Goal: Task Accomplishment & Management: Complete application form

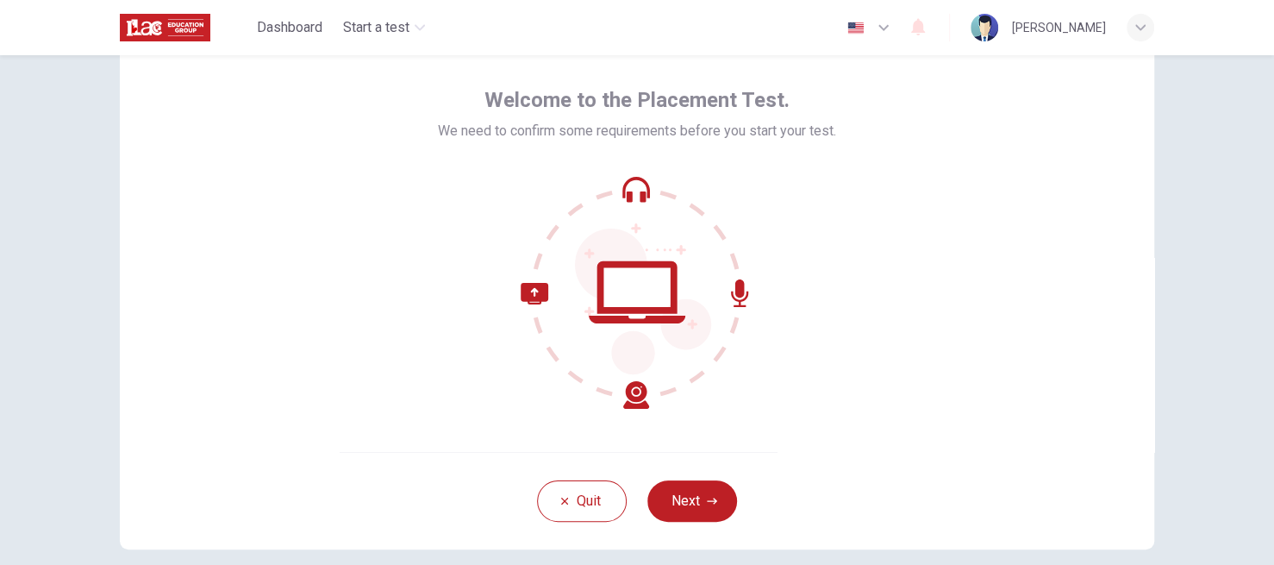
scroll to position [152, 0]
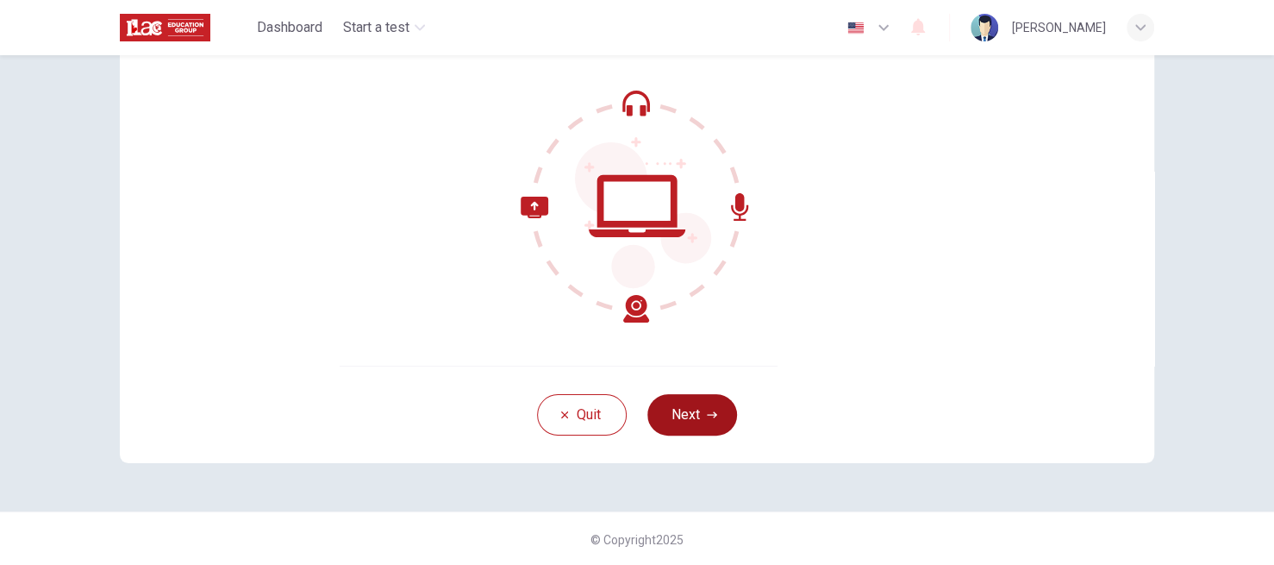
click at [709, 411] on icon "button" at bounding box center [712, 414] width 10 height 6
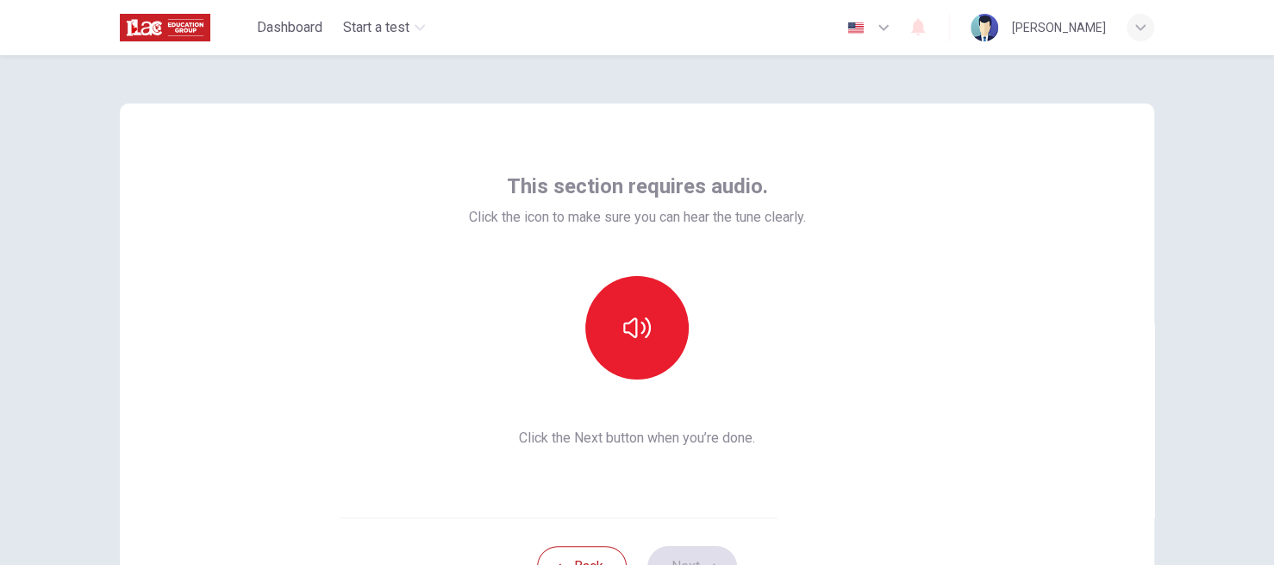
scroll to position [86, 0]
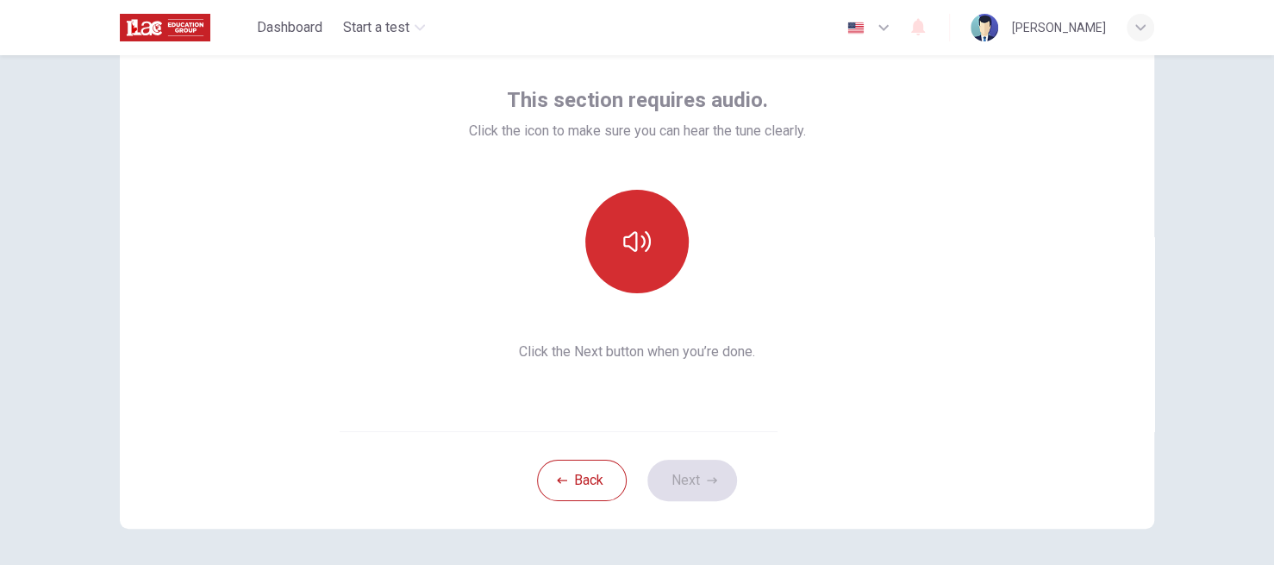
click at [637, 230] on icon "button" at bounding box center [637, 242] width 28 height 28
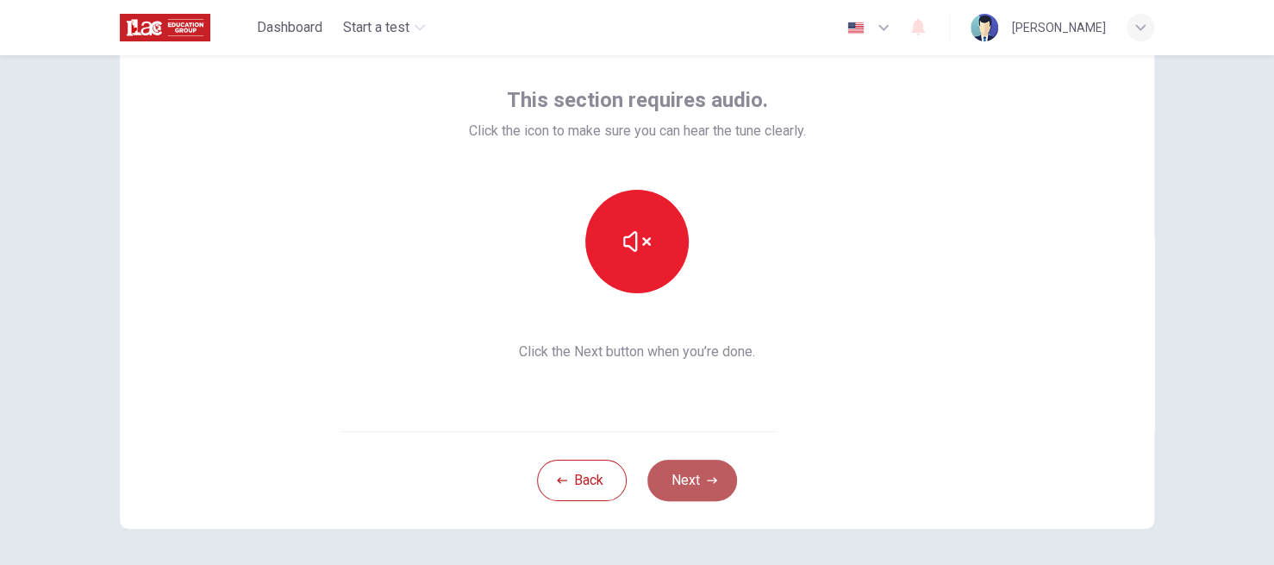
click at [701, 490] on button "Next" at bounding box center [692, 479] width 90 height 41
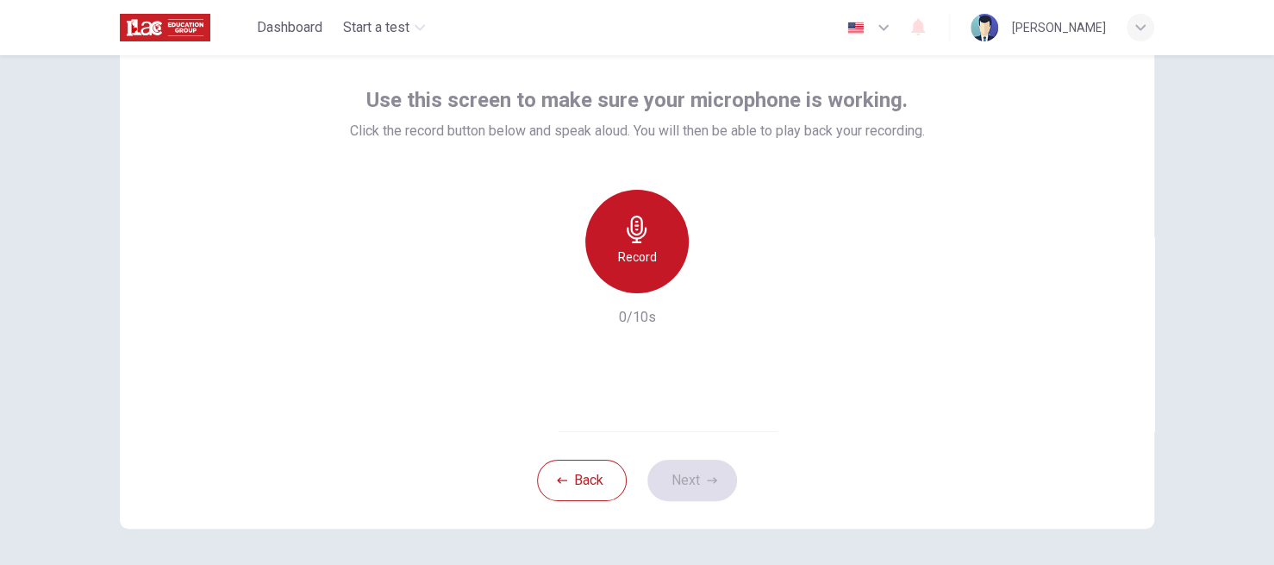
click at [649, 245] on div "Record" at bounding box center [636, 241] width 103 height 103
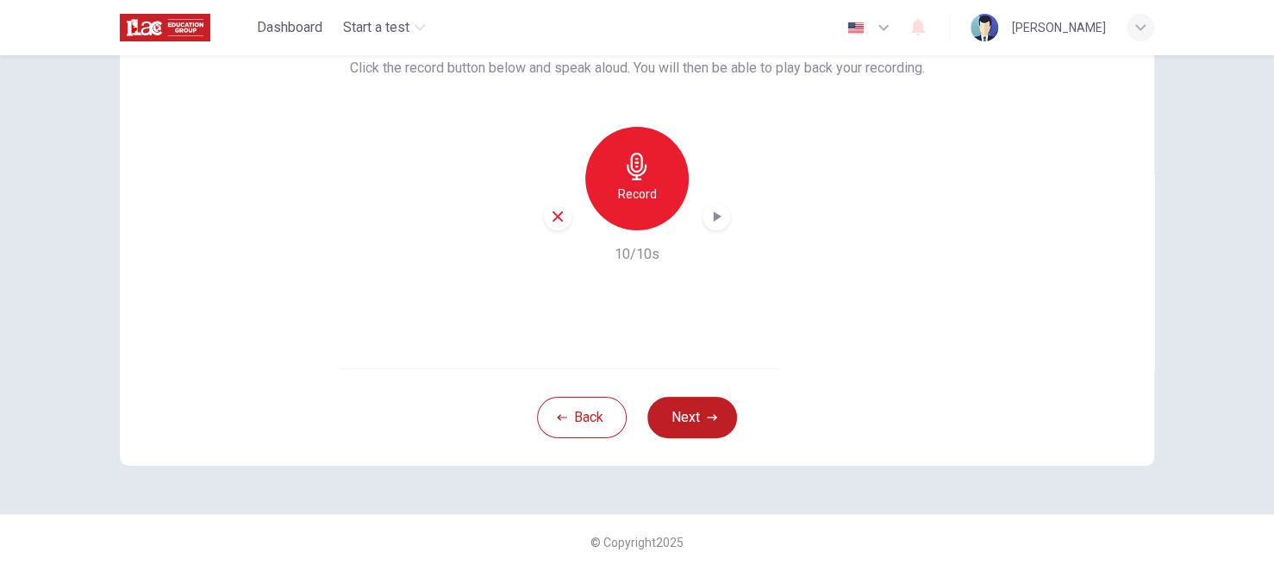
scroll to position [152, 0]
click at [718, 215] on icon "button" at bounding box center [716, 213] width 17 height 17
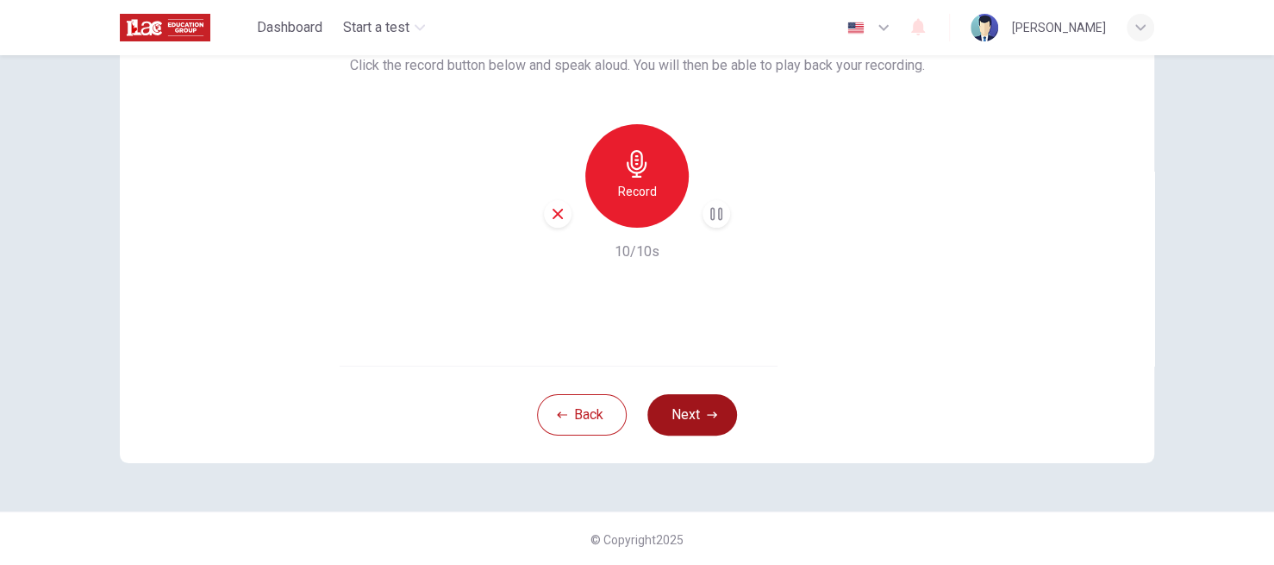
click at [690, 415] on button "Next" at bounding box center [692, 414] width 90 height 41
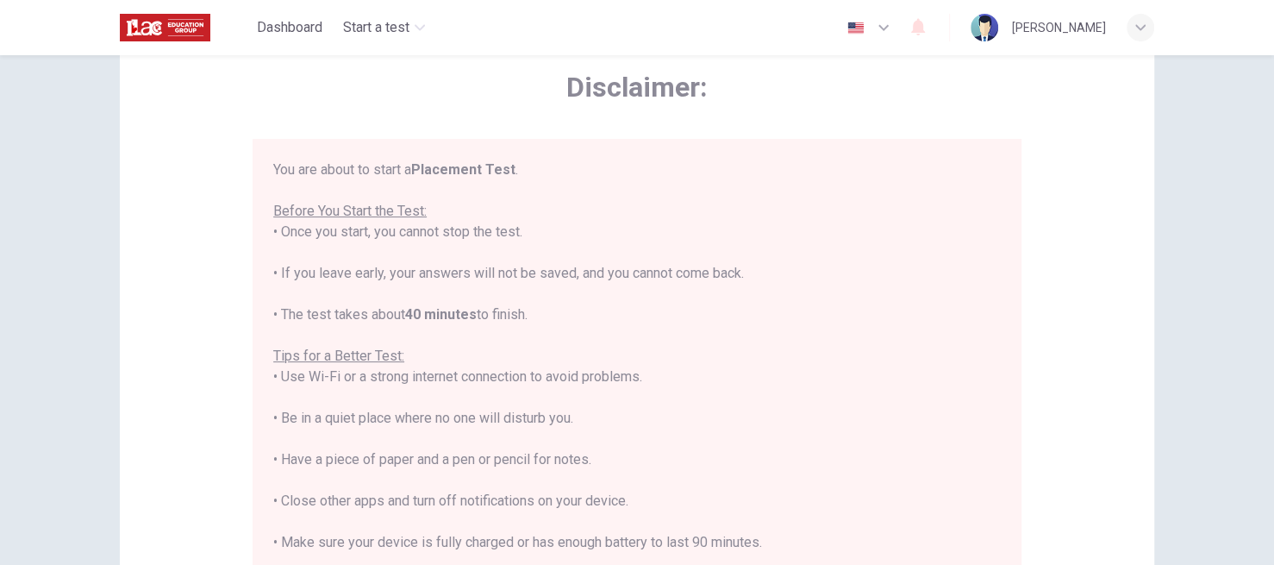
scroll to position [0, 0]
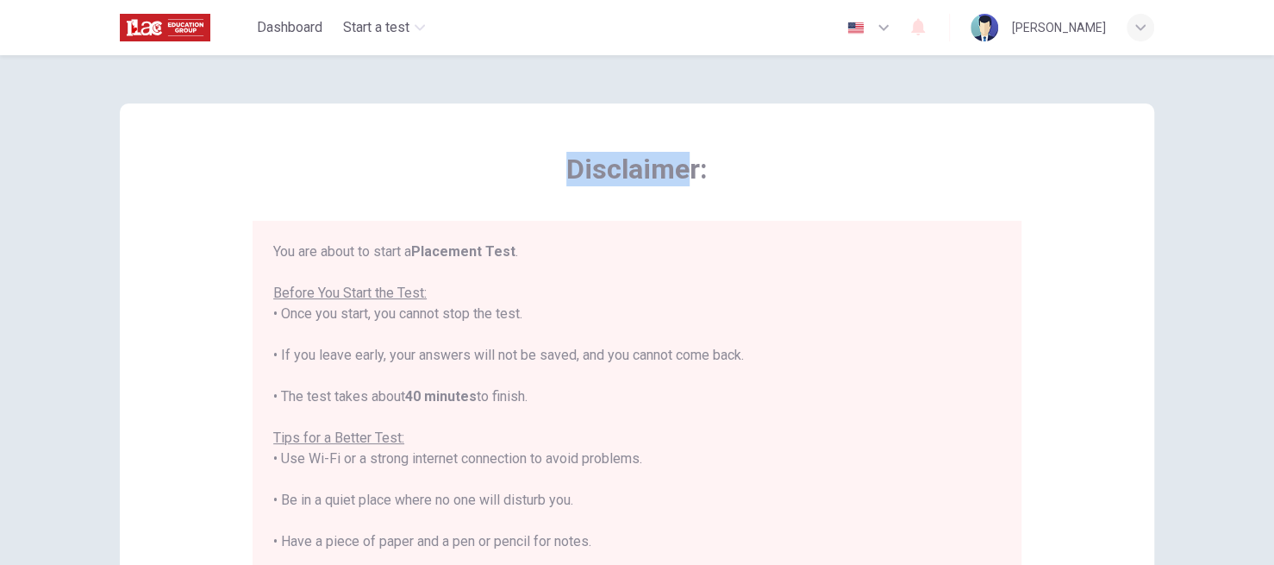
drag, startPoint x: 563, startPoint y: 176, endPoint x: 688, endPoint y: 178, distance: 125.0
click at [688, 178] on span "Disclaimer:" at bounding box center [637, 169] width 769 height 34
drag, startPoint x: 672, startPoint y: 180, endPoint x: 638, endPoint y: 170, distance: 36.0
click at [638, 170] on span "Disclaimer:" at bounding box center [637, 169] width 769 height 34
click at [604, 182] on span "Disclaimer:" at bounding box center [637, 169] width 769 height 34
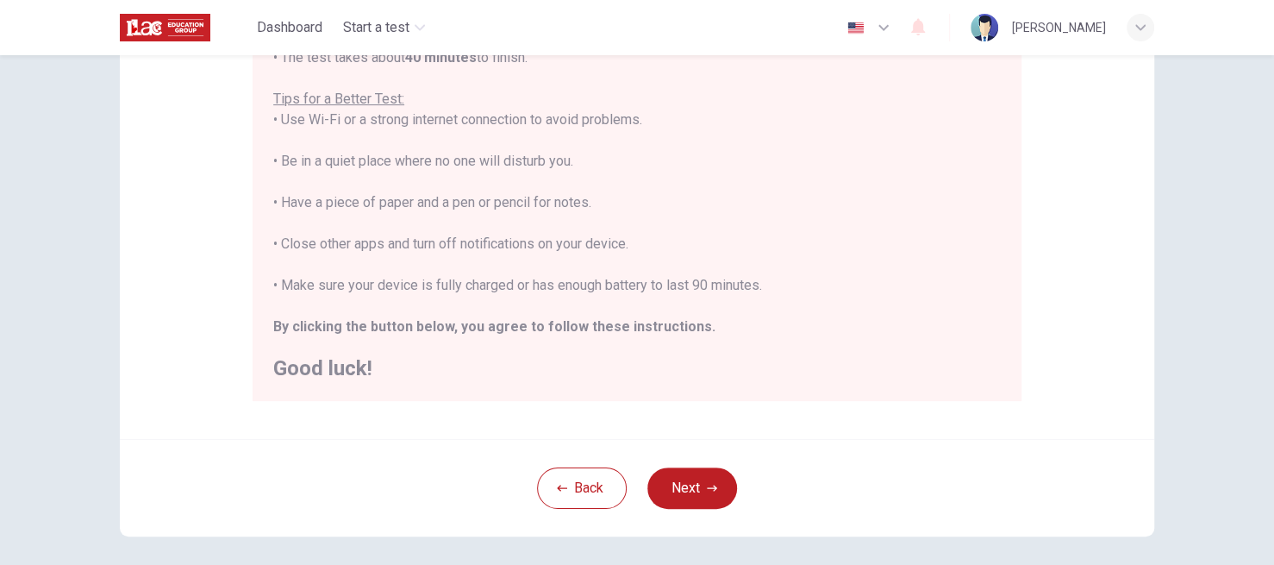
scroll to position [393, 0]
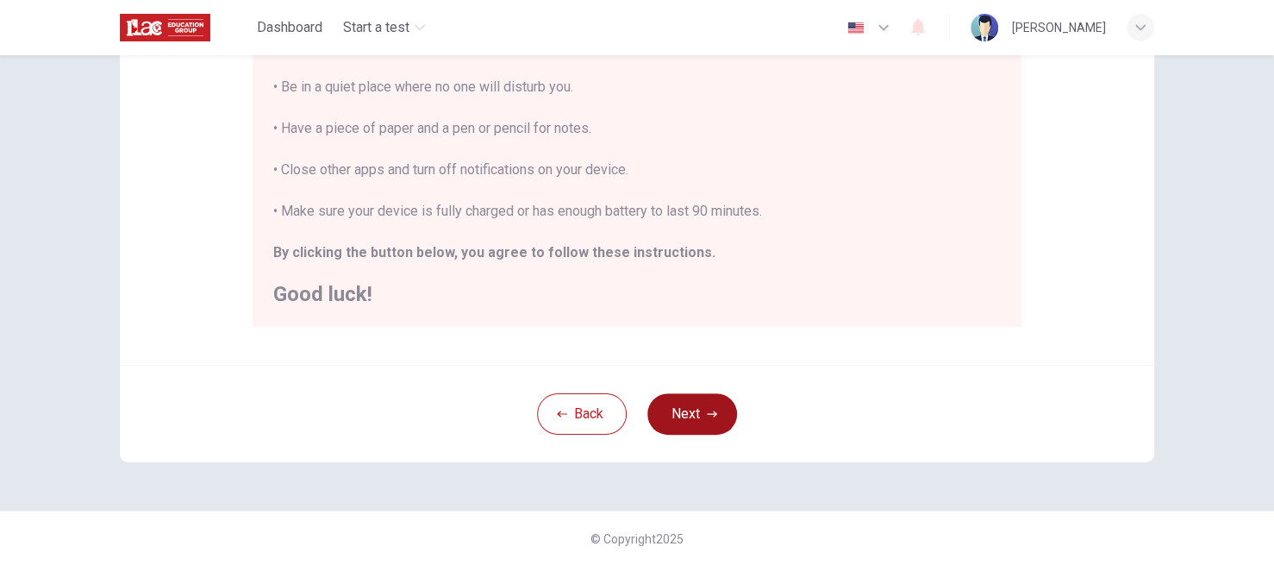
click at [702, 403] on button "Next" at bounding box center [692, 413] width 90 height 41
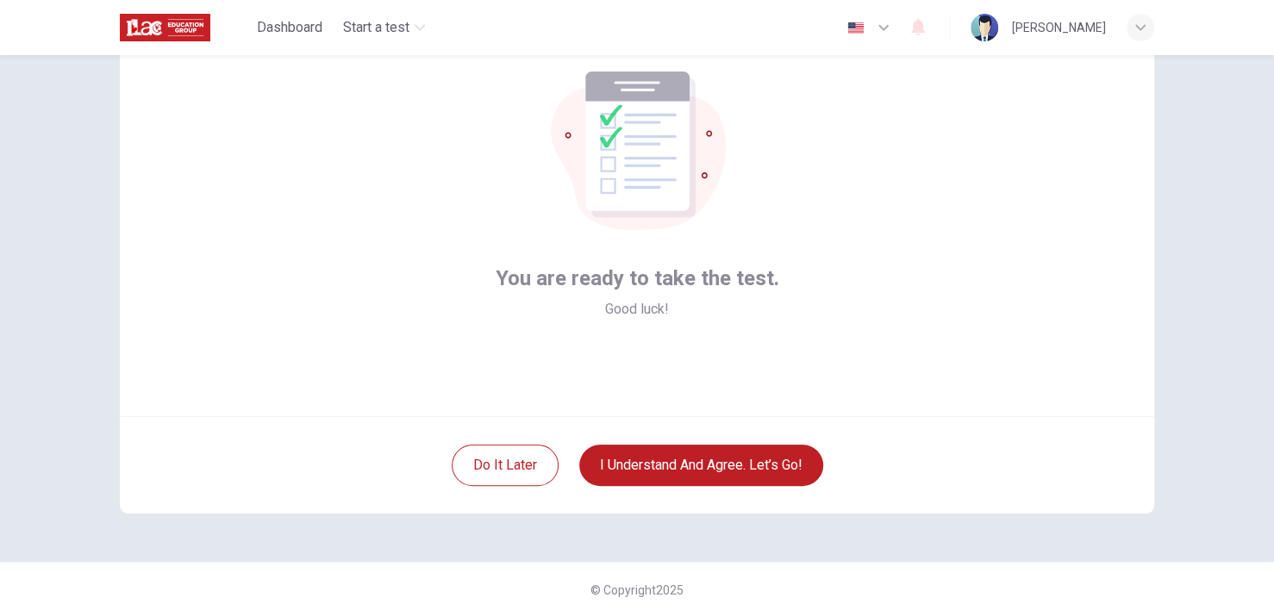
scroll to position [0, 0]
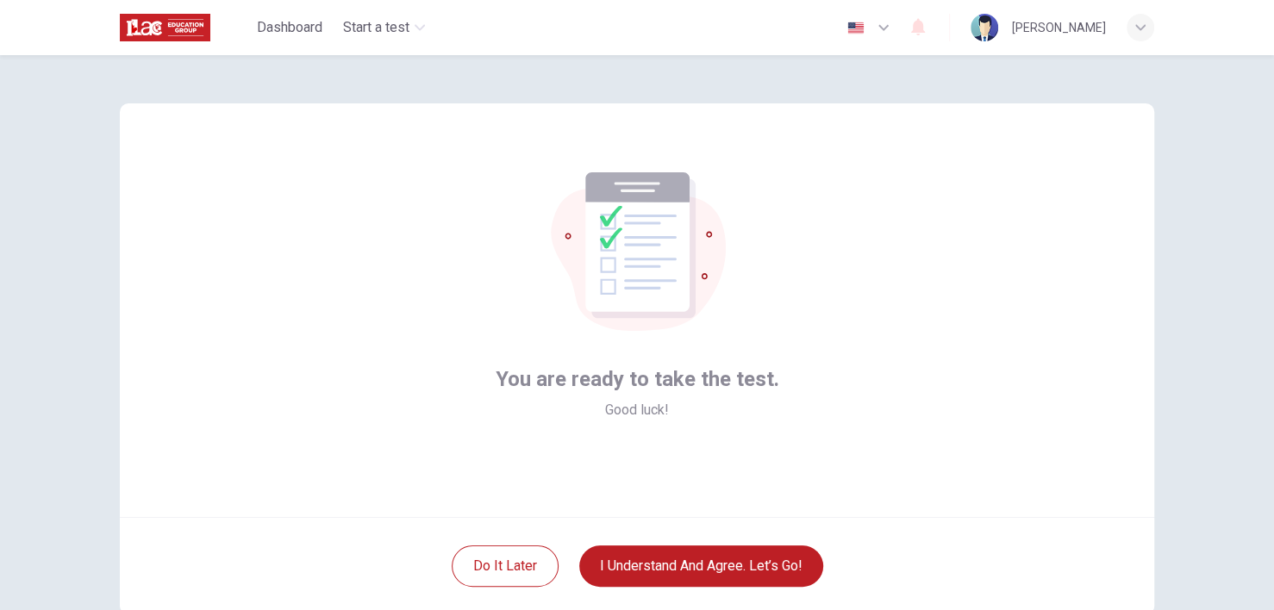
click at [894, 34] on icon "button" at bounding box center [883, 27] width 21 height 21
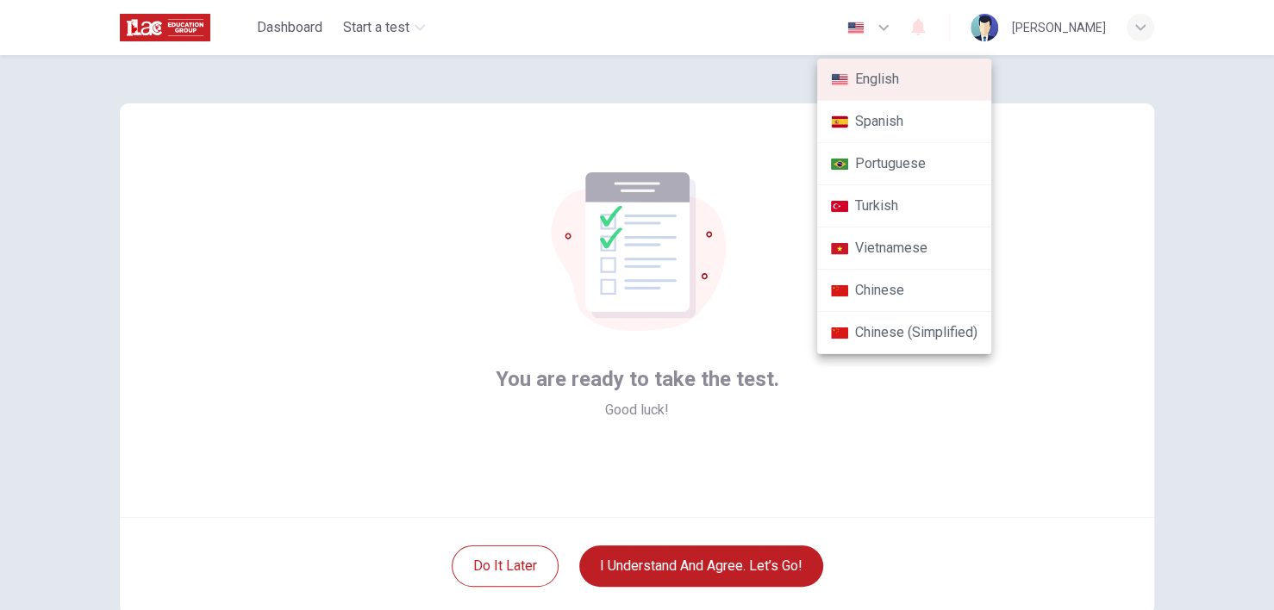
click at [1179, 153] on div at bounding box center [637, 305] width 1274 height 610
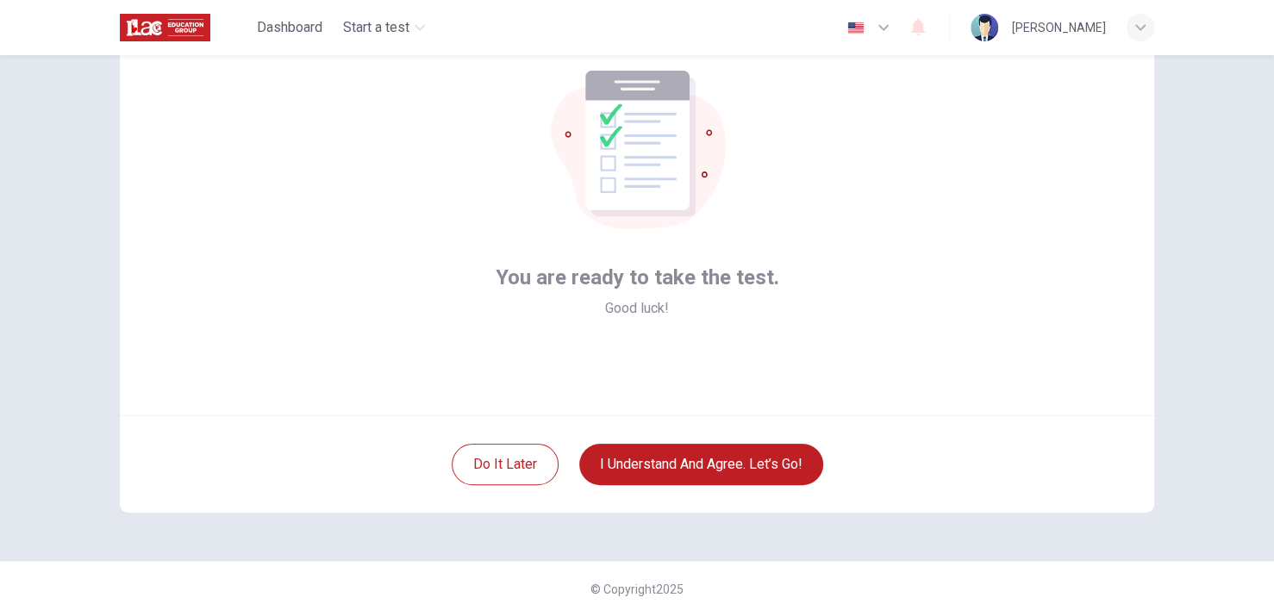
scroll to position [107, 0]
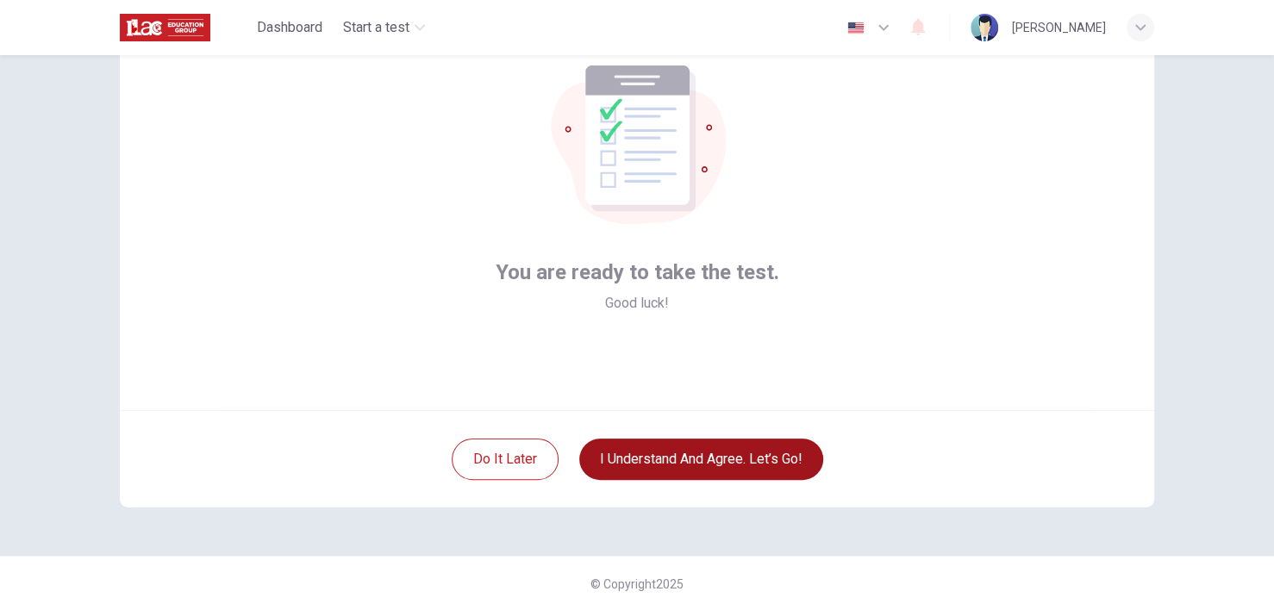
click at [651, 461] on button "I understand and agree. Let’s go!" at bounding box center [701, 459] width 244 height 41
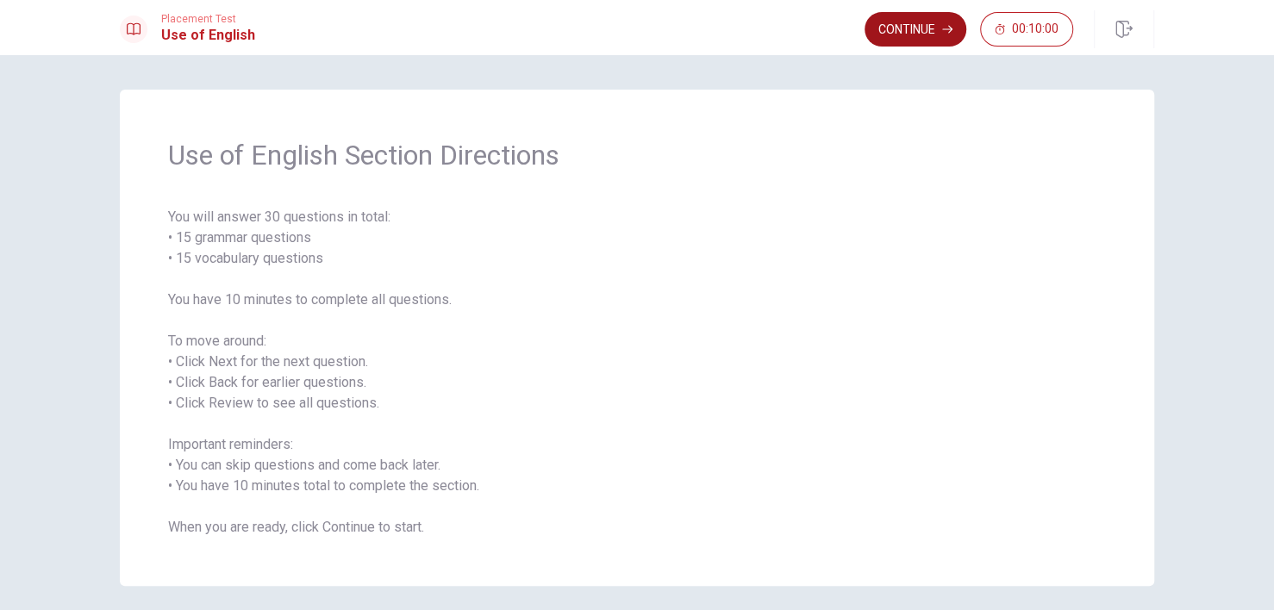
click at [916, 25] on button "Continue" at bounding box center [916, 29] width 102 height 34
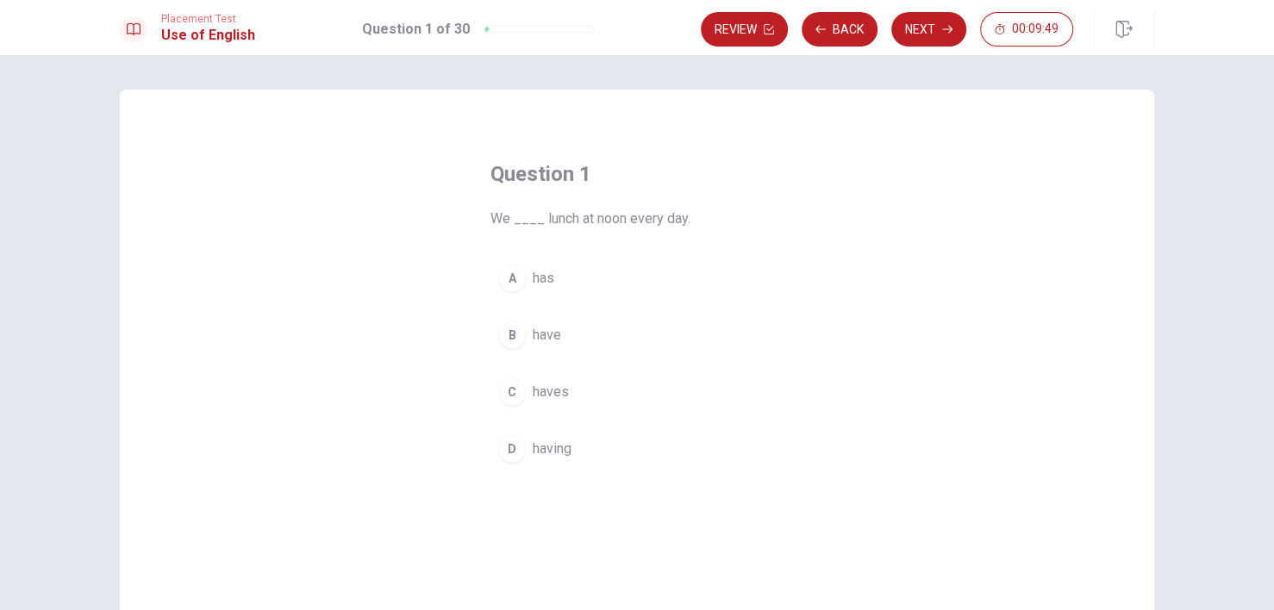
click at [547, 339] on span "have" at bounding box center [547, 335] width 28 height 21
click at [526, 331] on button "B have" at bounding box center [637, 335] width 293 height 43
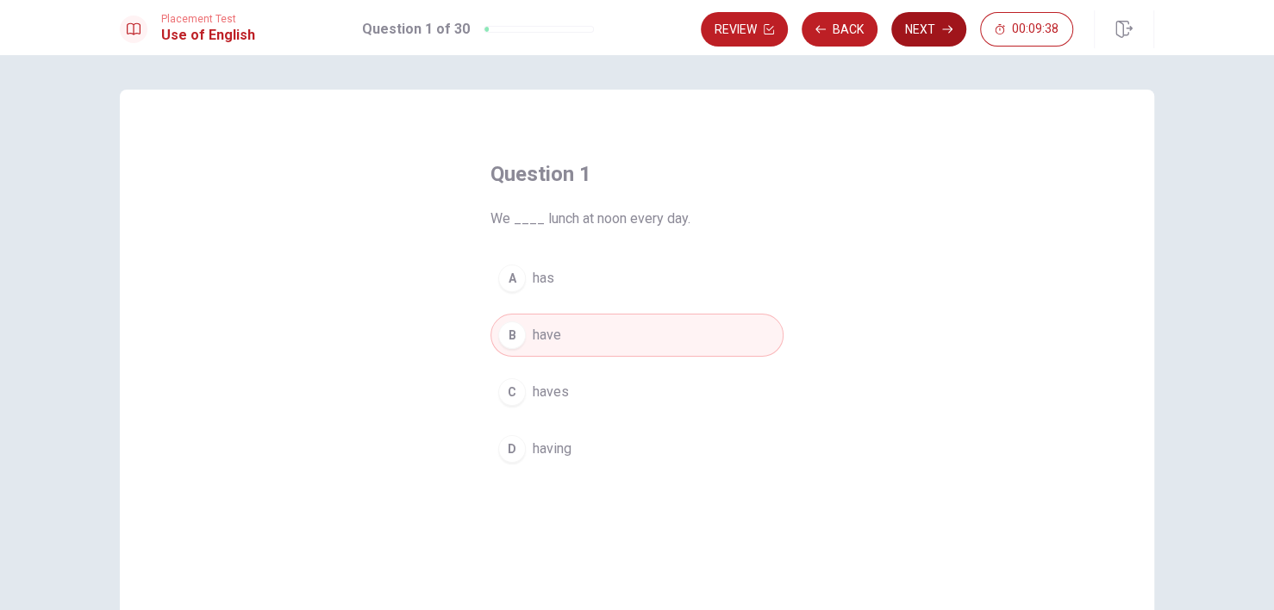
click at [919, 31] on button "Next" at bounding box center [928, 29] width 75 height 34
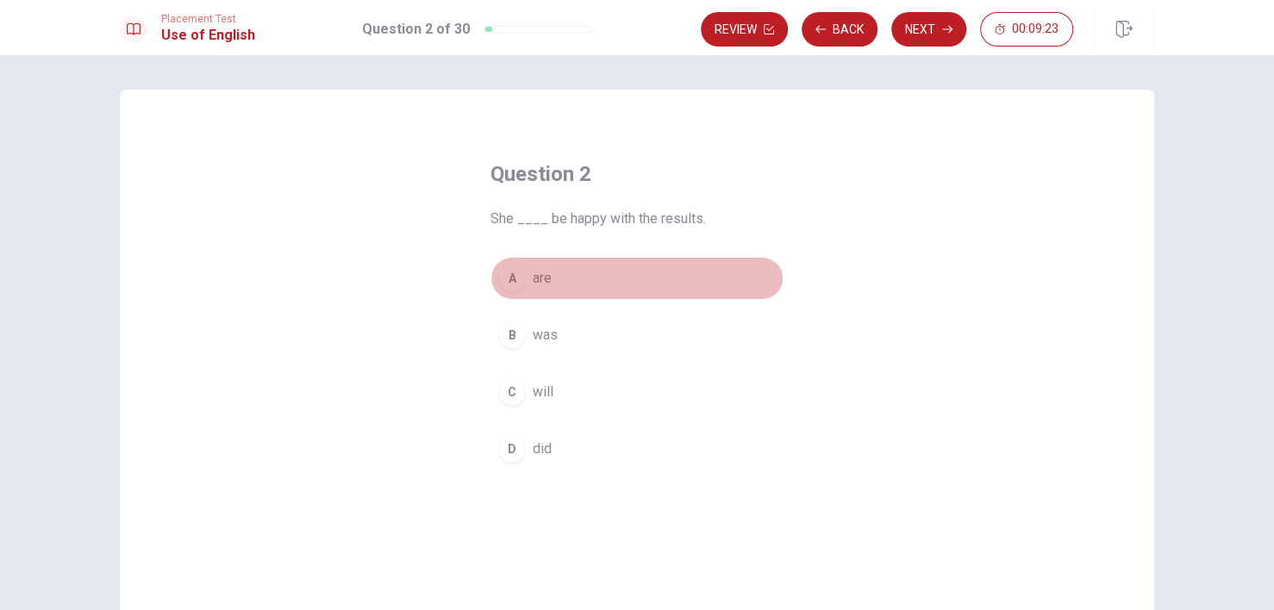
click at [540, 282] on span "are" at bounding box center [542, 278] width 19 height 21
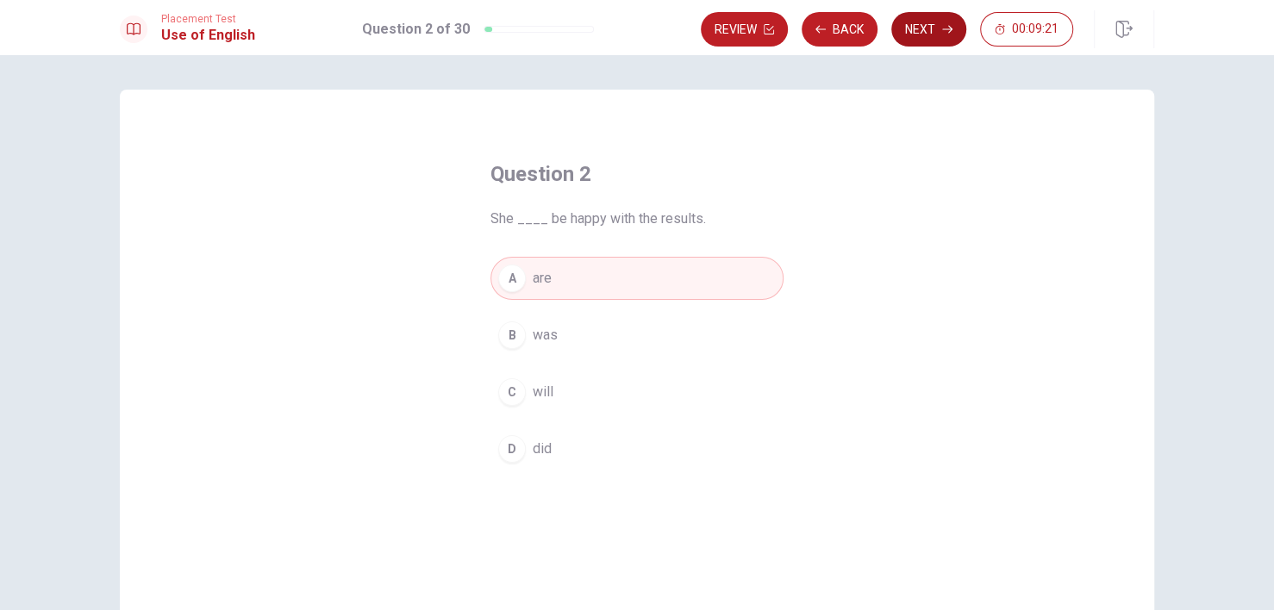
click at [934, 39] on button "Next" at bounding box center [928, 29] width 75 height 34
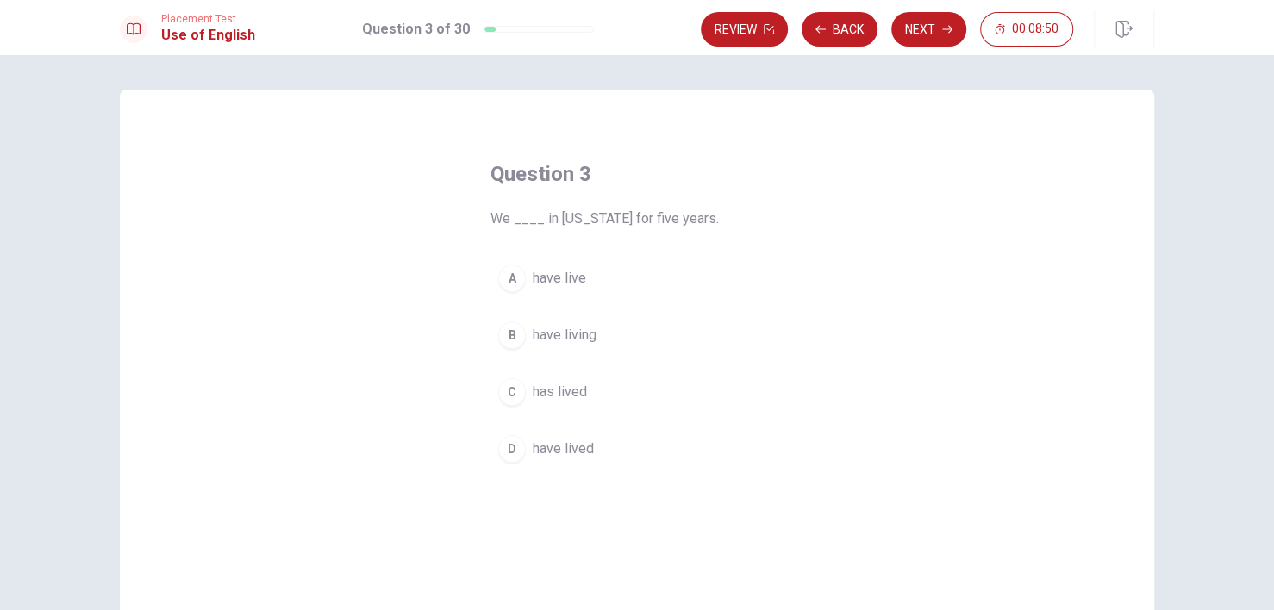
click at [512, 451] on div "D" at bounding box center [512, 449] width 28 height 28
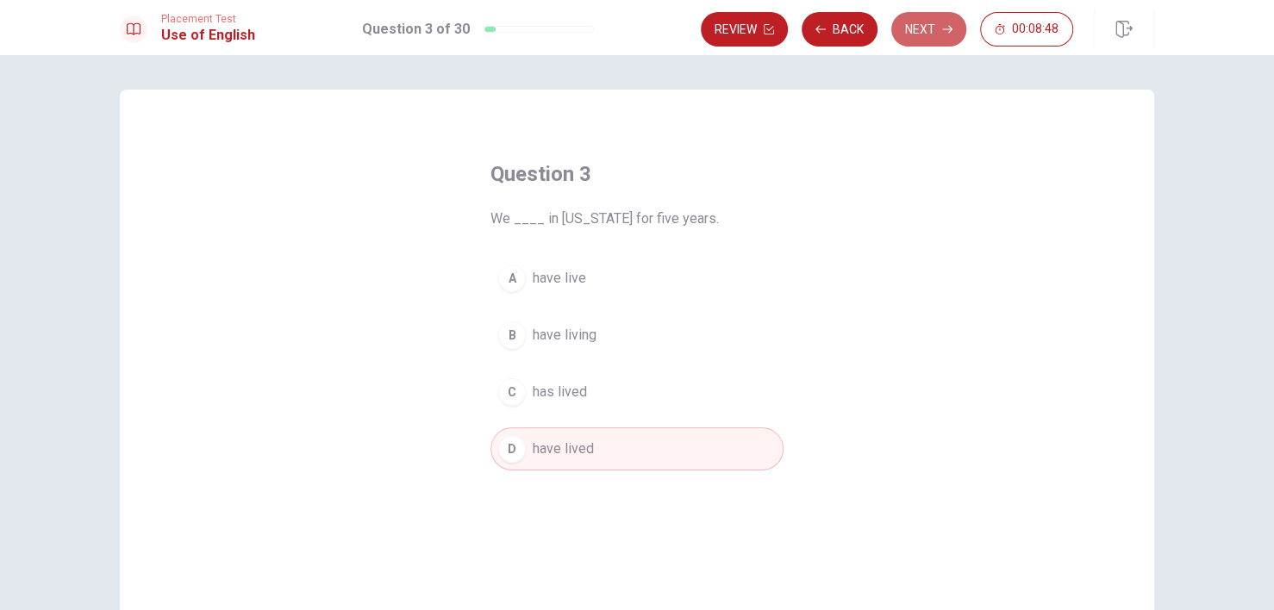
click at [928, 31] on button "Next" at bounding box center [928, 29] width 75 height 34
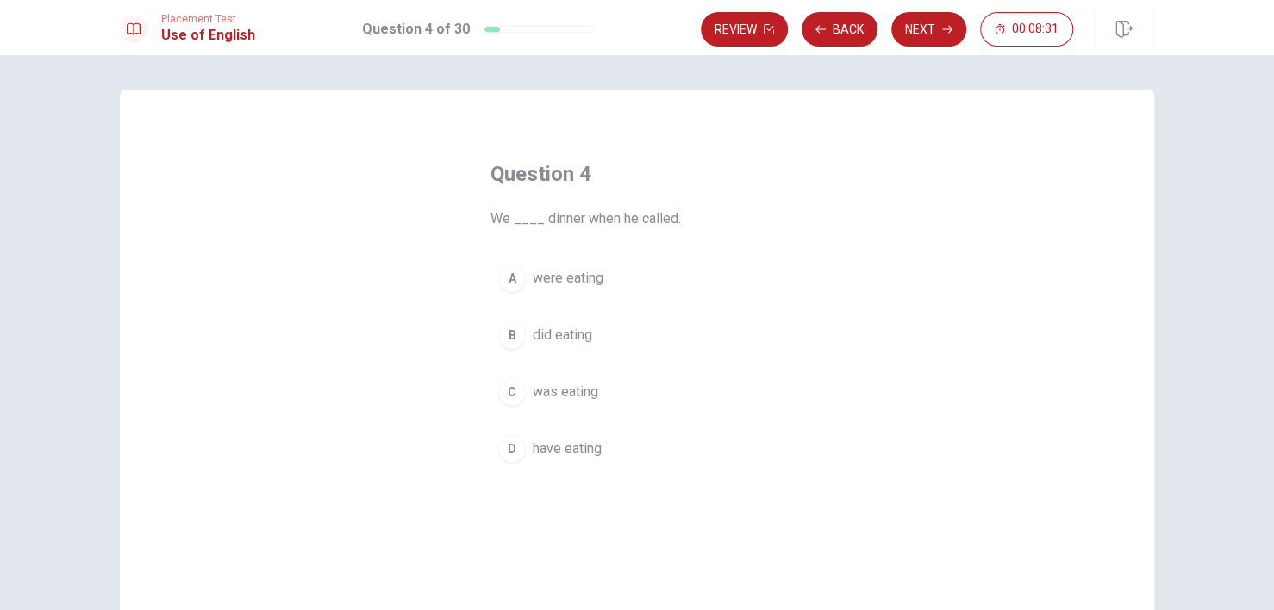
click at [543, 279] on span "were eating" at bounding box center [568, 278] width 71 height 21
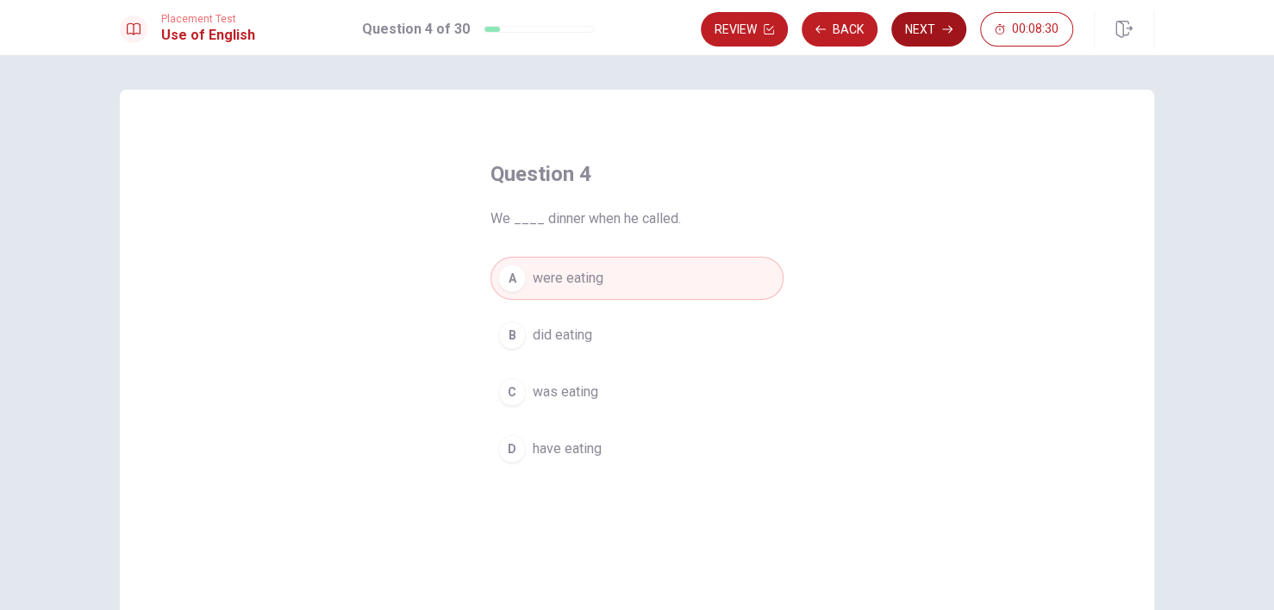
click at [929, 33] on button "Next" at bounding box center [928, 29] width 75 height 34
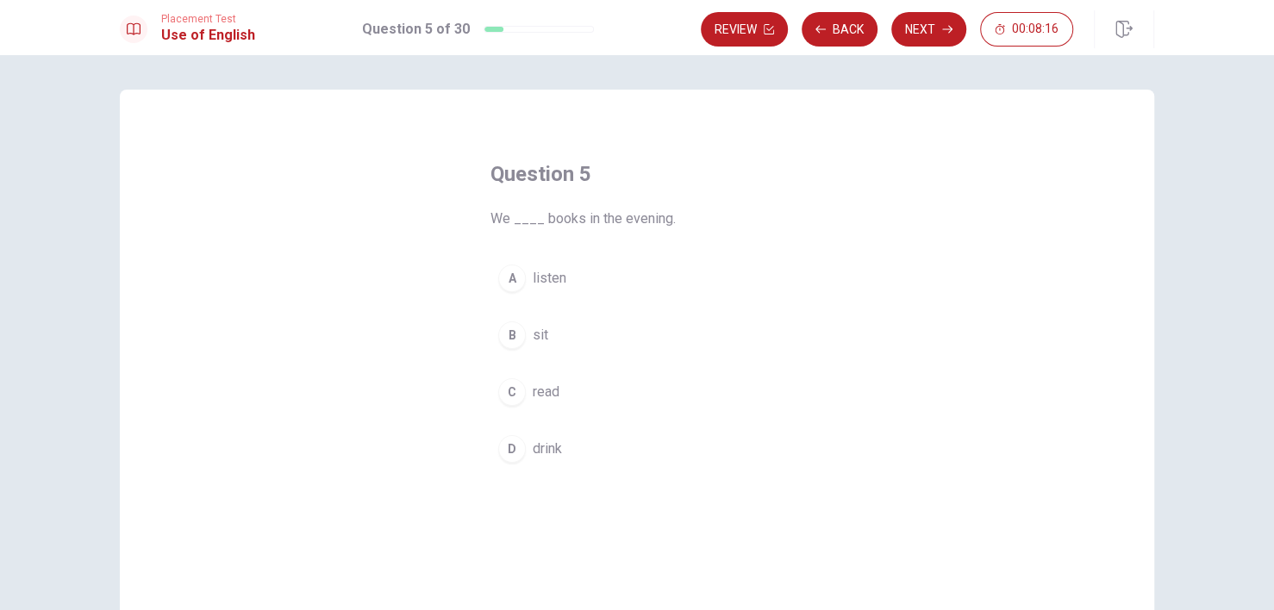
click at [512, 394] on div "C" at bounding box center [512, 392] width 28 height 28
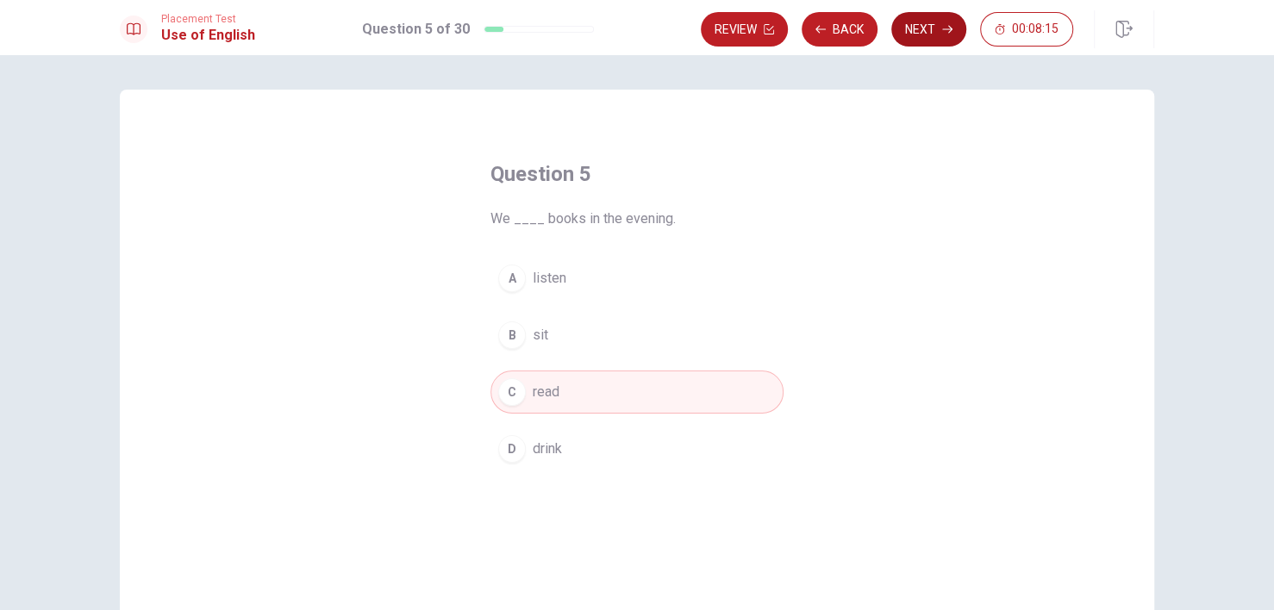
click at [926, 31] on button "Next" at bounding box center [928, 29] width 75 height 34
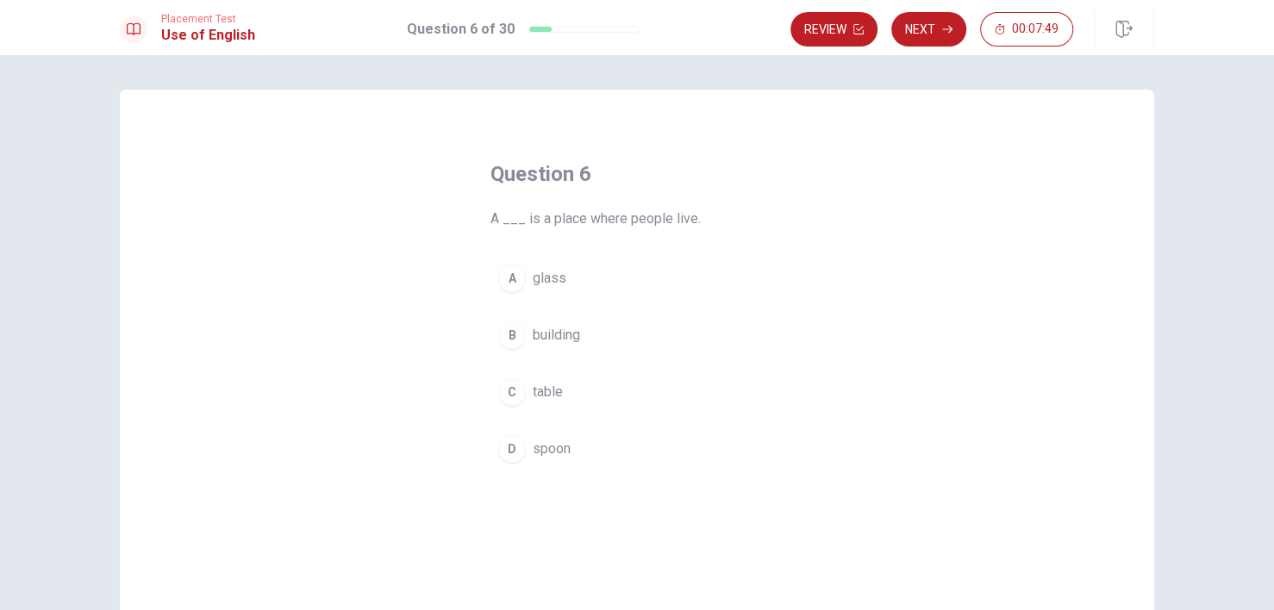
click at [506, 335] on div "B" at bounding box center [512, 336] width 28 height 28
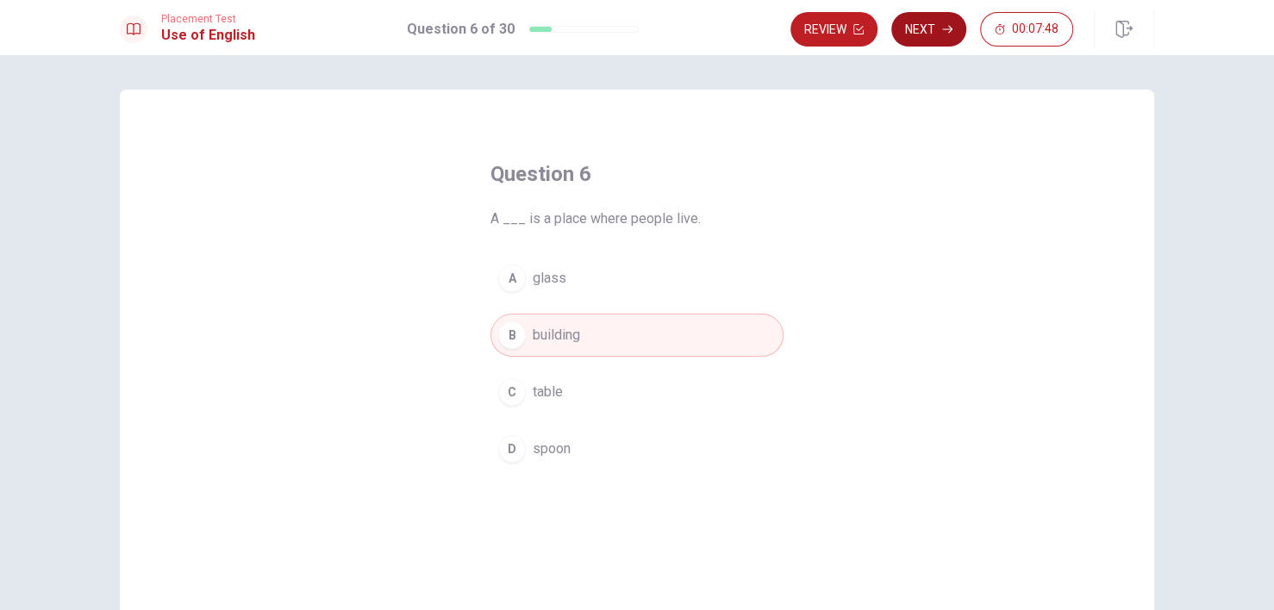
click at [933, 38] on button "Next" at bounding box center [928, 29] width 75 height 34
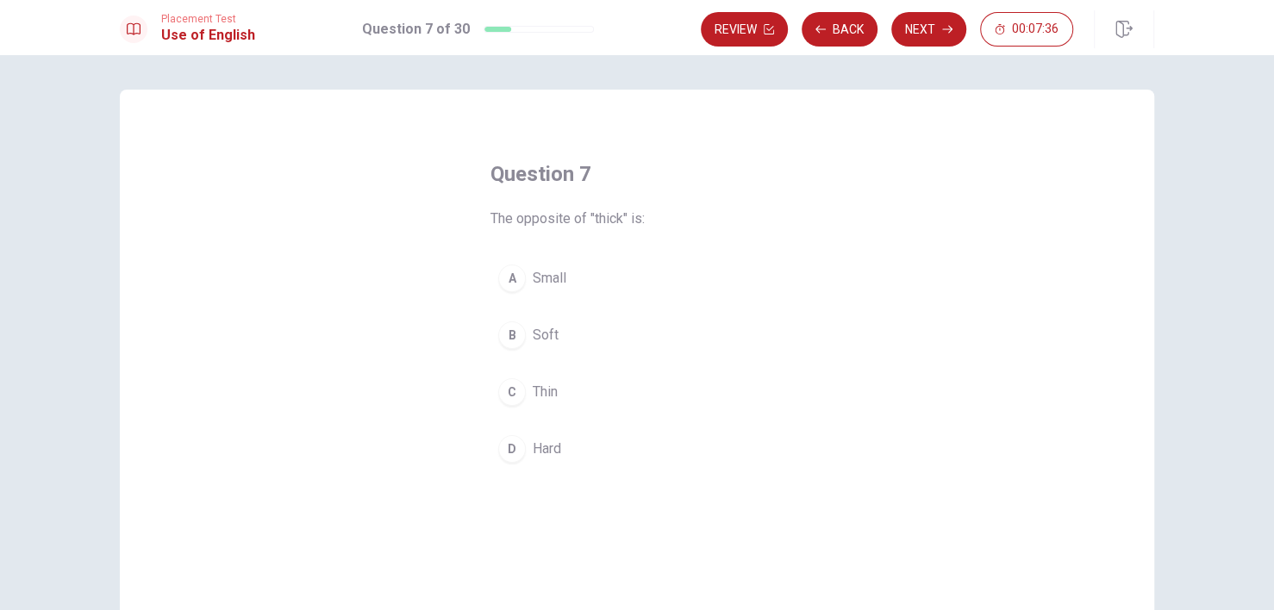
click at [501, 452] on div "D" at bounding box center [512, 449] width 28 height 28
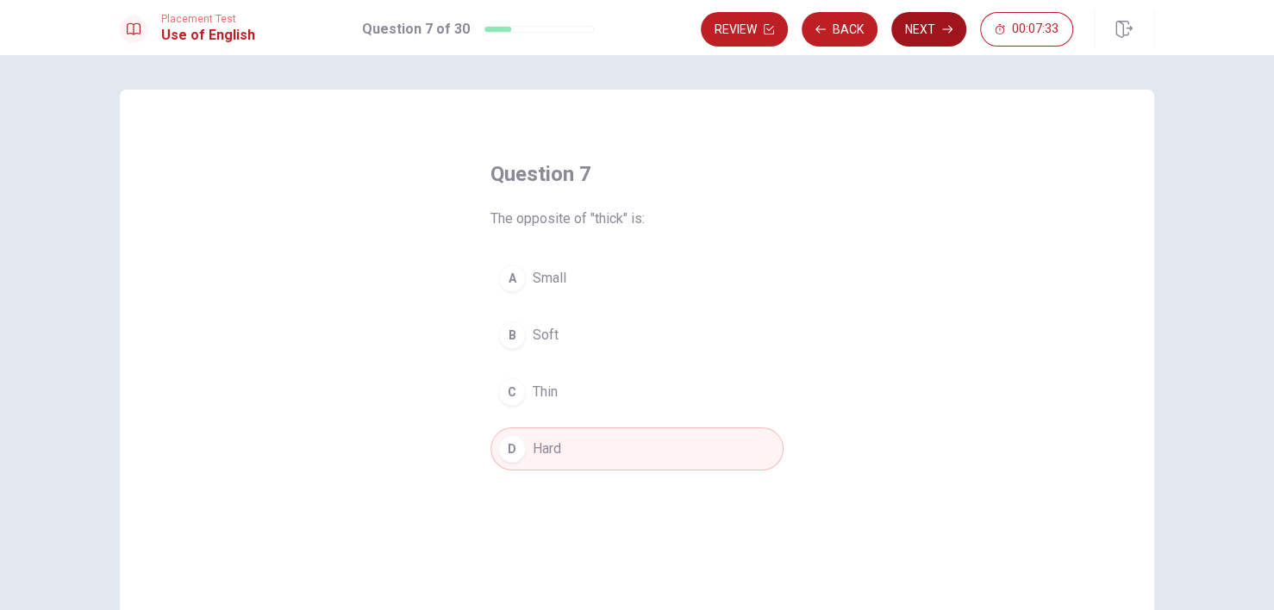
click at [925, 25] on button "Next" at bounding box center [928, 29] width 75 height 34
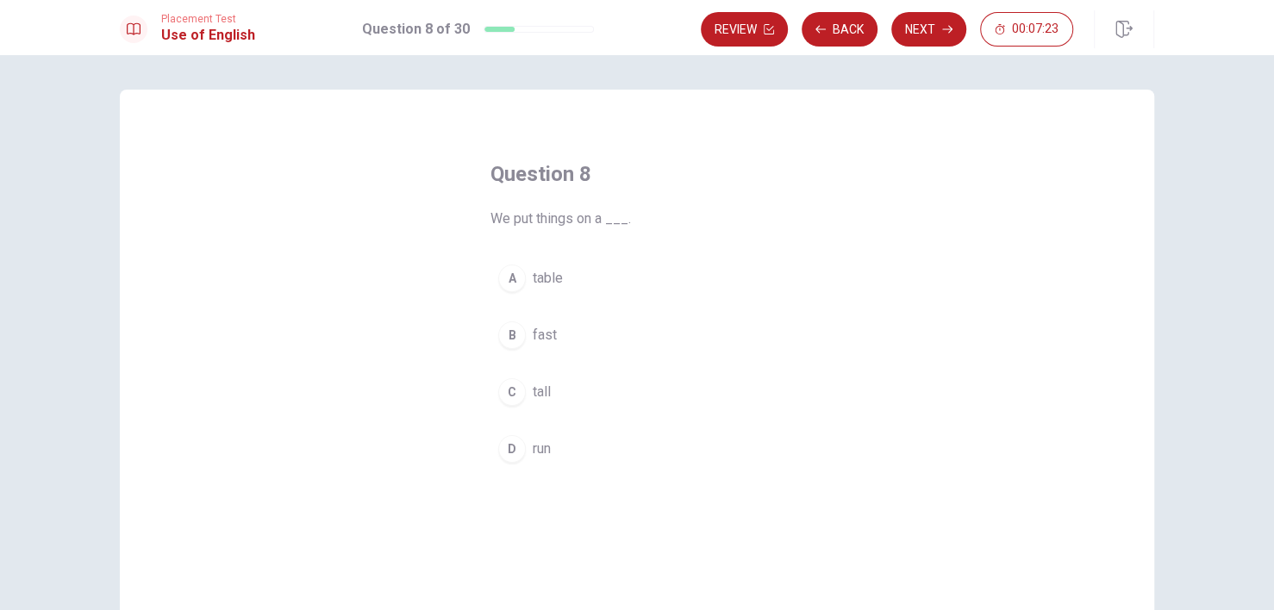
click at [533, 285] on span "table" at bounding box center [548, 278] width 30 height 21
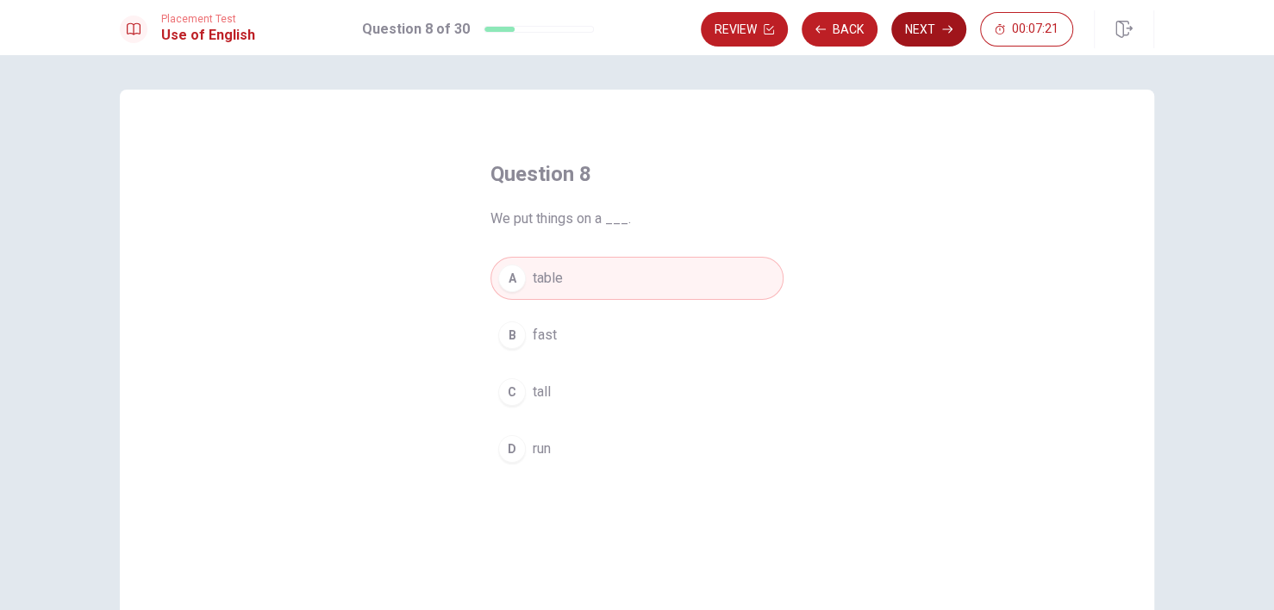
click at [936, 28] on button "Next" at bounding box center [928, 29] width 75 height 34
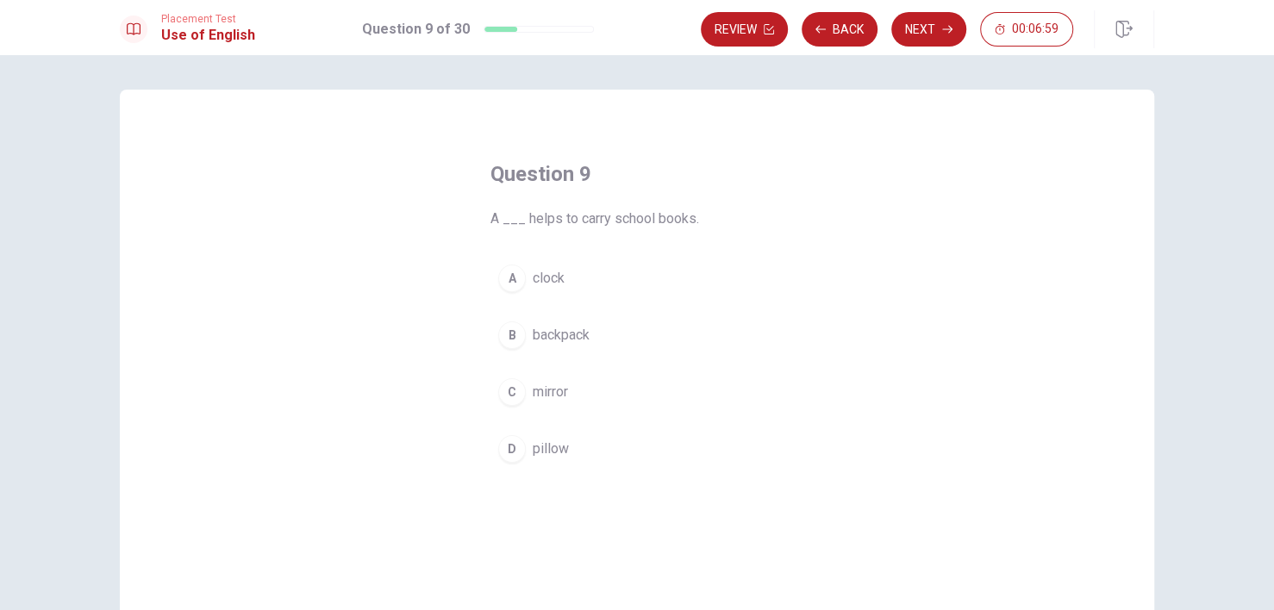
click at [523, 337] on button "B backpack" at bounding box center [637, 335] width 293 height 43
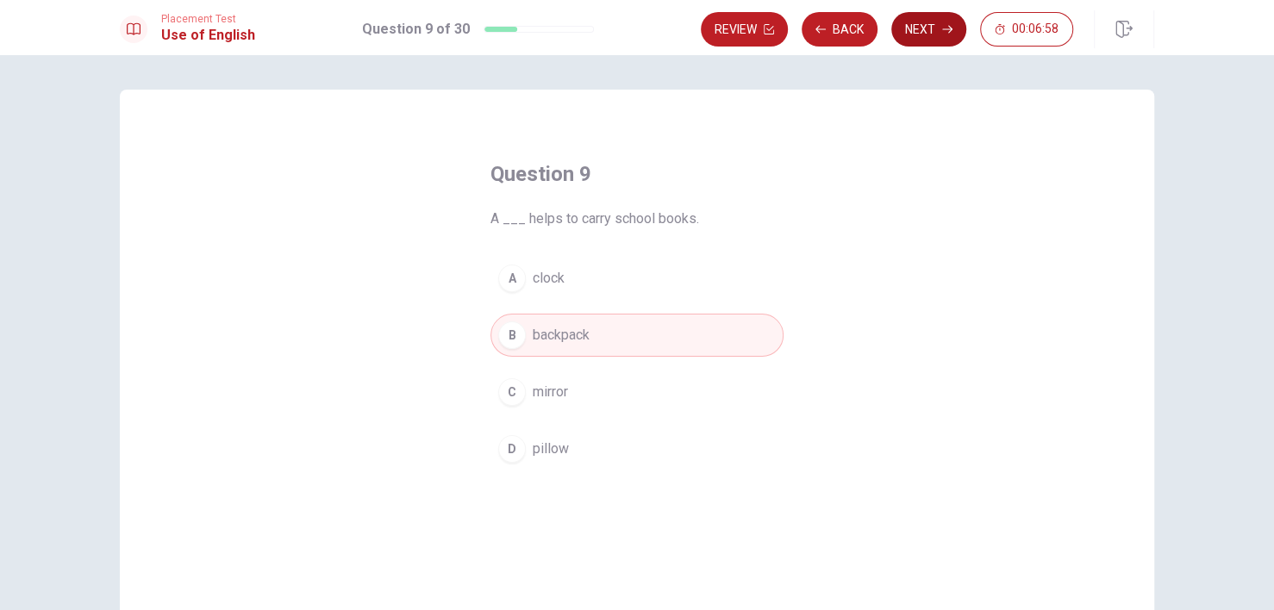
click at [926, 31] on button "Next" at bounding box center [928, 29] width 75 height 34
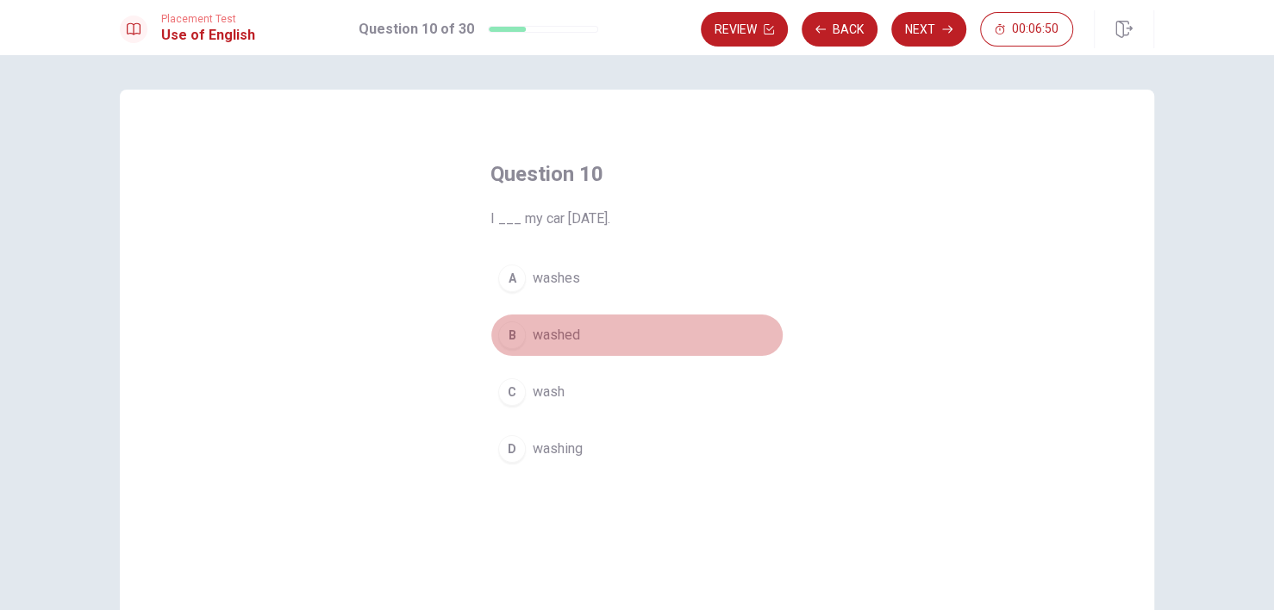
click at [550, 339] on span "washed" at bounding box center [556, 335] width 47 height 21
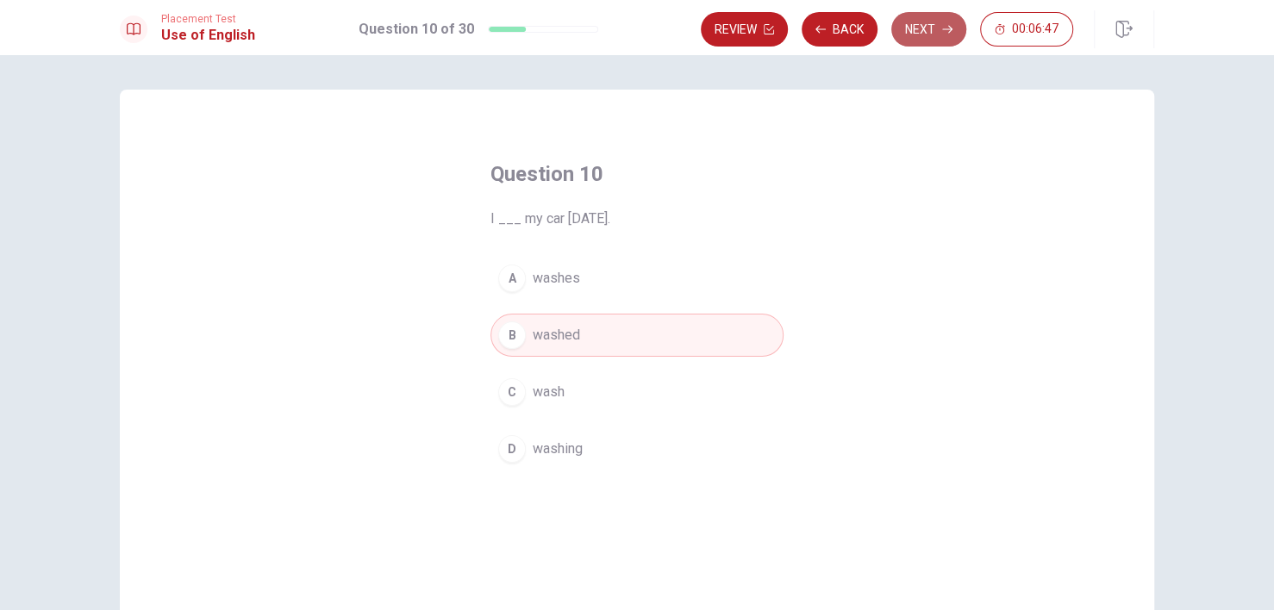
click at [926, 41] on button "Next" at bounding box center [928, 29] width 75 height 34
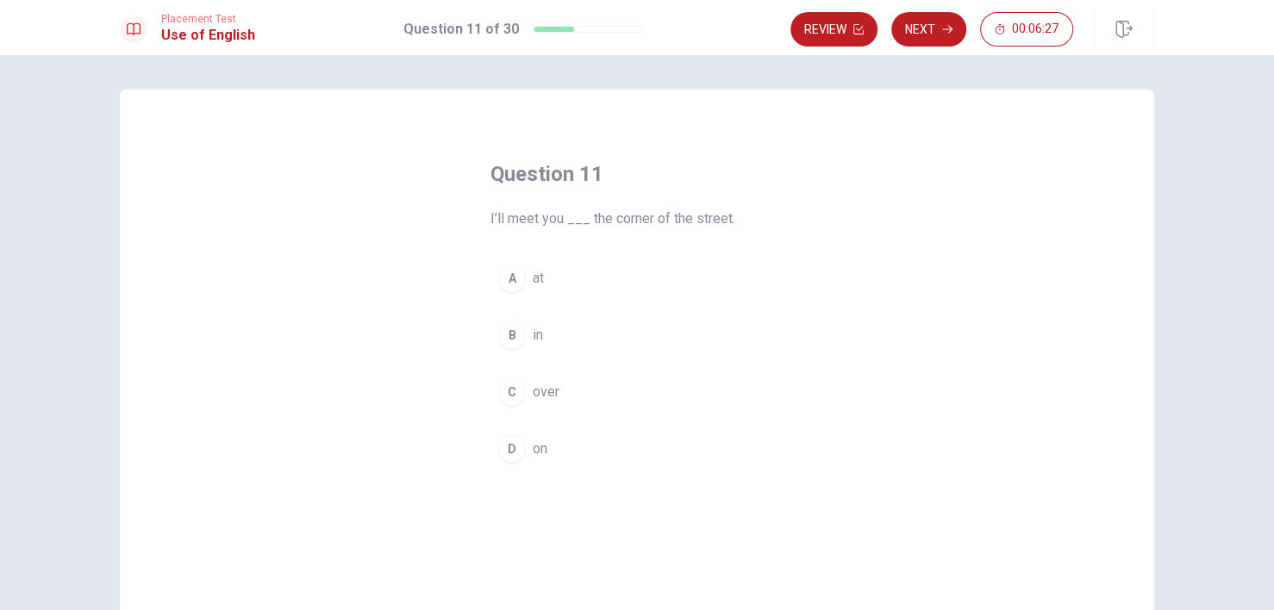
click at [505, 281] on div "A" at bounding box center [512, 279] width 28 height 28
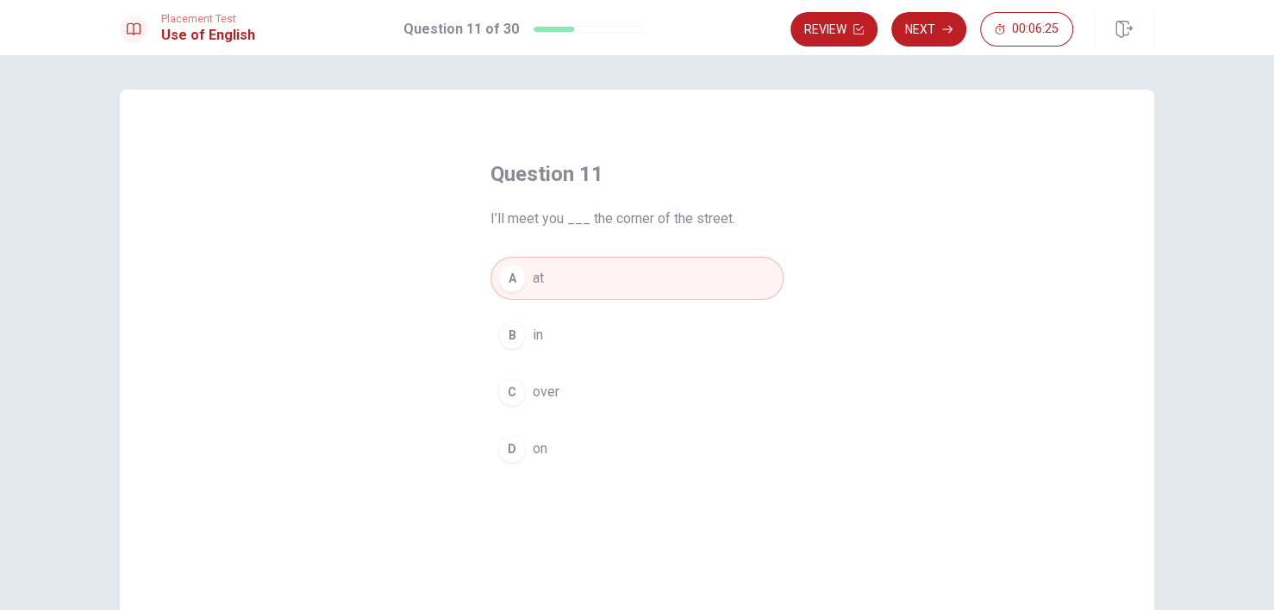
click at [932, 22] on button "Next" at bounding box center [928, 29] width 75 height 34
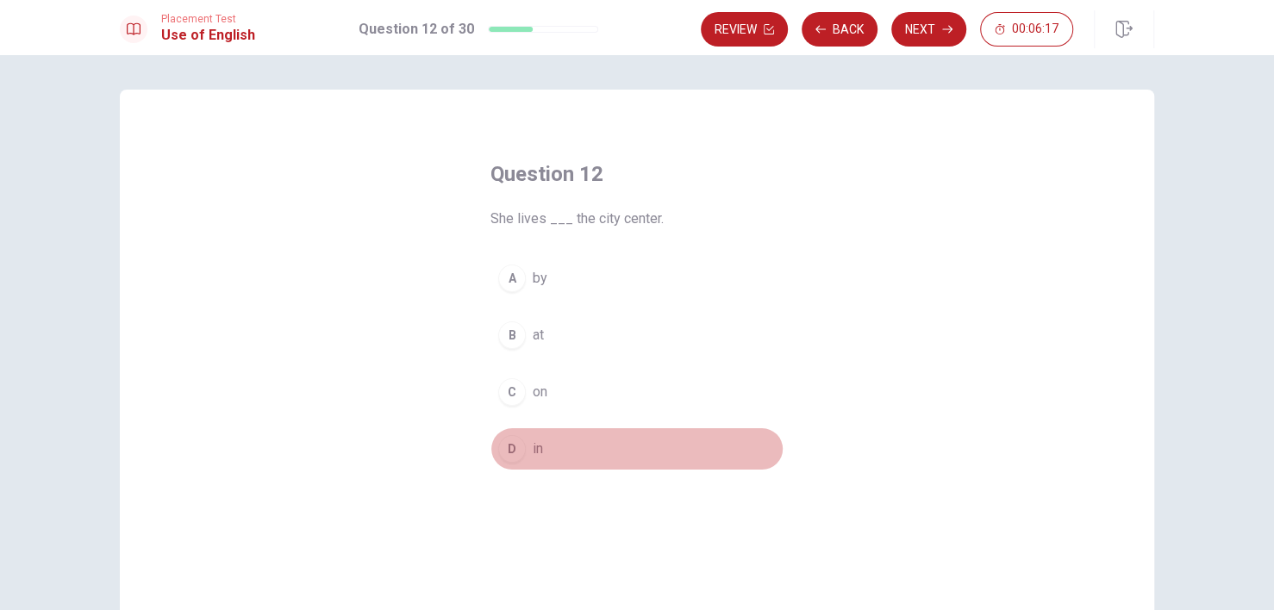
click at [508, 456] on div "D" at bounding box center [512, 449] width 28 height 28
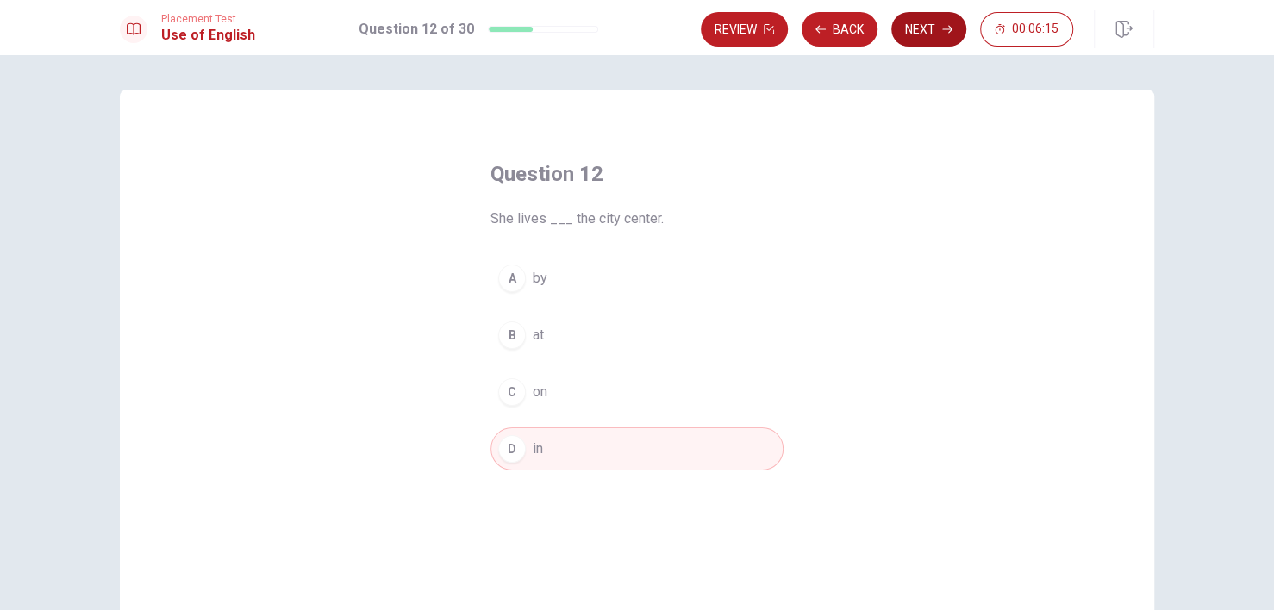
click at [923, 32] on button "Next" at bounding box center [928, 29] width 75 height 34
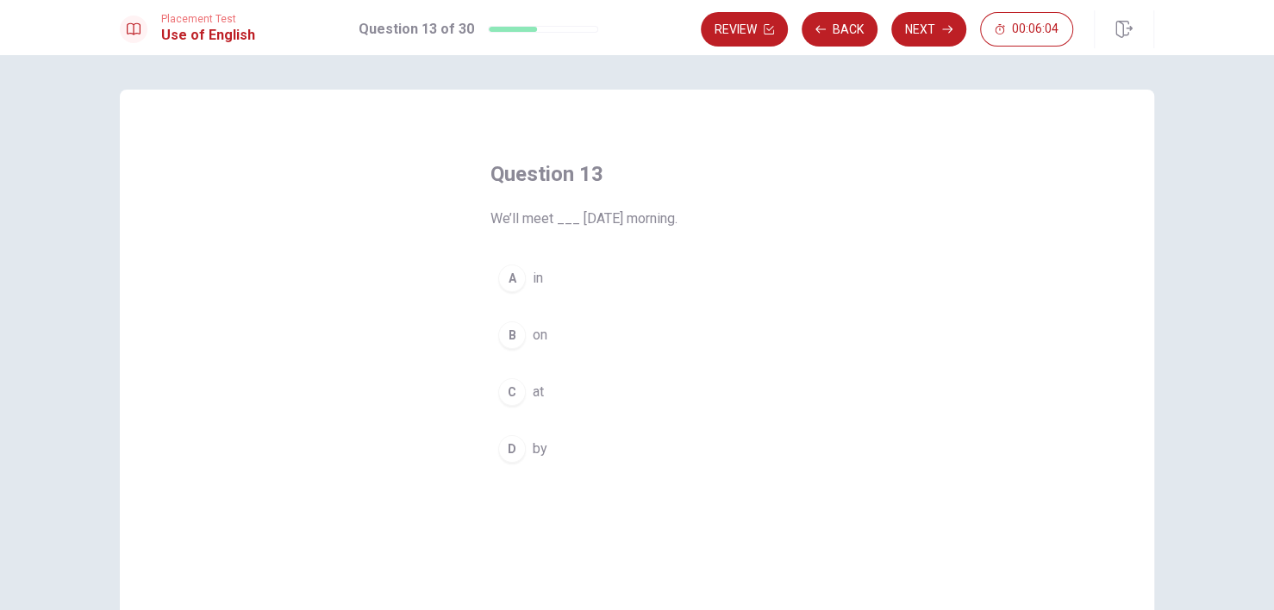
click at [509, 275] on div "A" at bounding box center [512, 279] width 28 height 28
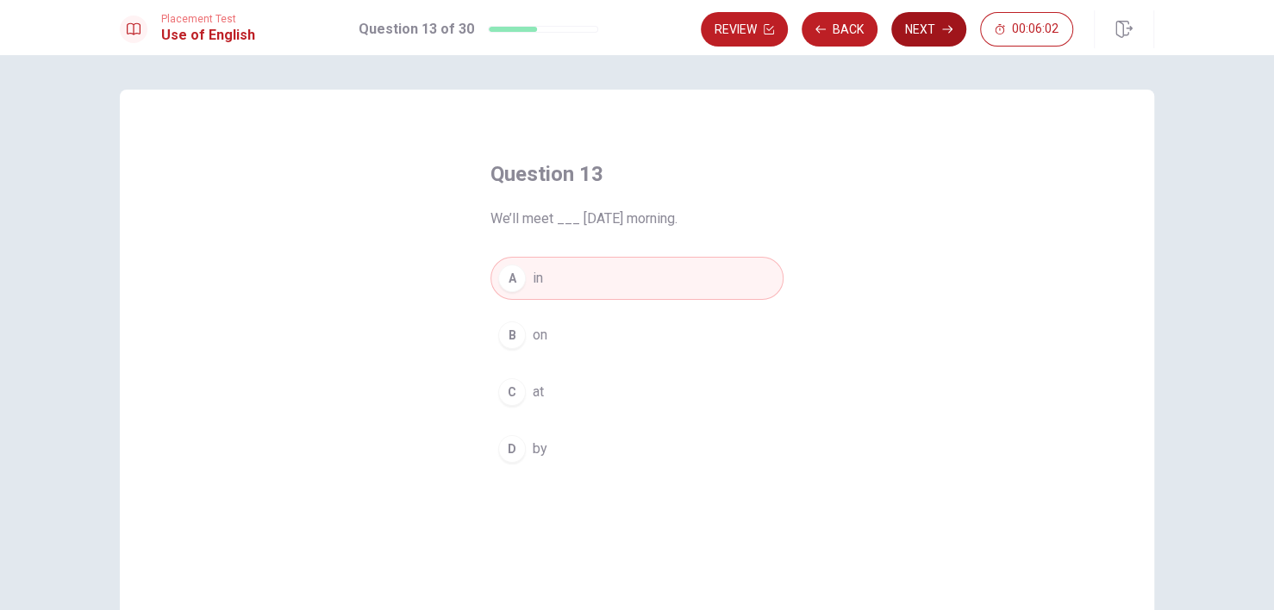
click at [930, 26] on button "Next" at bounding box center [928, 29] width 75 height 34
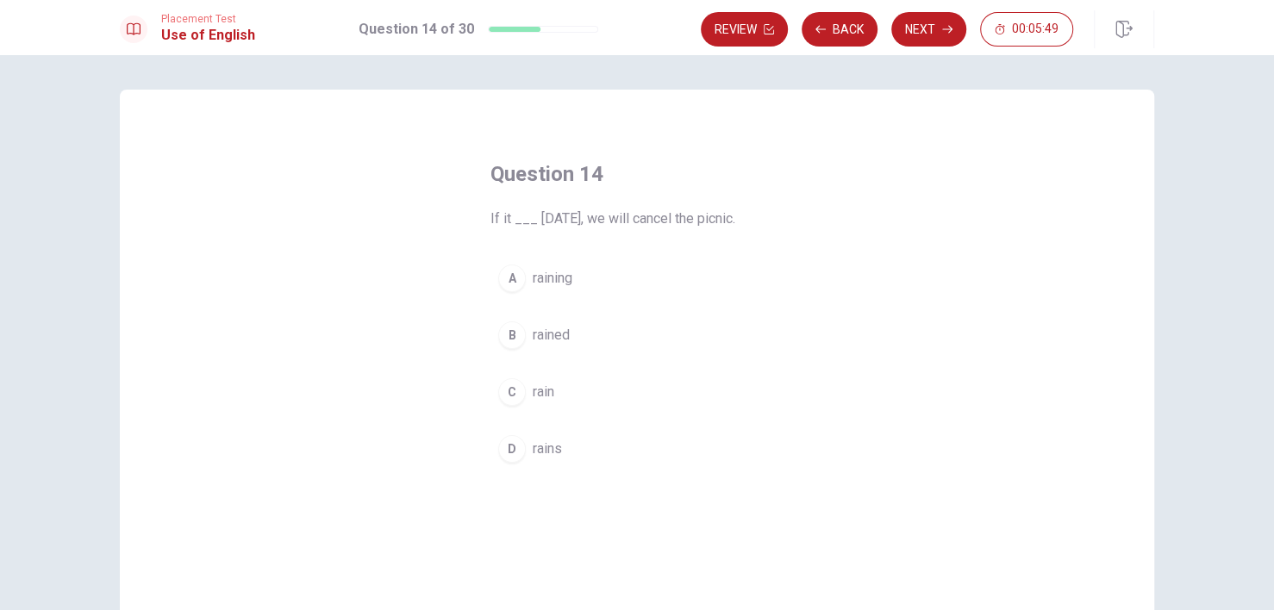
click at [506, 278] on div "A" at bounding box center [512, 279] width 28 height 28
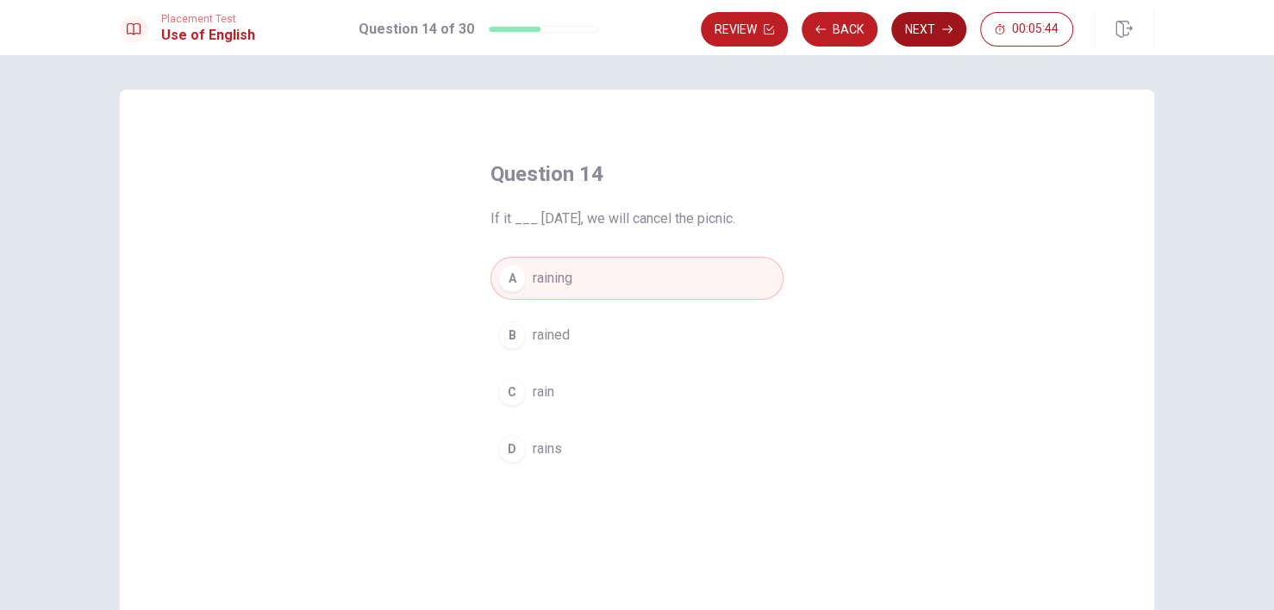
click at [928, 31] on button "Next" at bounding box center [928, 29] width 75 height 34
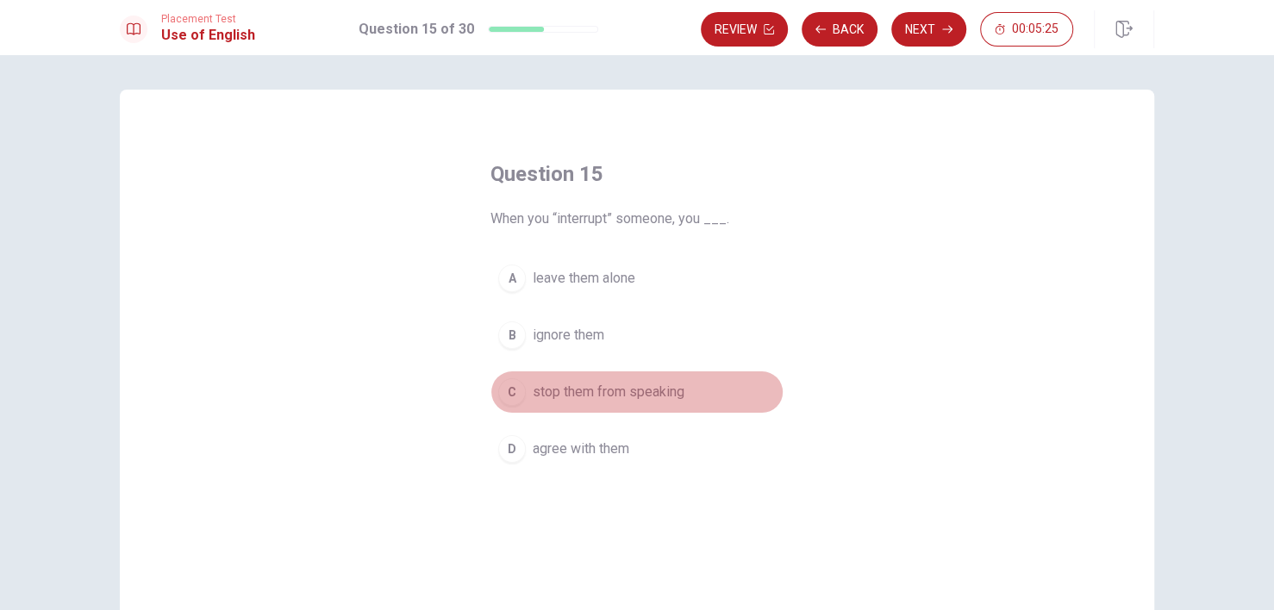
click at [509, 392] on div "C" at bounding box center [512, 392] width 28 height 28
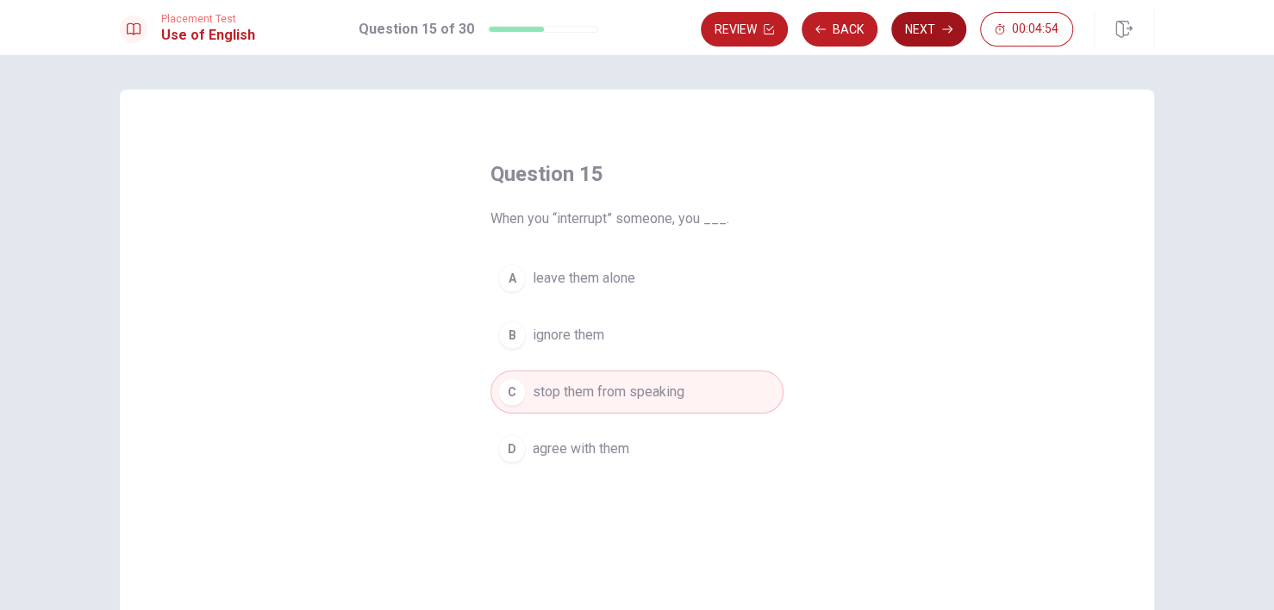
click at [928, 34] on button "Next" at bounding box center [928, 29] width 75 height 34
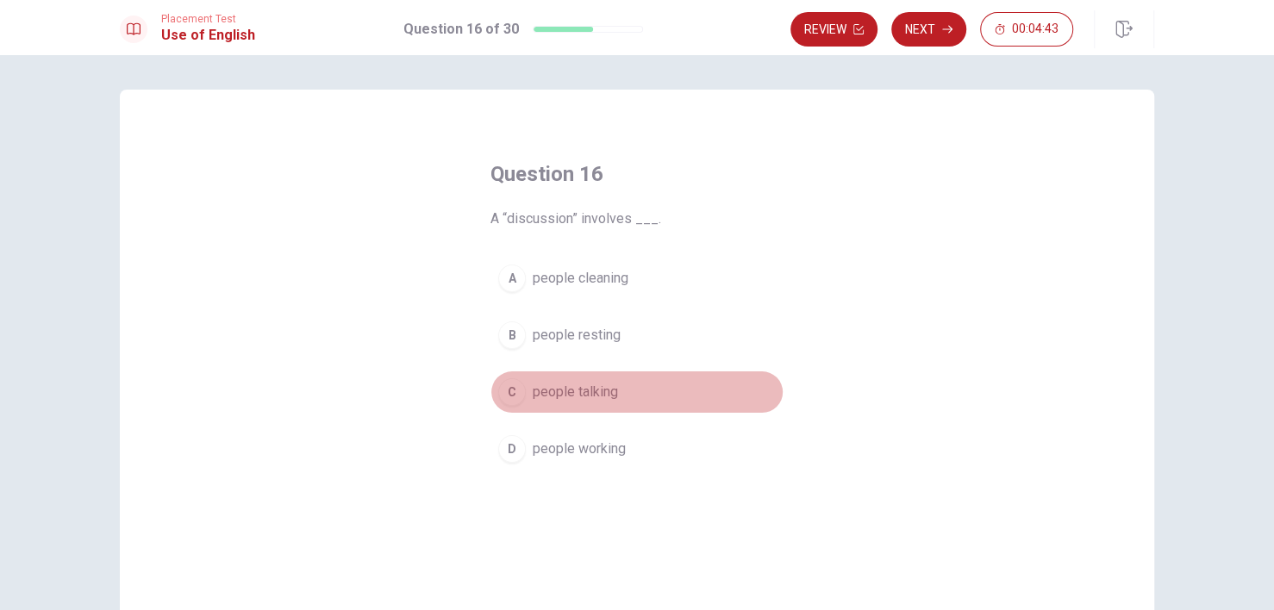
click at [534, 387] on span "people talking" at bounding box center [575, 392] width 85 height 21
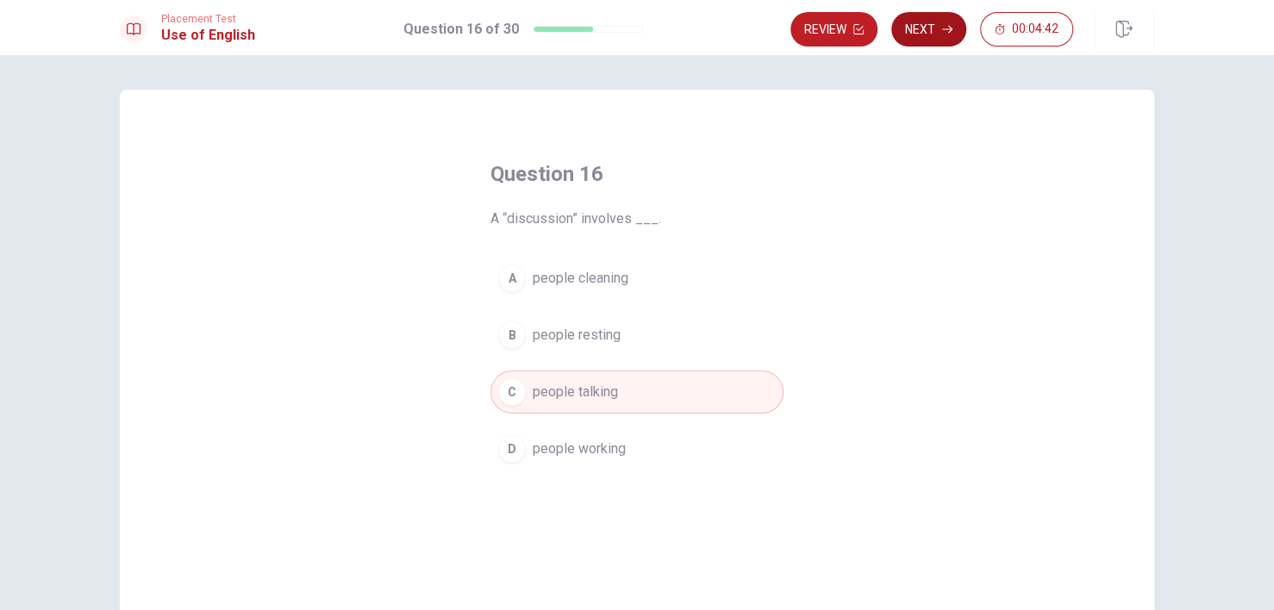
click at [934, 34] on button "Next" at bounding box center [928, 29] width 75 height 34
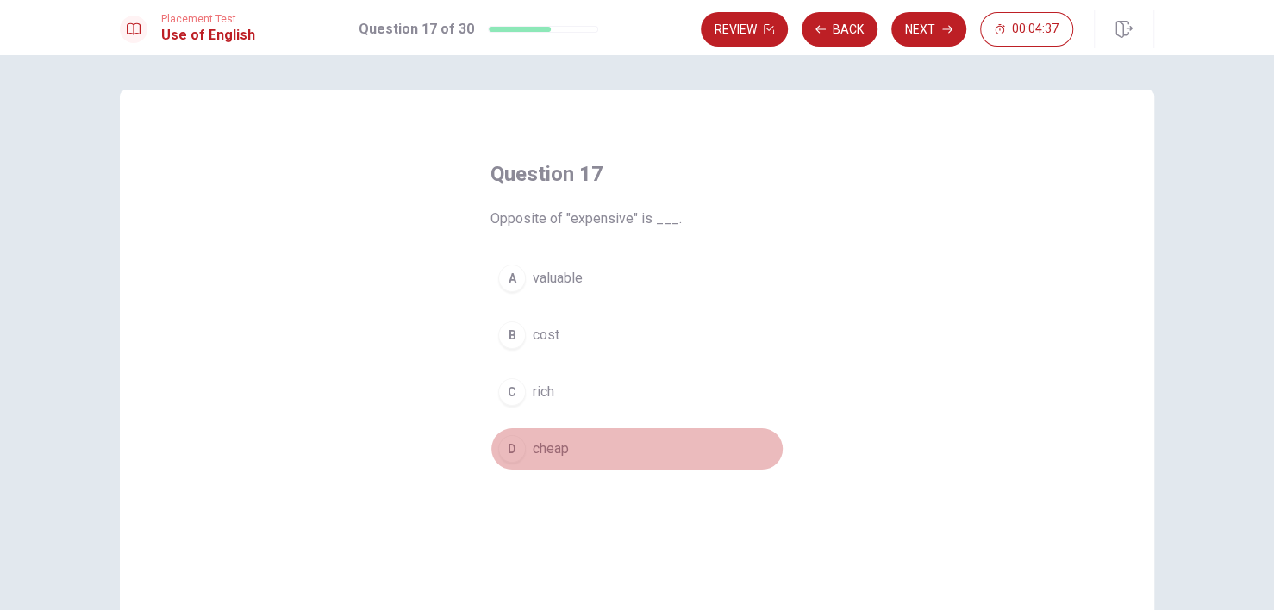
click at [535, 459] on button "D cheap" at bounding box center [637, 449] width 293 height 43
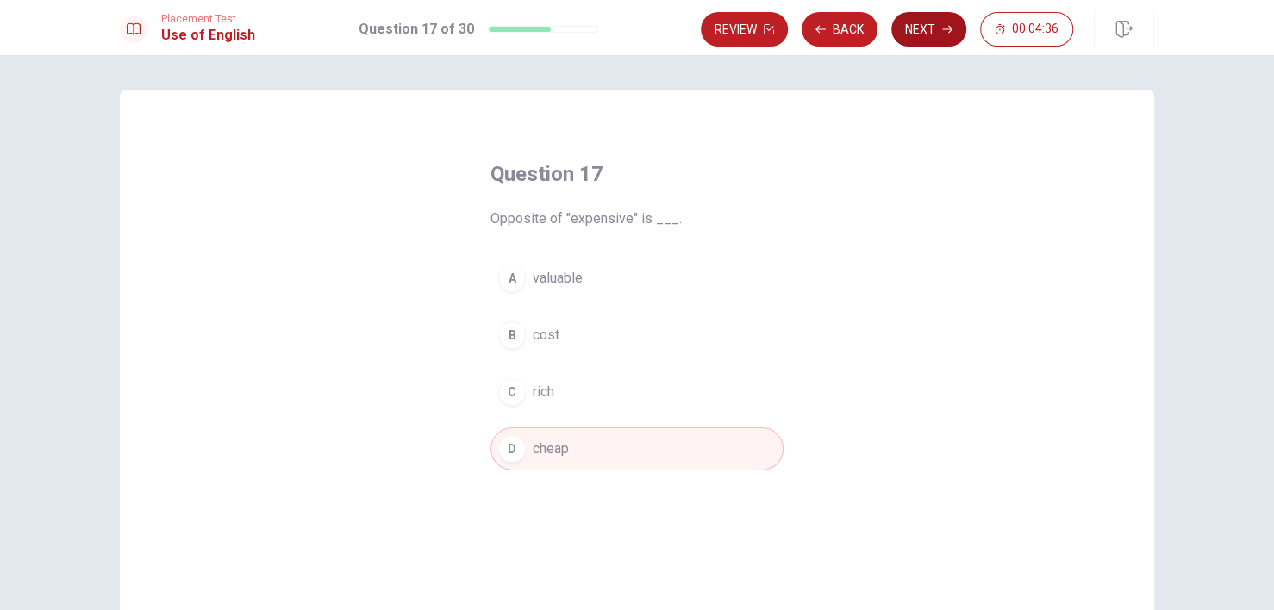
click at [935, 32] on button "Next" at bounding box center [928, 29] width 75 height 34
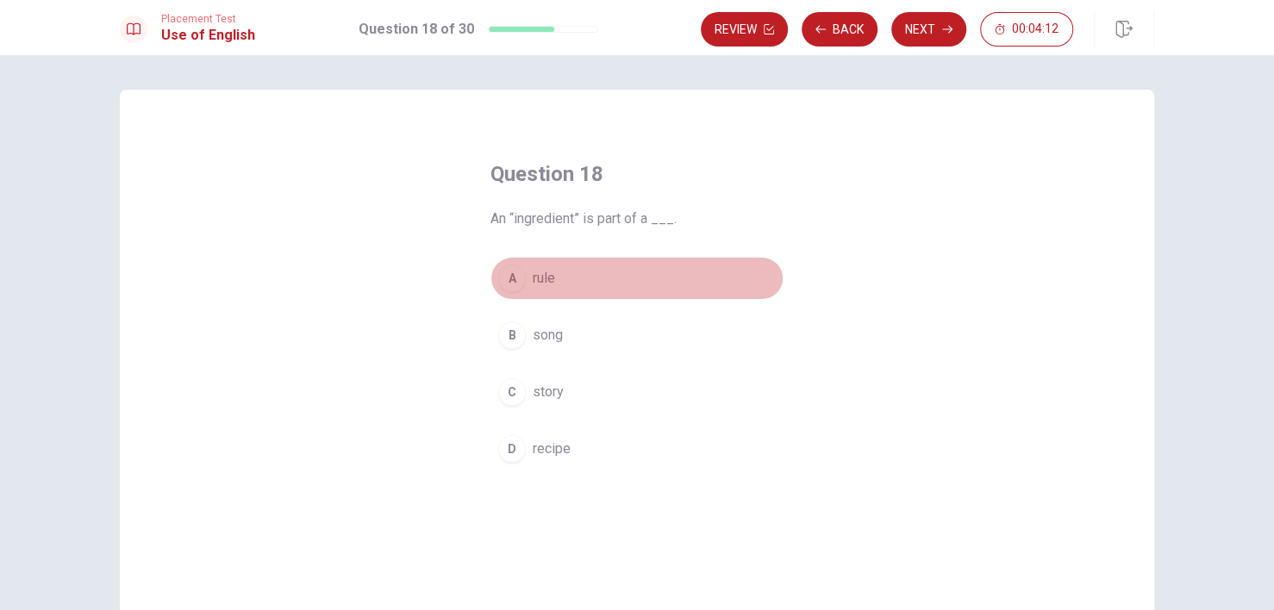
click at [534, 283] on span "rule" at bounding box center [544, 278] width 22 height 21
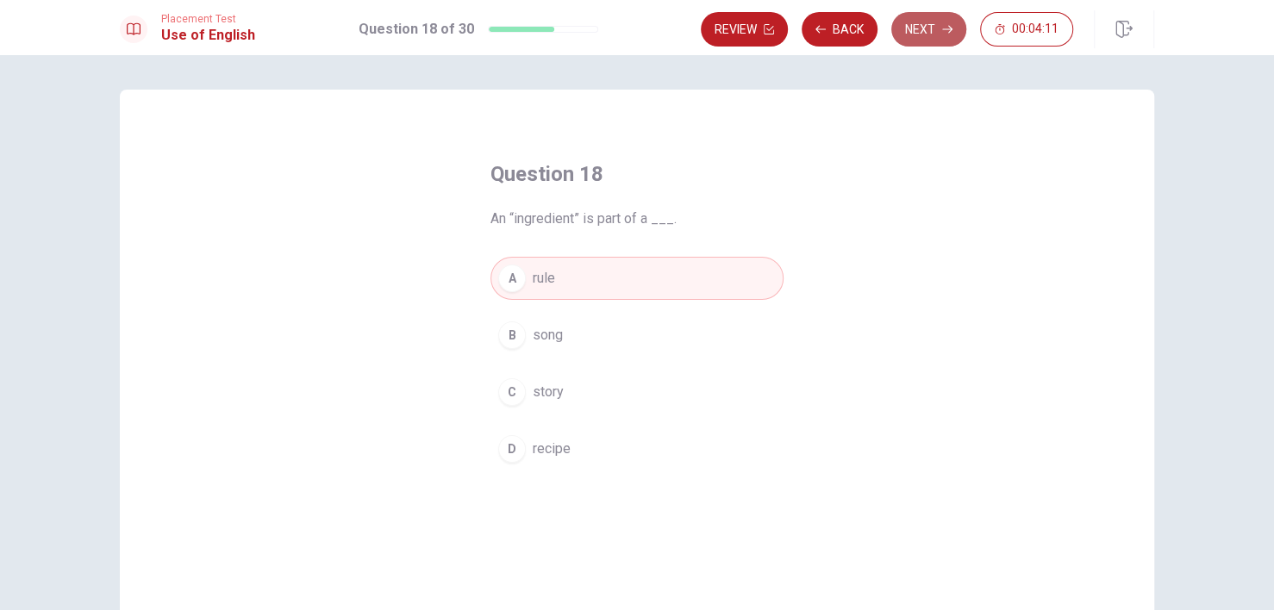
click at [927, 22] on button "Next" at bounding box center [928, 29] width 75 height 34
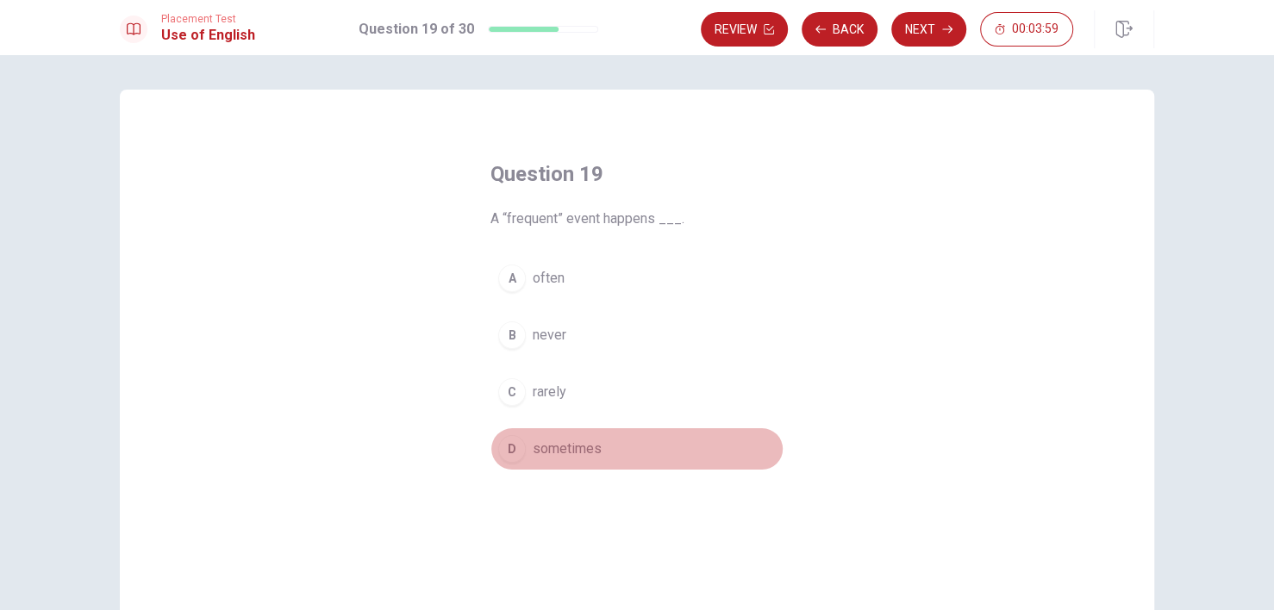
click at [562, 456] on span "sometimes" at bounding box center [567, 449] width 69 height 21
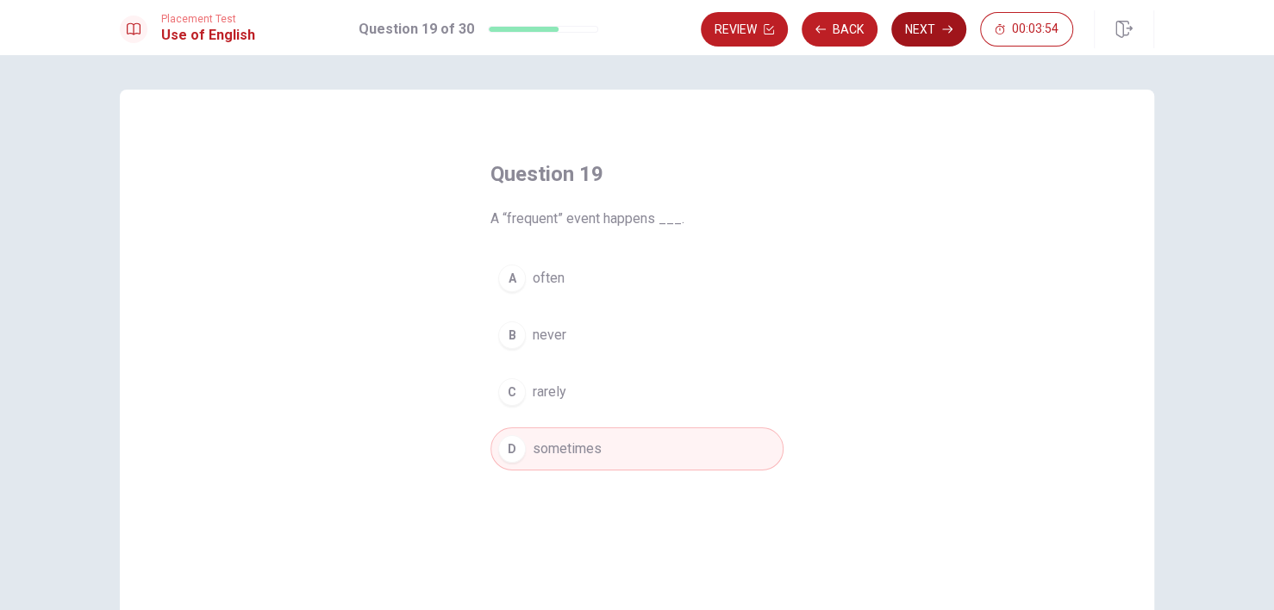
click at [924, 33] on button "Next" at bounding box center [928, 29] width 75 height 34
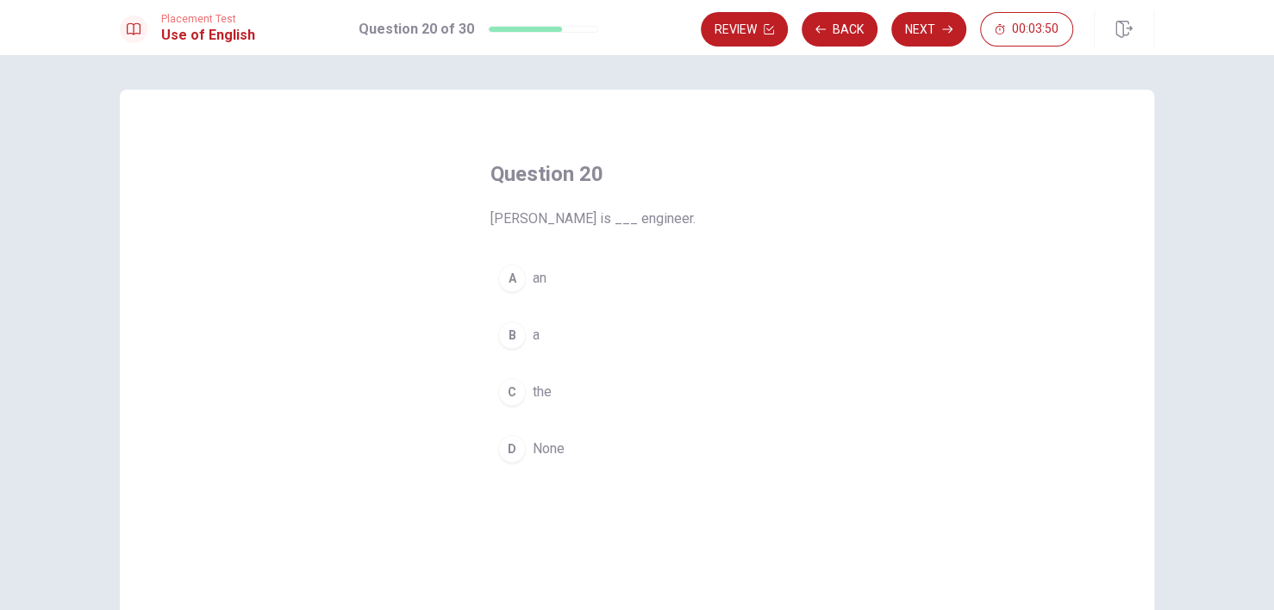
click at [526, 284] on button "A an" at bounding box center [637, 278] width 293 height 43
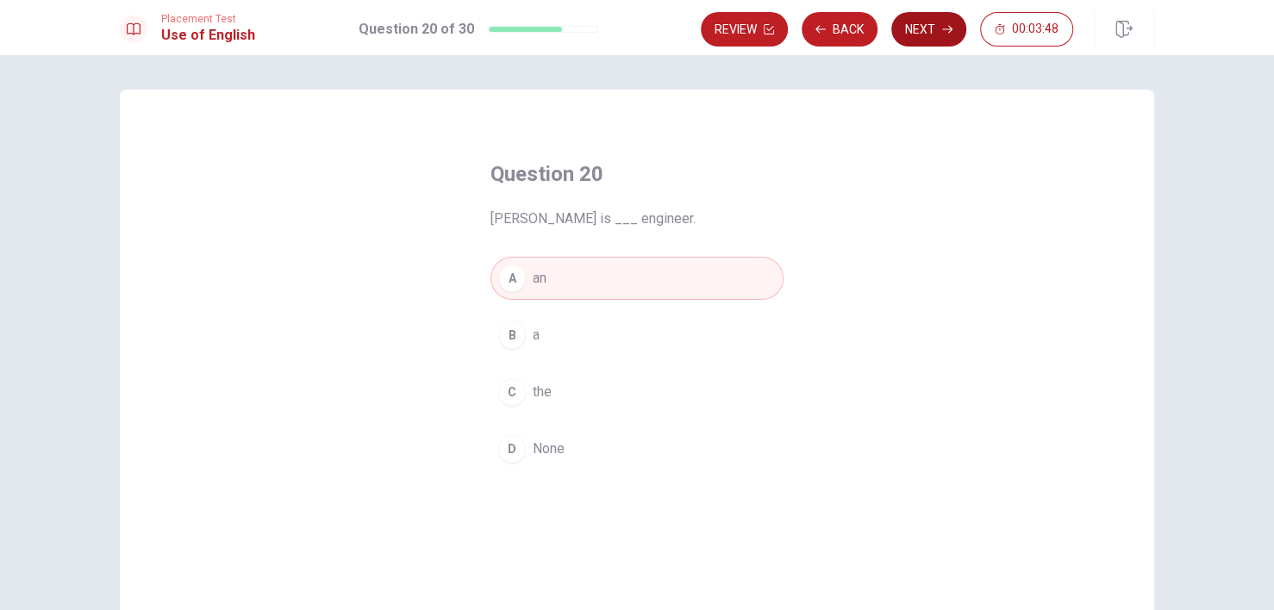
click at [916, 38] on button "Next" at bounding box center [928, 29] width 75 height 34
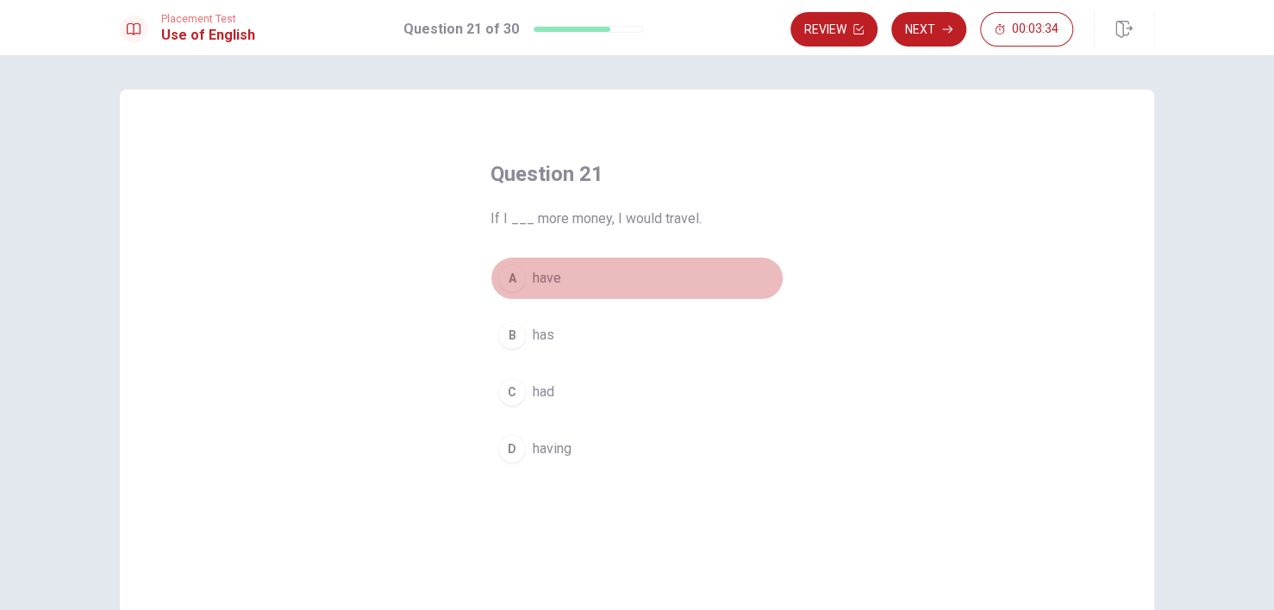
click at [547, 276] on span "have" at bounding box center [547, 278] width 28 height 21
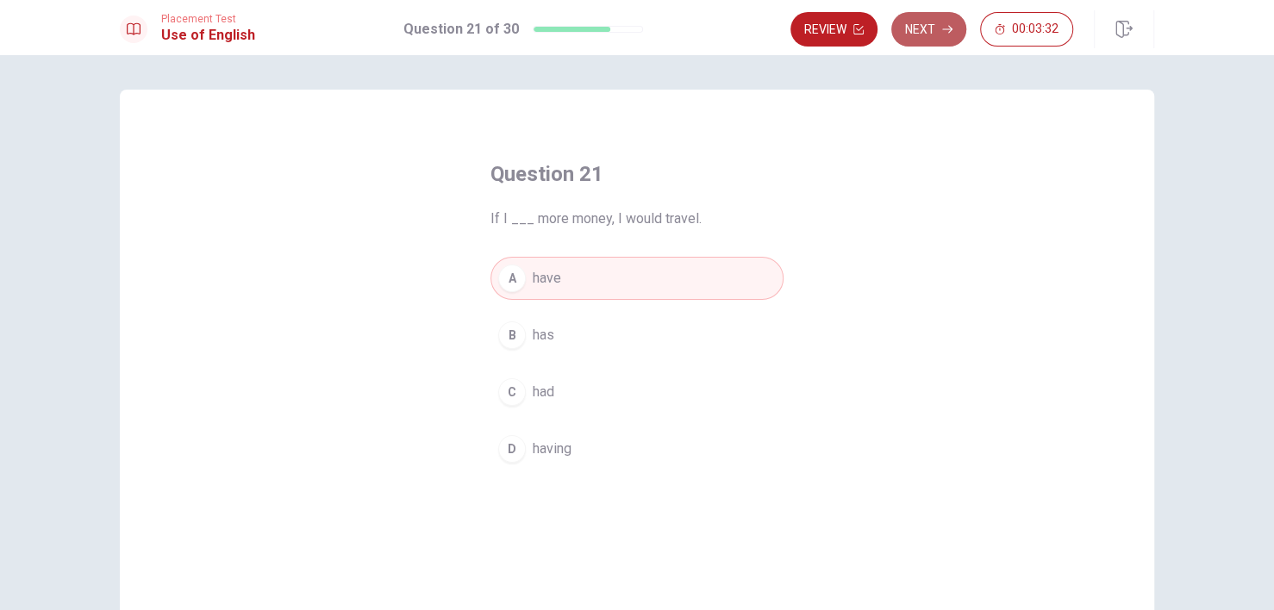
click at [923, 34] on button "Next" at bounding box center [928, 29] width 75 height 34
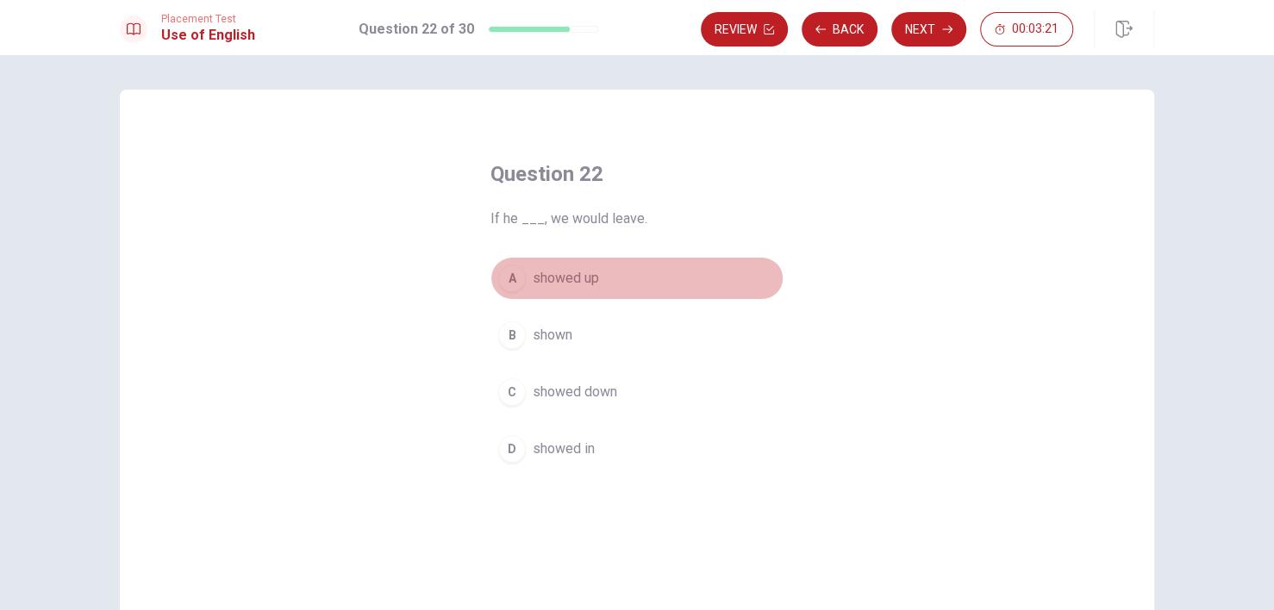
click at [537, 275] on span "showed up" at bounding box center [566, 278] width 66 height 21
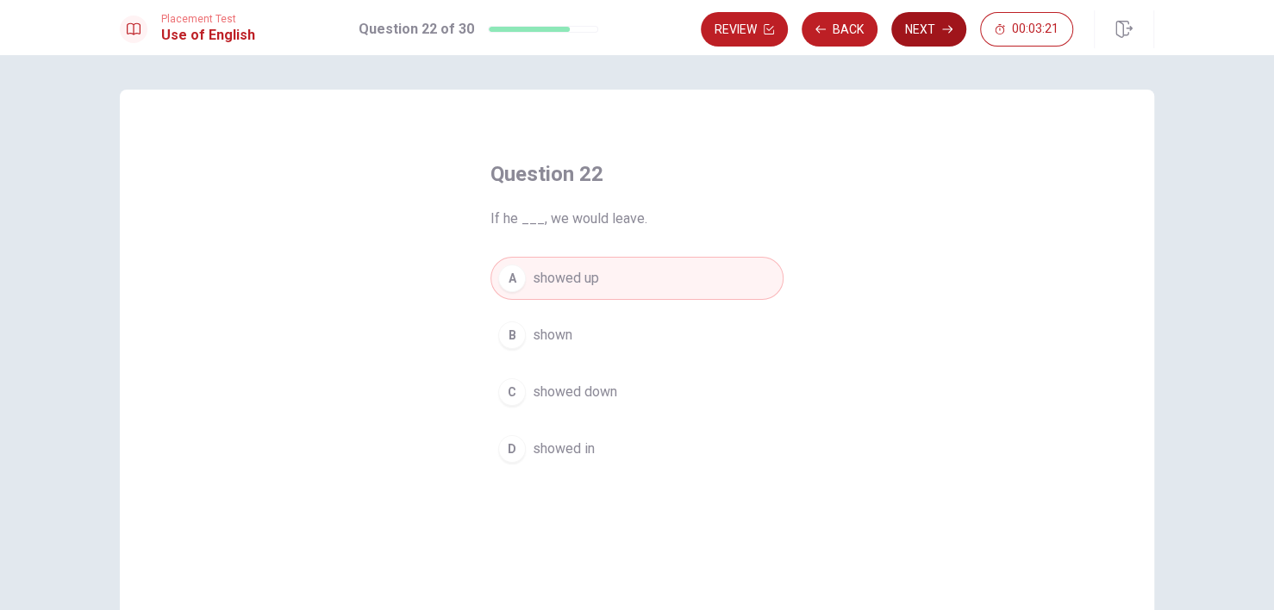
click at [907, 29] on button "Next" at bounding box center [928, 29] width 75 height 34
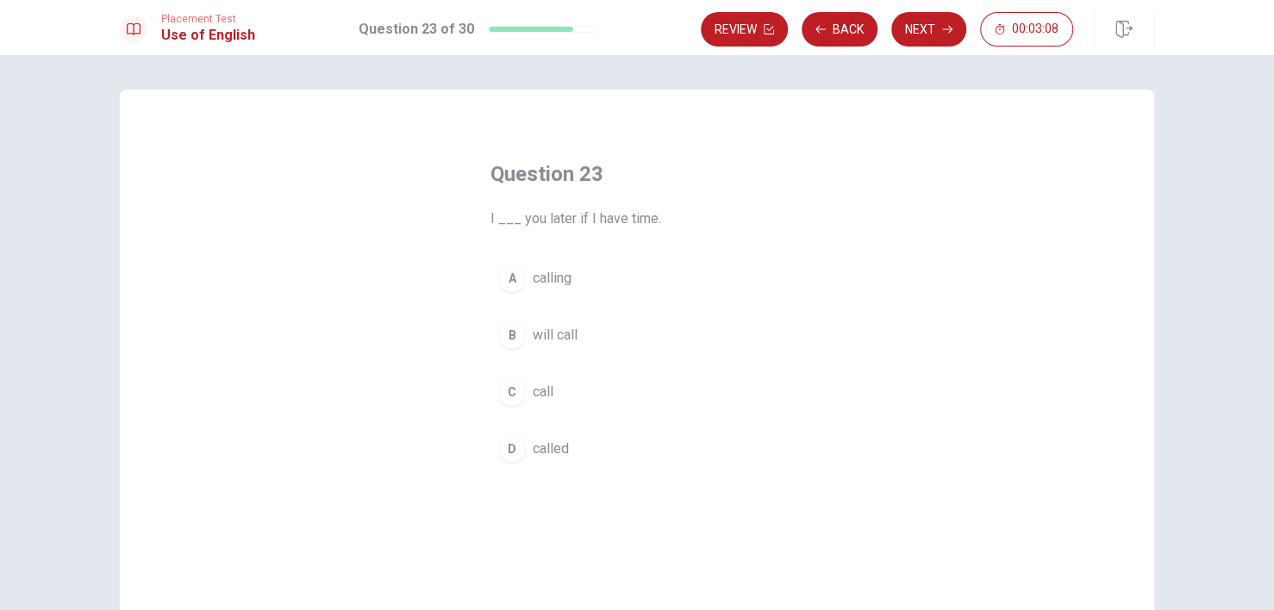
click at [510, 338] on div "B" at bounding box center [512, 336] width 28 height 28
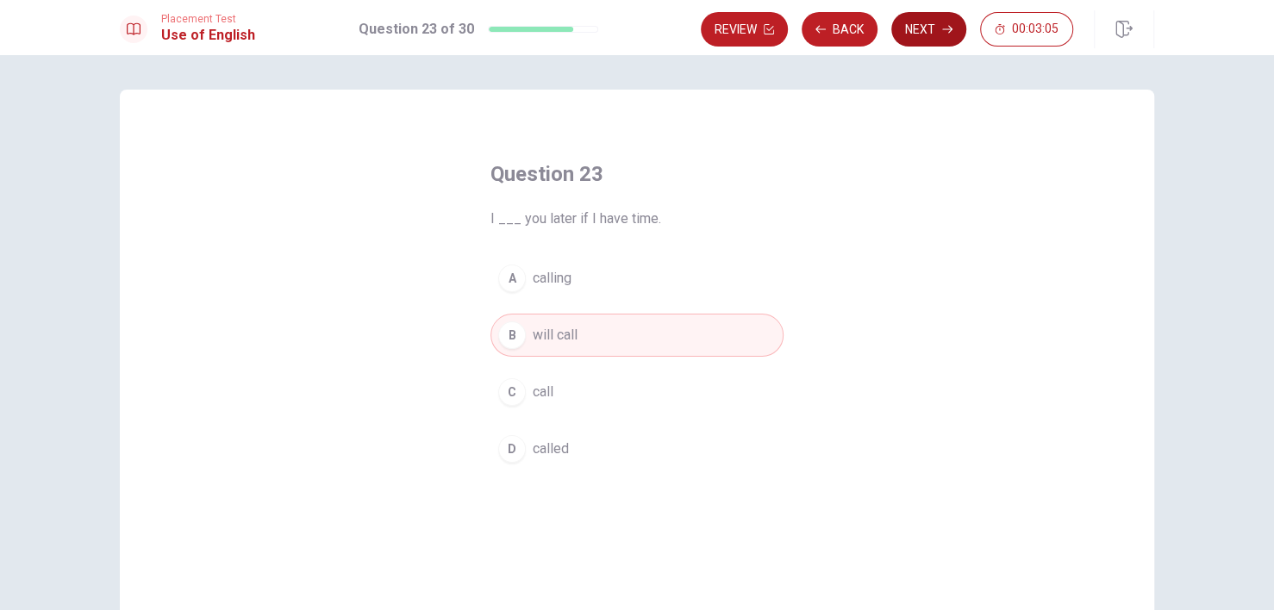
click at [923, 36] on button "Next" at bounding box center [928, 29] width 75 height 34
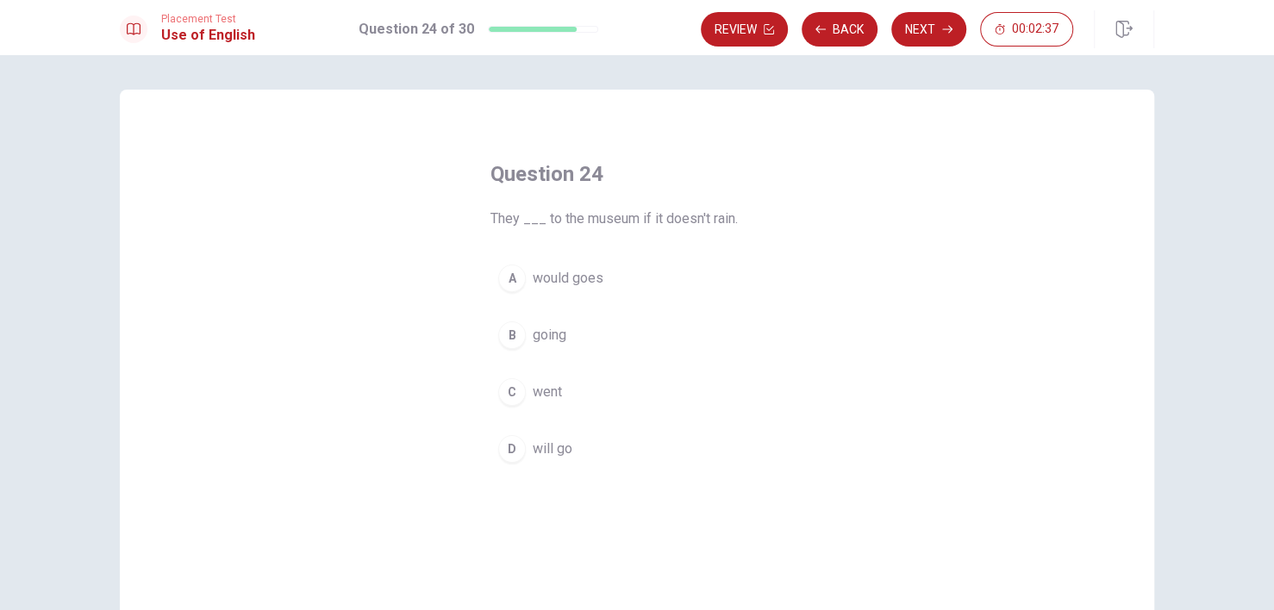
click at [503, 453] on div "D" at bounding box center [512, 449] width 28 height 28
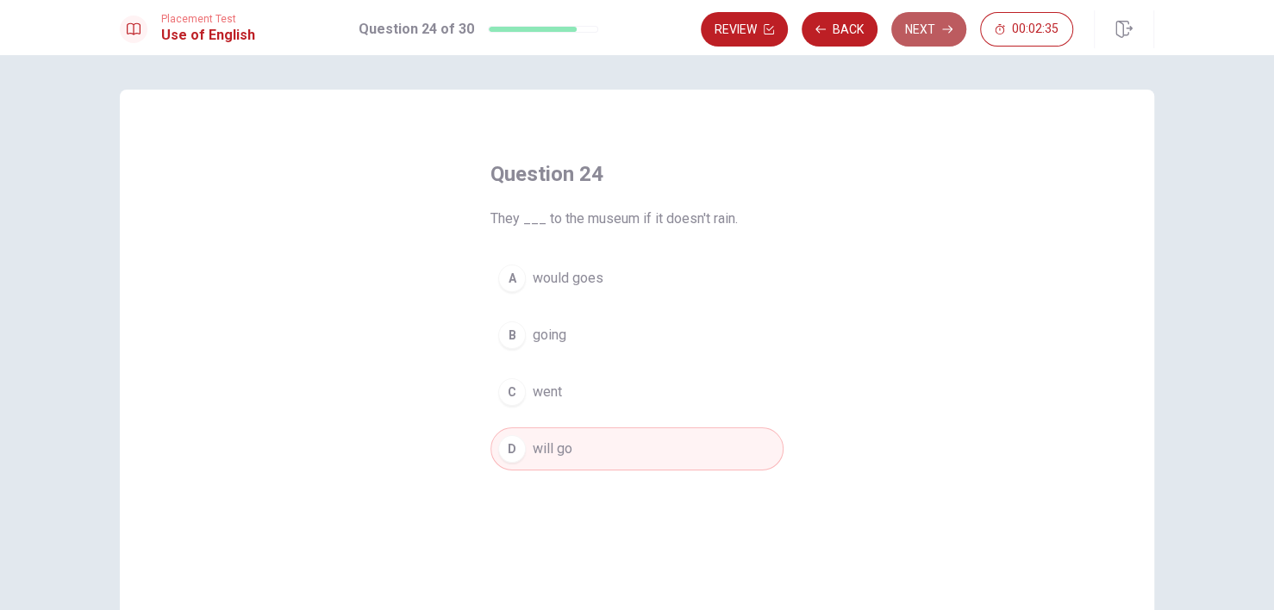
click at [924, 41] on button "Next" at bounding box center [928, 29] width 75 height 34
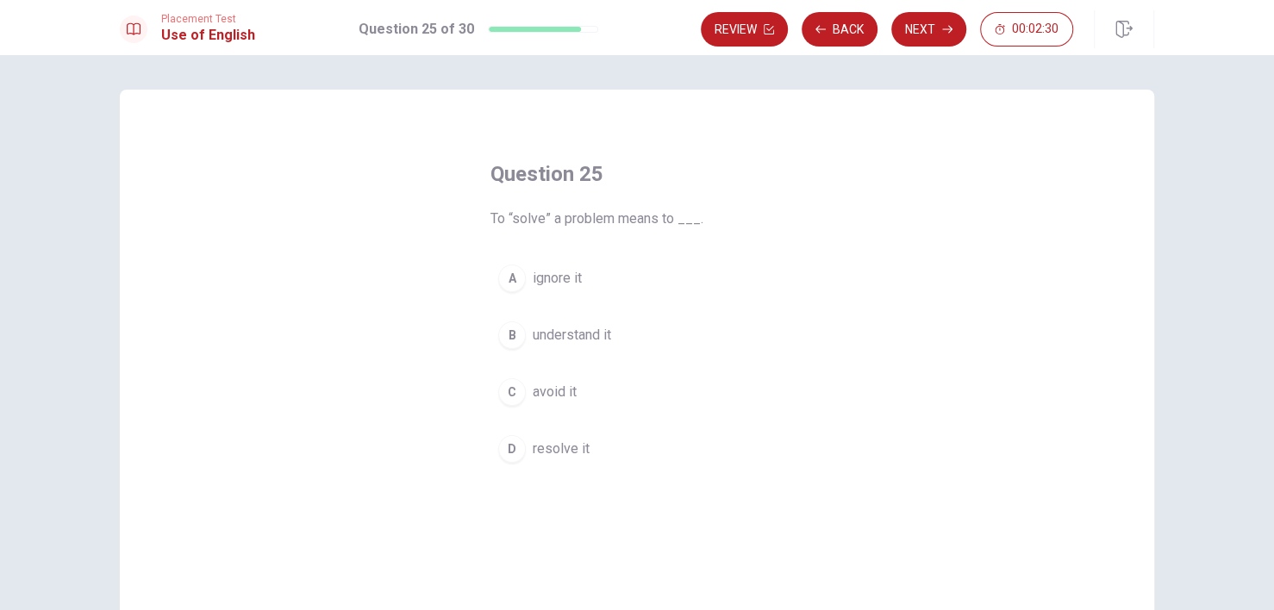
click at [514, 447] on div "D" at bounding box center [512, 449] width 28 height 28
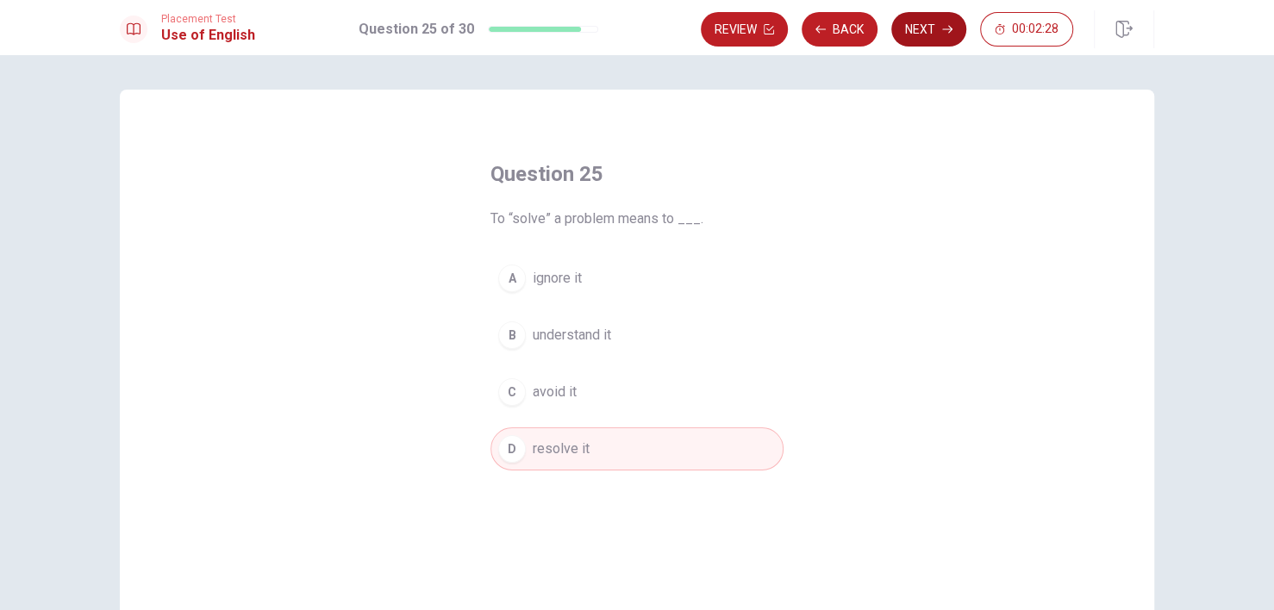
click at [941, 36] on button "Next" at bounding box center [928, 29] width 75 height 34
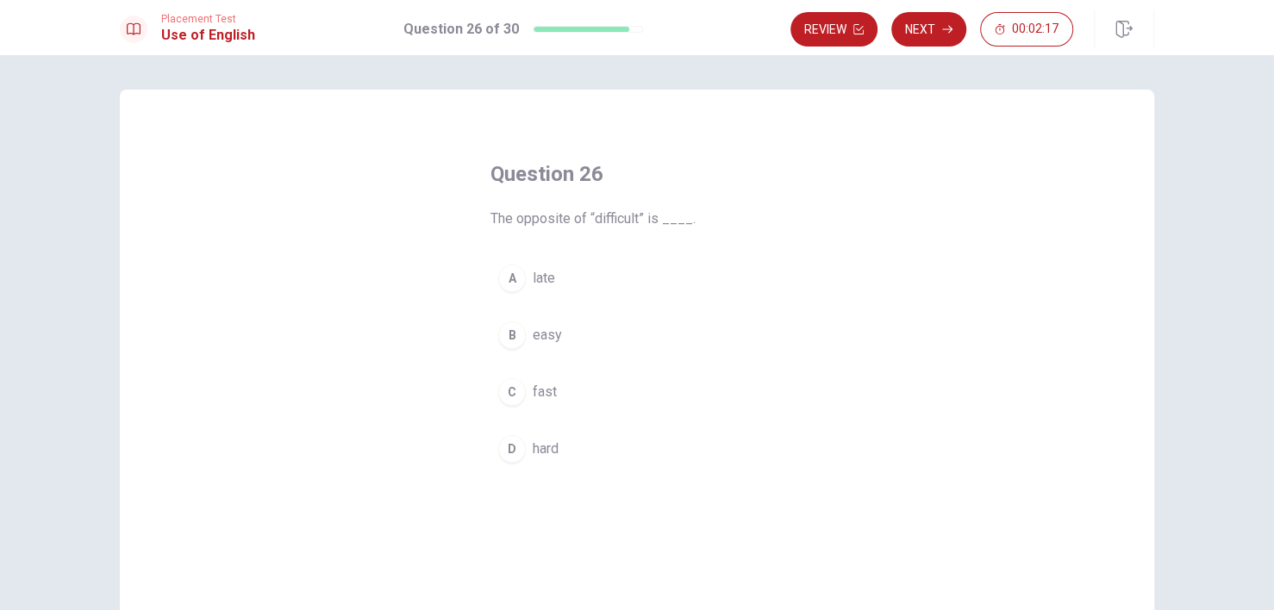
click at [533, 334] on span "easy" at bounding box center [547, 335] width 29 height 21
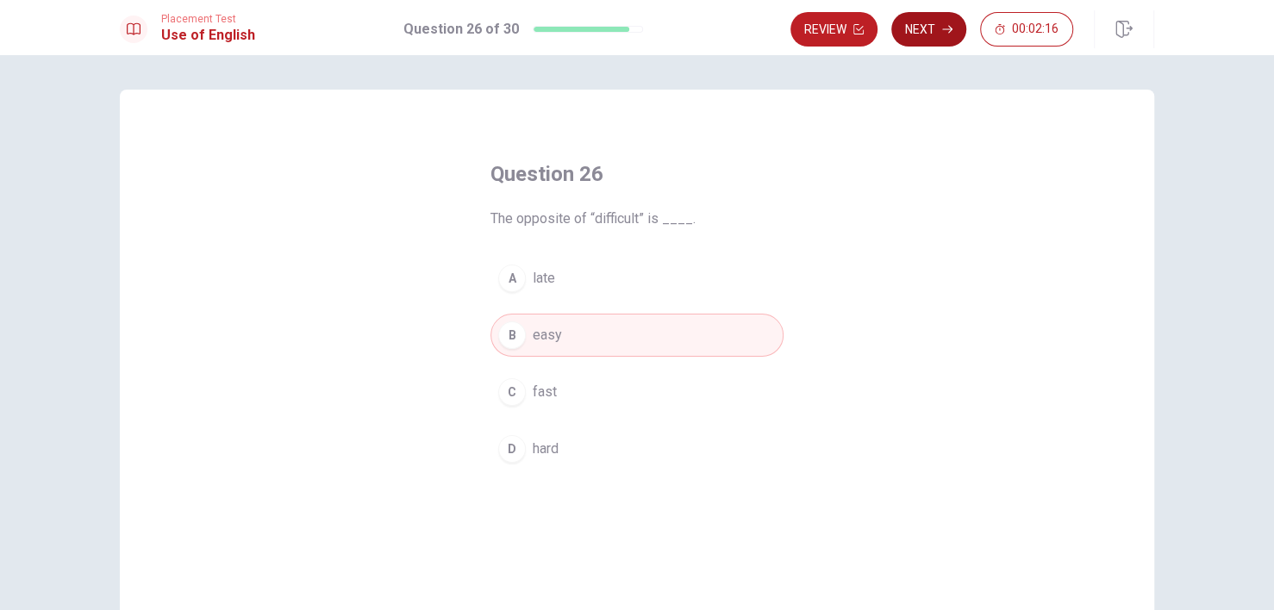
click at [925, 25] on button "Next" at bounding box center [928, 29] width 75 height 34
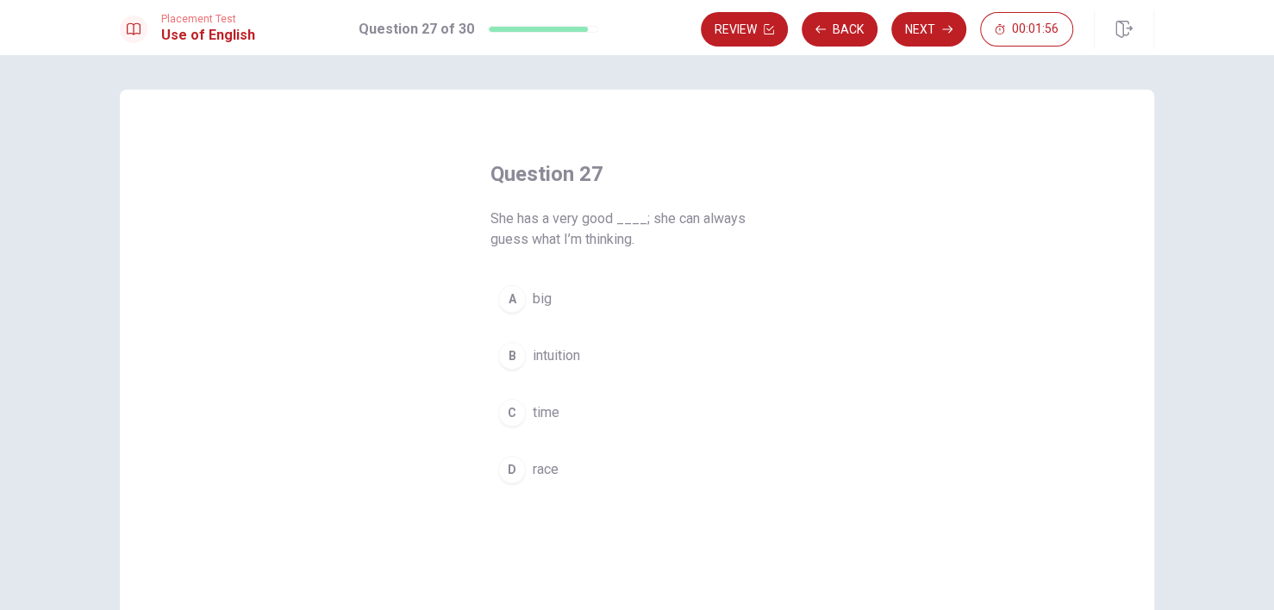
click at [567, 366] on button "B intuition" at bounding box center [637, 355] width 293 height 43
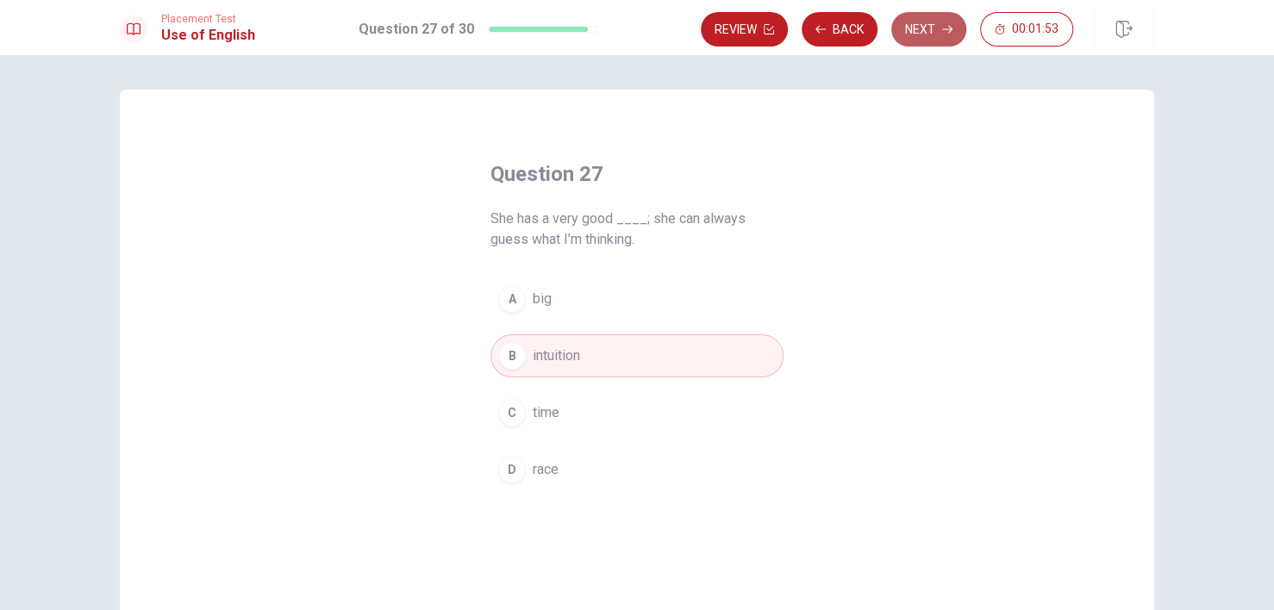
click at [925, 33] on button "Next" at bounding box center [928, 29] width 75 height 34
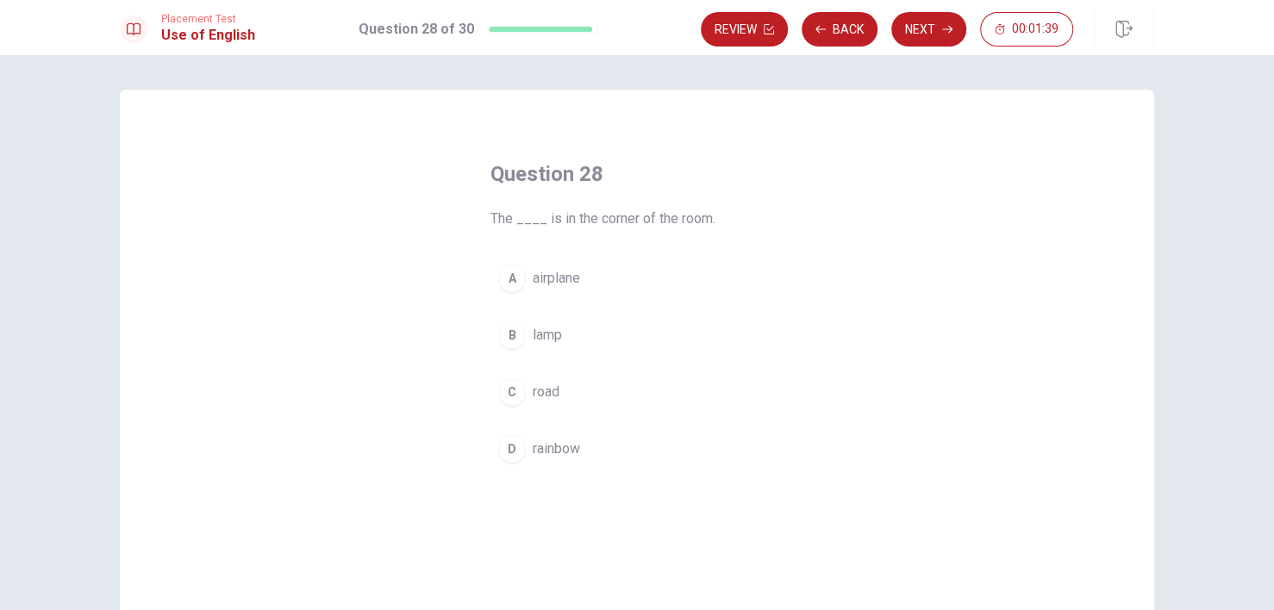
click at [540, 325] on span "lamp" at bounding box center [547, 335] width 29 height 21
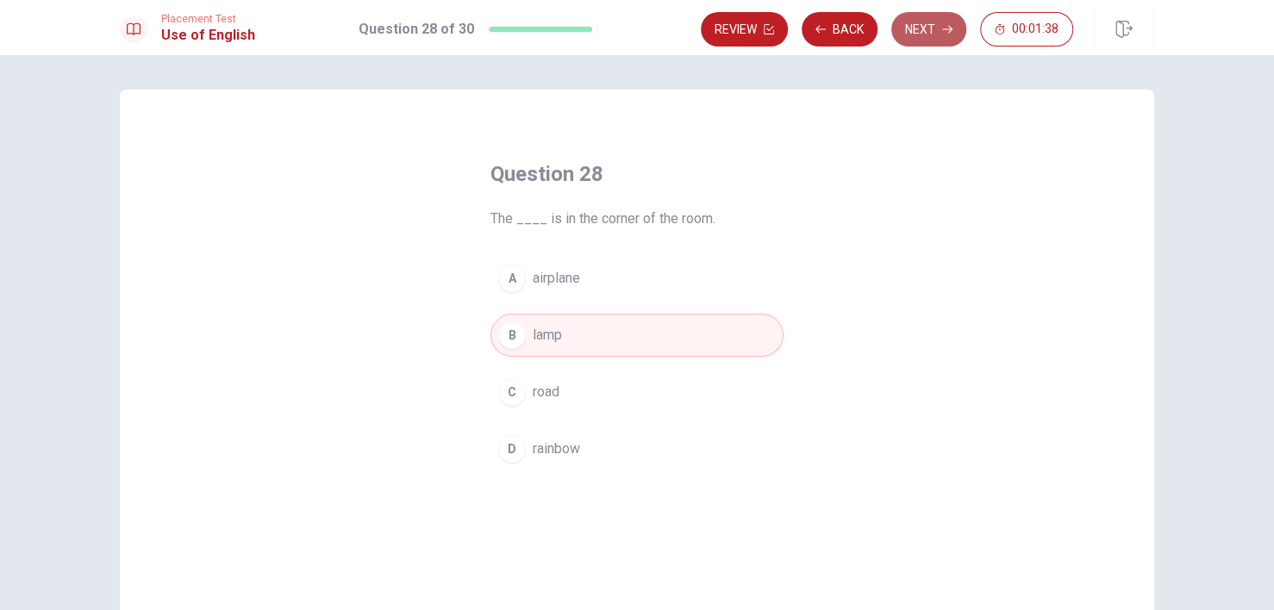
click at [948, 34] on icon "button" at bounding box center [947, 29] width 10 height 10
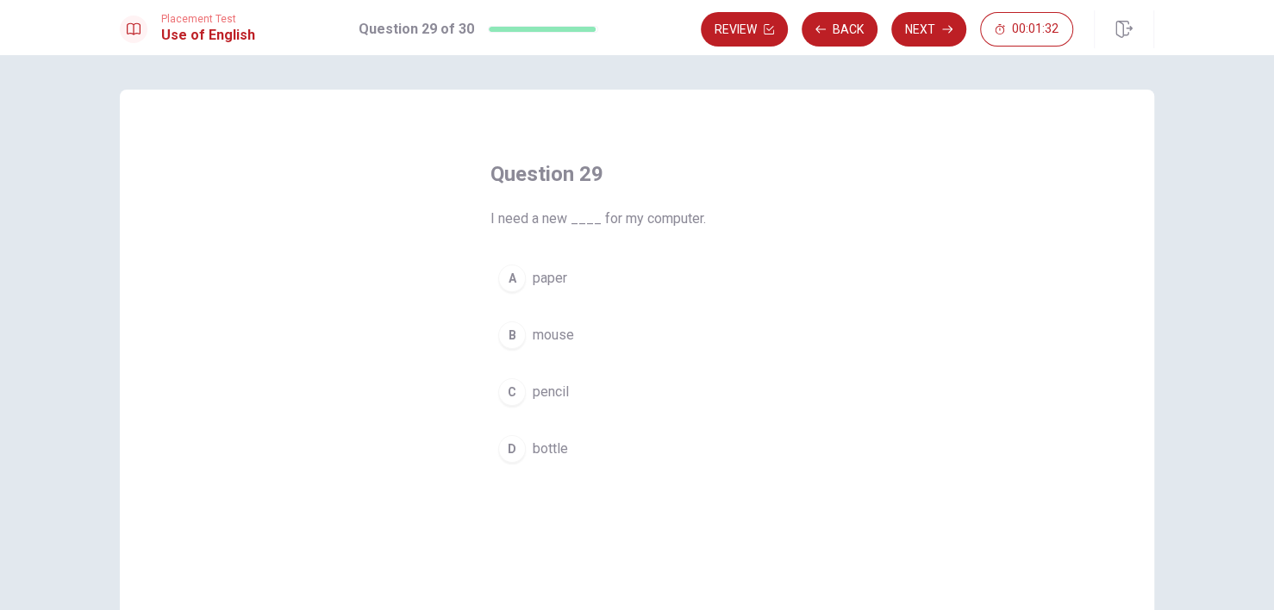
click at [555, 336] on span "mouse" at bounding box center [553, 335] width 41 height 21
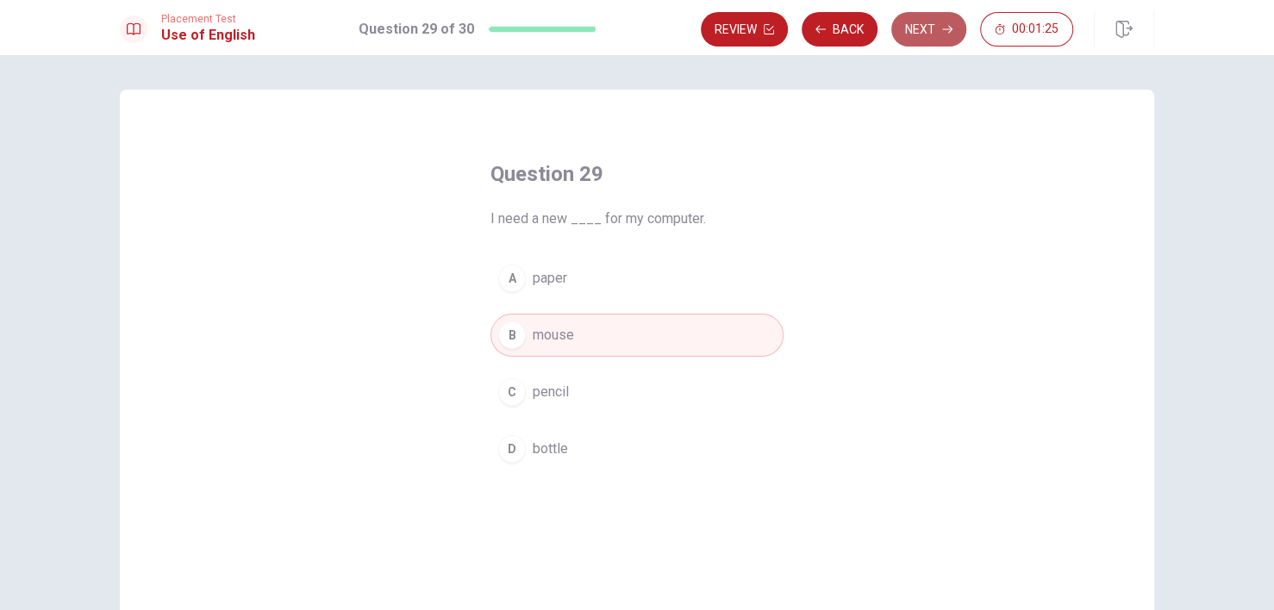
click at [933, 31] on button "Next" at bounding box center [928, 29] width 75 height 34
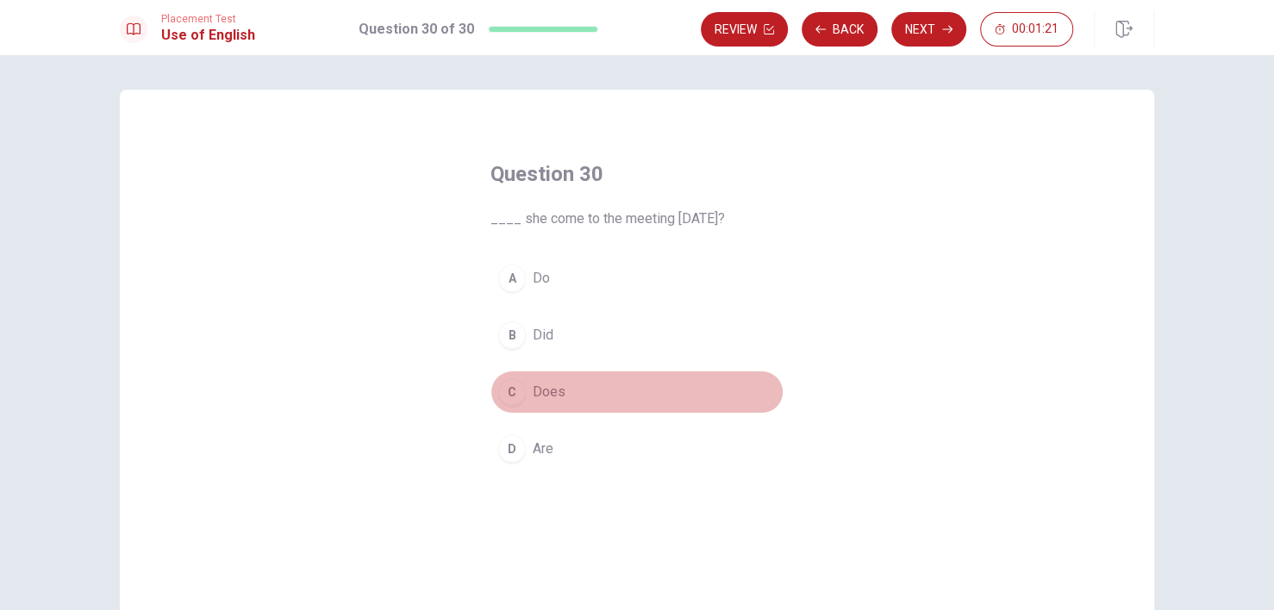
click at [551, 398] on span "Does" at bounding box center [549, 392] width 33 height 21
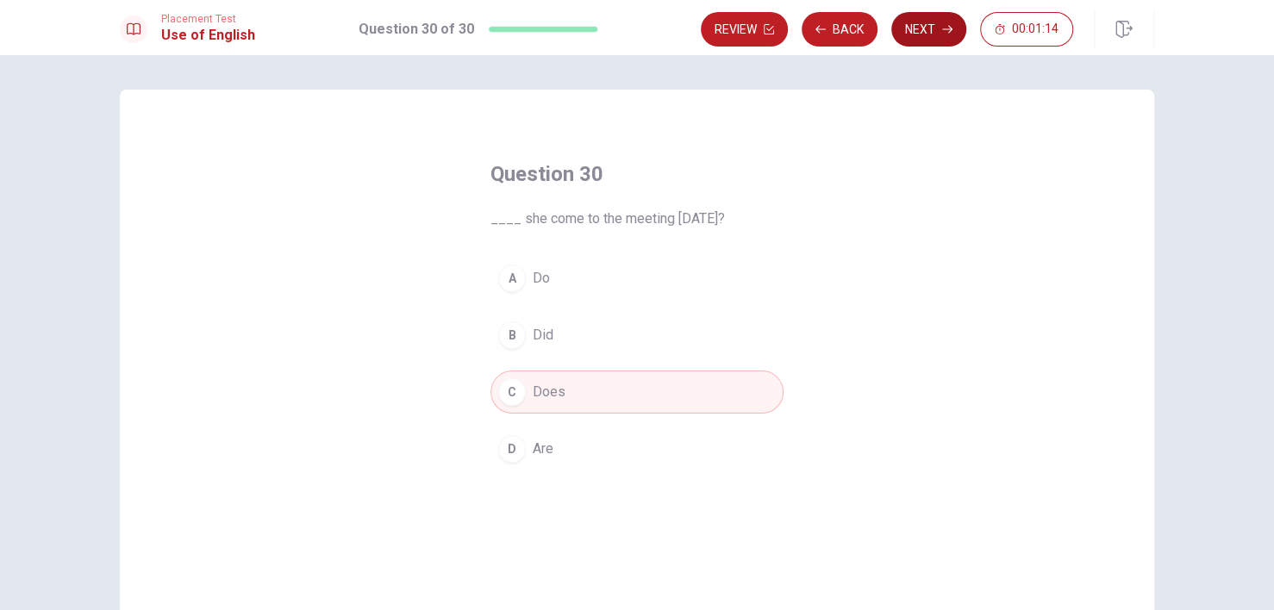
click at [942, 38] on button "Next" at bounding box center [928, 29] width 75 height 34
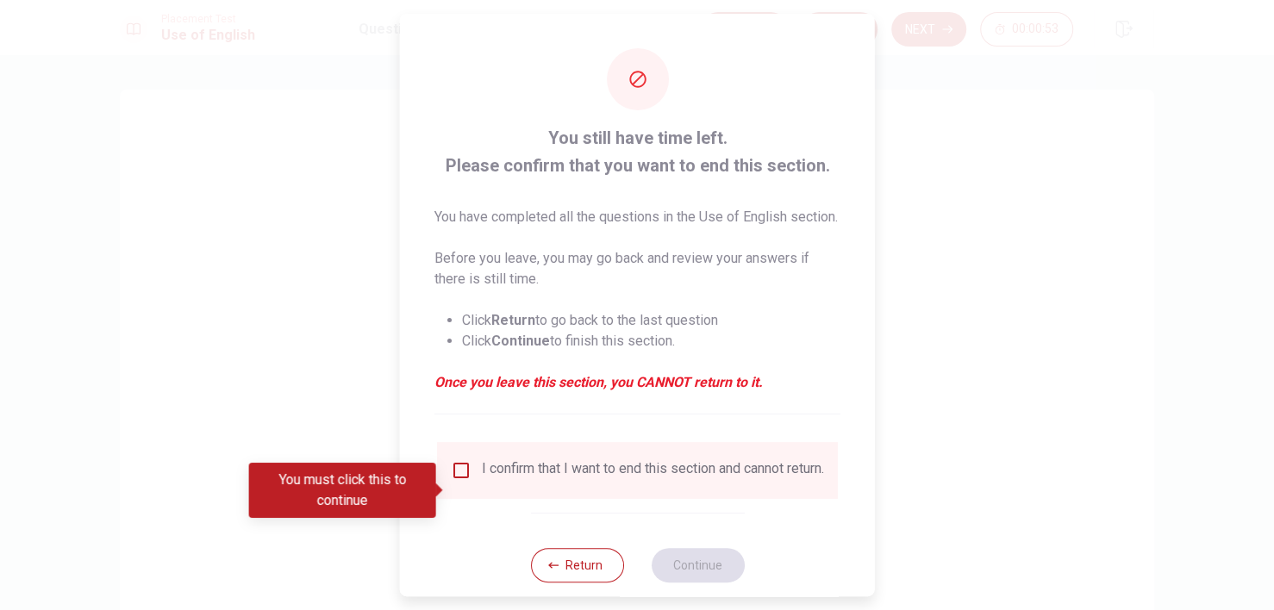
scroll to position [53, 0]
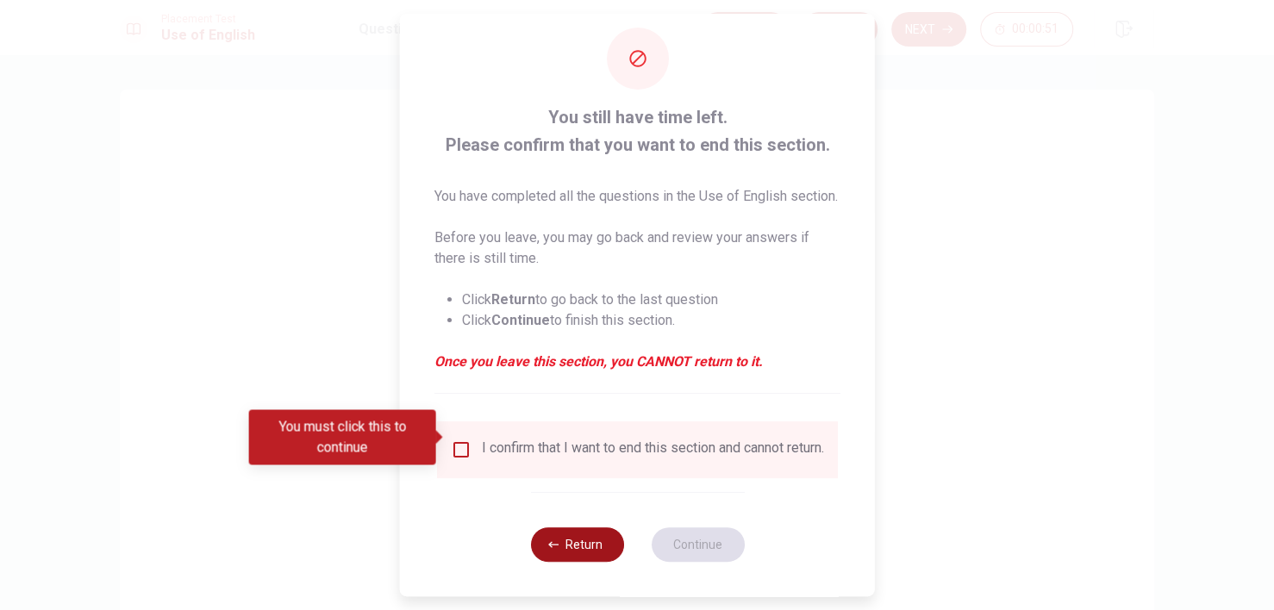
click at [573, 541] on button "Return" at bounding box center [576, 545] width 93 height 34
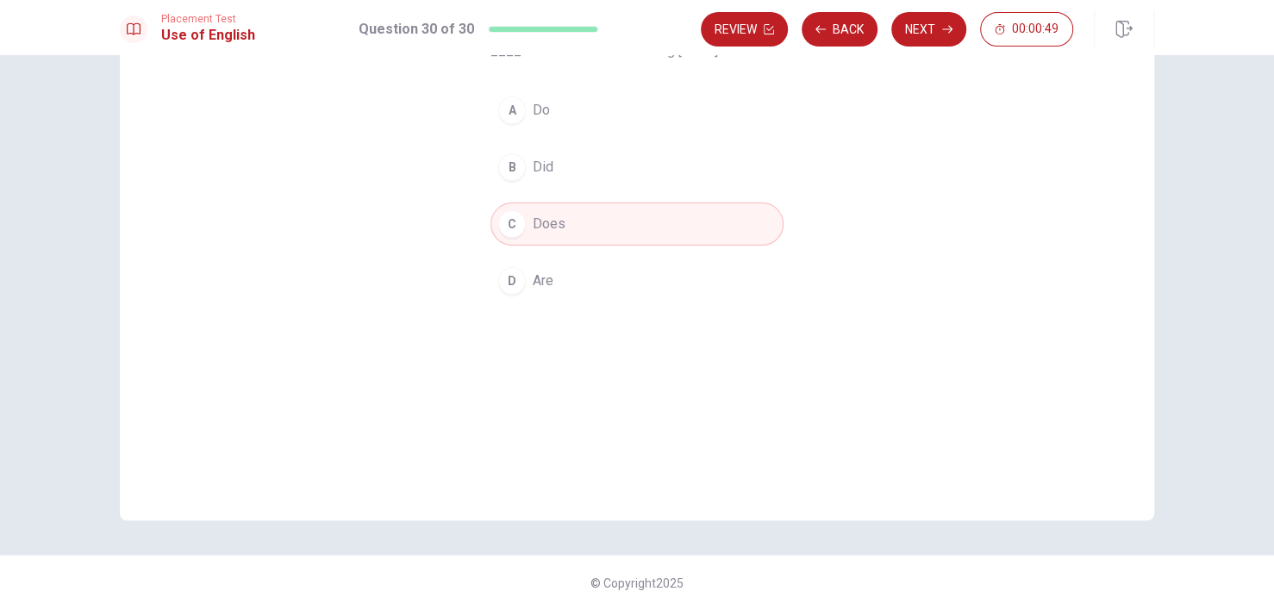
scroll to position [0, 0]
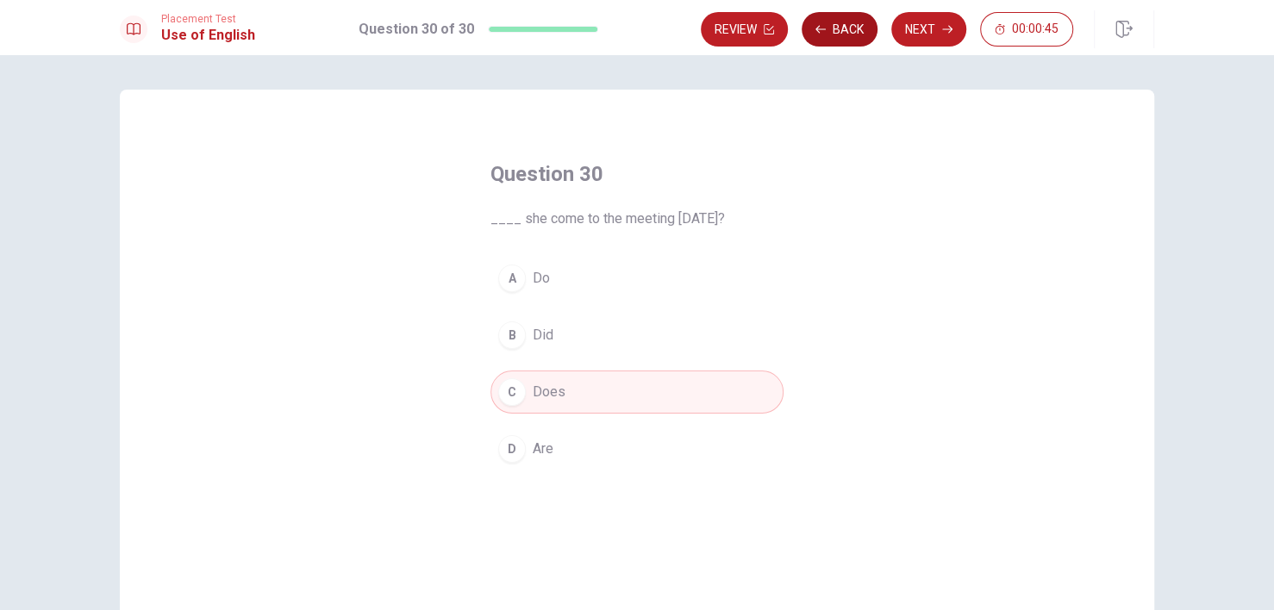
click at [843, 32] on button "Back" at bounding box center [840, 29] width 76 height 34
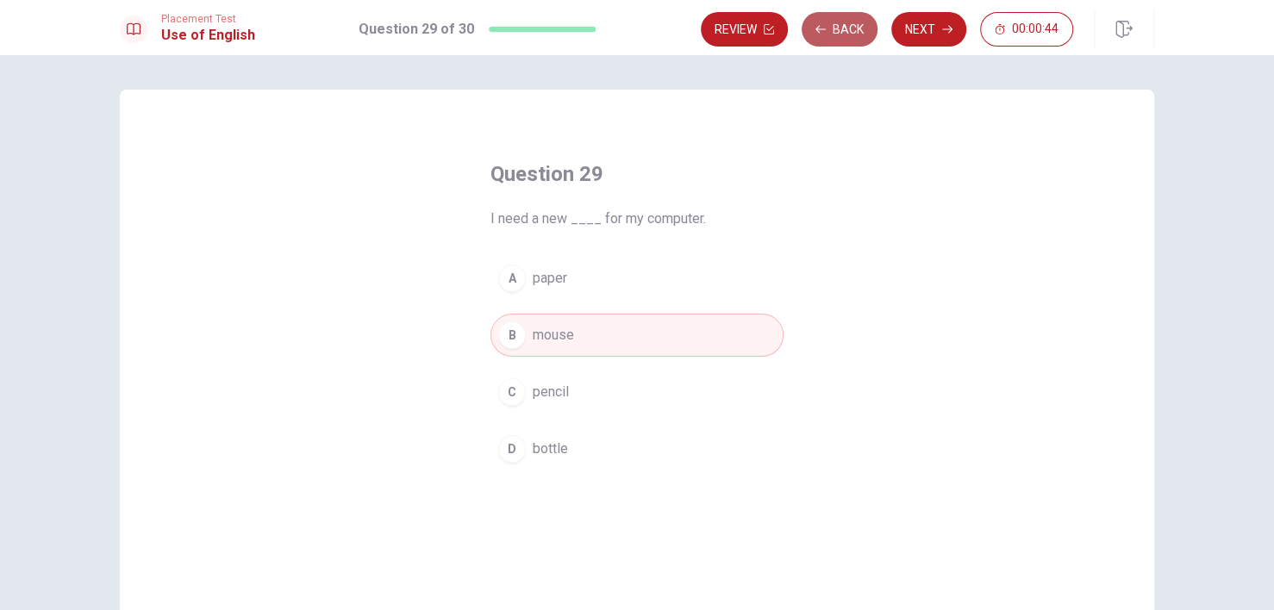
click at [843, 32] on button "Back" at bounding box center [840, 29] width 76 height 34
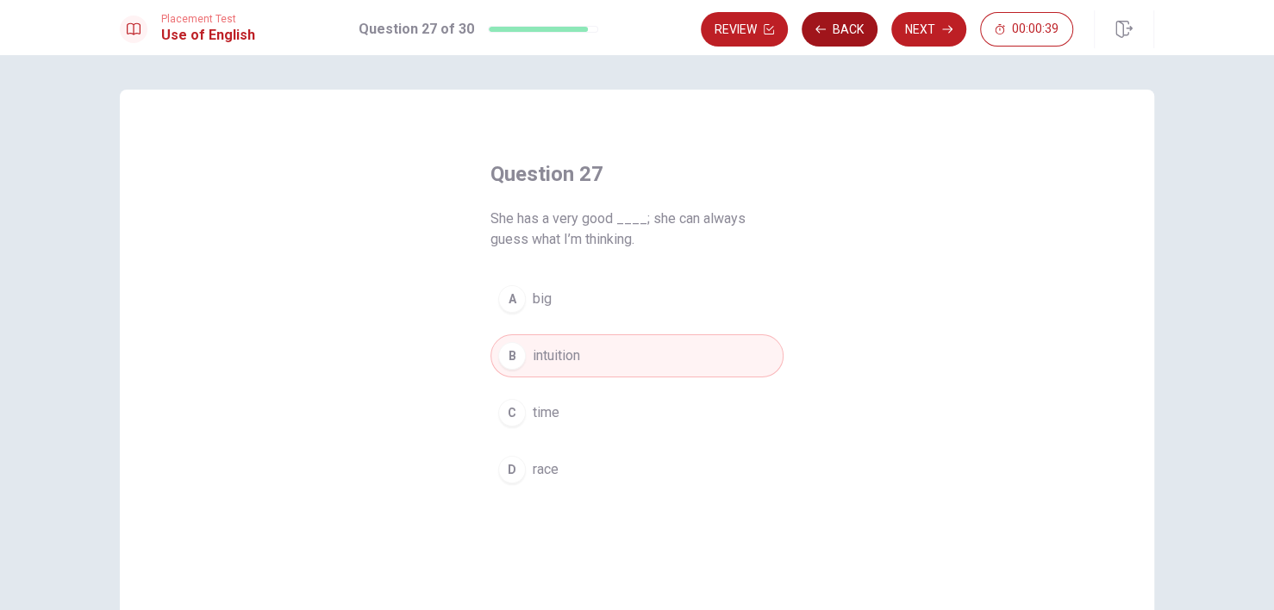
click at [843, 32] on button "Back" at bounding box center [840, 29] width 76 height 34
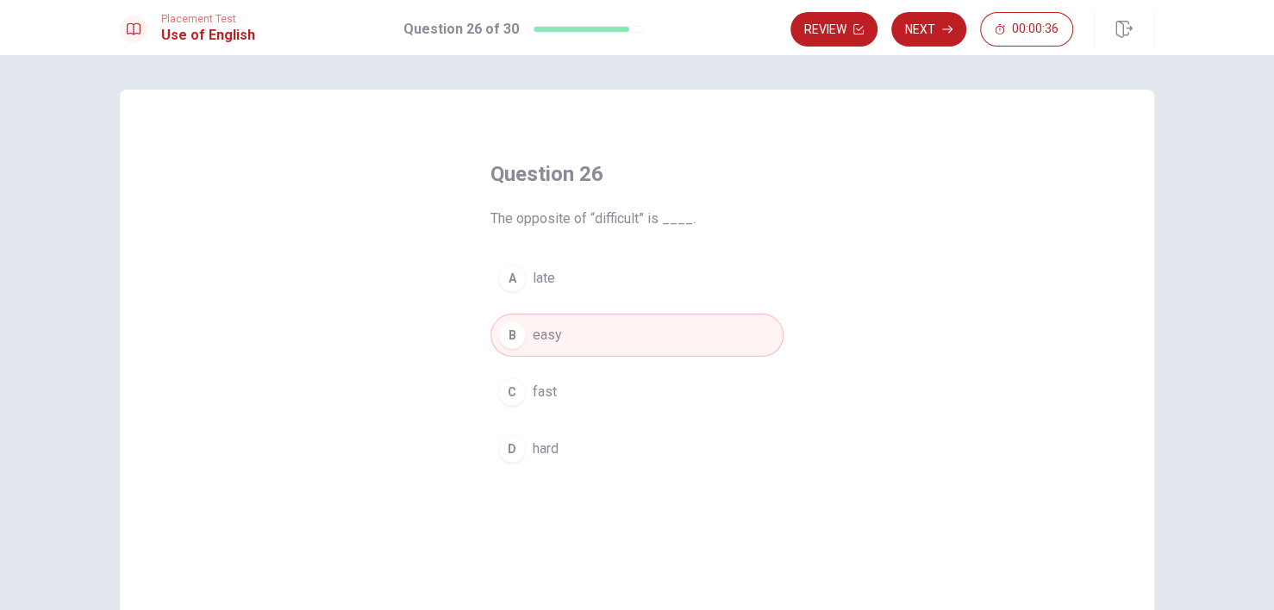
click at [843, 32] on button "Review" at bounding box center [834, 29] width 87 height 34
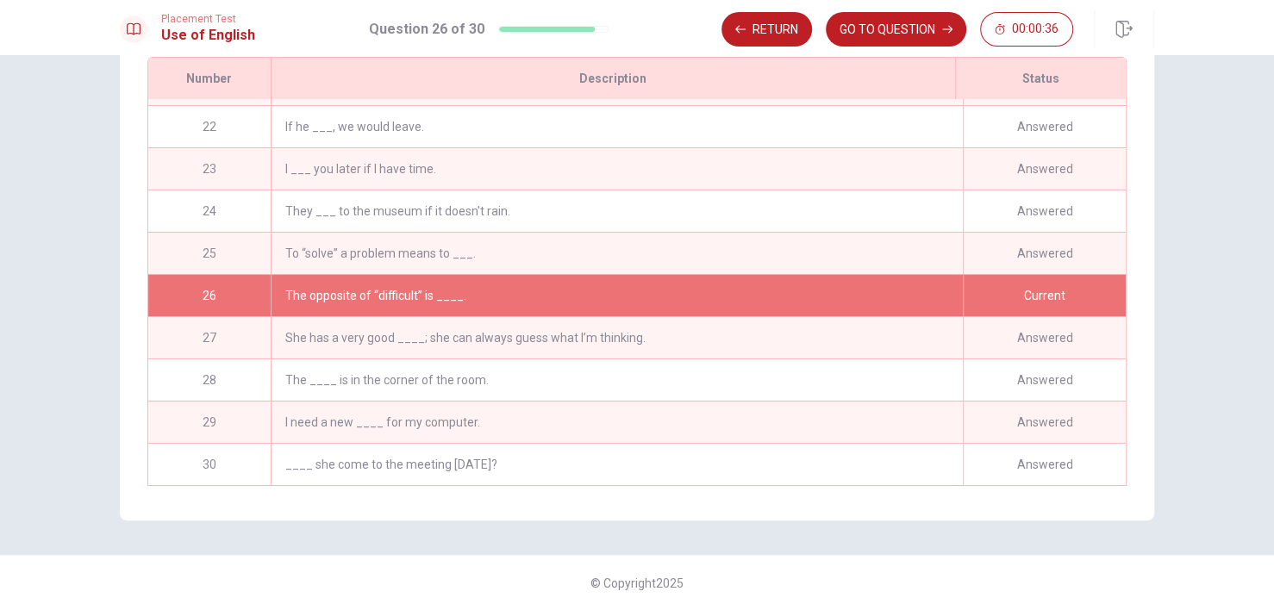
scroll to position [882, 0]
click at [892, 39] on button "GO TO QUESTION" at bounding box center [896, 29] width 141 height 34
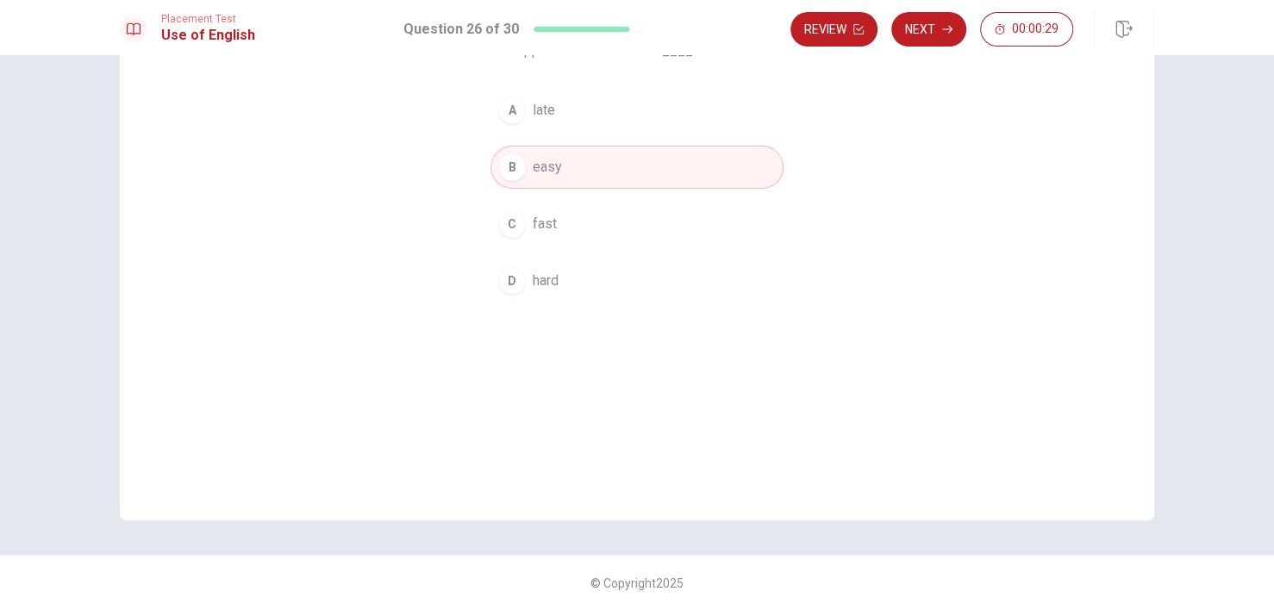
scroll to position [0, 0]
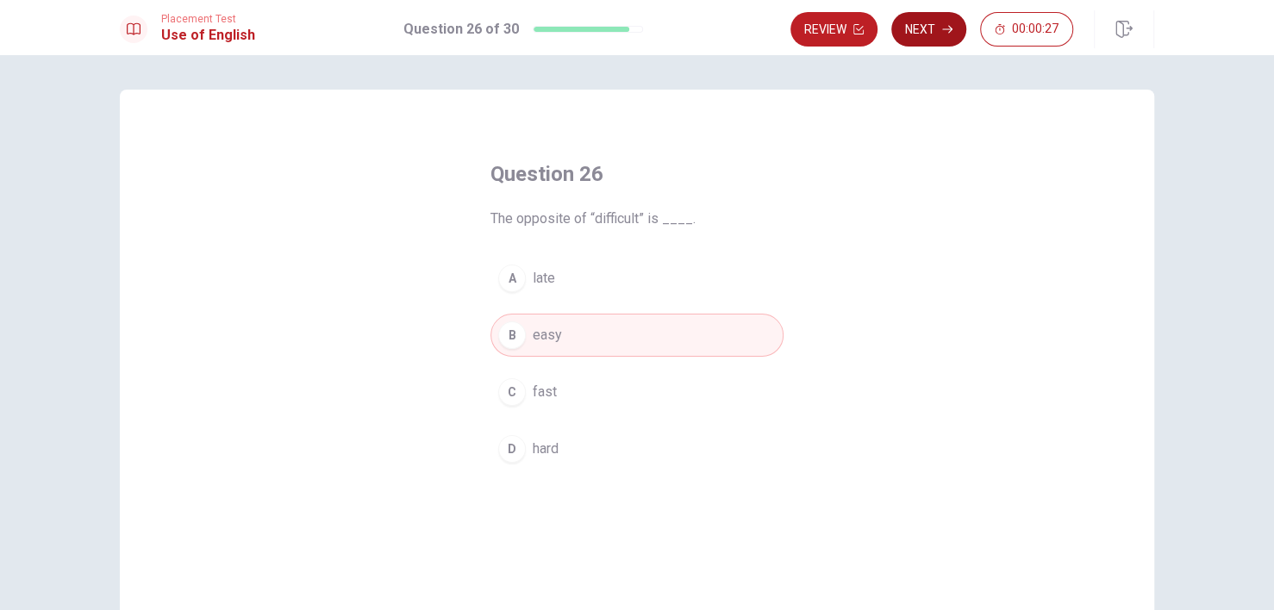
click at [934, 30] on button "Next" at bounding box center [928, 29] width 75 height 34
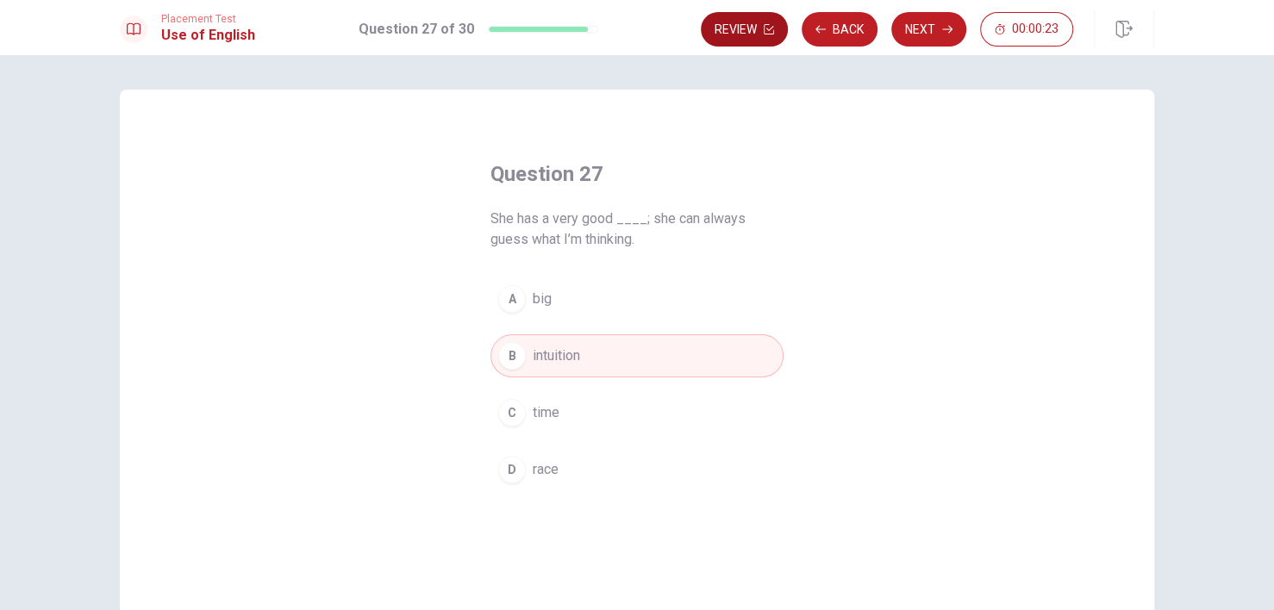
click at [754, 31] on button "Review" at bounding box center [744, 29] width 87 height 34
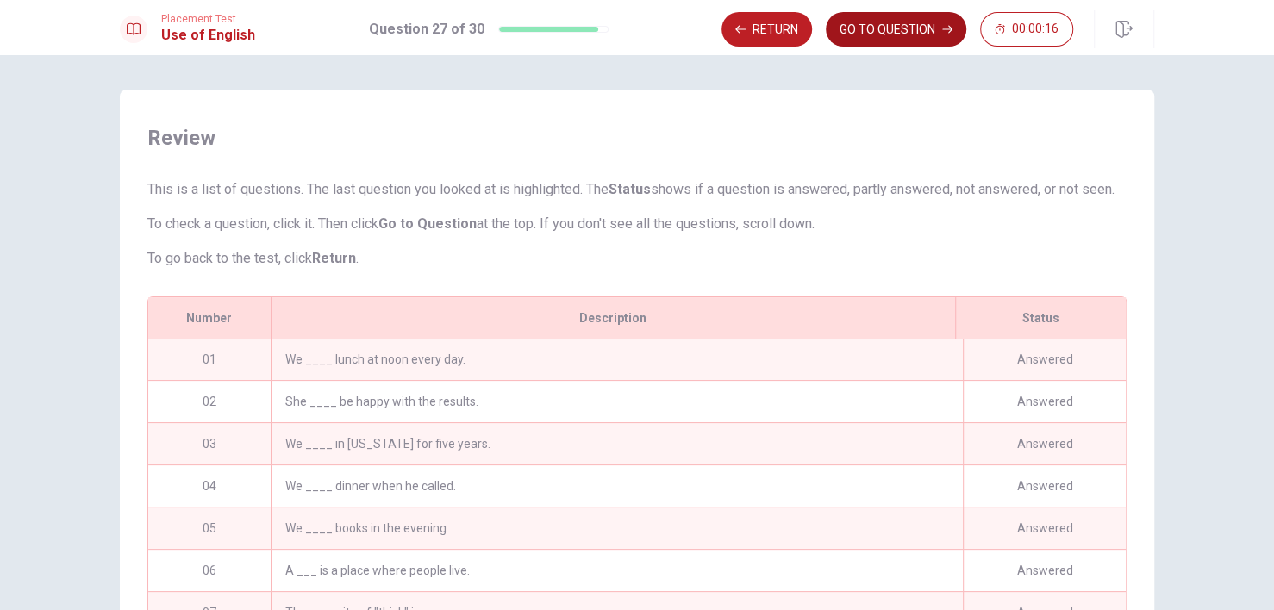
click at [875, 31] on button "GO TO QUESTION" at bounding box center [896, 29] width 141 height 34
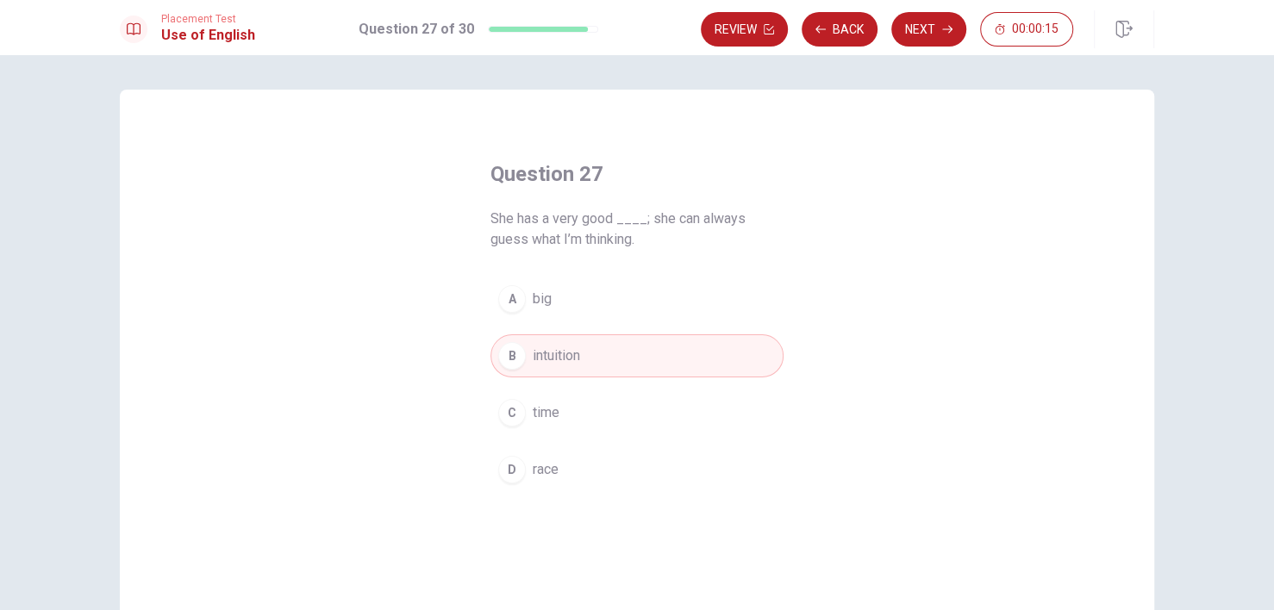
scroll to position [168, 0]
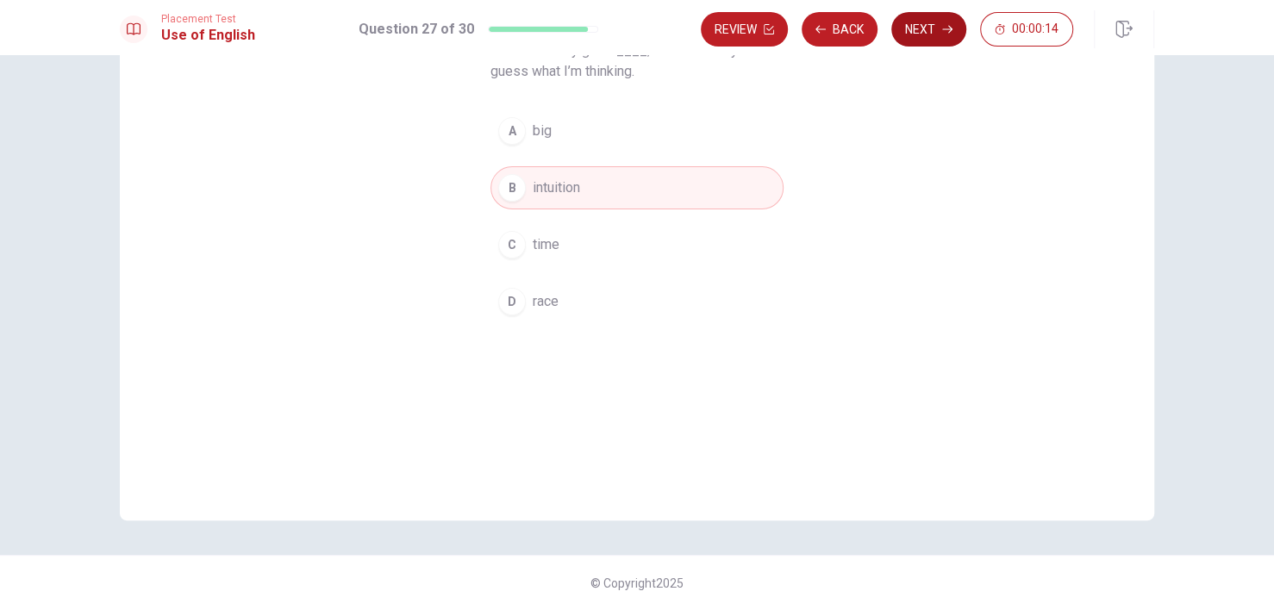
click at [910, 26] on button "Next" at bounding box center [928, 29] width 75 height 34
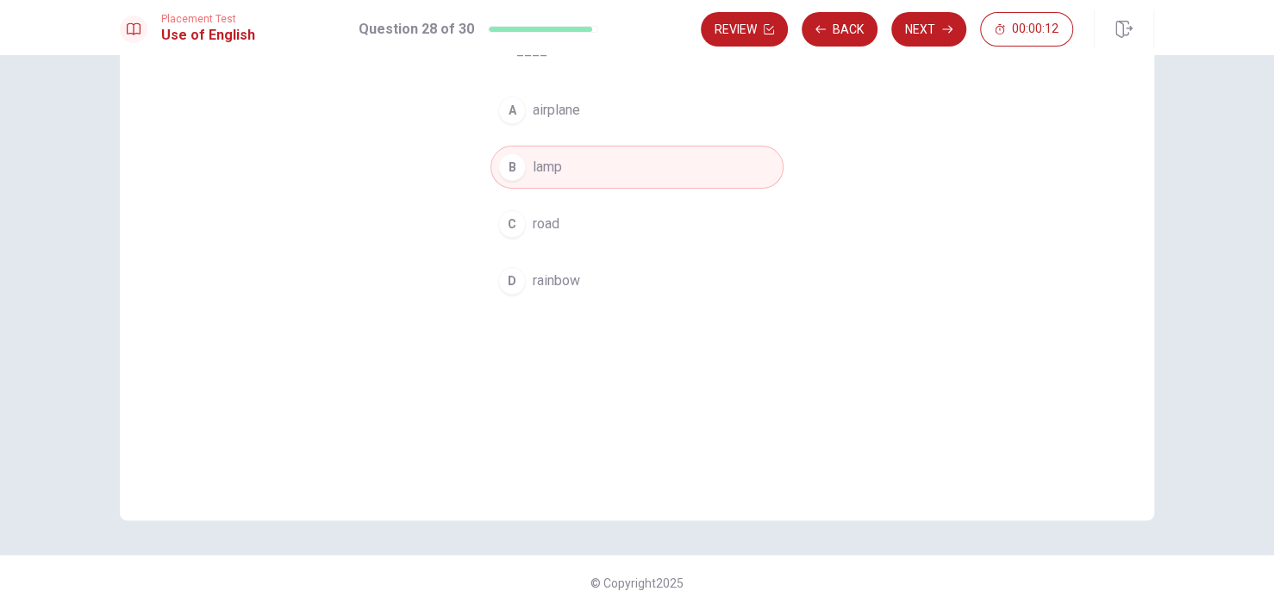
scroll to position [0, 0]
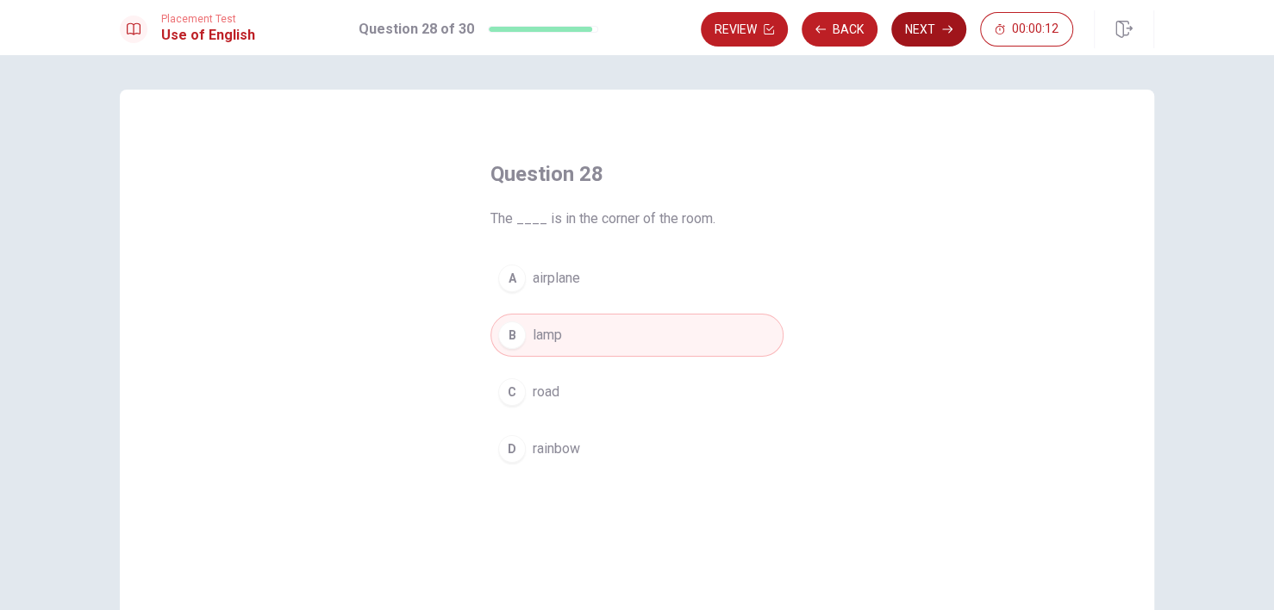
click at [948, 34] on button "Next" at bounding box center [928, 29] width 75 height 34
click at [941, 34] on button "Next" at bounding box center [928, 29] width 75 height 34
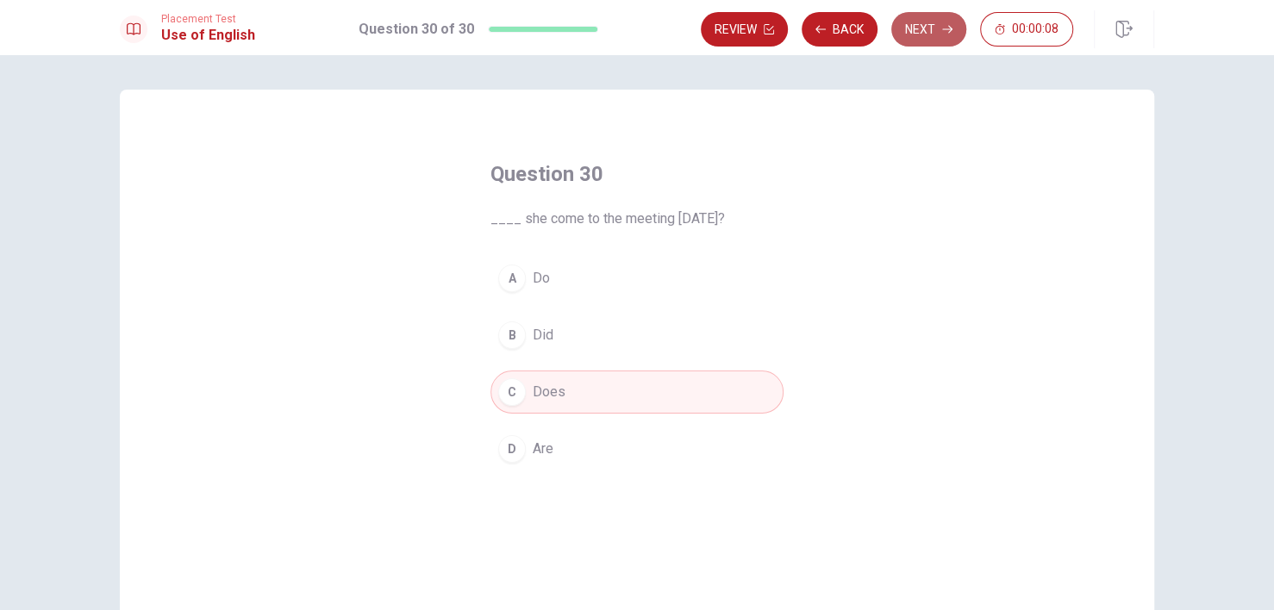
click at [940, 30] on button "Next" at bounding box center [928, 29] width 75 height 34
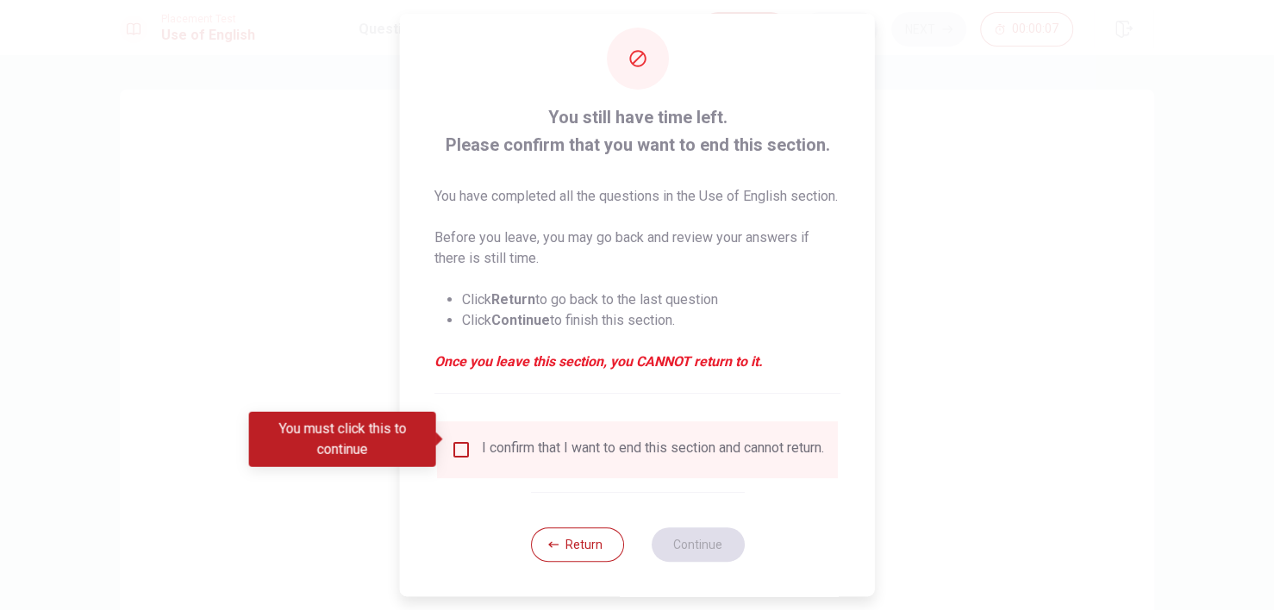
scroll to position [53, 0]
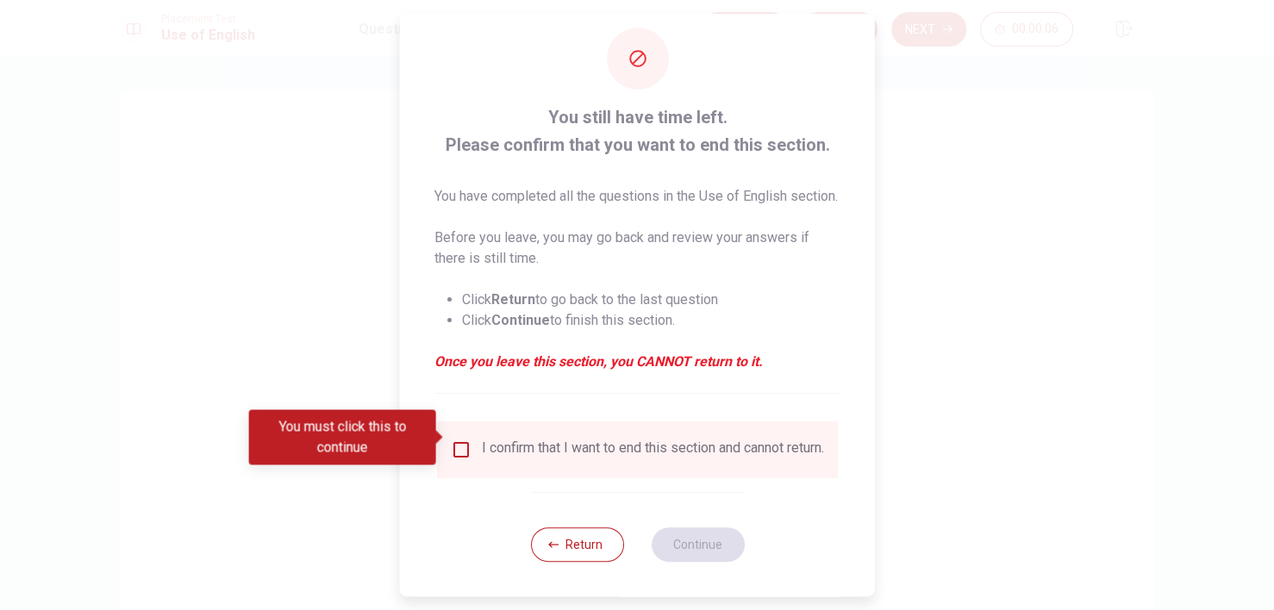
click at [458, 440] on input "You must click this to continue" at bounding box center [461, 450] width 21 height 21
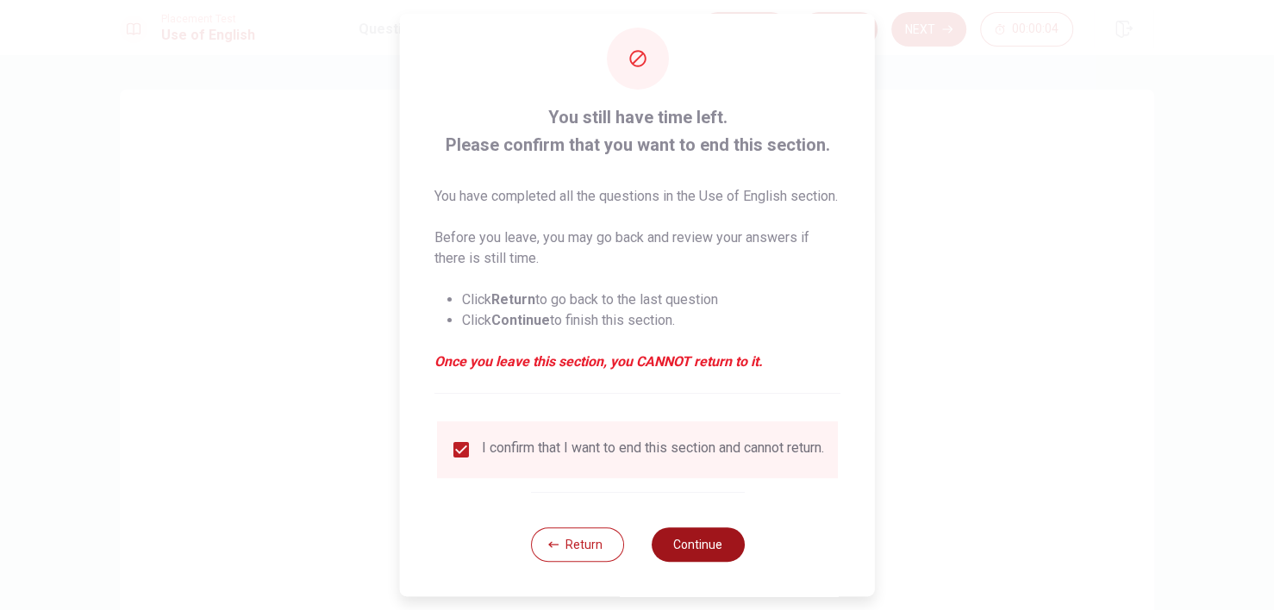
click at [703, 547] on button "Continue" at bounding box center [697, 545] width 93 height 34
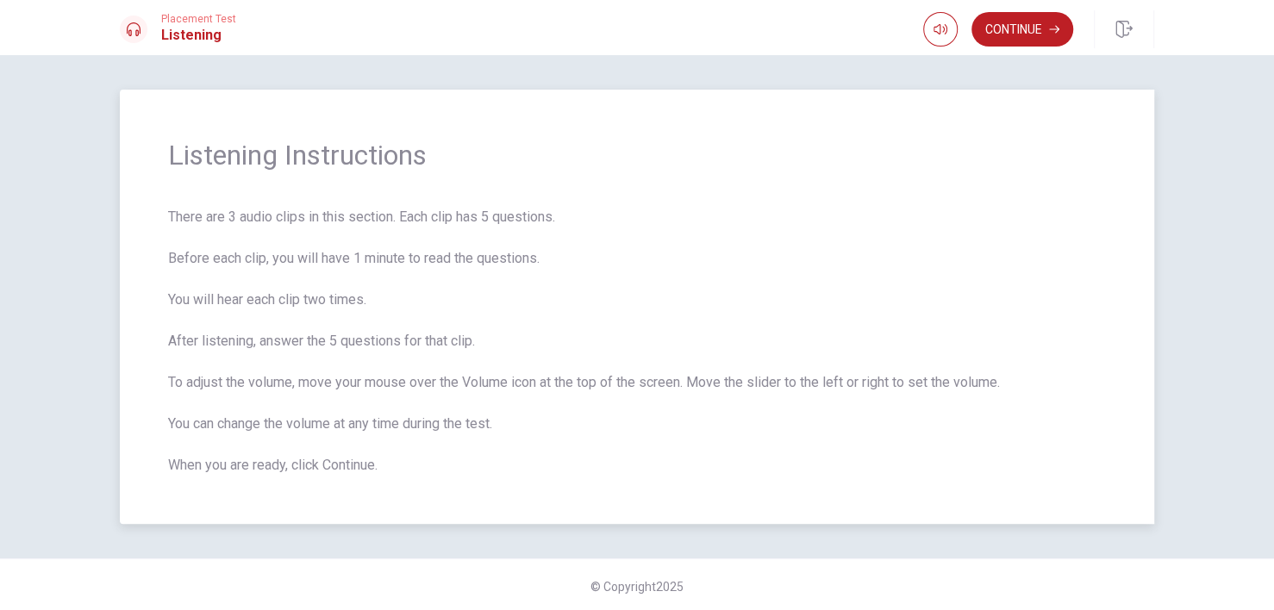
scroll to position [3, 0]
click at [1016, 28] on button "Continue" at bounding box center [1023, 29] width 102 height 34
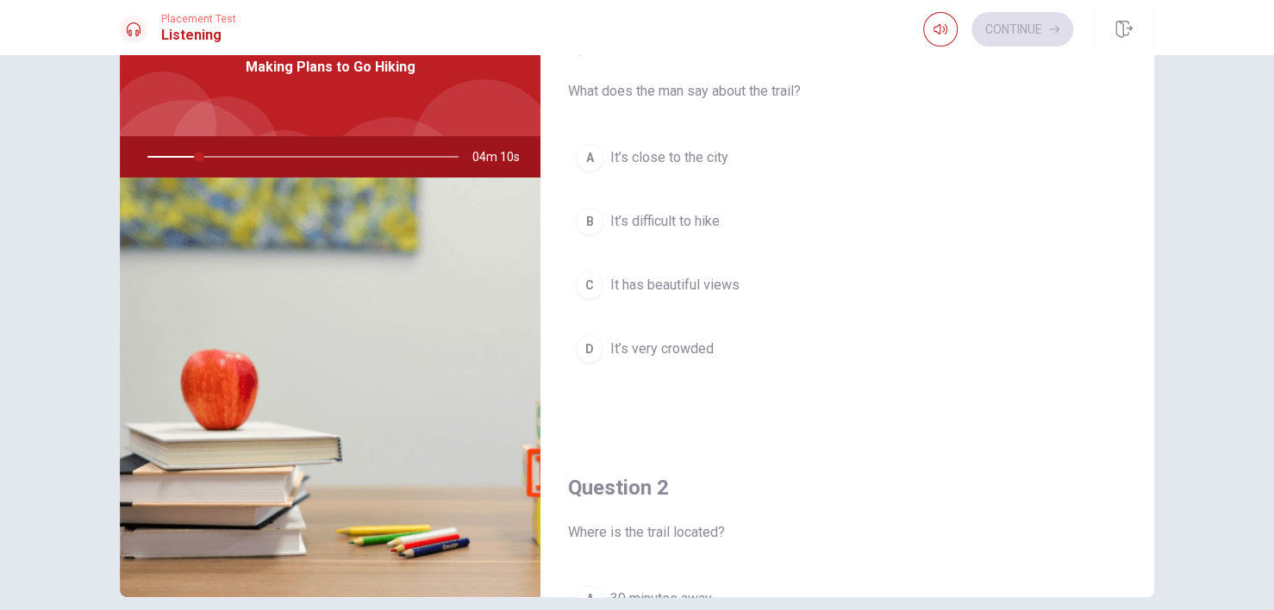
scroll to position [0, 0]
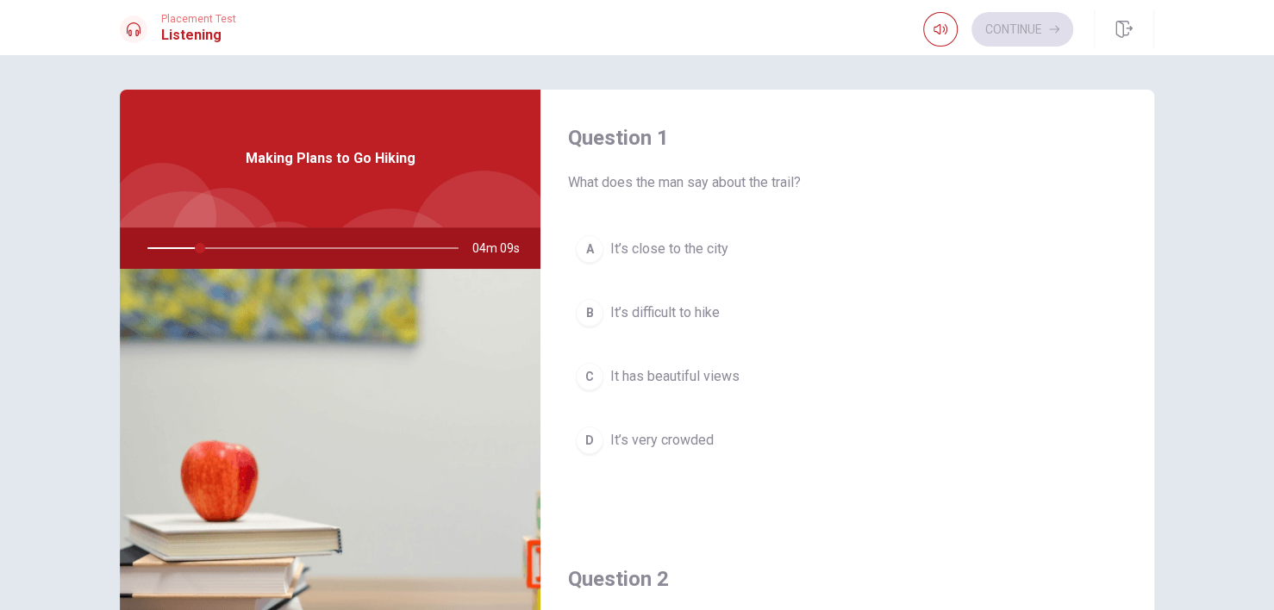
click at [611, 156] on div "Question 1 What does the man say about the trail?" at bounding box center [847, 158] width 559 height 69
click at [613, 182] on span "What does the man say about the trail?" at bounding box center [847, 182] width 559 height 21
click at [597, 141] on h4 "Question 1" at bounding box center [847, 138] width 559 height 28
click at [604, 195] on div "Question 1 What does the man say about the trail? A It’s close to the city B It…" at bounding box center [848, 310] width 614 height 441
click at [1168, 138] on div "Question 1 What does the man say about the trail? A It’s close to the city B It…" at bounding box center [637, 389] width 1090 height 599
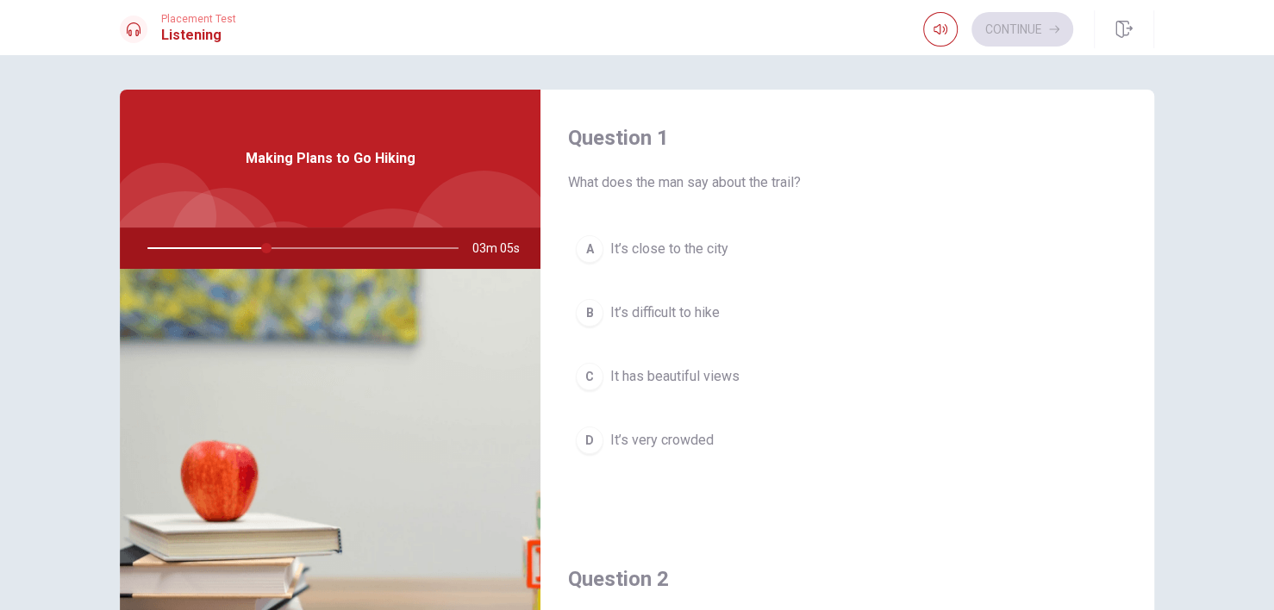
click at [588, 376] on div "C" at bounding box center [590, 377] width 28 height 28
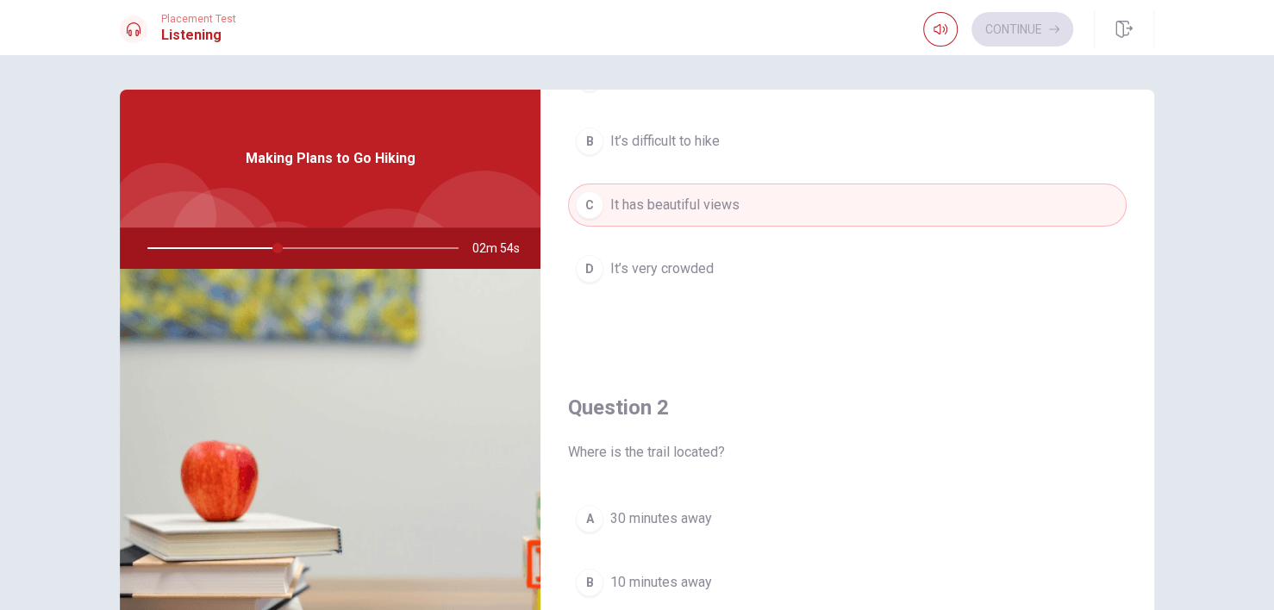
scroll to position [172, 0]
click at [655, 522] on span "30 minutes away" at bounding box center [661, 518] width 102 height 21
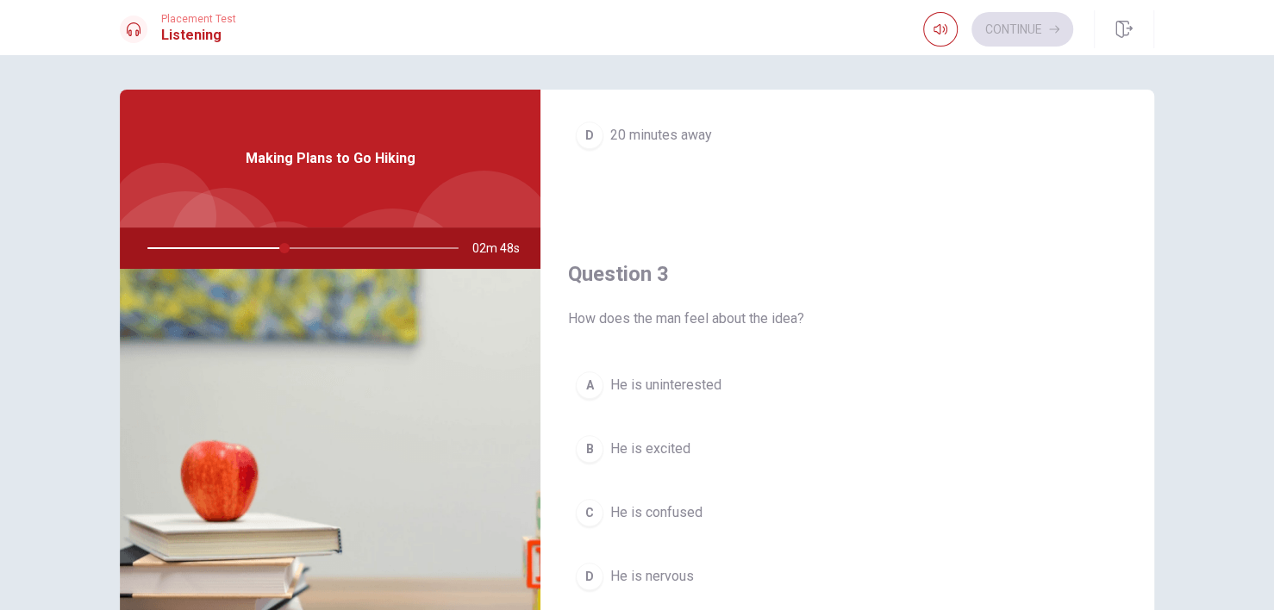
scroll to position [776, 0]
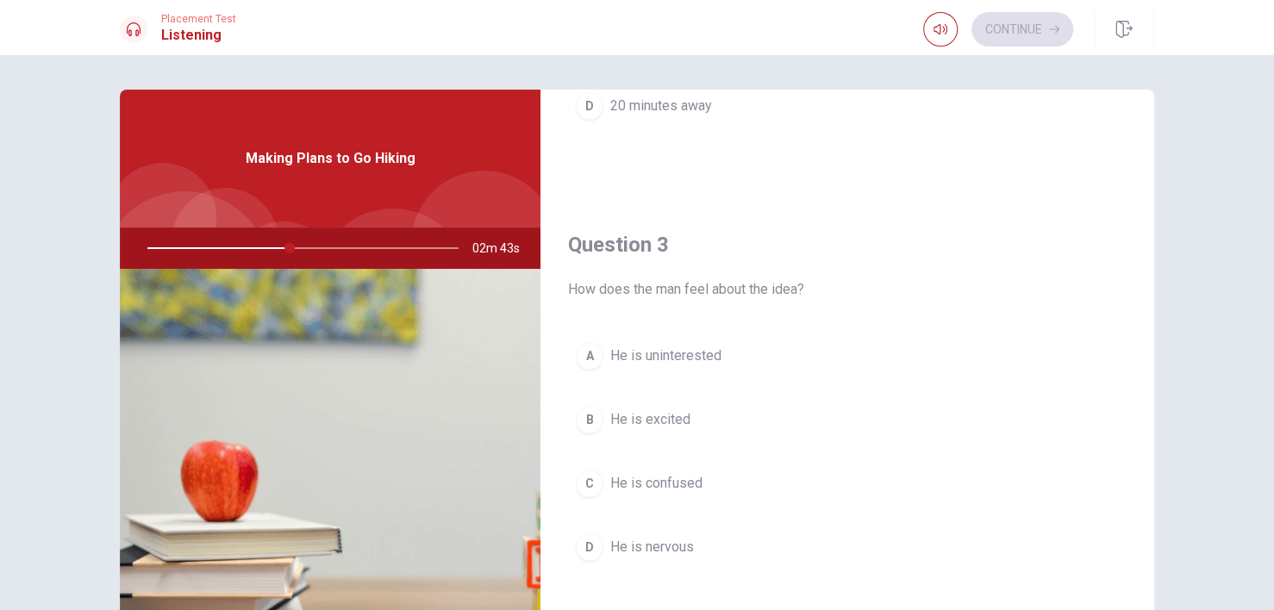
click at [663, 422] on span "He is excited" at bounding box center [650, 419] width 80 height 21
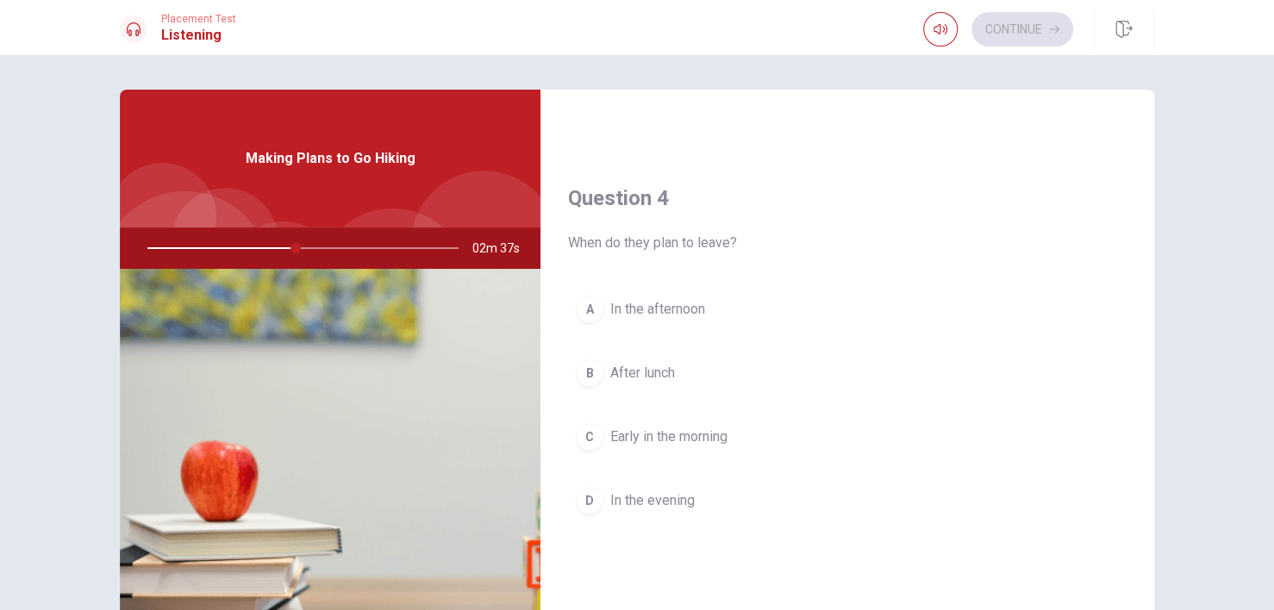
scroll to position [1293, 0]
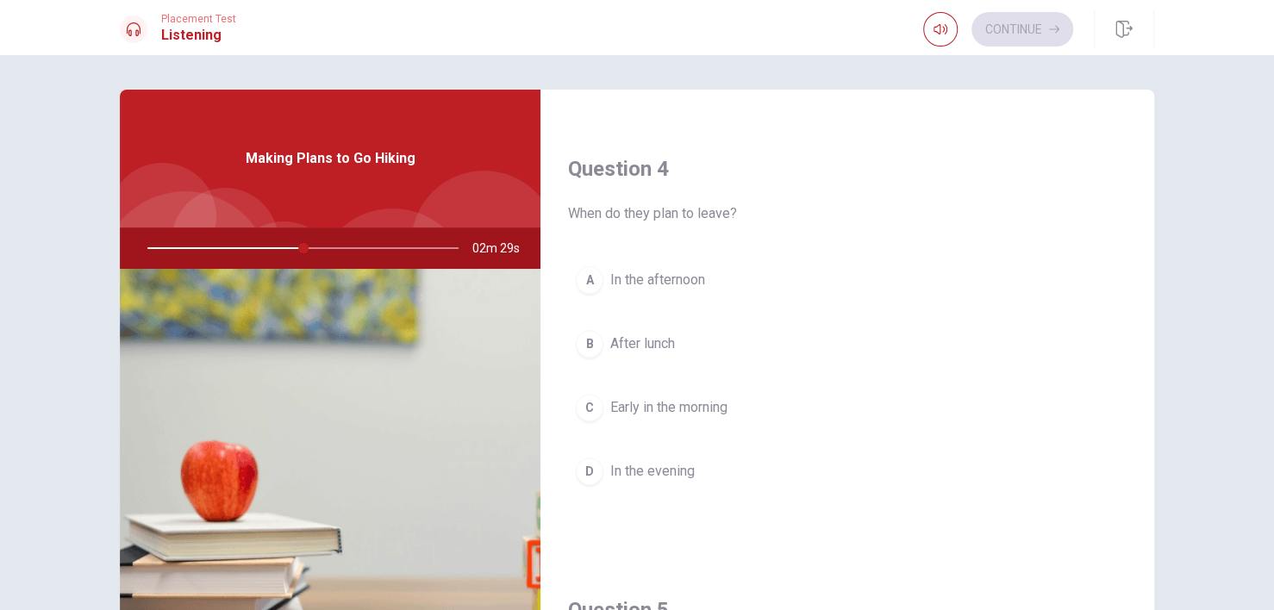
click at [664, 400] on span "Early in the morning" at bounding box center [668, 407] width 117 height 21
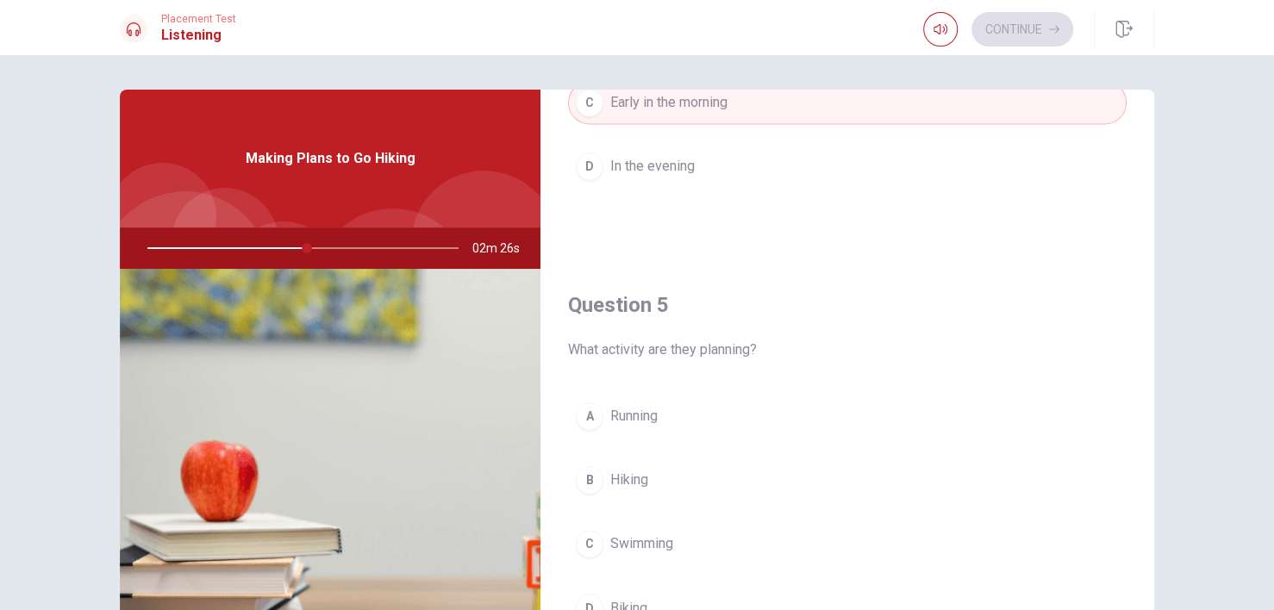
scroll to position [86, 0]
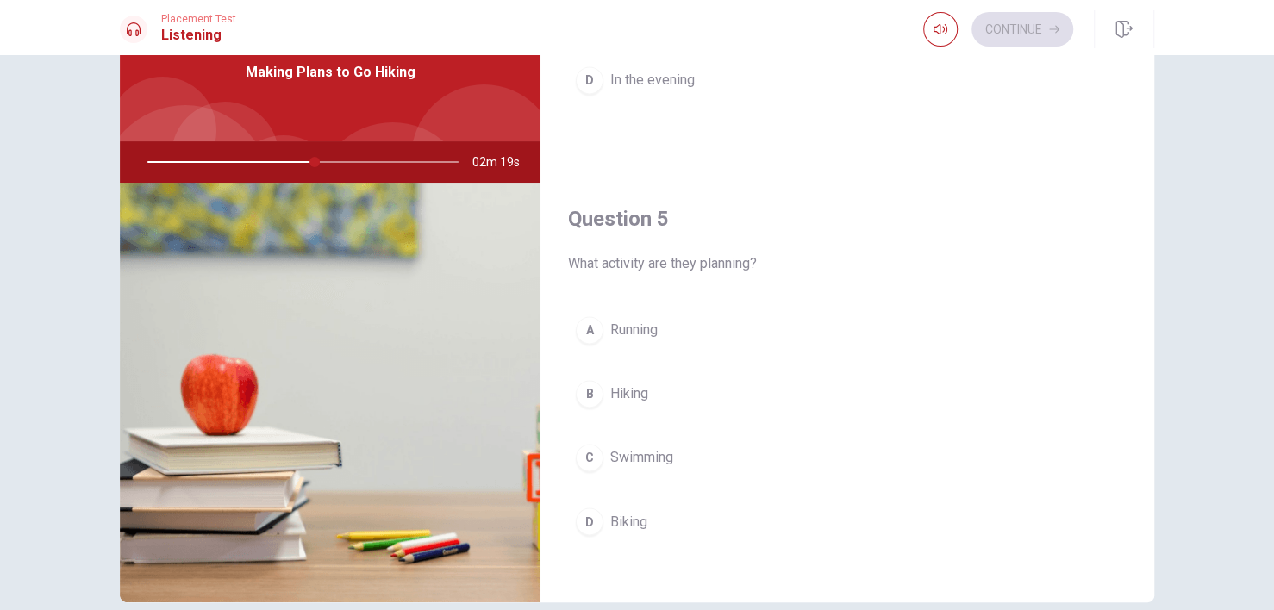
click at [620, 393] on span "Hiking" at bounding box center [629, 394] width 38 height 21
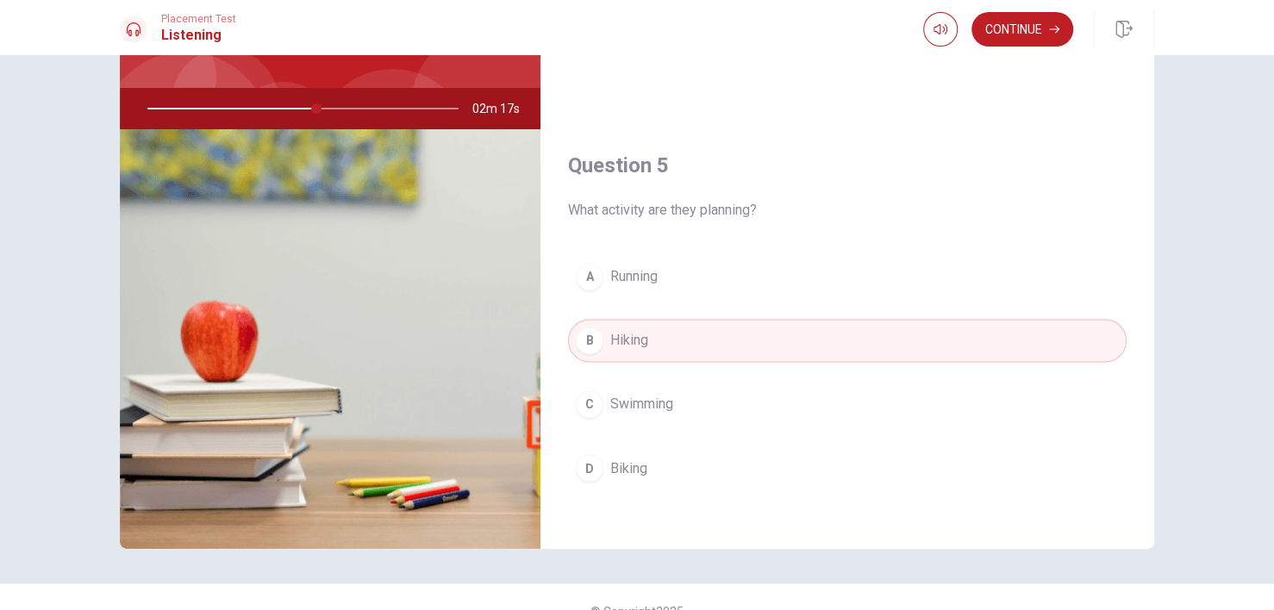
scroll to position [168, 0]
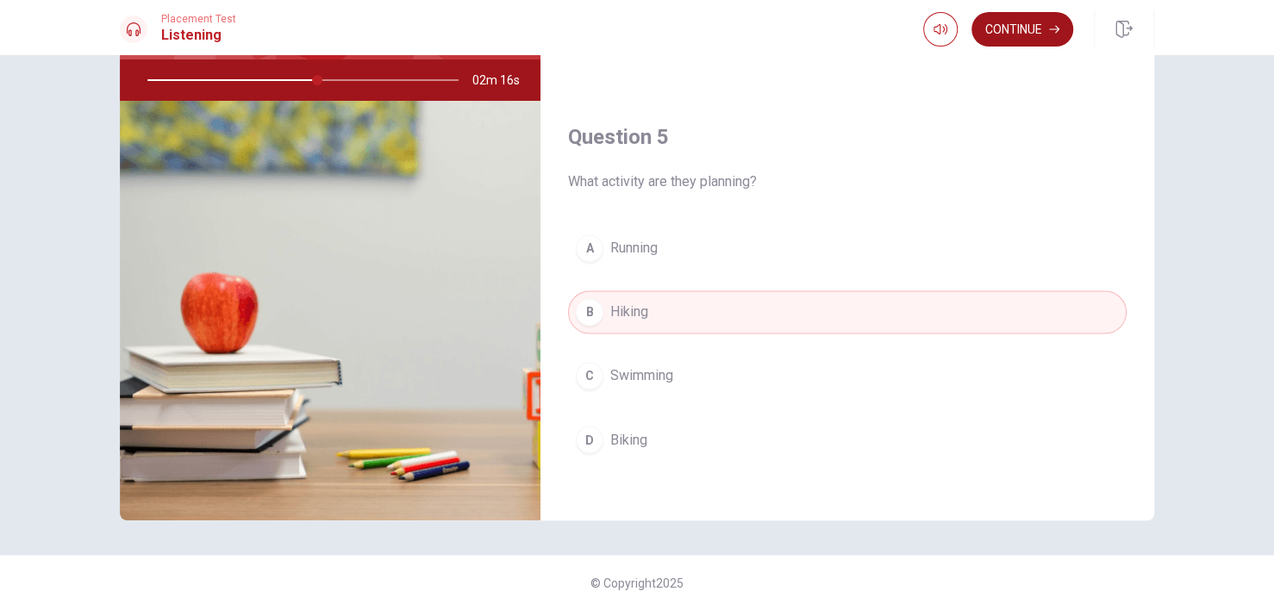
click at [1028, 28] on button "Continue" at bounding box center [1023, 29] width 102 height 34
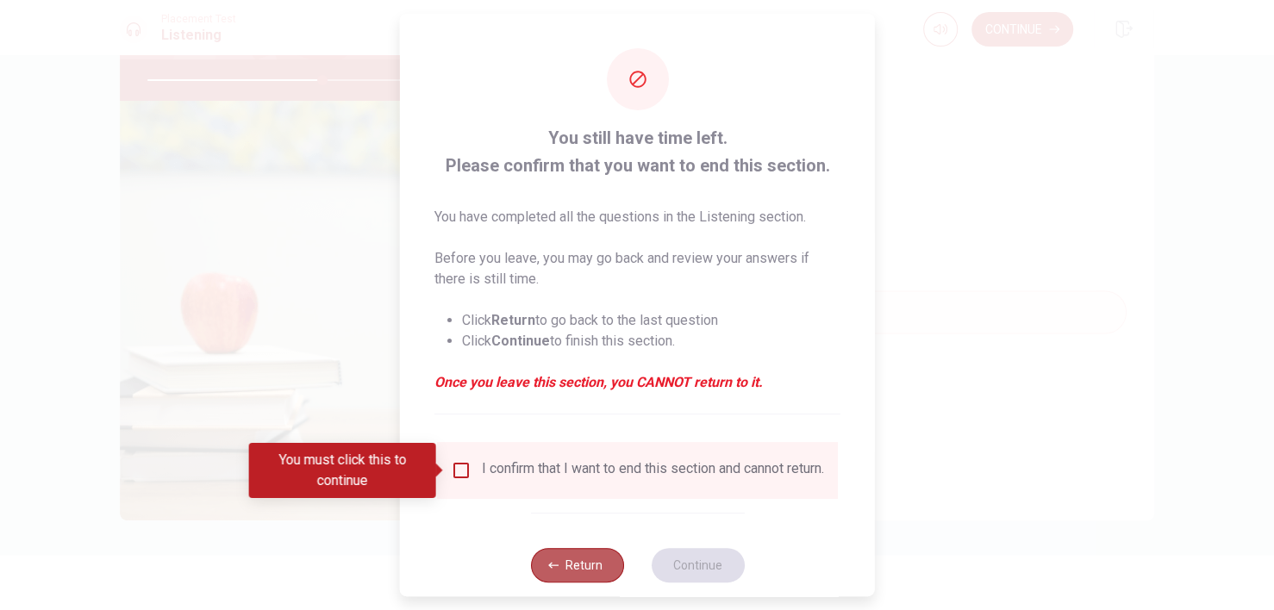
click at [566, 564] on button "Return" at bounding box center [576, 565] width 93 height 34
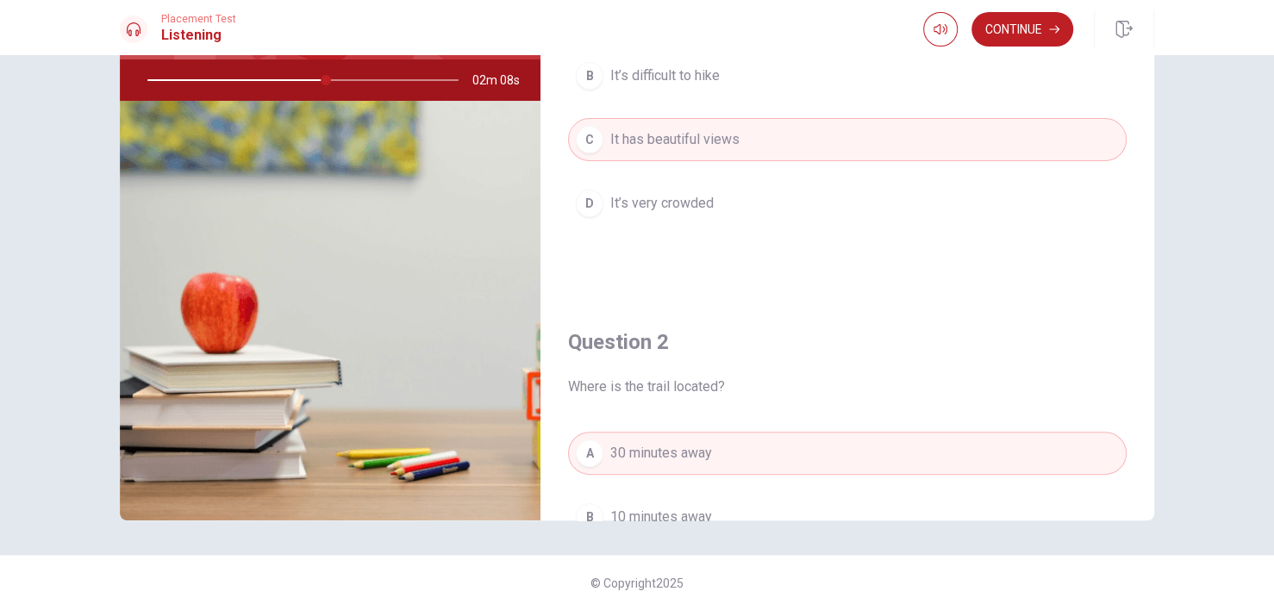
scroll to position [0, 0]
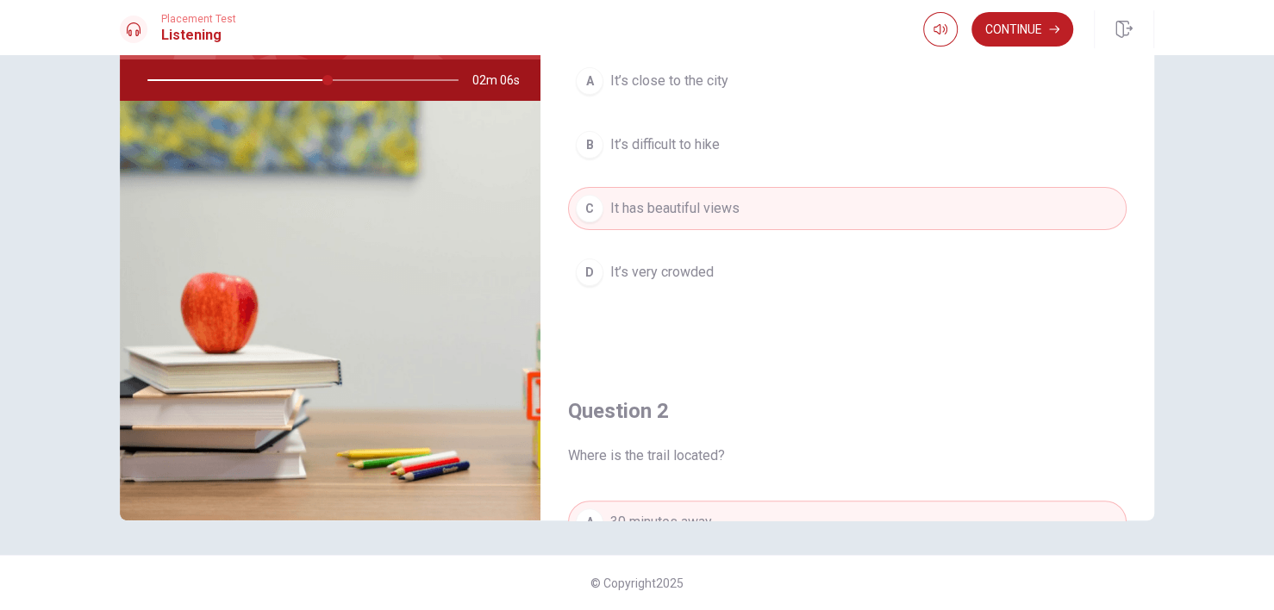
drag, startPoint x: 324, startPoint y: 77, endPoint x: 241, endPoint y: 80, distance: 82.8
click at [241, 80] on div at bounding box center [300, 79] width 346 height 41
click at [241, 78] on div at bounding box center [300, 79] width 346 height 41
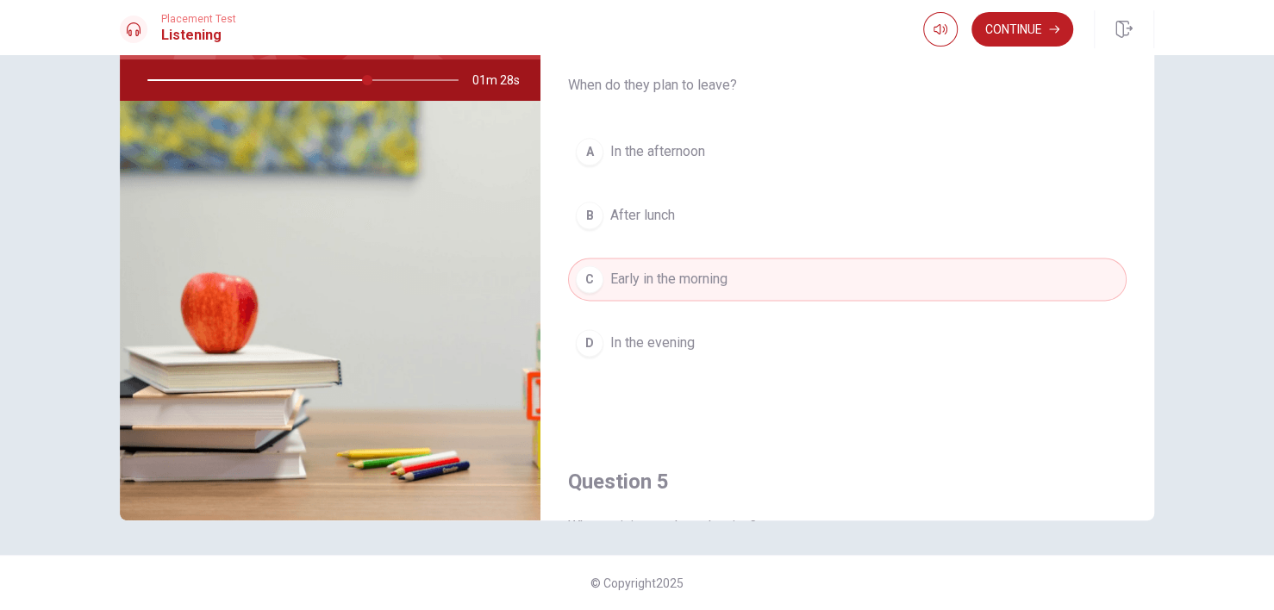
scroll to position [1167, 0]
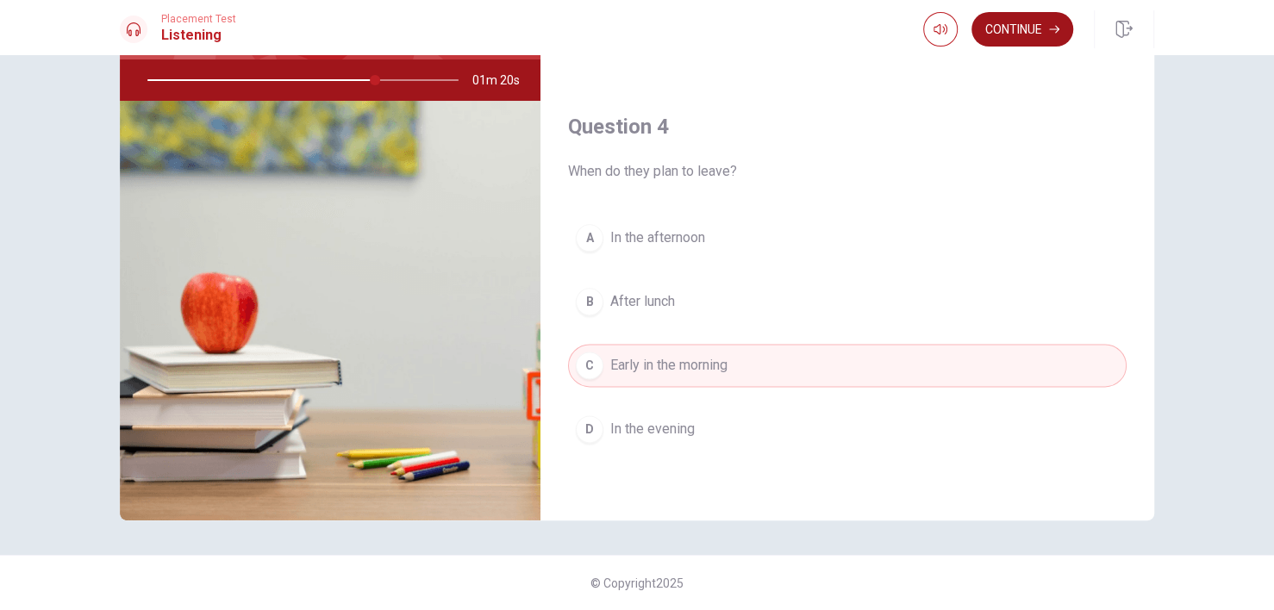
click at [1018, 33] on button "Continue" at bounding box center [1023, 29] width 102 height 34
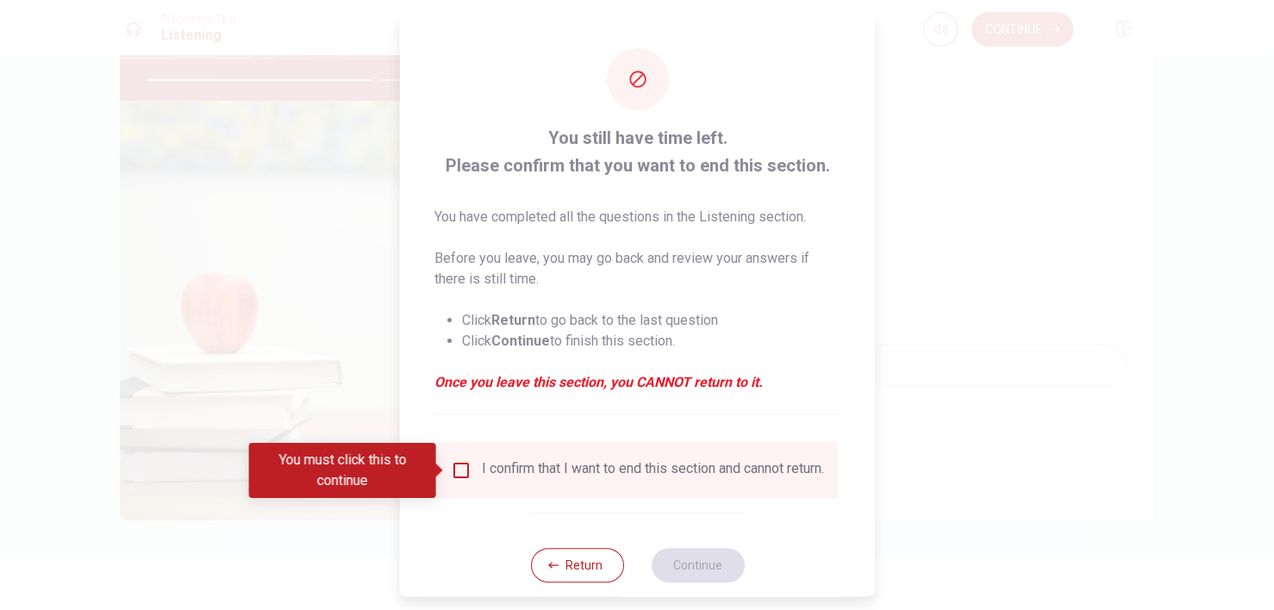
click at [463, 468] on input "You must click this to continue" at bounding box center [461, 470] width 21 height 21
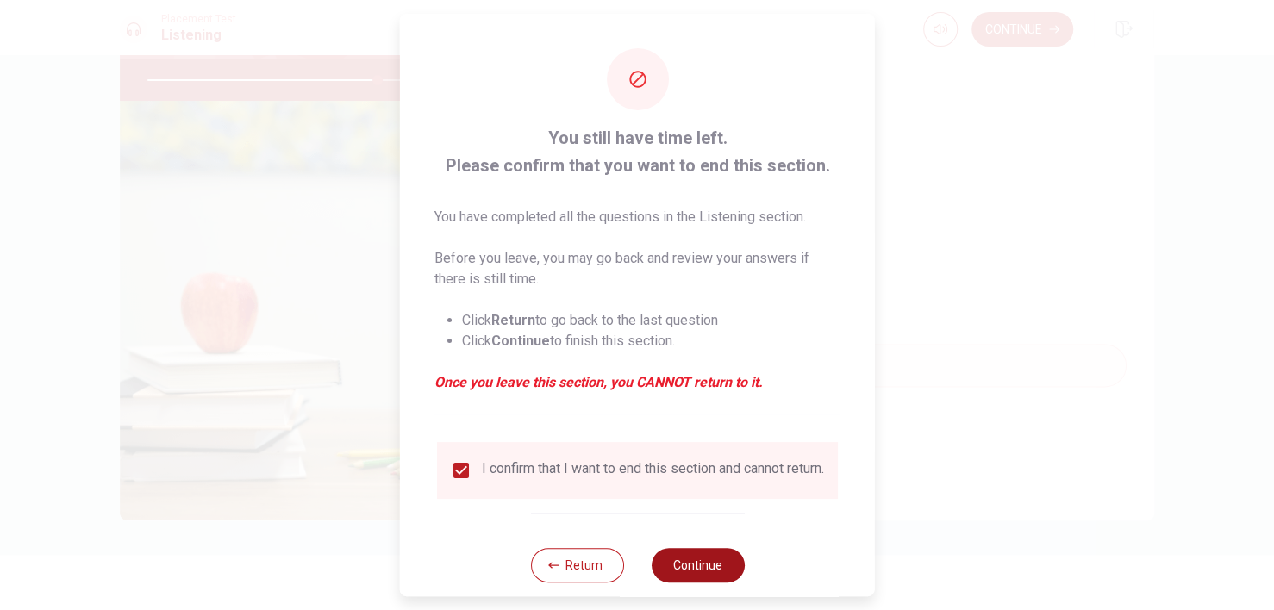
click at [691, 564] on button "Continue" at bounding box center [697, 565] width 93 height 34
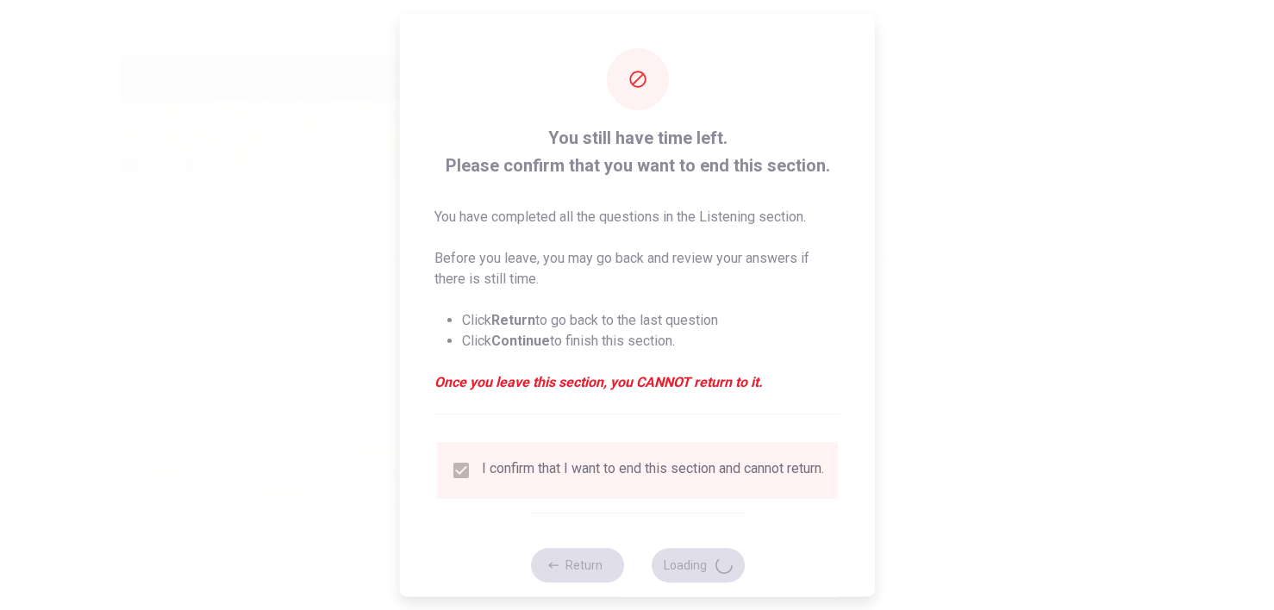
type input "75"
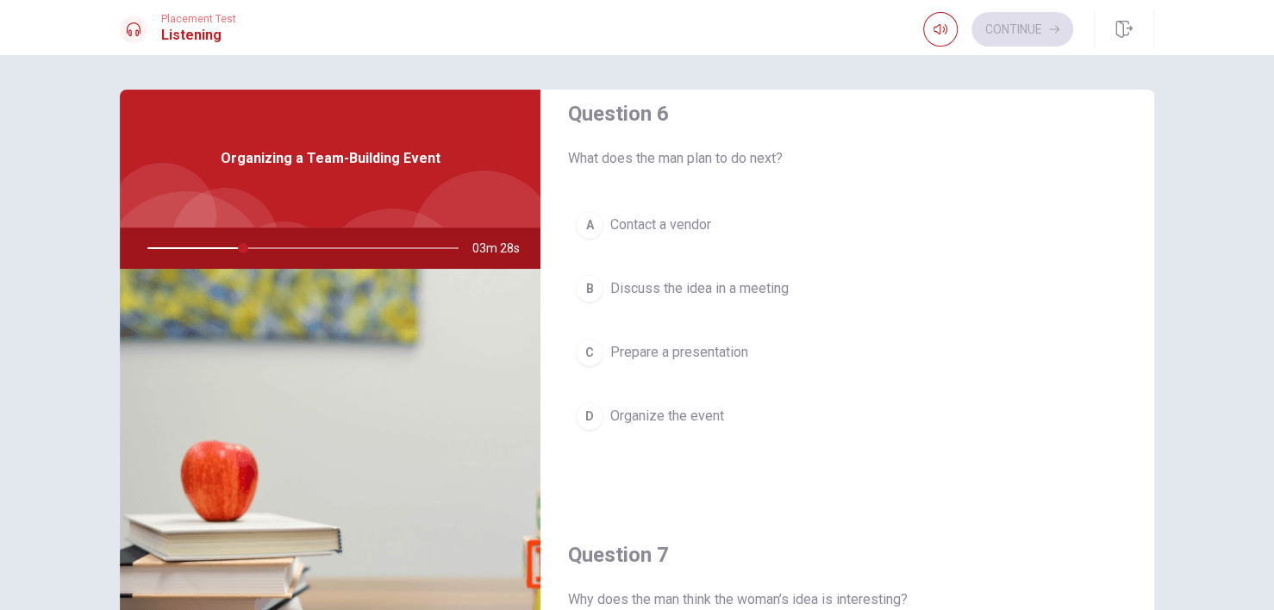
scroll to position [0, 0]
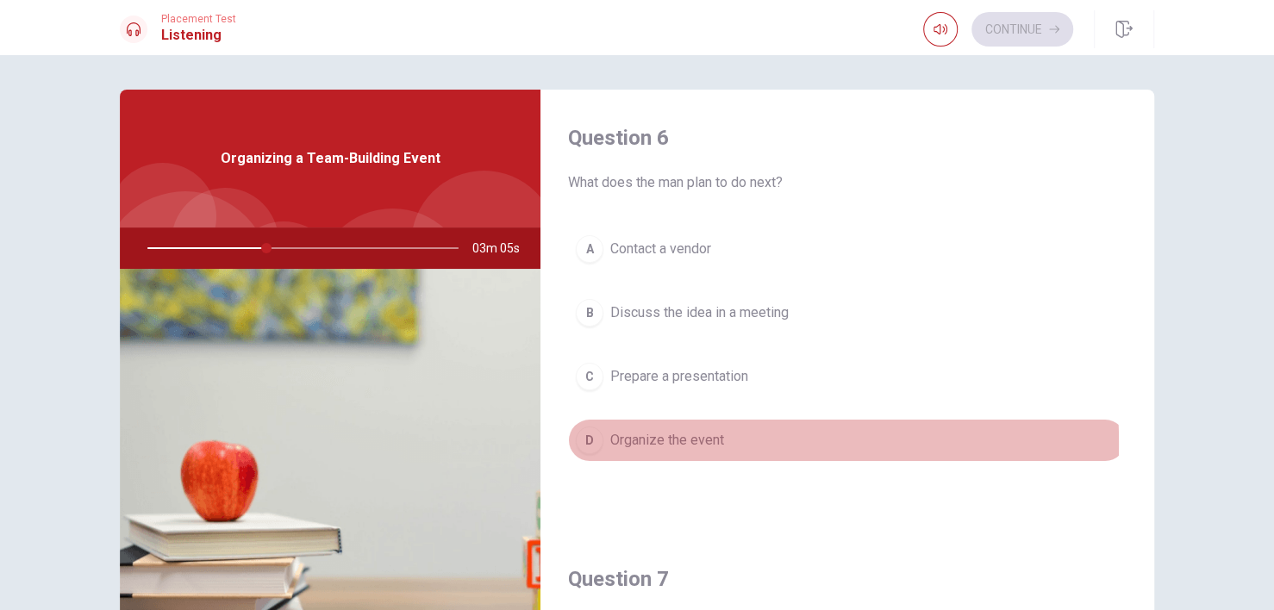
click at [584, 442] on div "D" at bounding box center [590, 441] width 28 height 28
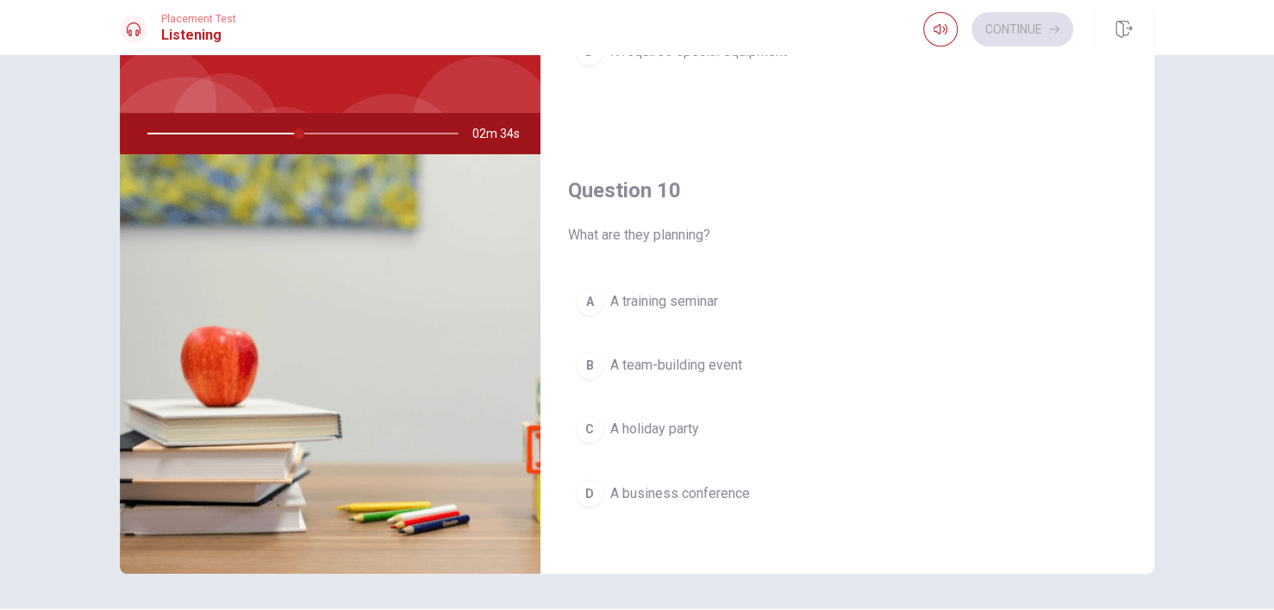
scroll to position [168, 0]
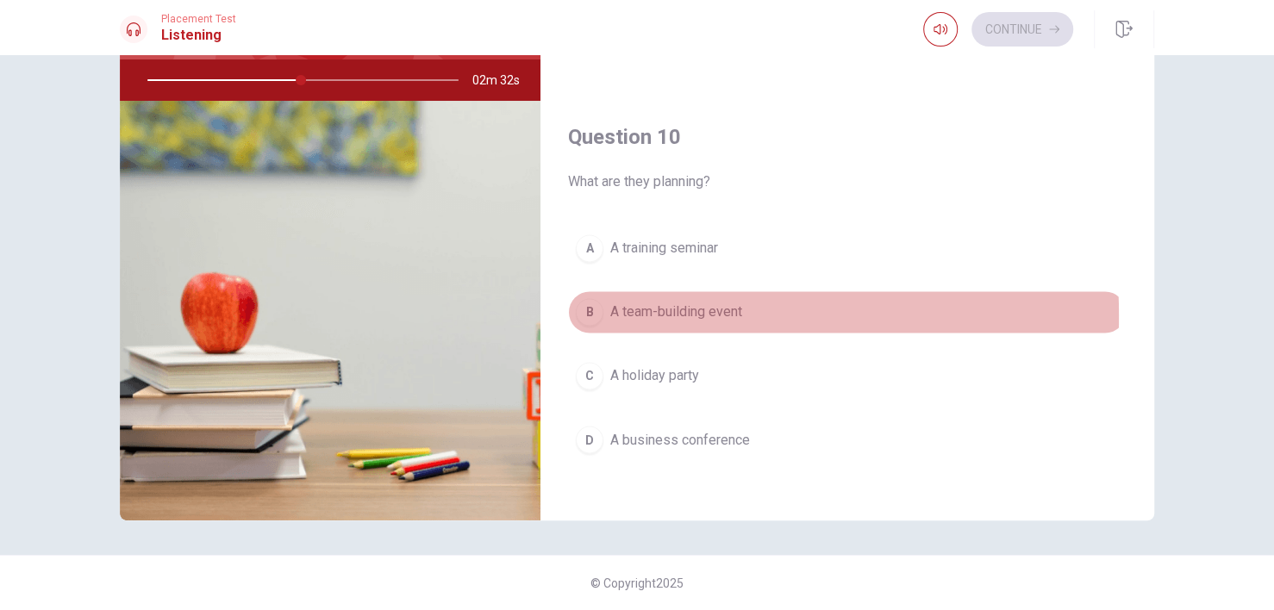
click at [589, 307] on div "B" at bounding box center [590, 312] width 28 height 28
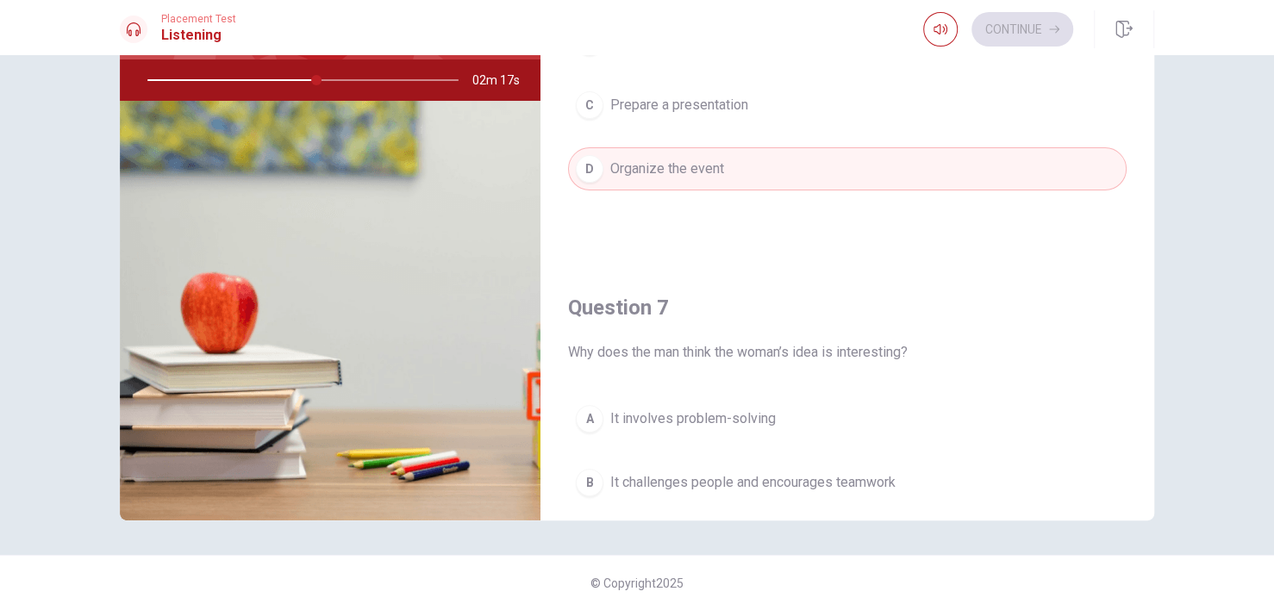
scroll to position [259, 0]
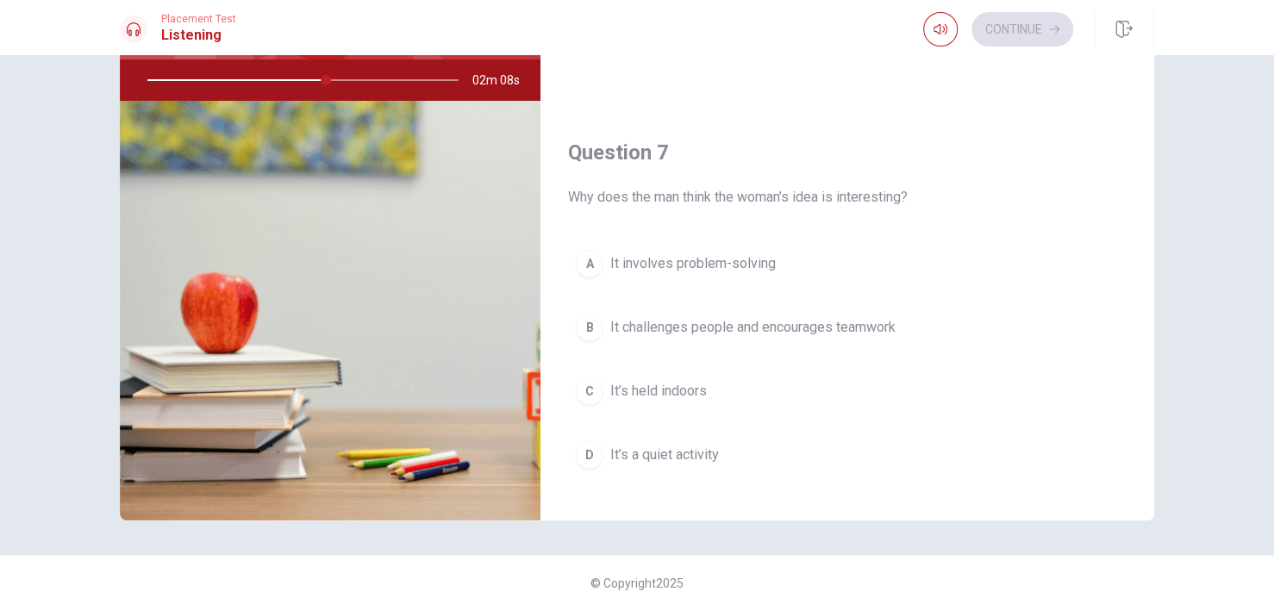
click at [587, 324] on div "B" at bounding box center [590, 328] width 28 height 28
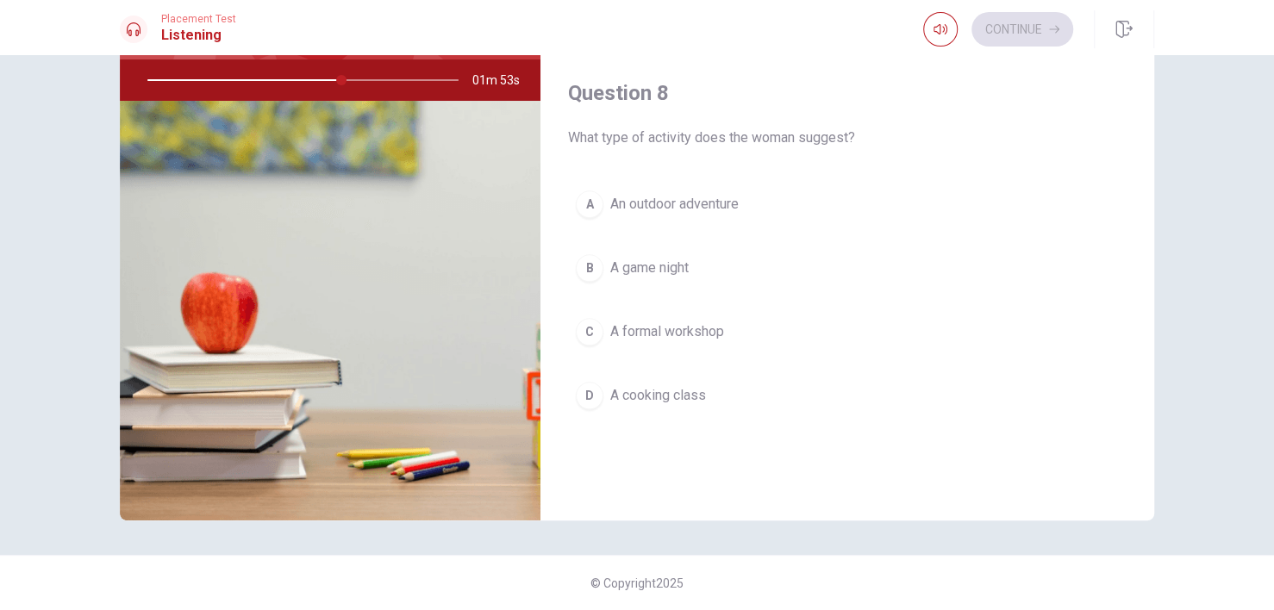
scroll to position [776, 0]
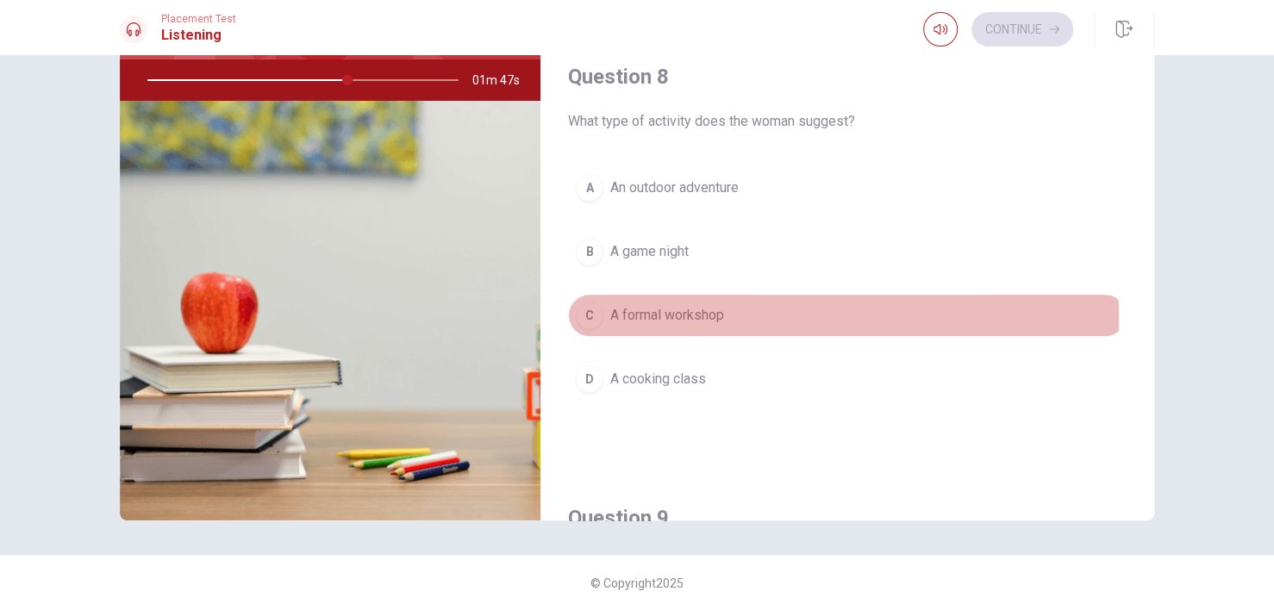
click at [584, 314] on div "C" at bounding box center [590, 316] width 28 height 28
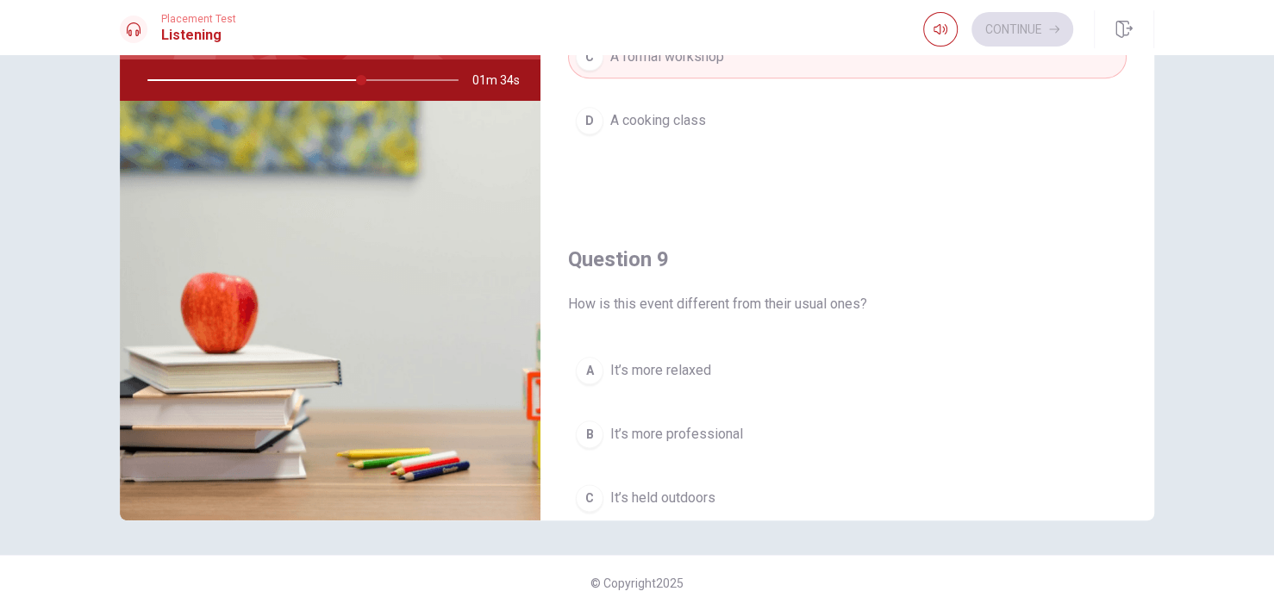
scroll to position [1121, 0]
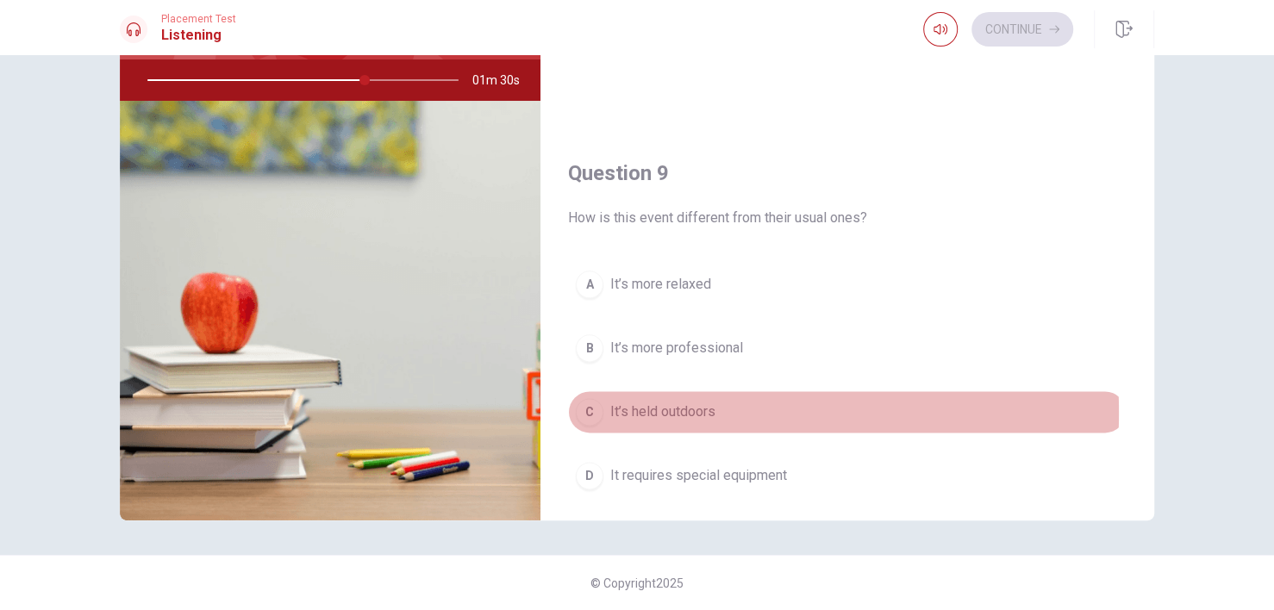
click at [590, 405] on div "C" at bounding box center [590, 412] width 28 height 28
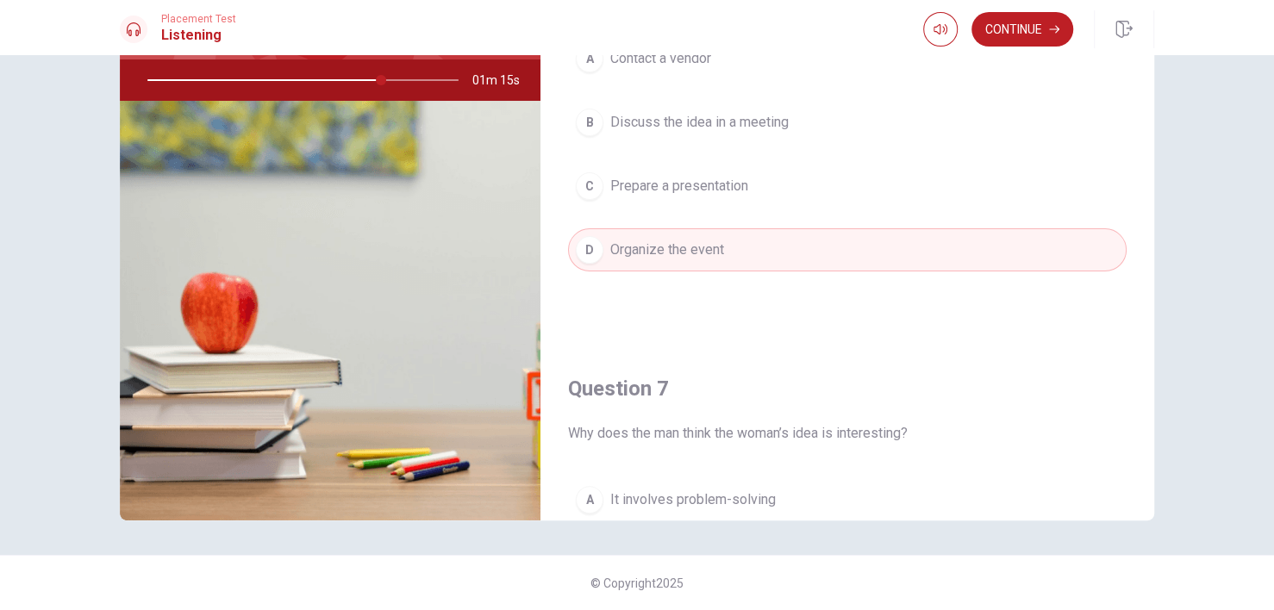
scroll to position [0, 0]
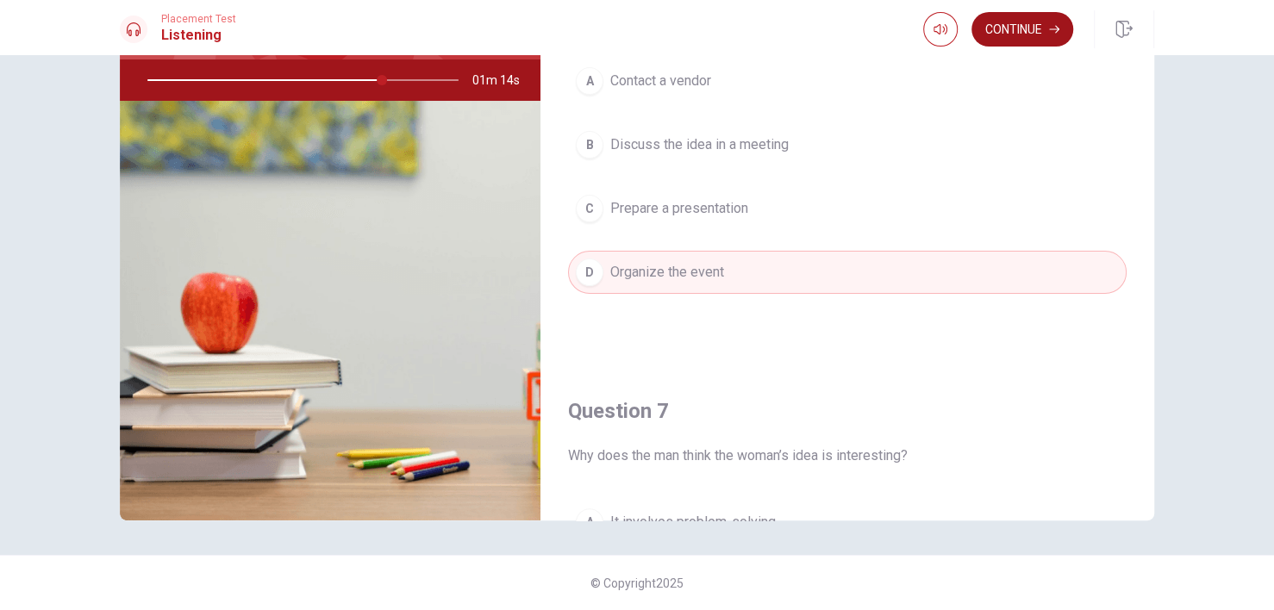
click at [1020, 34] on button "Continue" at bounding box center [1023, 29] width 102 height 34
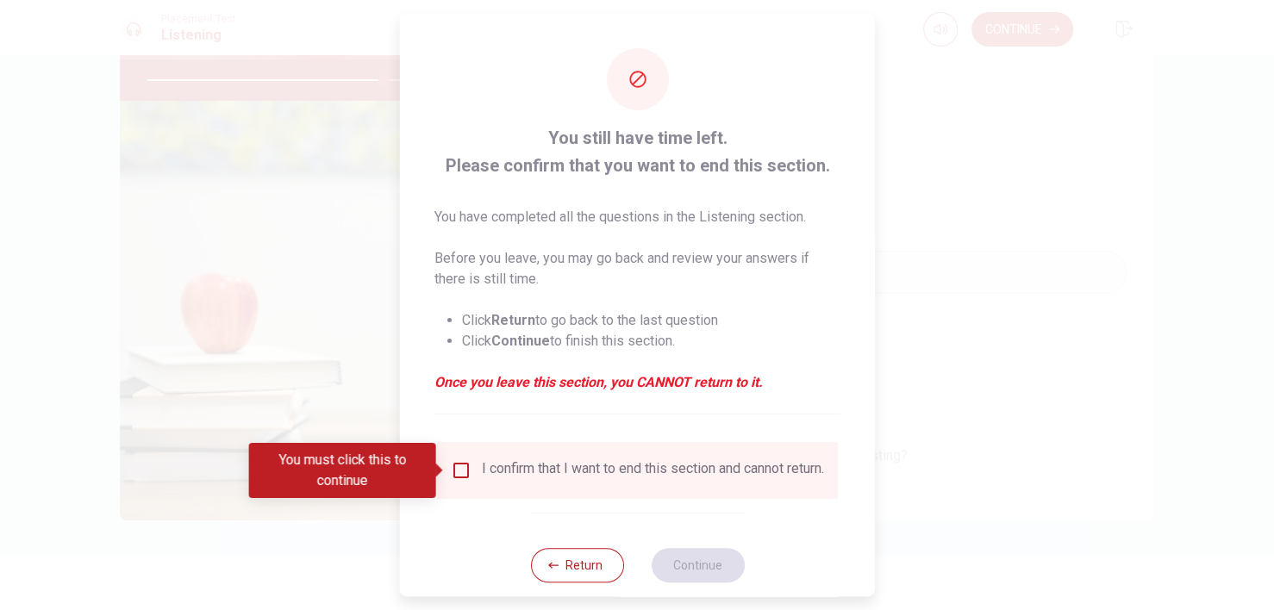
click at [454, 473] on input "You must click this to continue" at bounding box center [461, 470] width 21 height 21
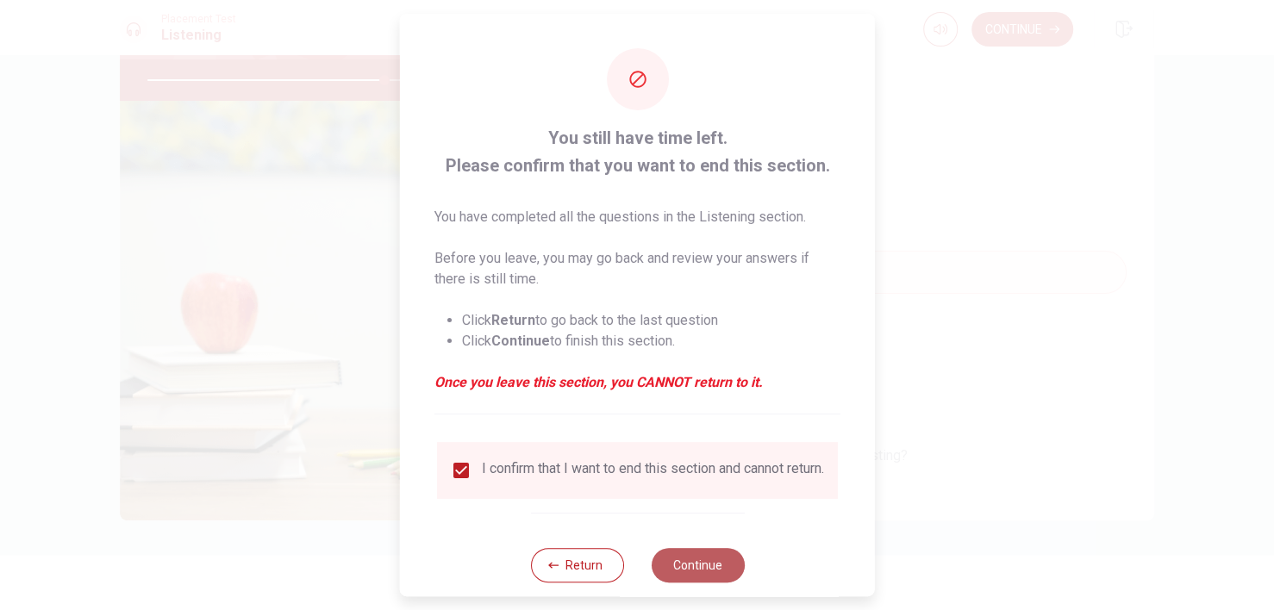
click at [709, 564] on button "Continue" at bounding box center [697, 565] width 93 height 34
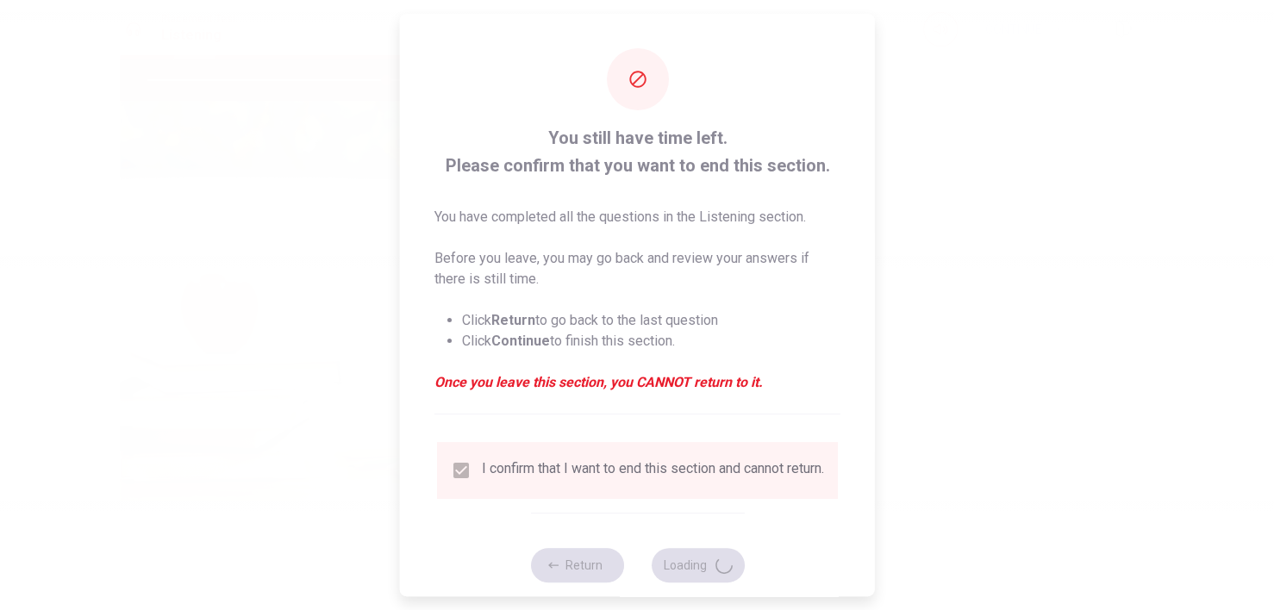
type input "77"
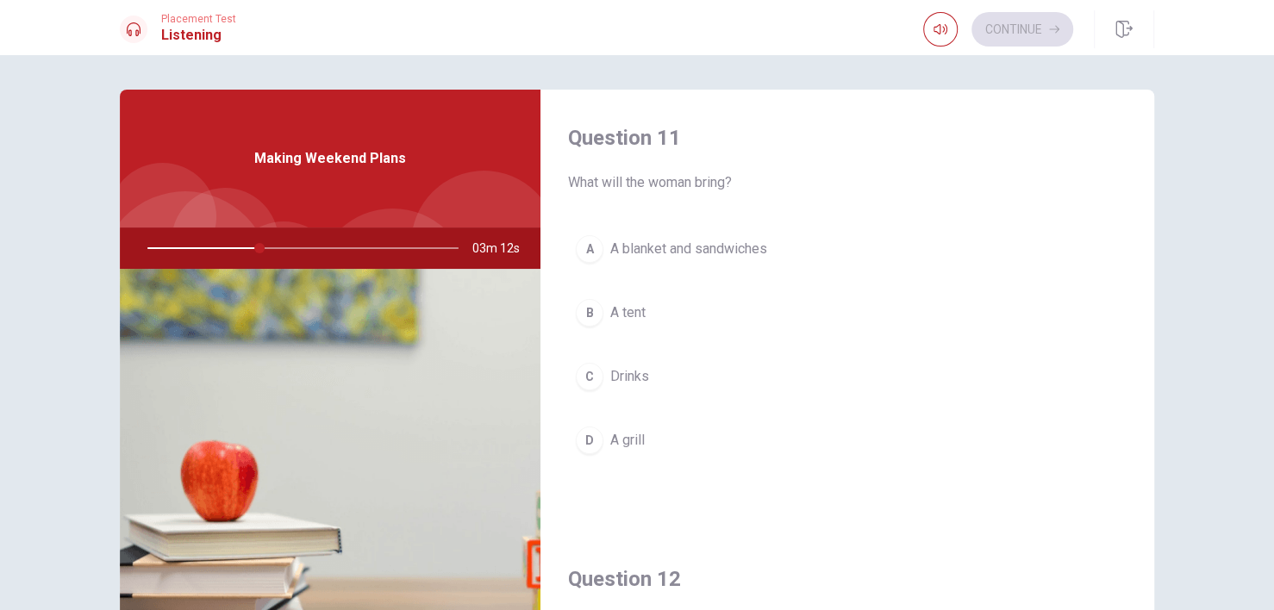
click at [586, 255] on div "A" at bounding box center [590, 249] width 28 height 28
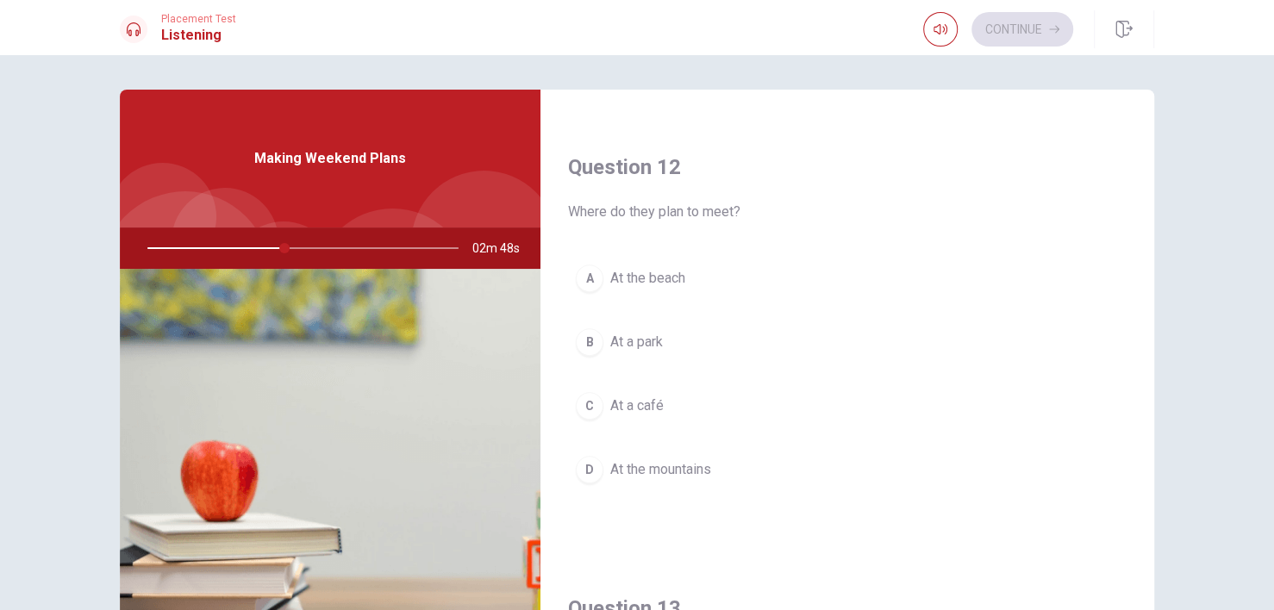
scroll to position [431, 0]
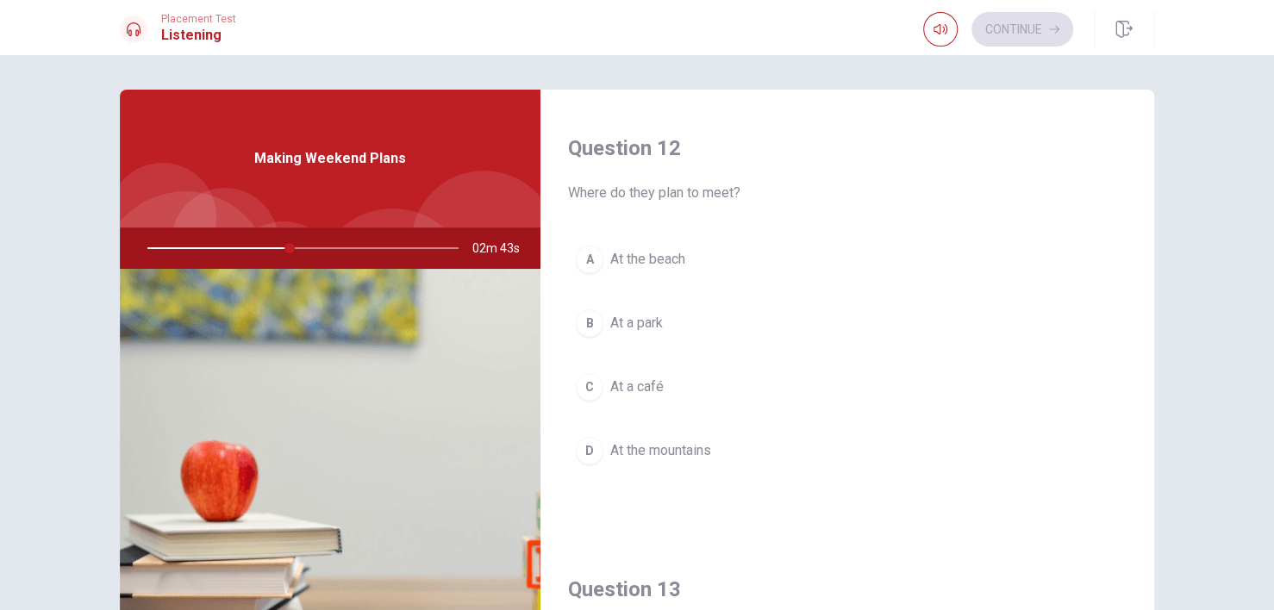
click at [626, 328] on span "At a park" at bounding box center [636, 323] width 53 height 21
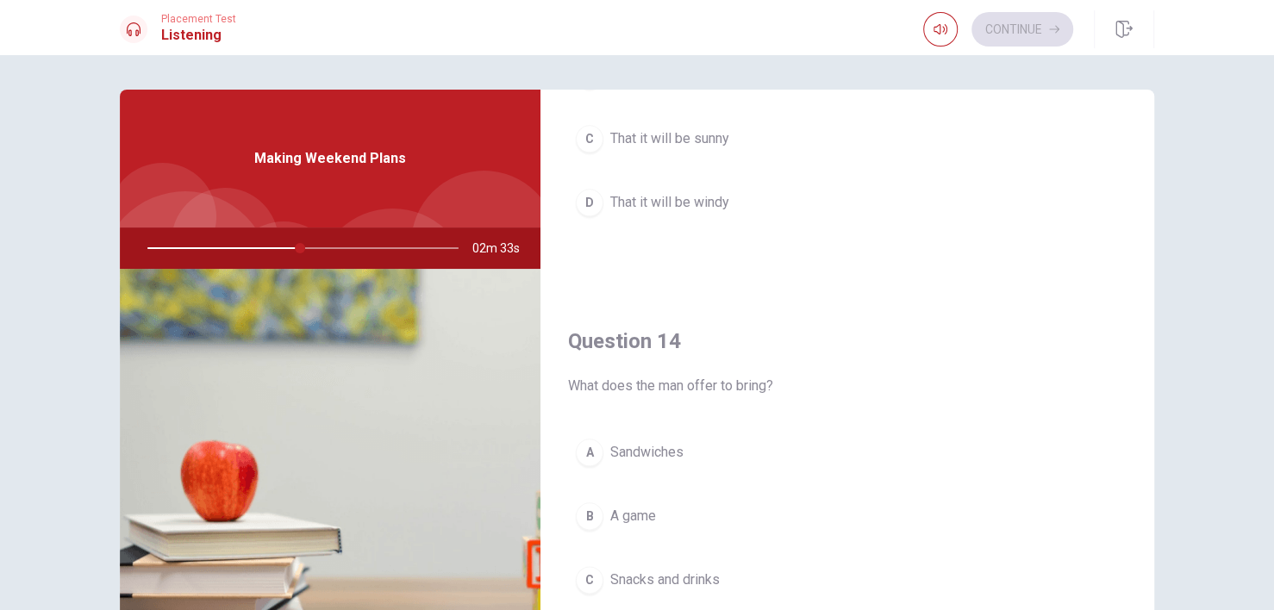
scroll to position [862, 0]
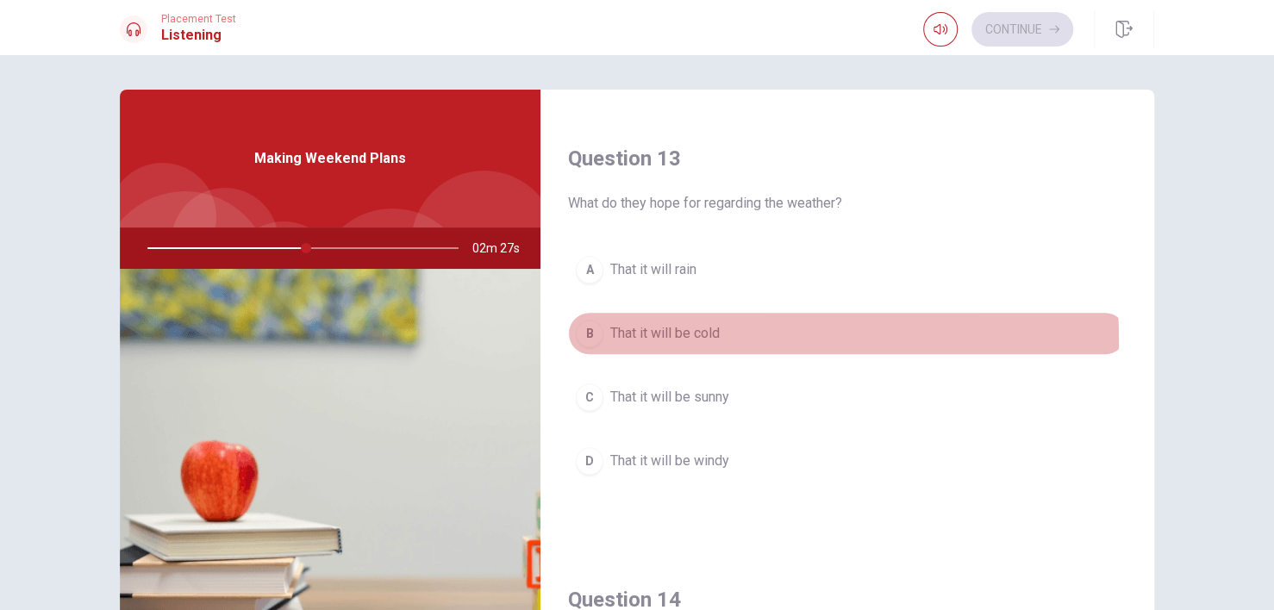
click at [634, 336] on span "That it will be cold" at bounding box center [664, 333] width 109 height 21
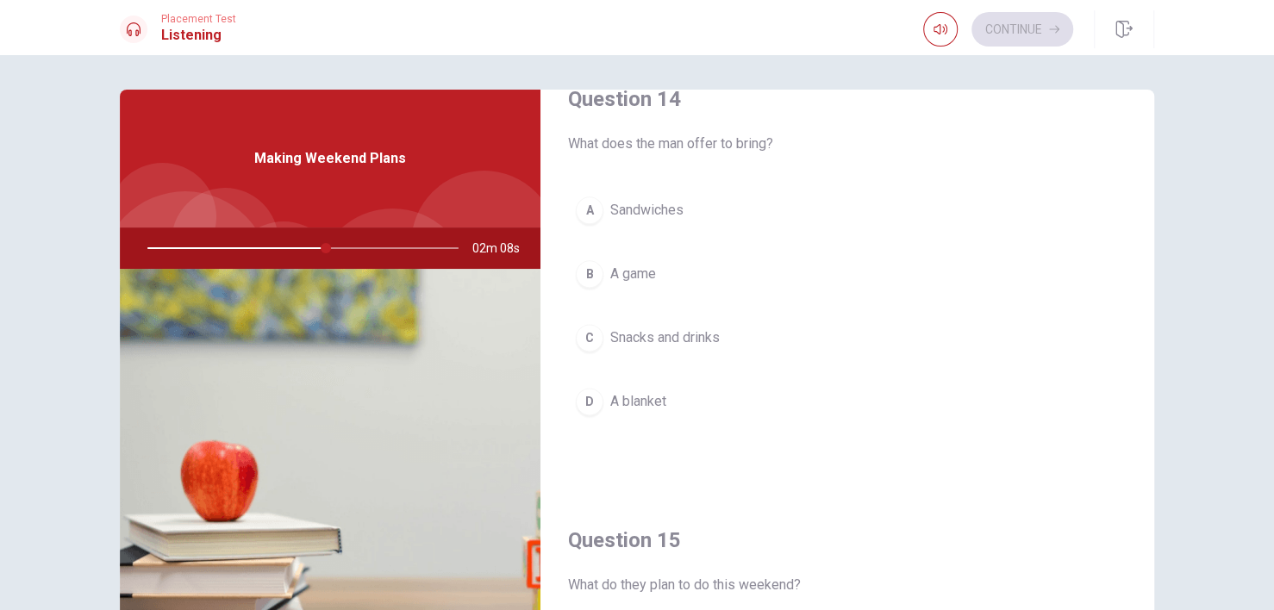
scroll to position [1379, 0]
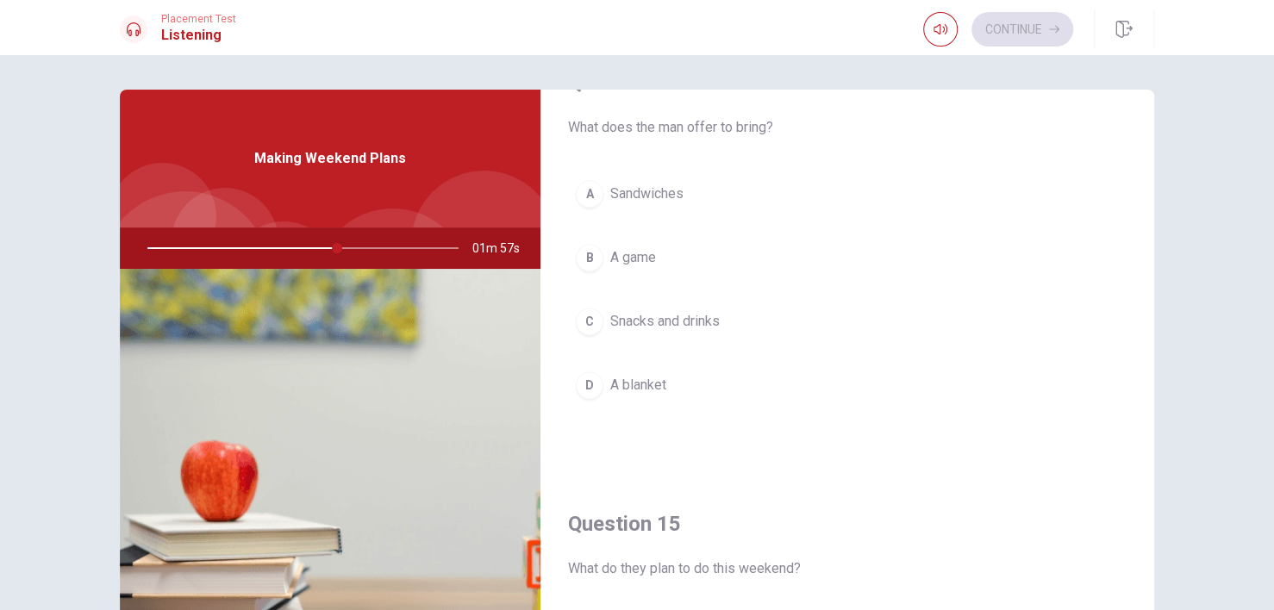
click at [590, 318] on div "C" at bounding box center [590, 322] width 28 height 28
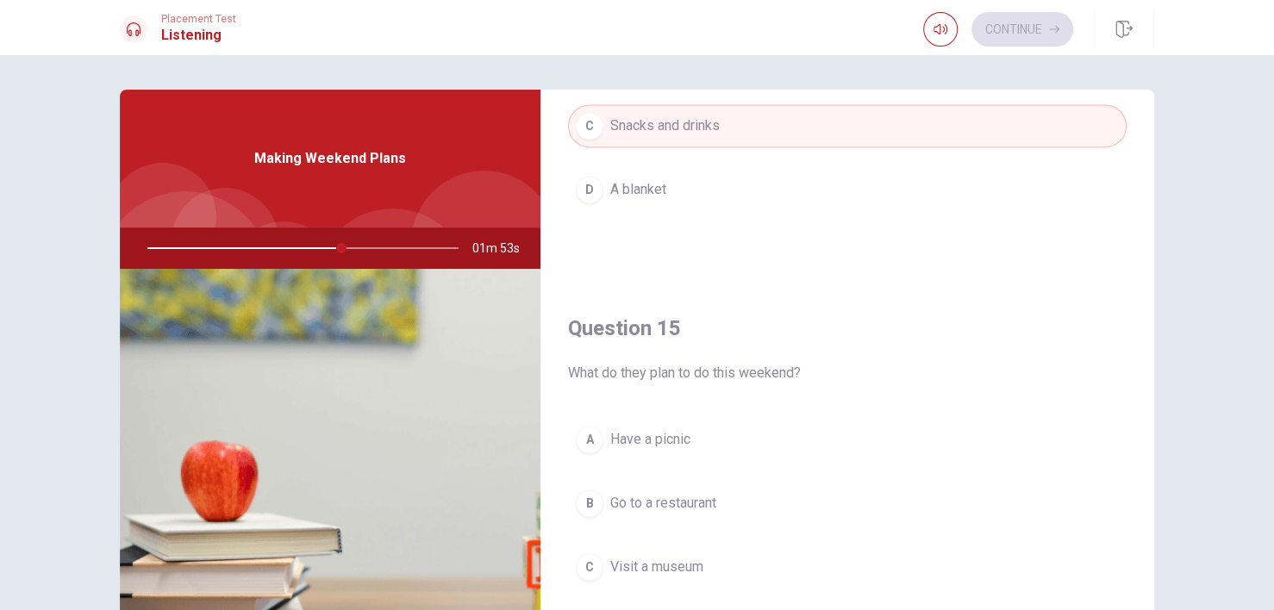
scroll to position [1598, 0]
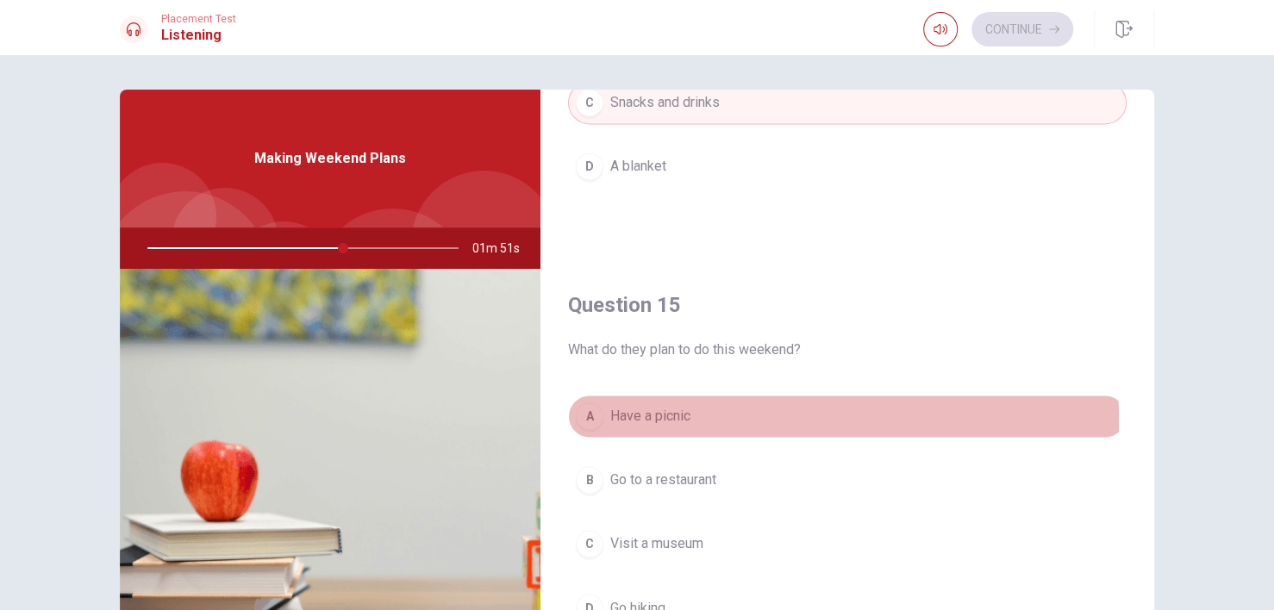
click at [673, 413] on span "Have a picnic" at bounding box center [650, 416] width 80 height 21
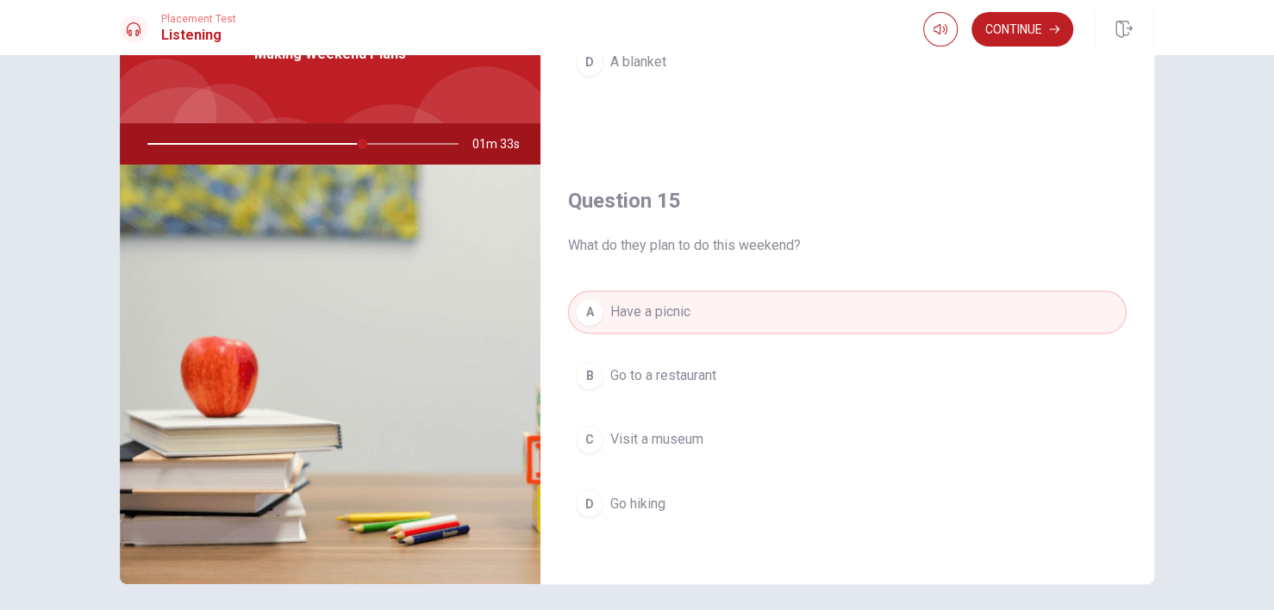
scroll to position [168, 0]
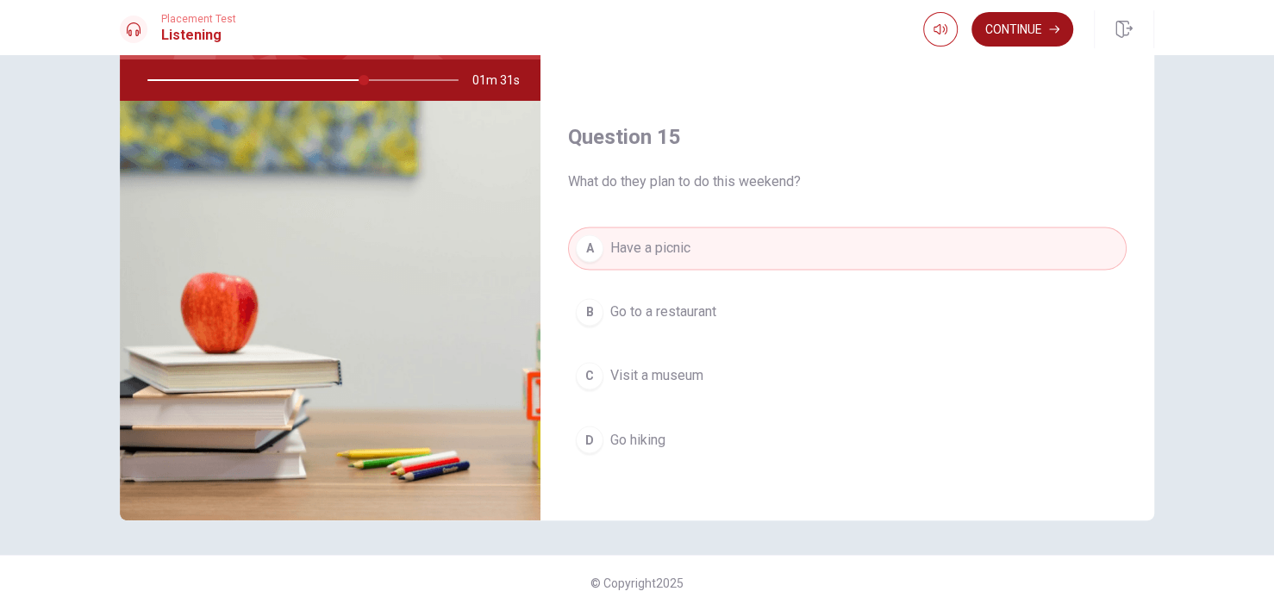
click at [1014, 21] on button "Continue" at bounding box center [1023, 29] width 102 height 34
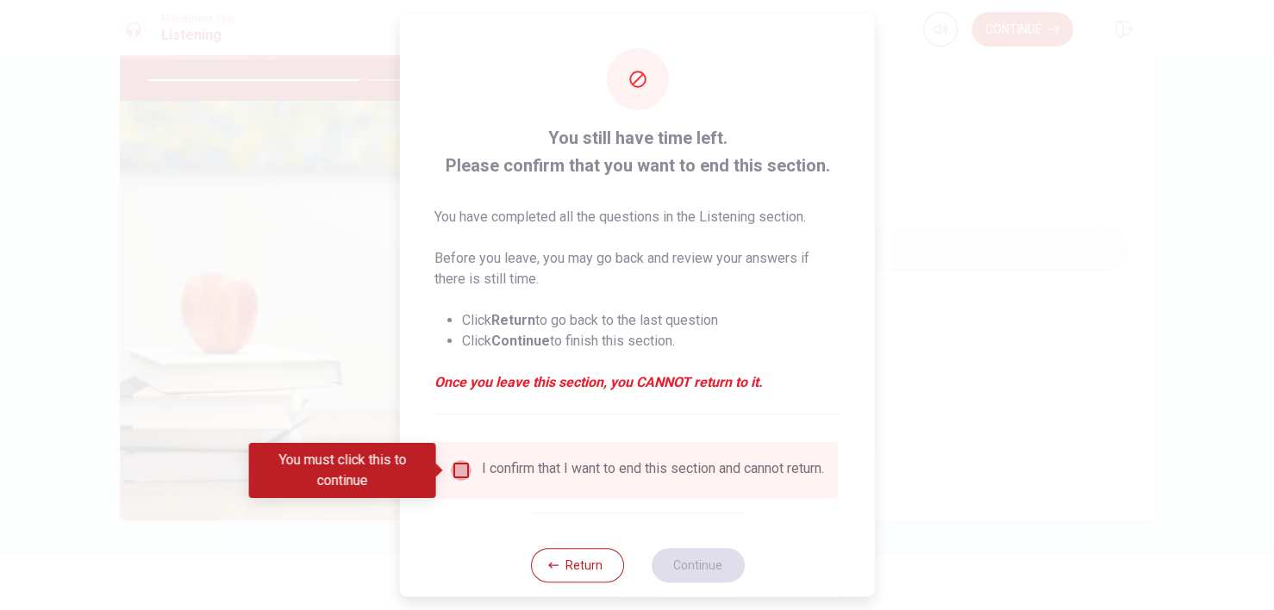
click at [451, 471] on input "You must click this to continue" at bounding box center [461, 470] width 21 height 21
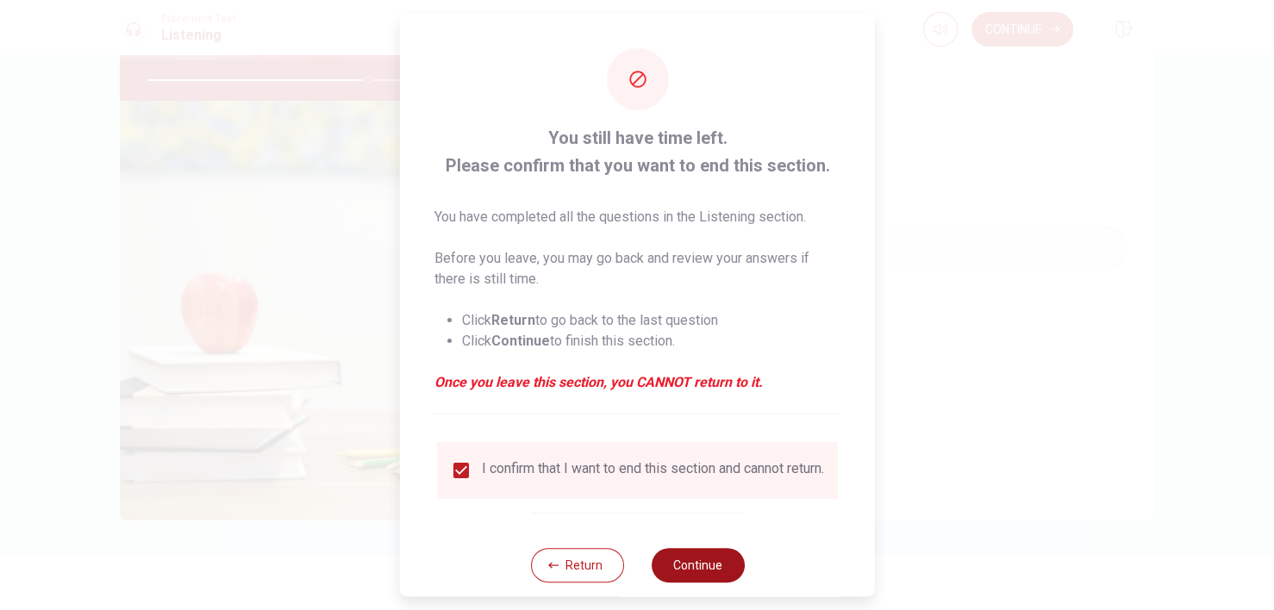
click at [710, 564] on button "Continue" at bounding box center [697, 565] width 93 height 34
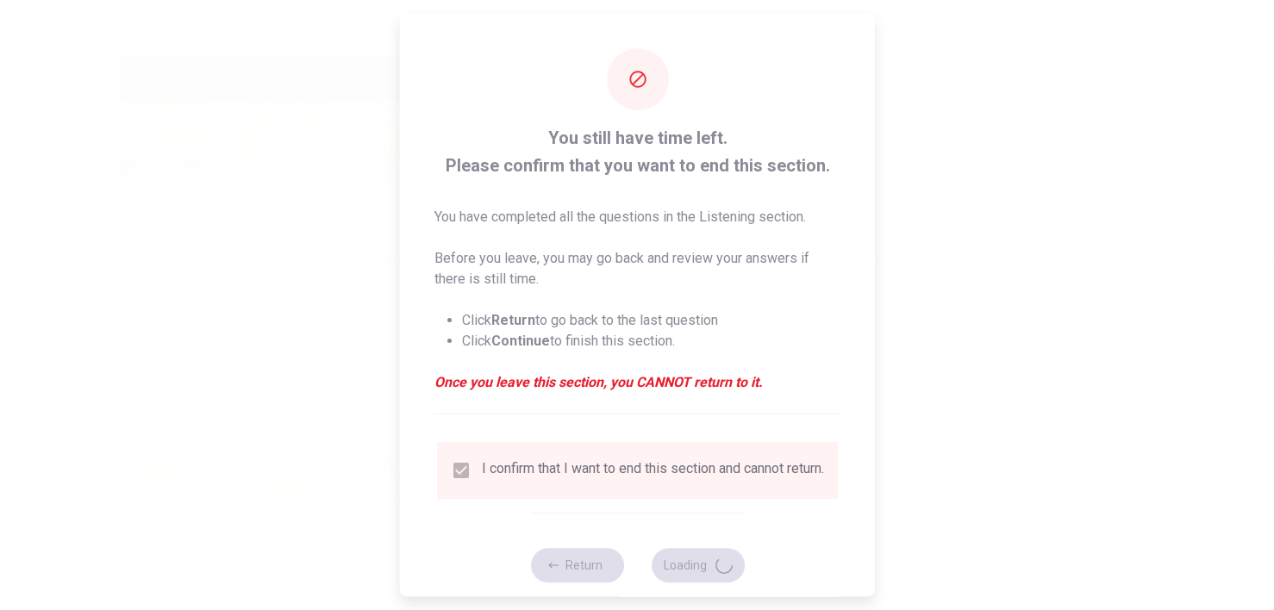
type input "71"
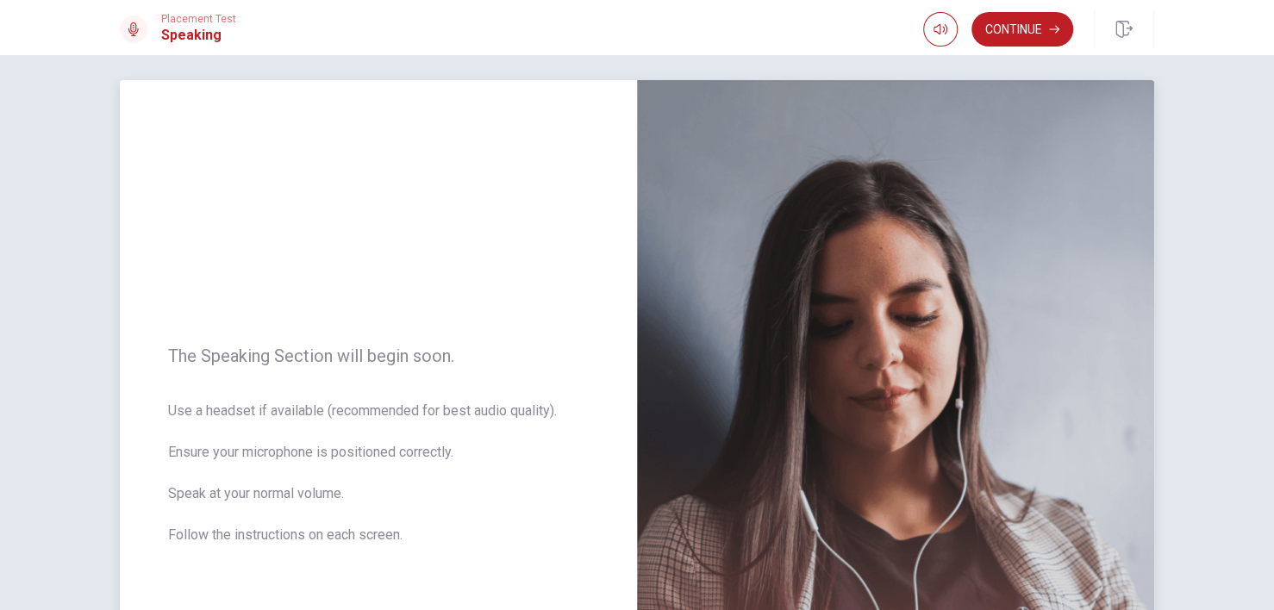
scroll to position [0, 0]
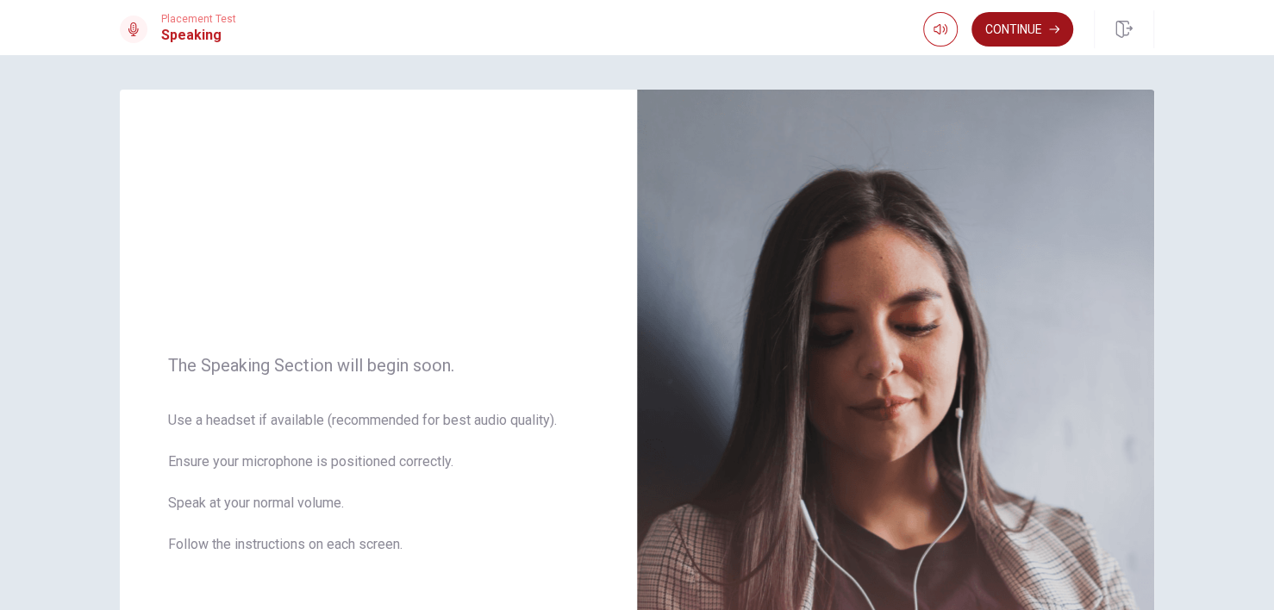
click at [1032, 36] on button "Continue" at bounding box center [1023, 29] width 102 height 34
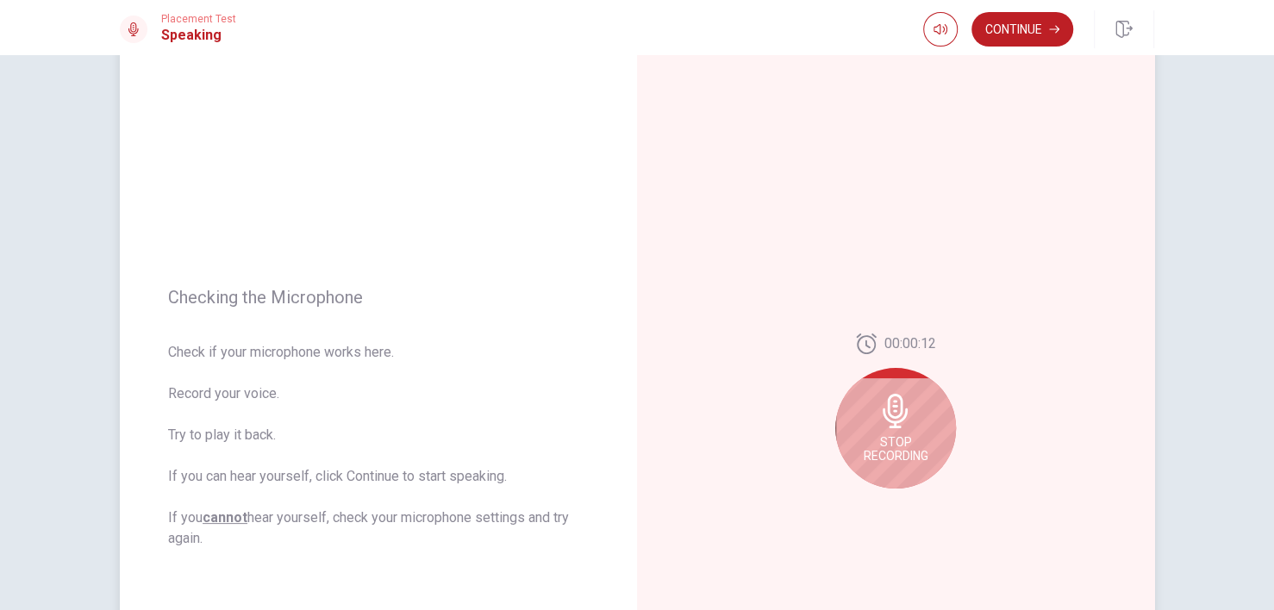
scroll to position [172, 0]
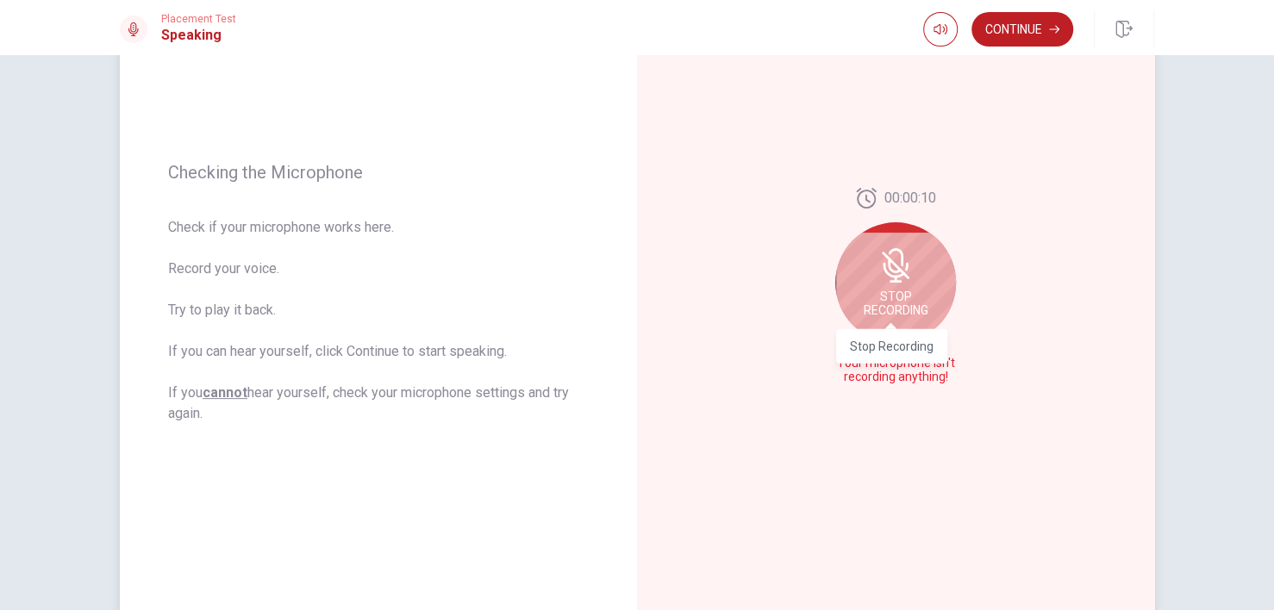
click at [920, 312] on span "Stop Recording" at bounding box center [896, 304] width 65 height 28
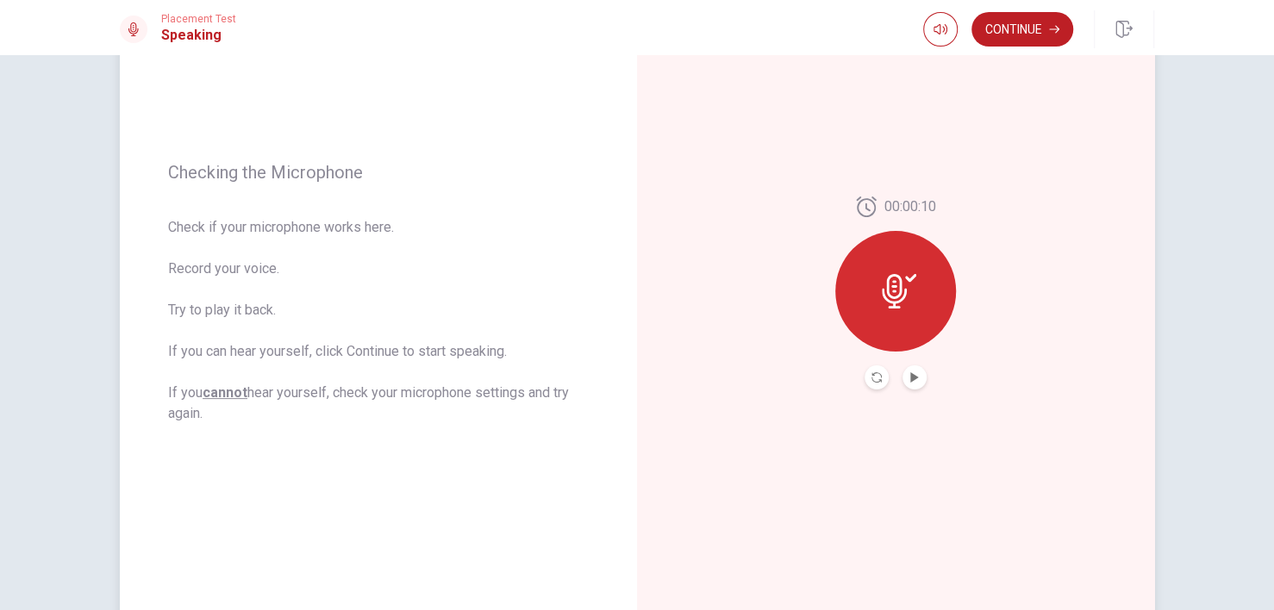
click at [897, 287] on icon at bounding box center [894, 291] width 25 height 34
click at [908, 384] on button "Play Audio" at bounding box center [915, 378] width 24 height 24
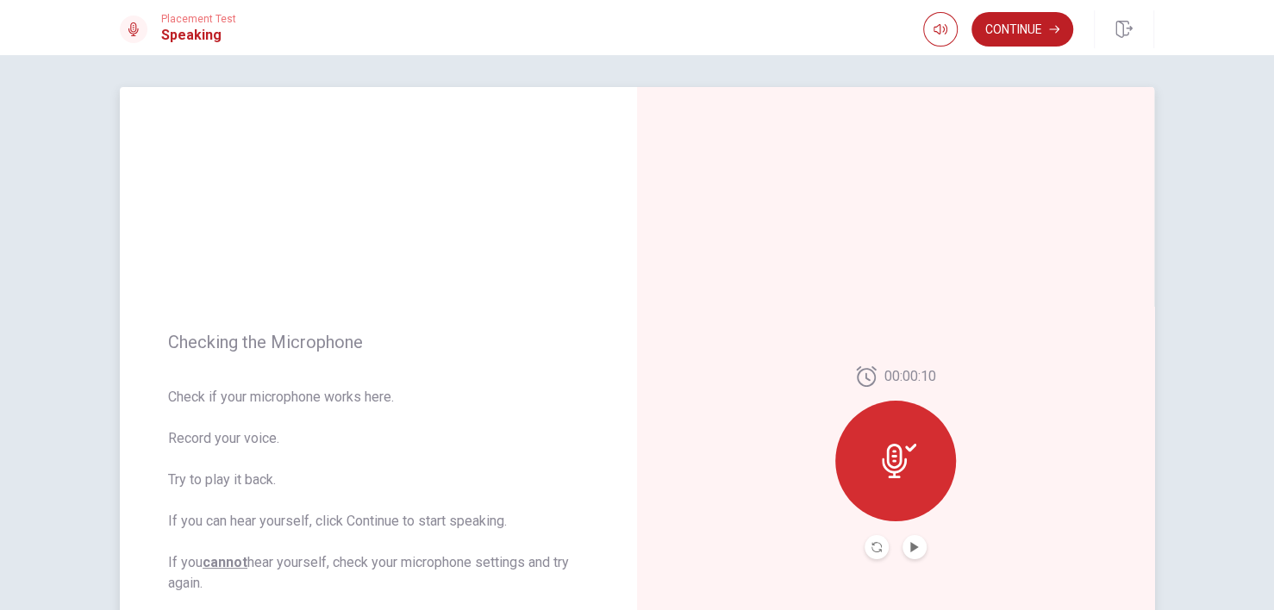
scroll to position [0, 0]
click at [882, 458] on icon at bounding box center [899, 464] width 34 height 34
click at [872, 552] on icon "Record Again" at bounding box center [877, 550] width 10 height 10
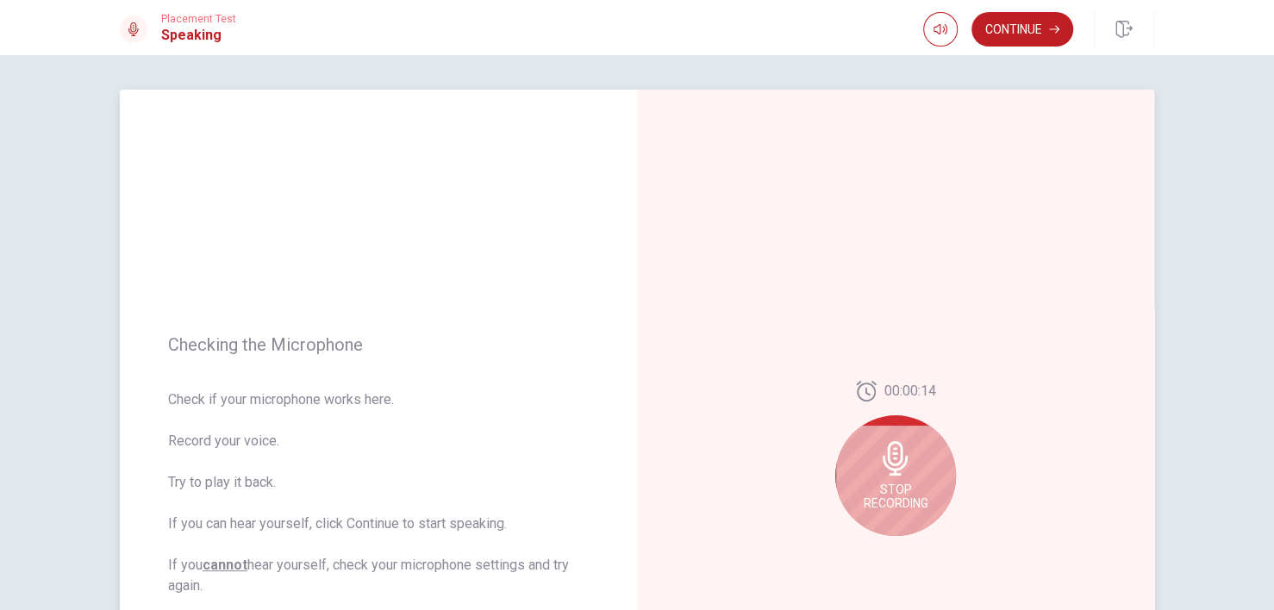
click at [906, 486] on span "Stop Recording" at bounding box center [896, 497] width 65 height 28
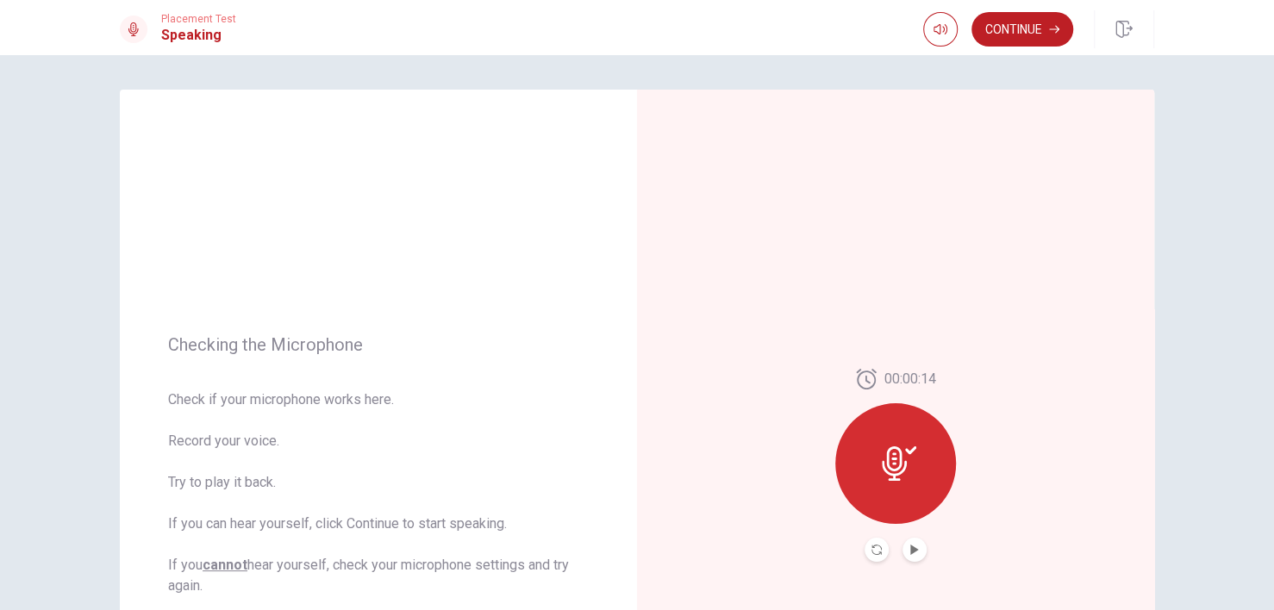
click at [875, 557] on button "Record Again" at bounding box center [877, 550] width 24 height 24
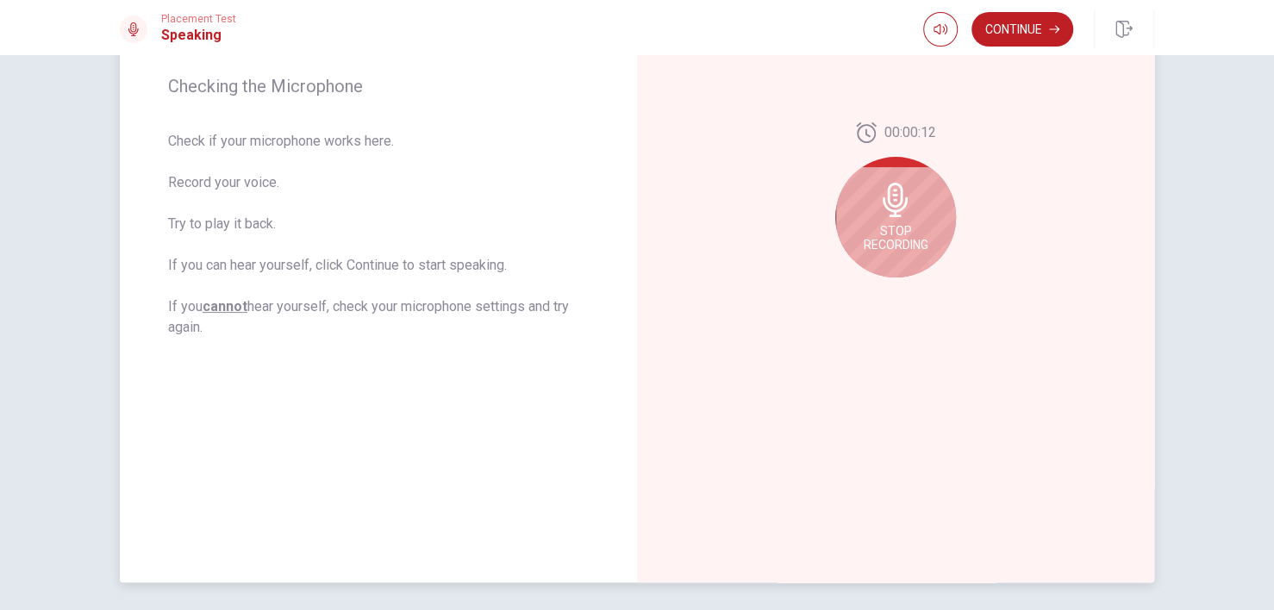
scroll to position [172, 0]
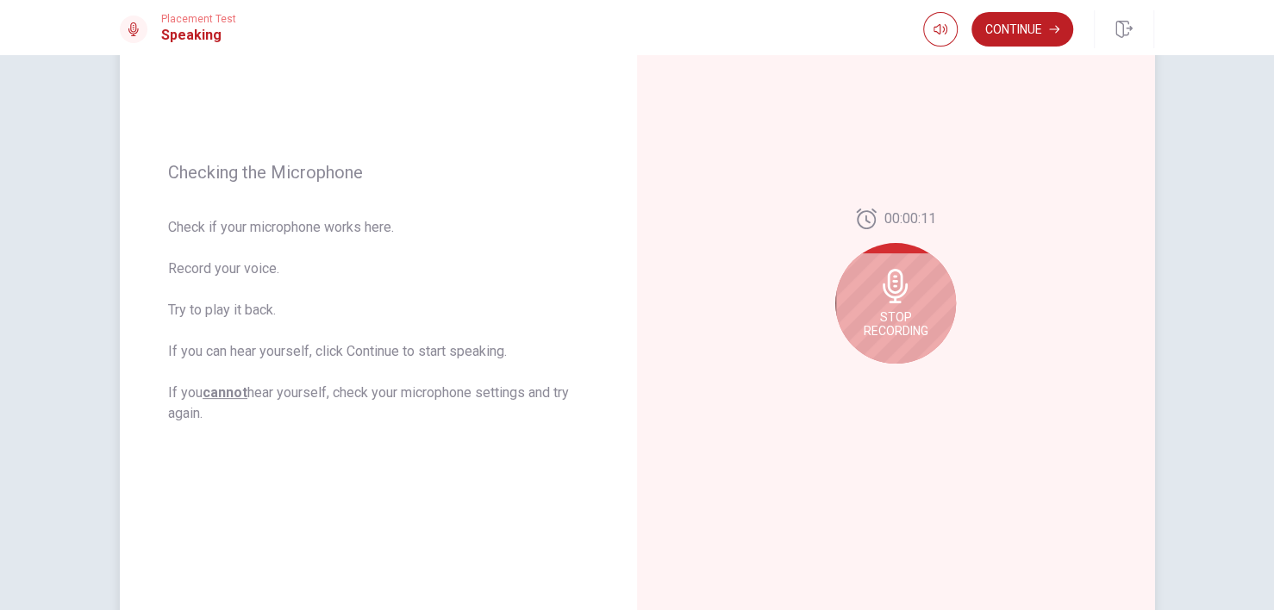
click at [894, 322] on span "Stop Recording" at bounding box center [896, 324] width 65 height 28
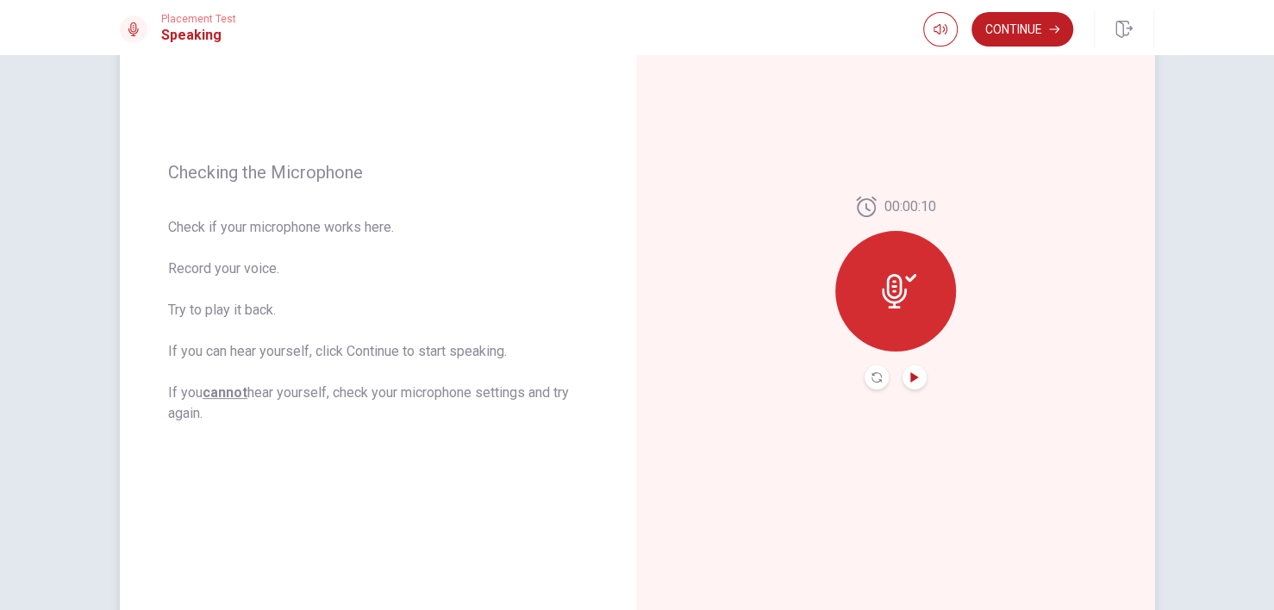
click at [914, 372] on icon "Play Audio" at bounding box center [914, 377] width 10 height 10
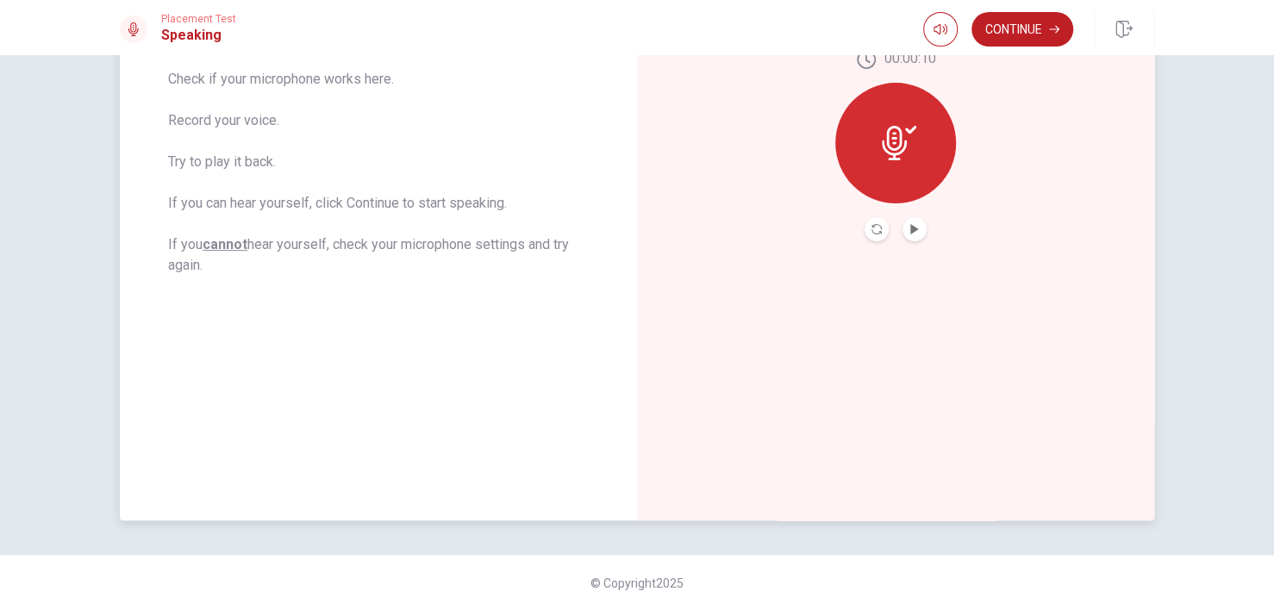
scroll to position [62, 0]
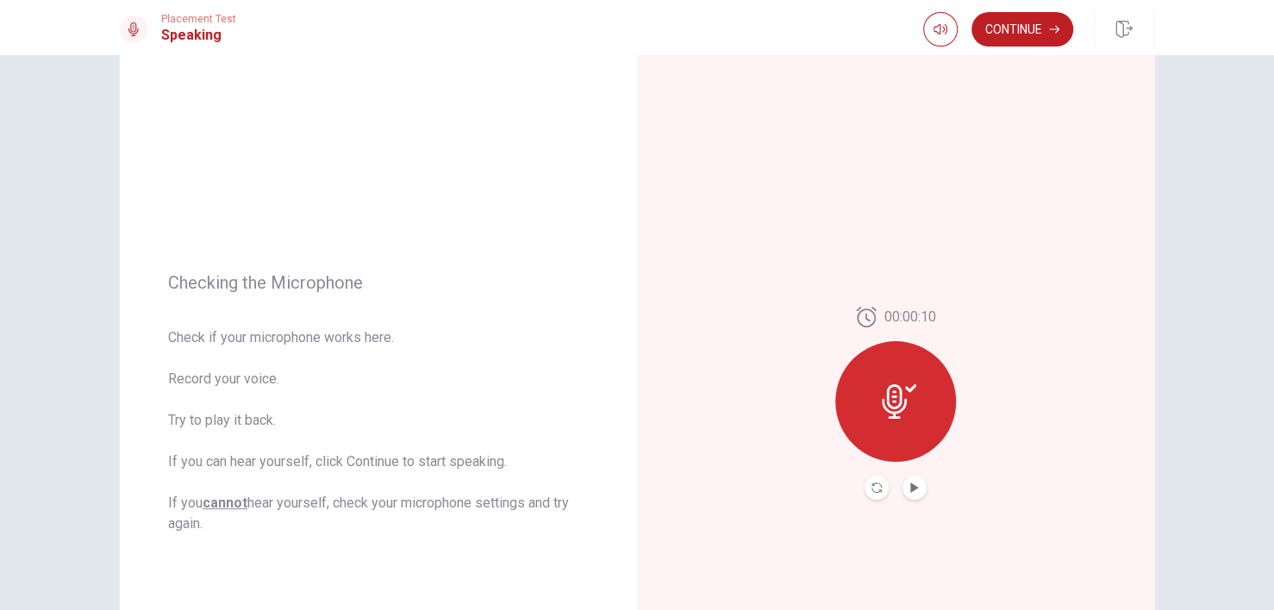
click at [991, 50] on div "Placement Test Speaking Continue" at bounding box center [637, 27] width 1274 height 55
click at [1010, 33] on button "Continue" at bounding box center [1023, 29] width 102 height 34
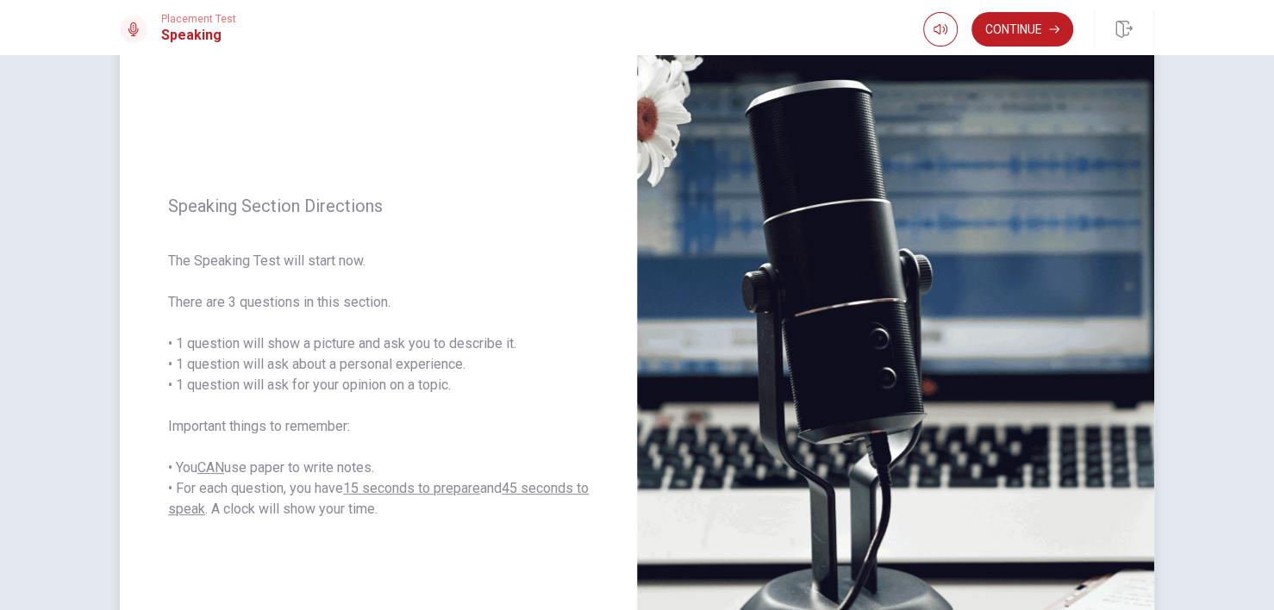
scroll to position [148, 0]
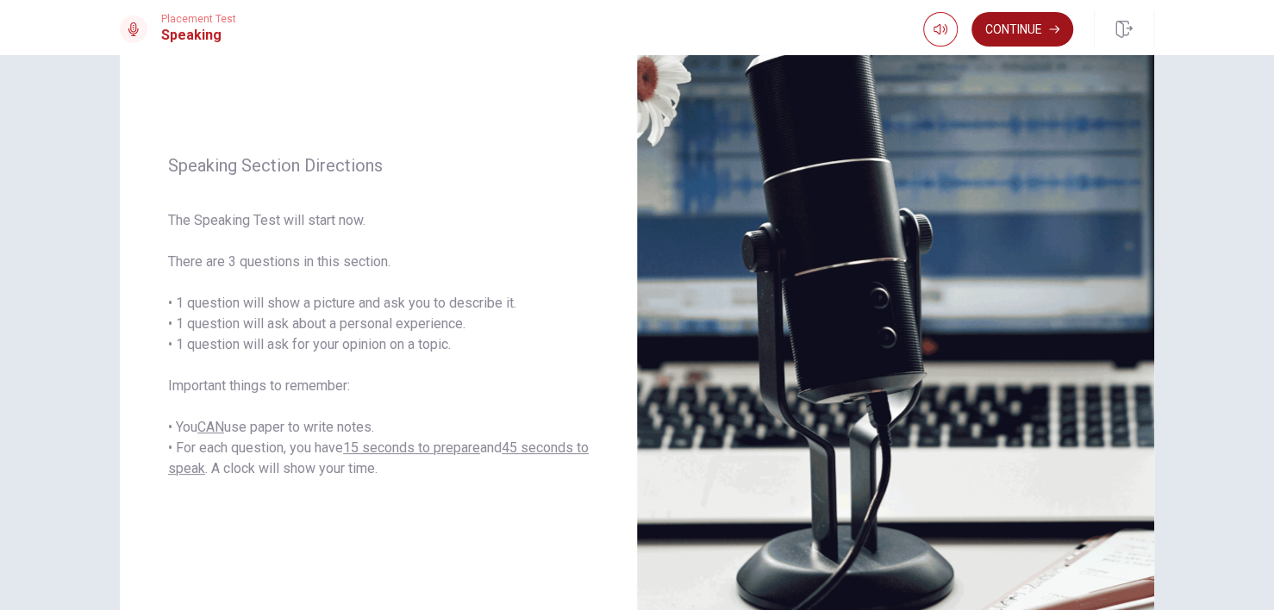
click at [1031, 25] on button "Continue" at bounding box center [1023, 29] width 102 height 34
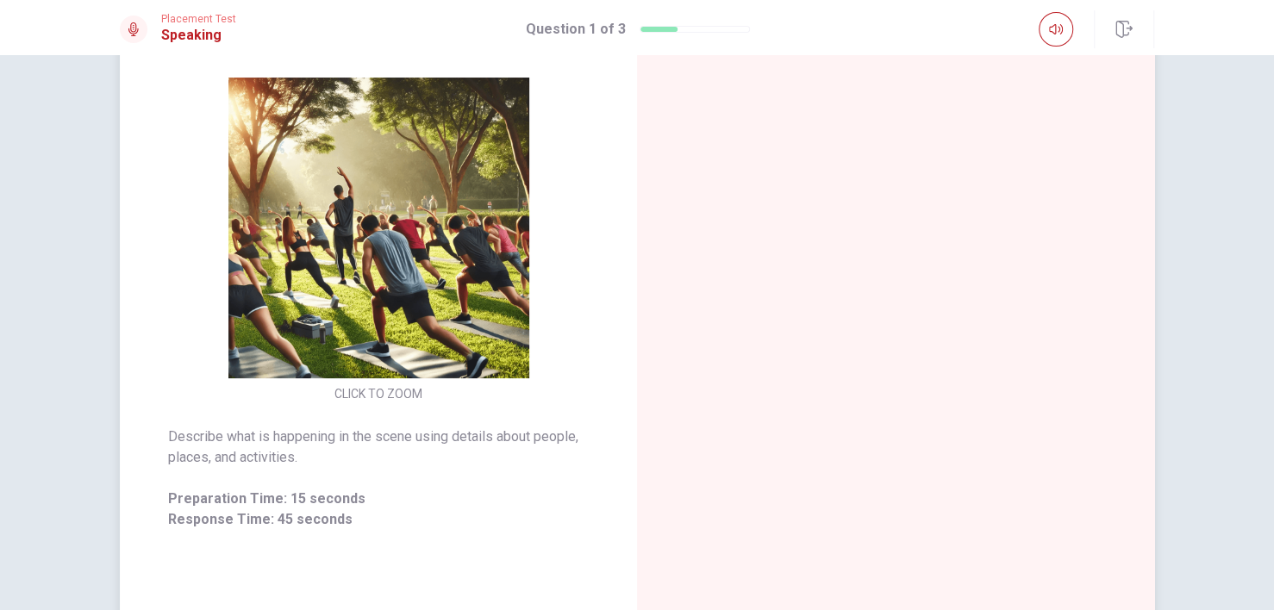
scroll to position [172, 0]
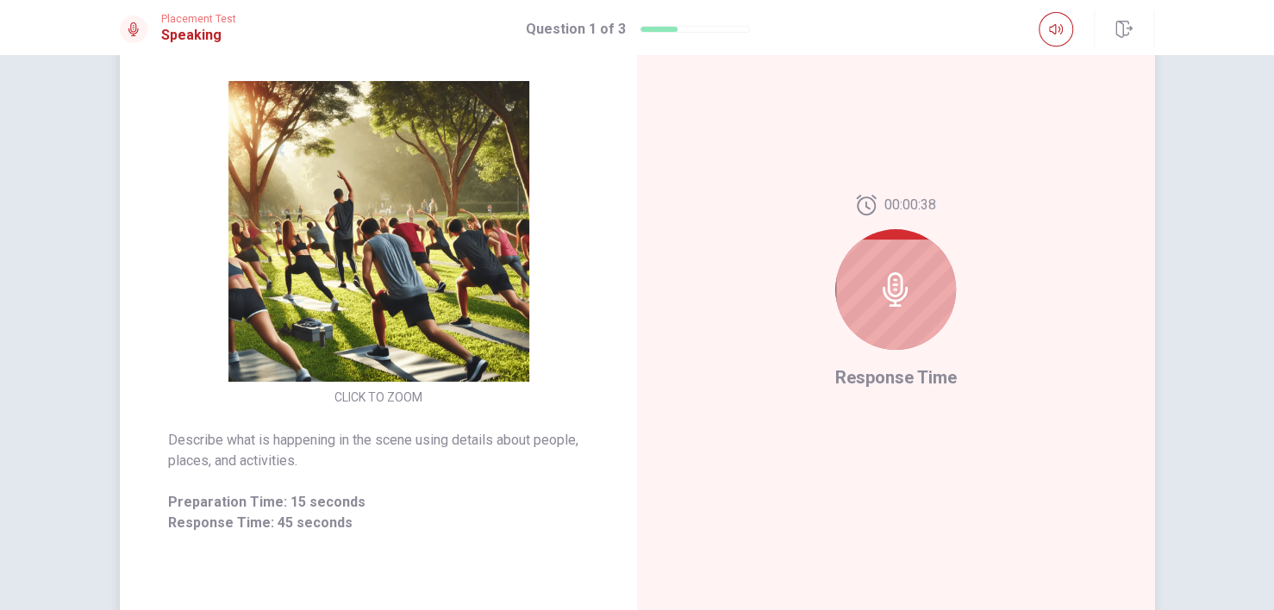
click at [884, 309] on div at bounding box center [895, 289] width 121 height 121
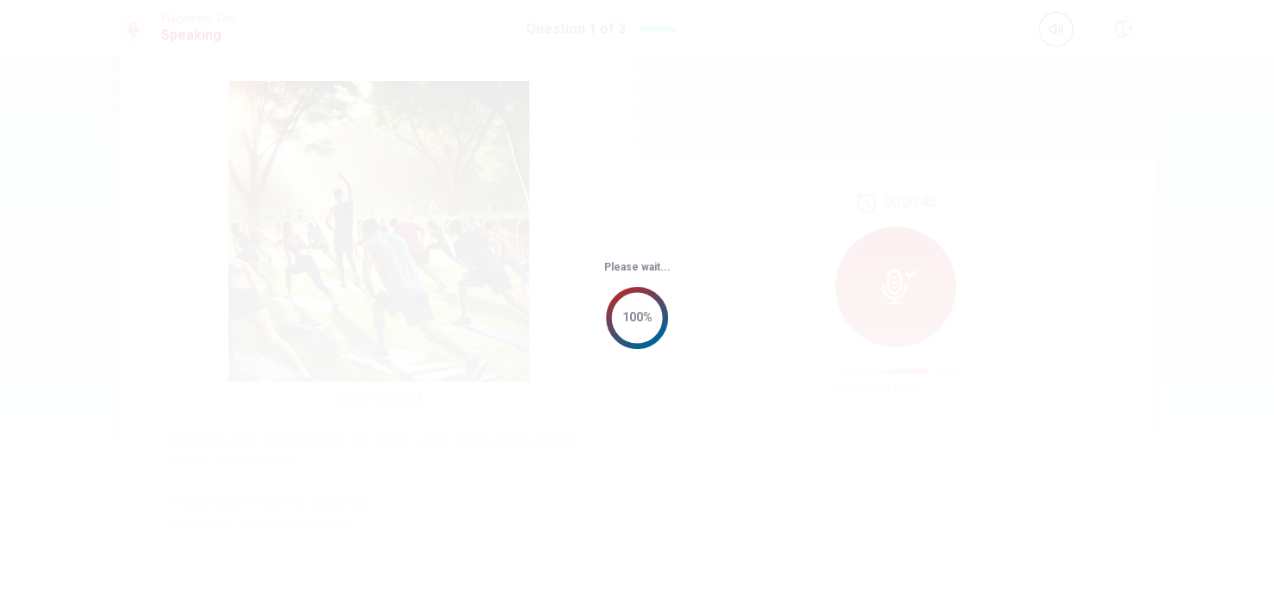
scroll to position [0, 0]
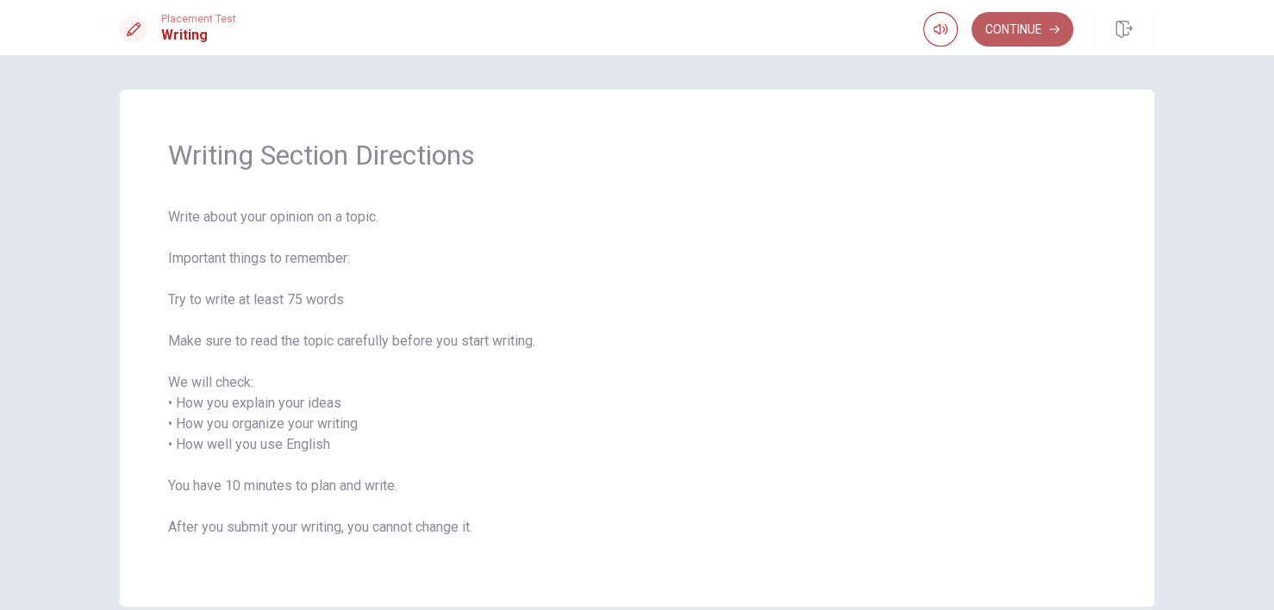
click at [1026, 23] on button "Continue" at bounding box center [1023, 29] width 102 height 34
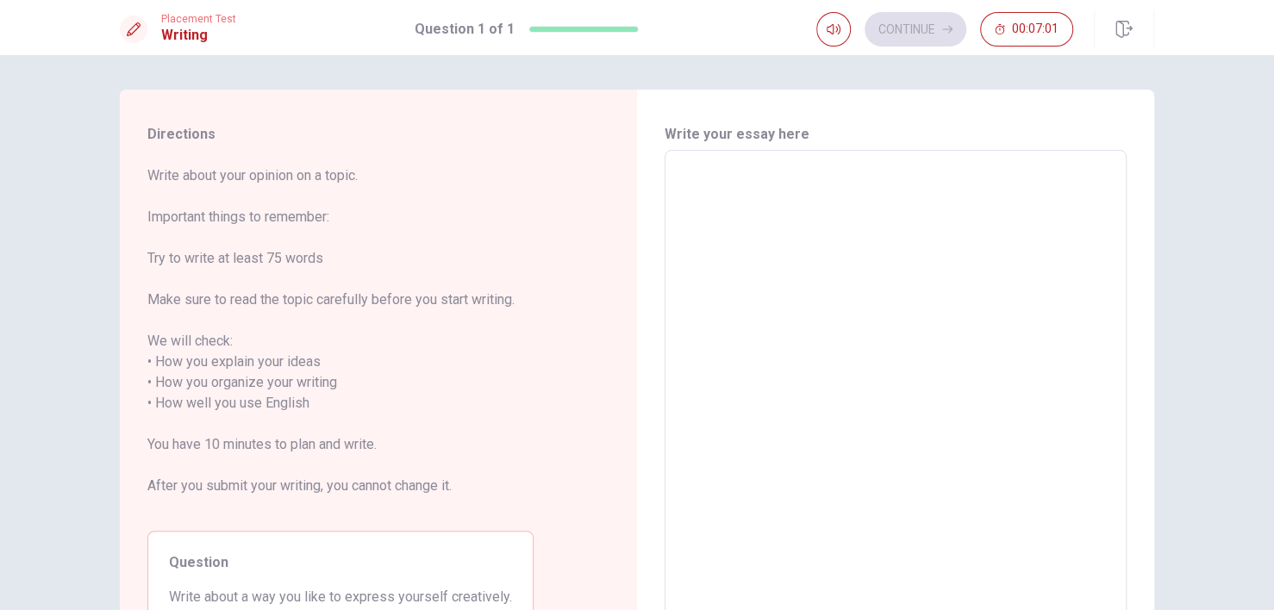
click at [744, 262] on textarea at bounding box center [896, 394] width 438 height 458
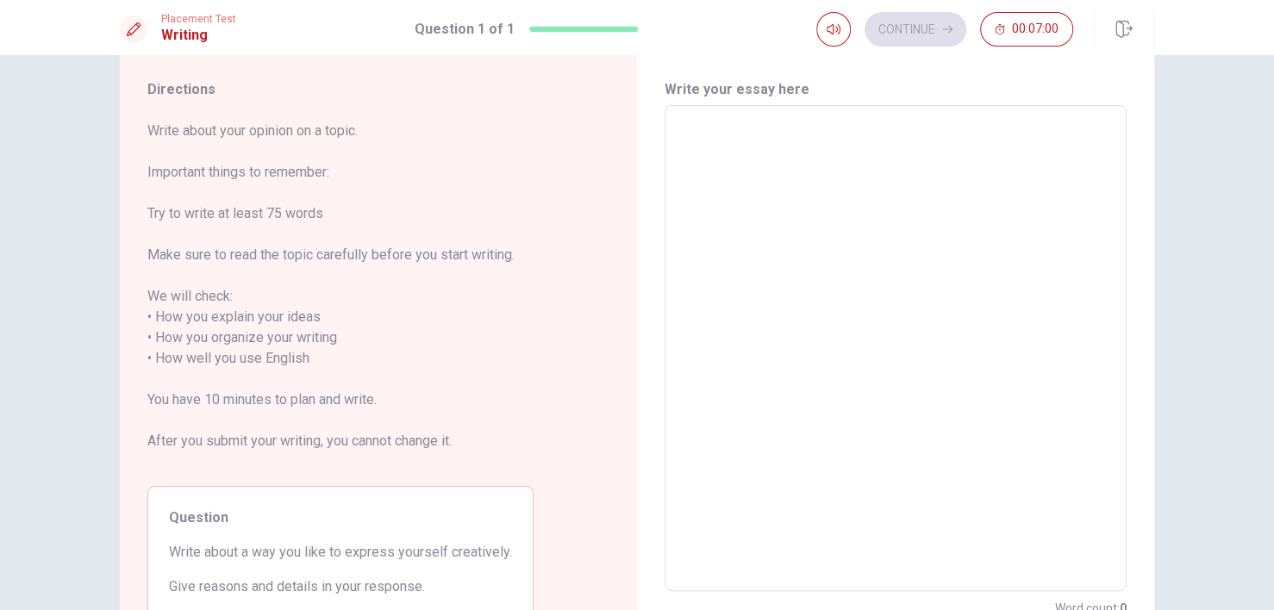
scroll to position [86, 0]
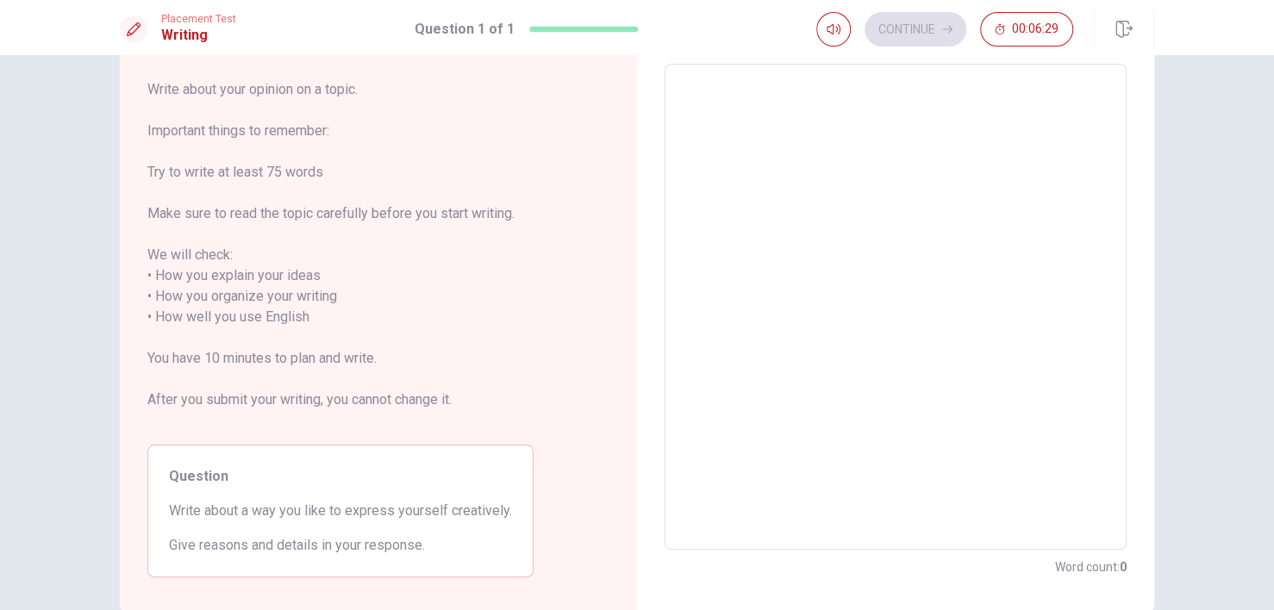
click at [819, 250] on textarea at bounding box center [896, 307] width 438 height 458
type textarea "-"
type textarea "x"
type textarea "-"
type textarea "x"
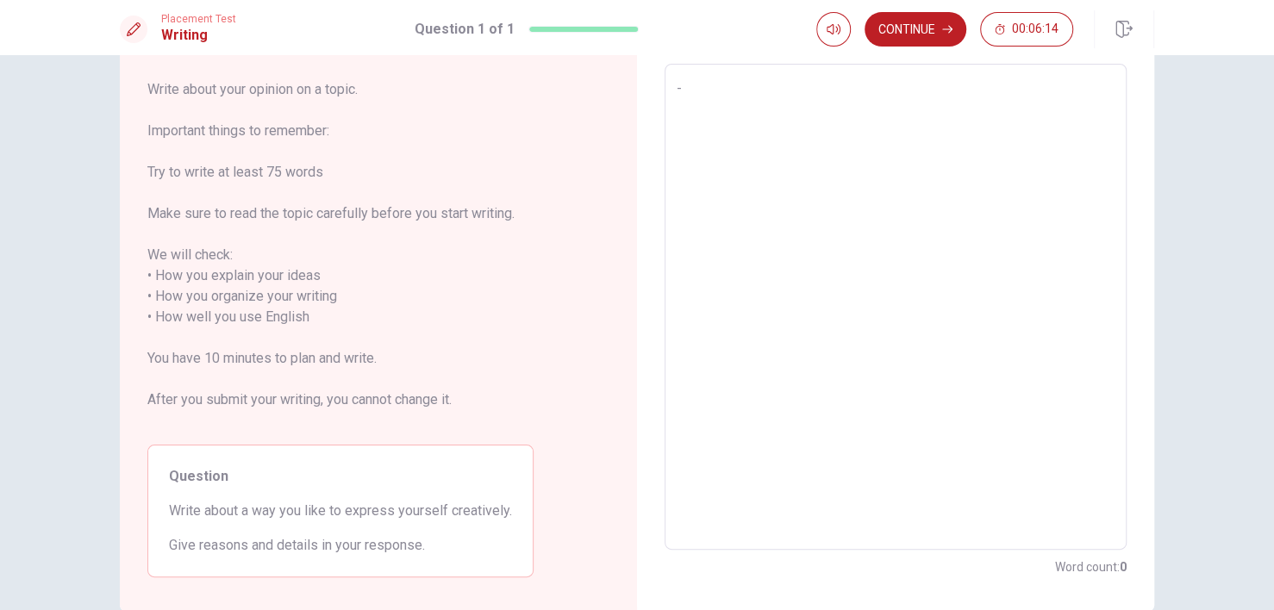
type textarea "- v"
type textarea "x"
type textarea "-"
type textarea "x"
type textarea "- V"
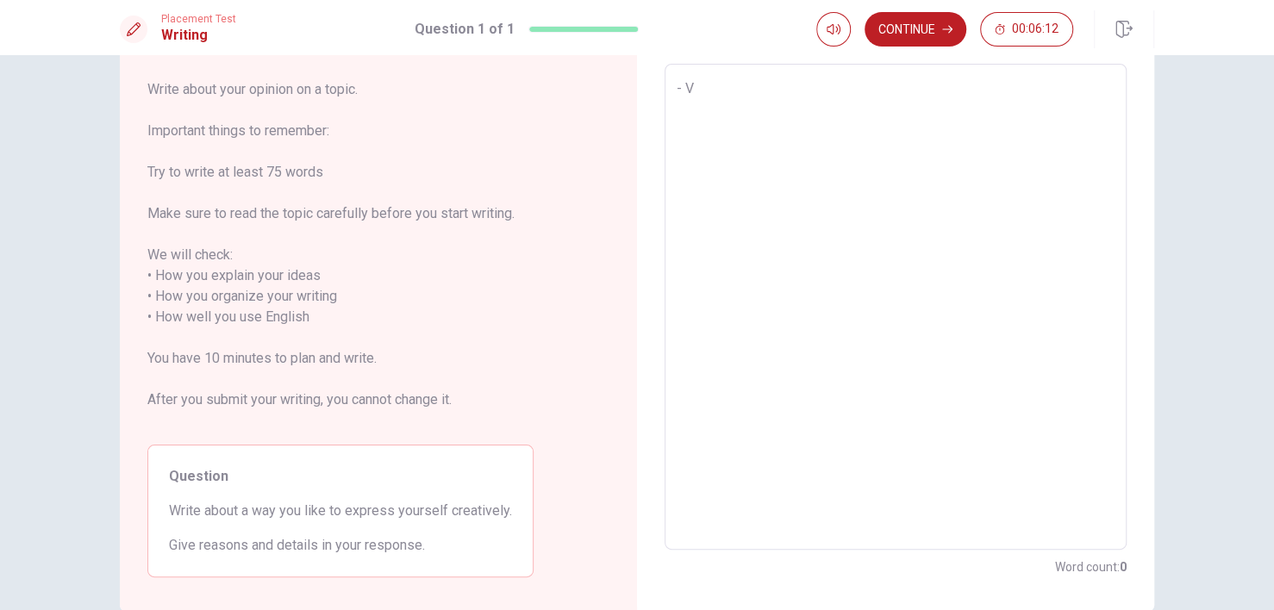
type textarea "x"
type textarea "- Vi"
type textarea "x"
type textarea "- Vis"
type textarea "x"
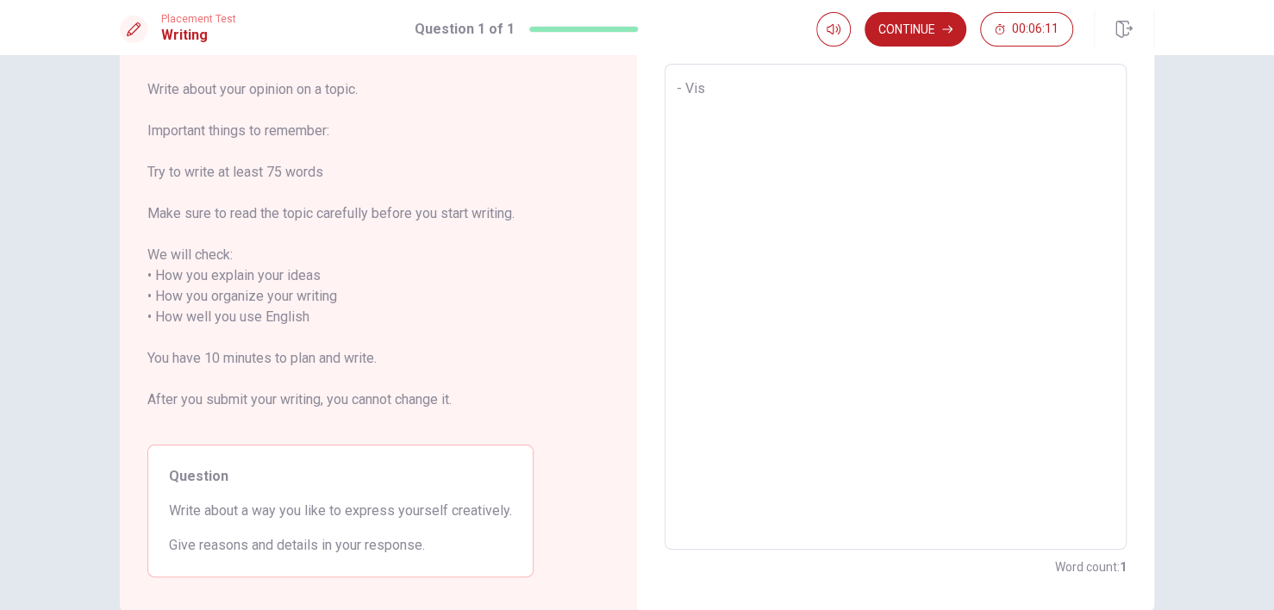
type textarea "- Visu"
type textarea "x"
type textarea "- Visua"
type textarea "x"
type textarea "- Visual"
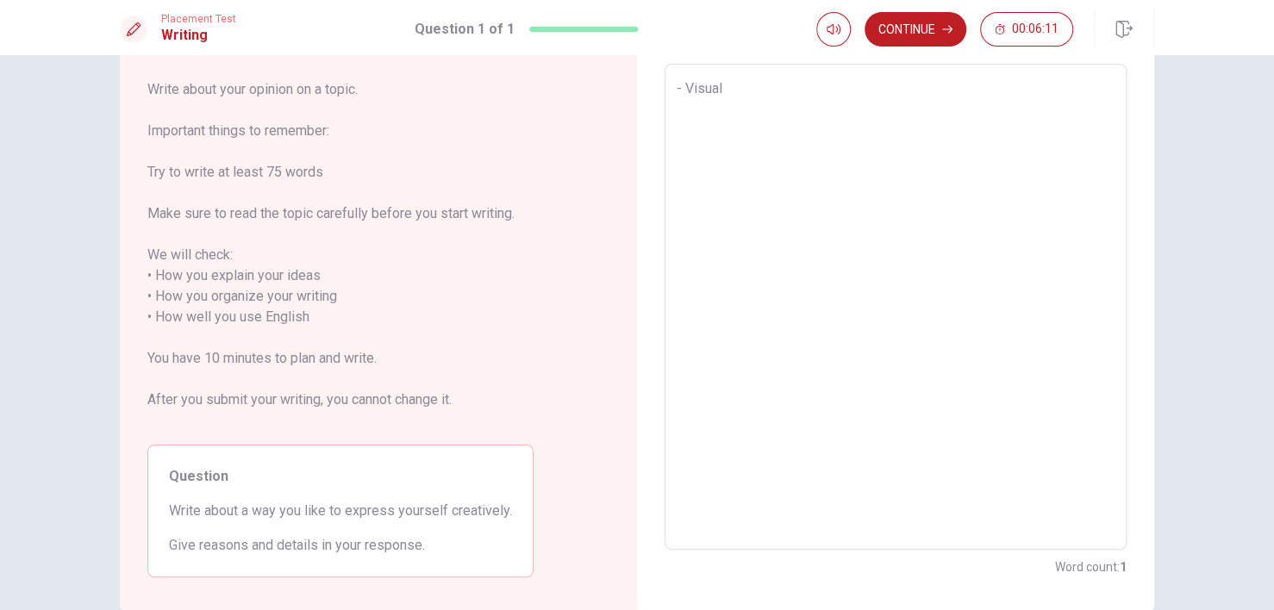
type textarea "x"
type textarea "- Visual"
type textarea "x"
type textarea "- Visual e"
type textarea "x"
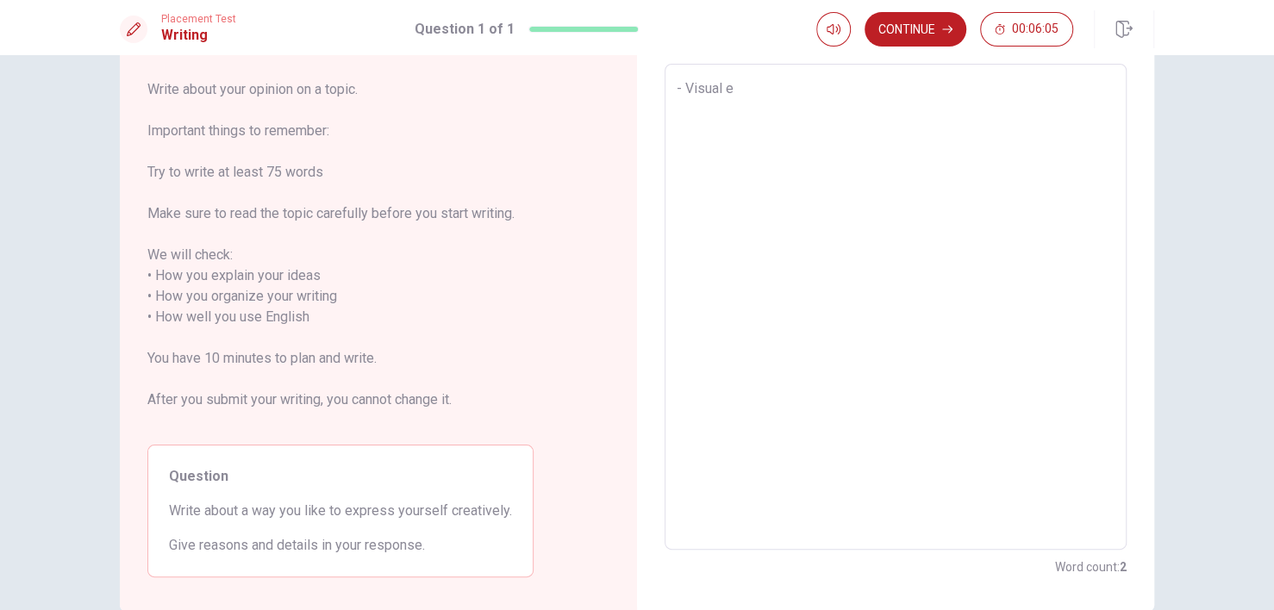
type textarea "- Visual ex"
type textarea "x"
type textarea "- Visual exp"
type textarea "x"
type textarea "- Visual expr"
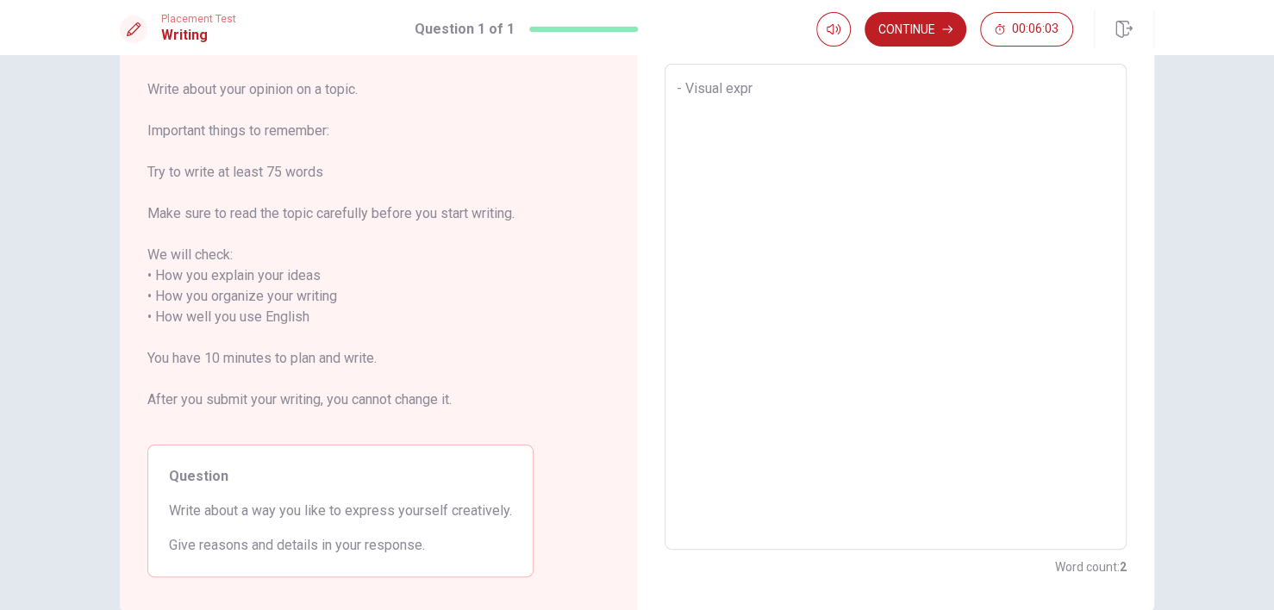
type textarea "x"
type textarea "- Visual expre"
type textarea "x"
type textarea "- Visual expres"
type textarea "x"
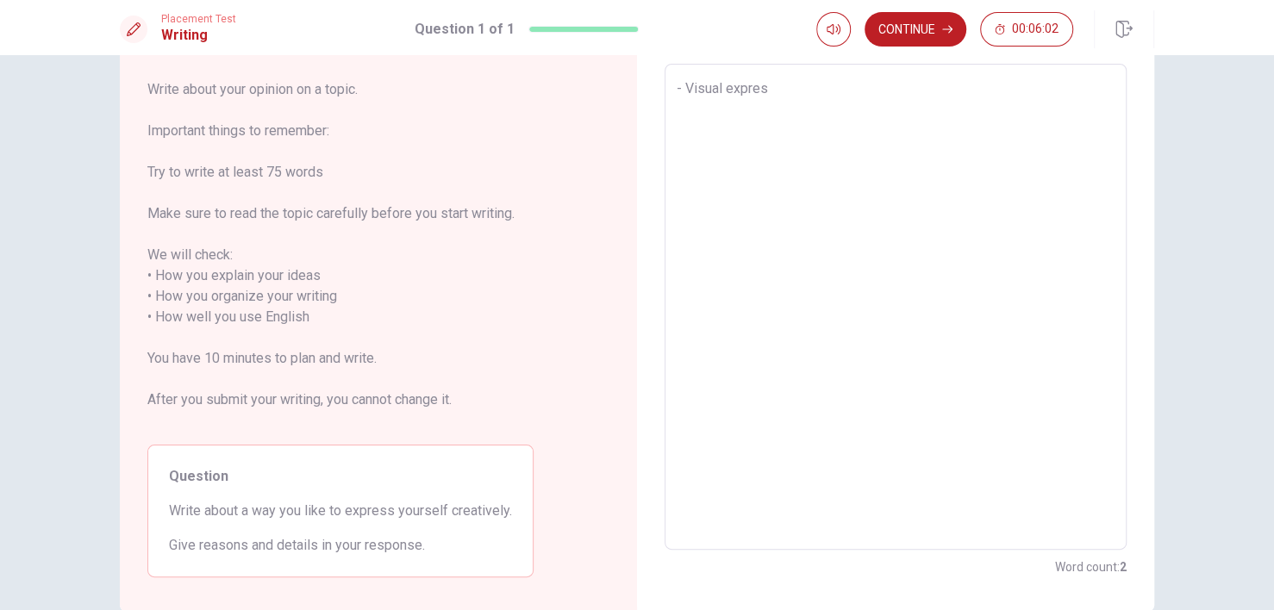
type textarea "- Visual express"
type textarea "x"
type textarea "- Visual expressi"
type textarea "x"
type textarea "- Visual expressio"
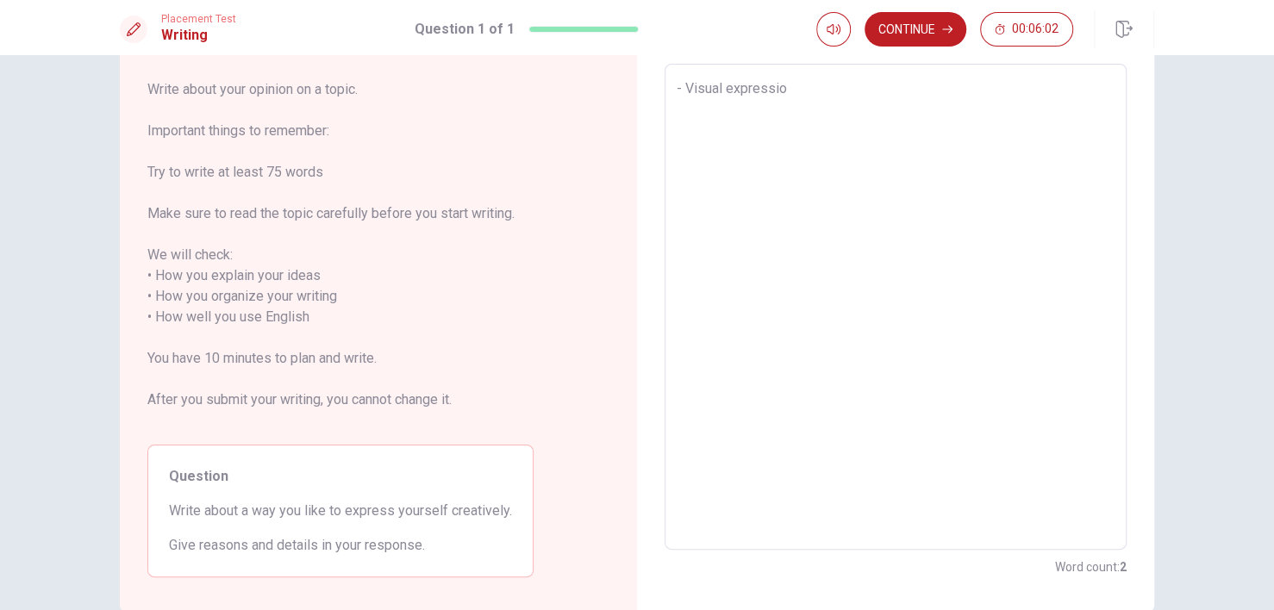
type textarea "x"
type textarea "- Visual expression"
type textarea "x"
type textarea "- Visual expression"
type textarea "x"
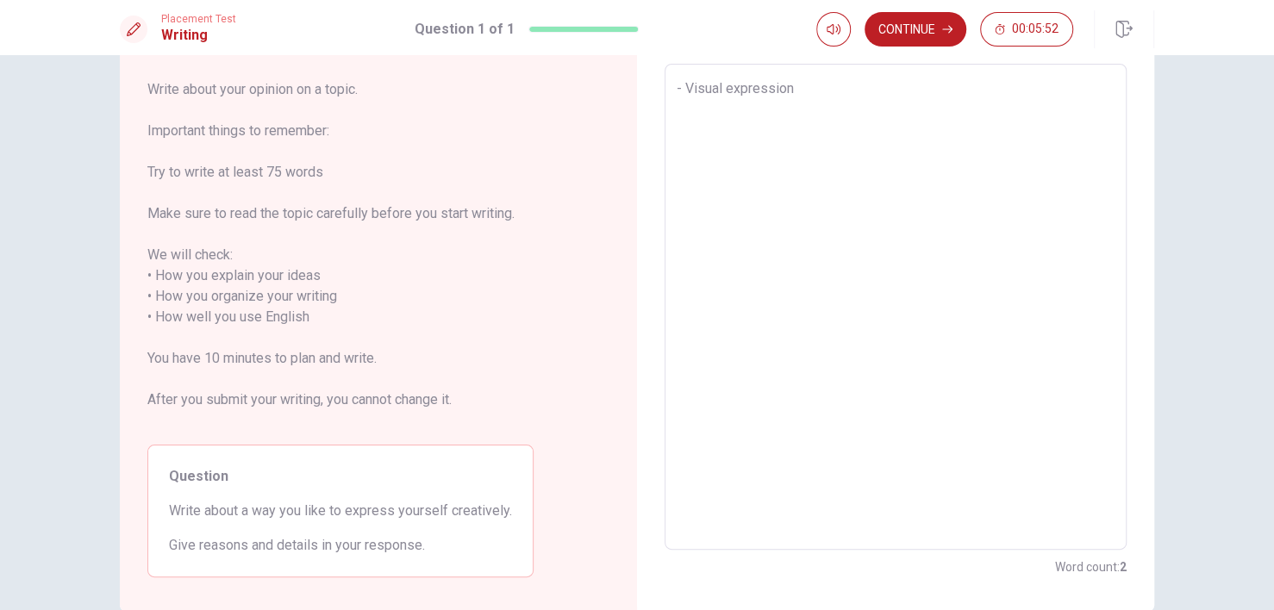
type textarea "- Visual expression i"
type textarea "x"
type textarea "- Visual expression is"
type textarea "x"
type textarea "- Visual expression is"
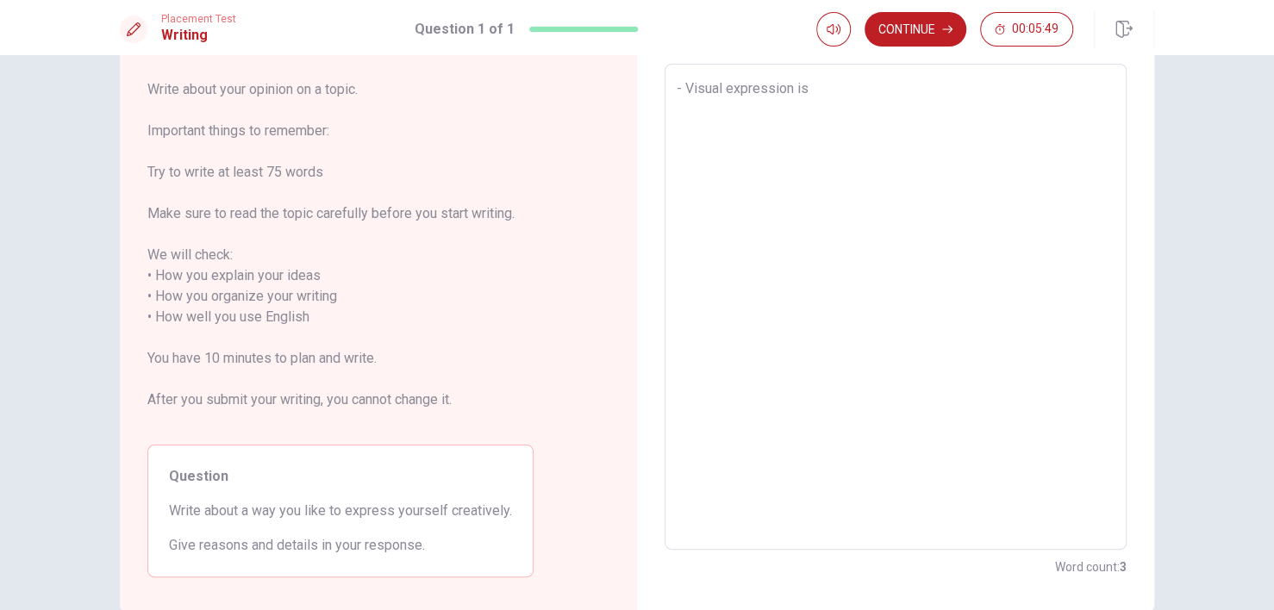
type textarea "x"
type textarea "- Visual expression is e"
type textarea "x"
type textarea "- Visual expression is ef"
type textarea "x"
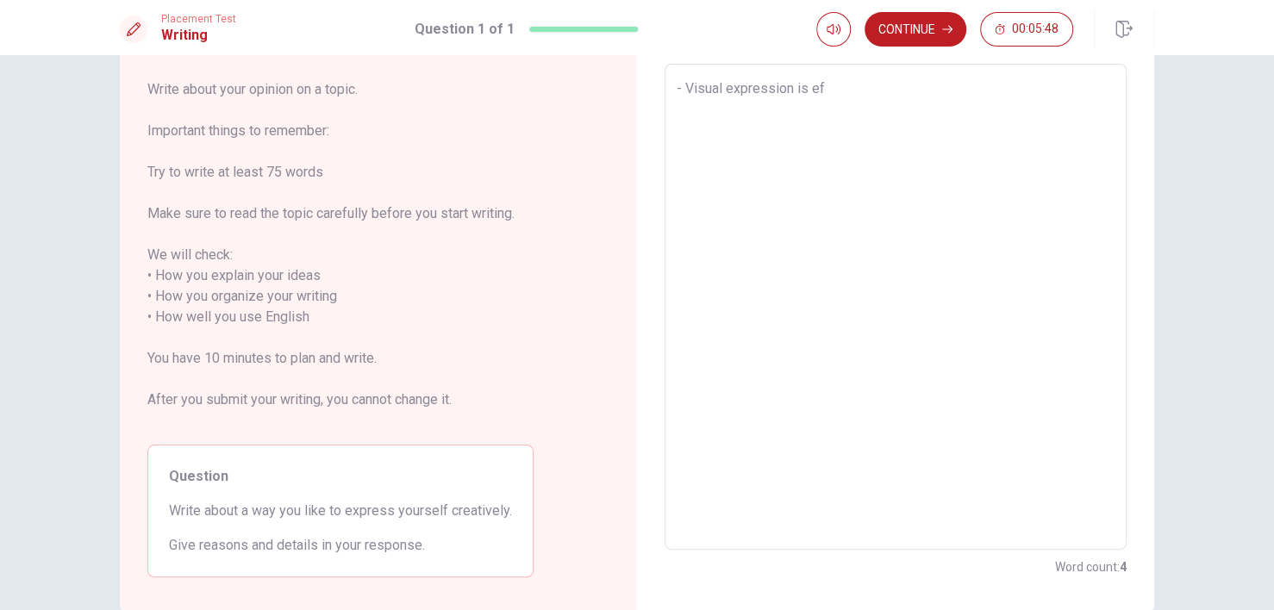
type textarea "- Visual expression is eff"
type textarea "x"
type textarea "- Visual expression is effe"
type textarea "x"
type textarea "- Visual expression is effec"
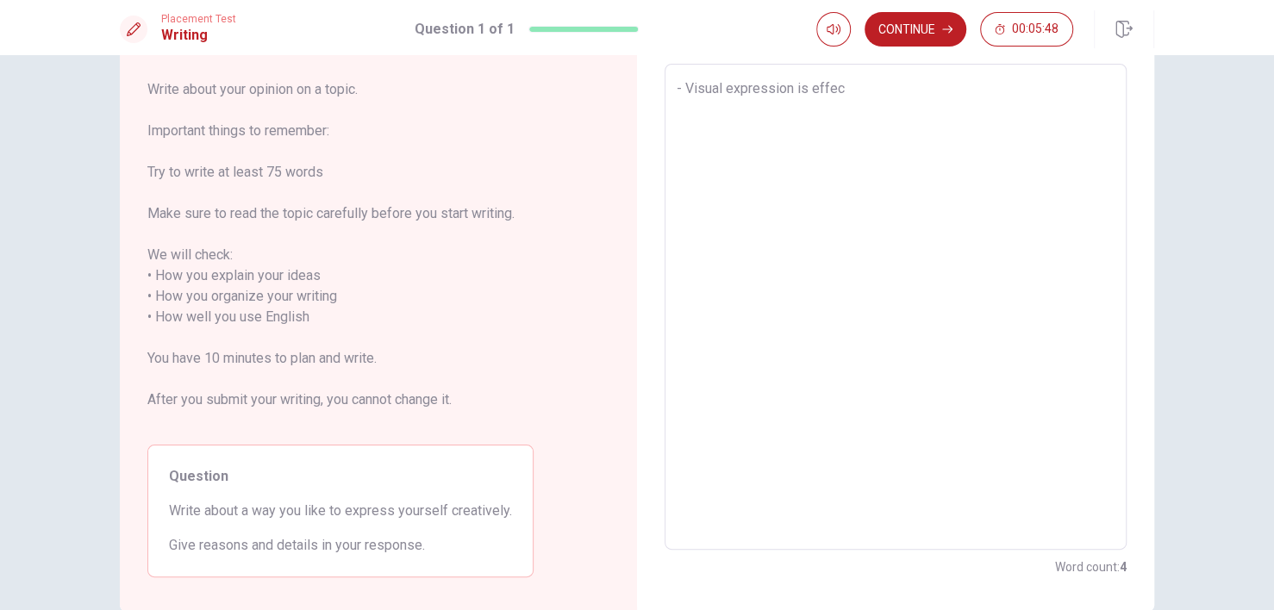
type textarea "x"
type textarea "- Visual expression is effect"
type textarea "x"
type textarea "- Visual expression is effecti"
type textarea "x"
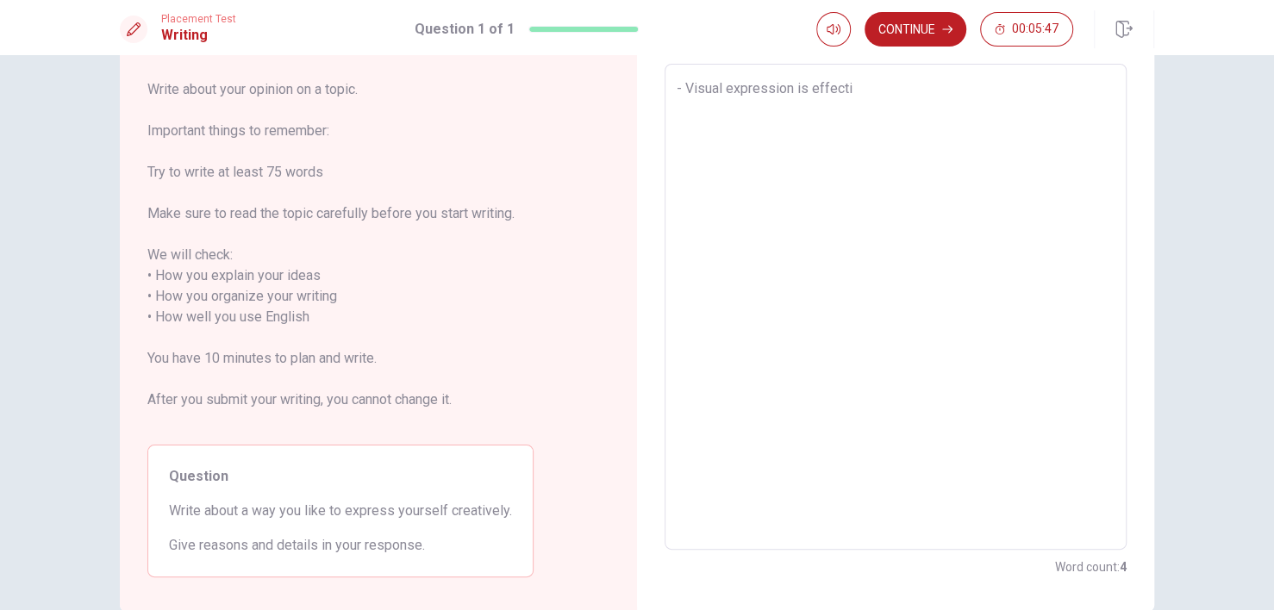
type textarea "- Visual expression is effectiv"
type textarea "x"
type textarea "- Visual expression is effective"
type textarea "x"
type textarea "- Visual expression is effective"
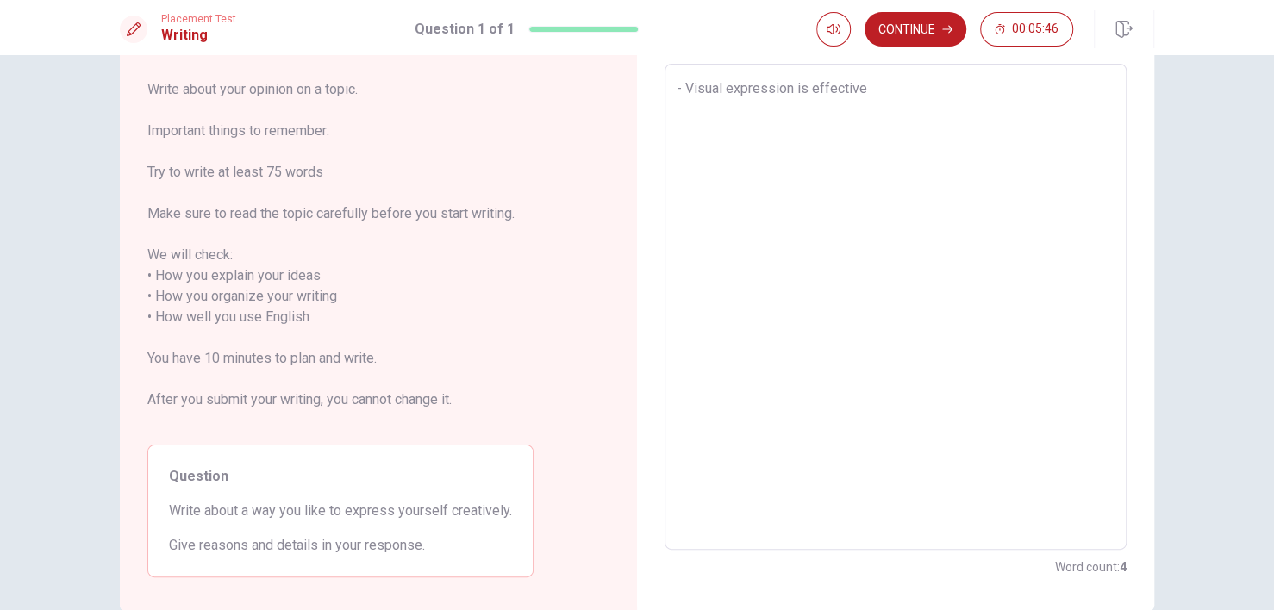
type textarea "x"
type textarea "- Visual expression is effective b"
type textarea "x"
type textarea "- Visual expression is effective be"
type textarea "x"
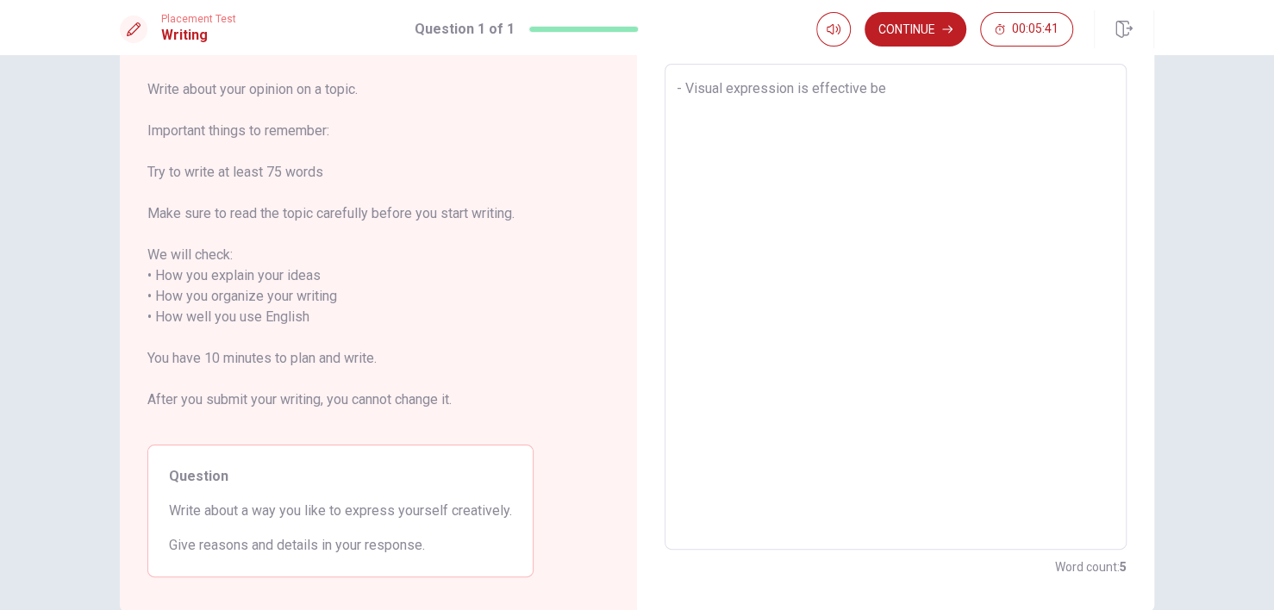
type textarea "- Visual expression is effective bec"
type textarea "x"
type textarea "- Visual expression is effective beca"
type textarea "x"
type textarea "- Visual expression is effective becau"
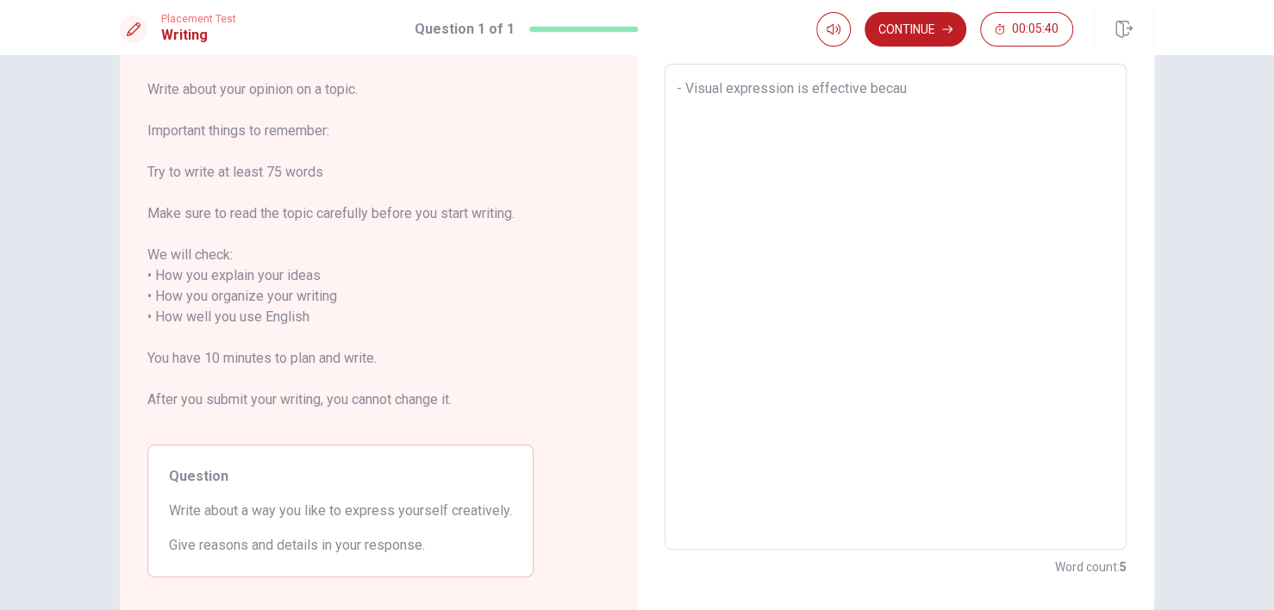
type textarea "x"
type textarea "- Visual expression is effective becaus"
type textarea "x"
type textarea "- Visual expression is effective because"
type textarea "x"
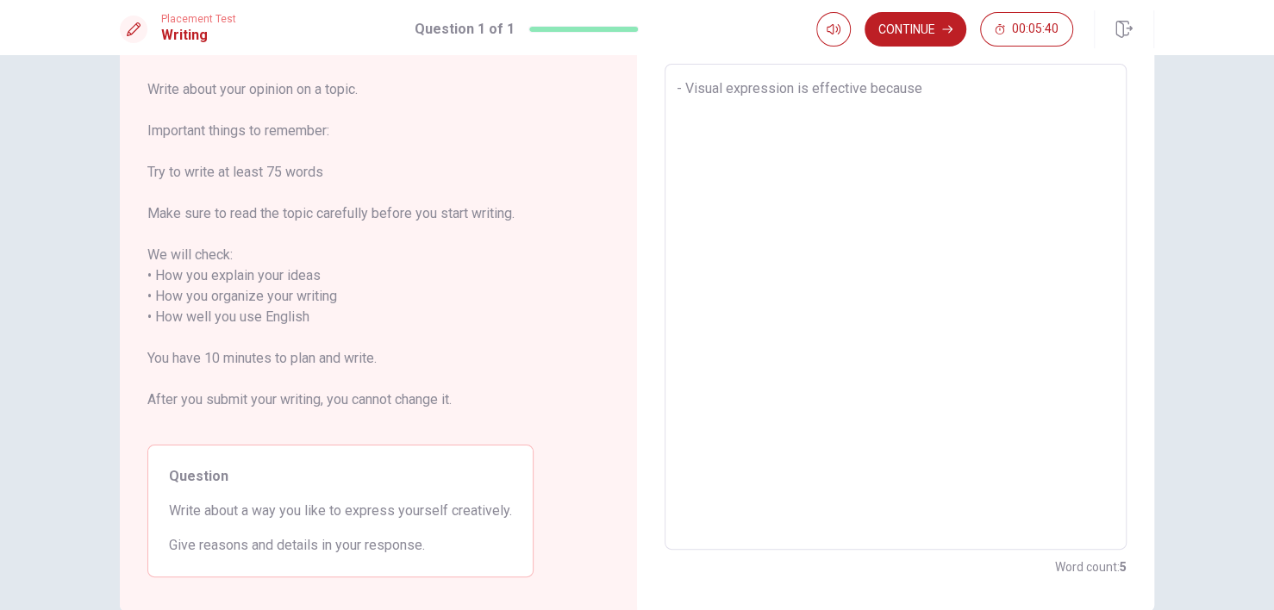
type textarea "- Visual expression is effective because"
type textarea "x"
type textarea "- Visual expression is effective because i"
type textarea "x"
type textarea "- Visual expression is effective because it"
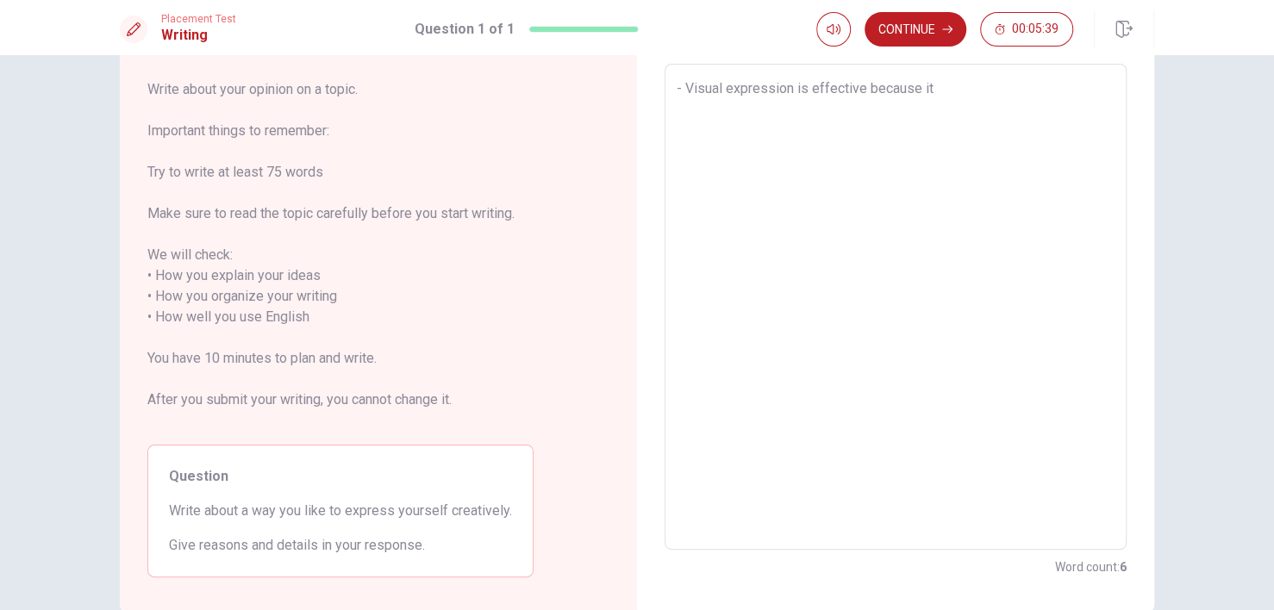
type textarea "x"
type textarea "- Visual expression is effective because it"
type textarea "x"
type textarea "- Visual expression is effective because it b"
type textarea "x"
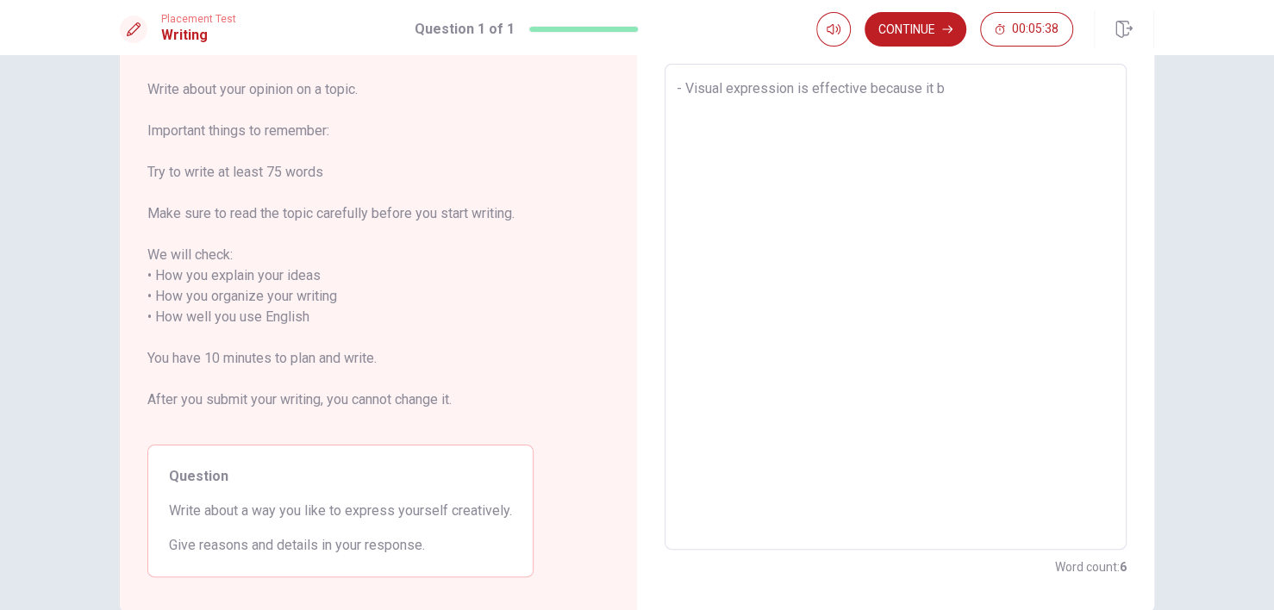
type textarea "- Visual expression is effective because it by"
type textarea "x"
type textarea "- Visual expression is effective because it byp"
type textarea "x"
type textarea "- Visual expression is effective because it bypa"
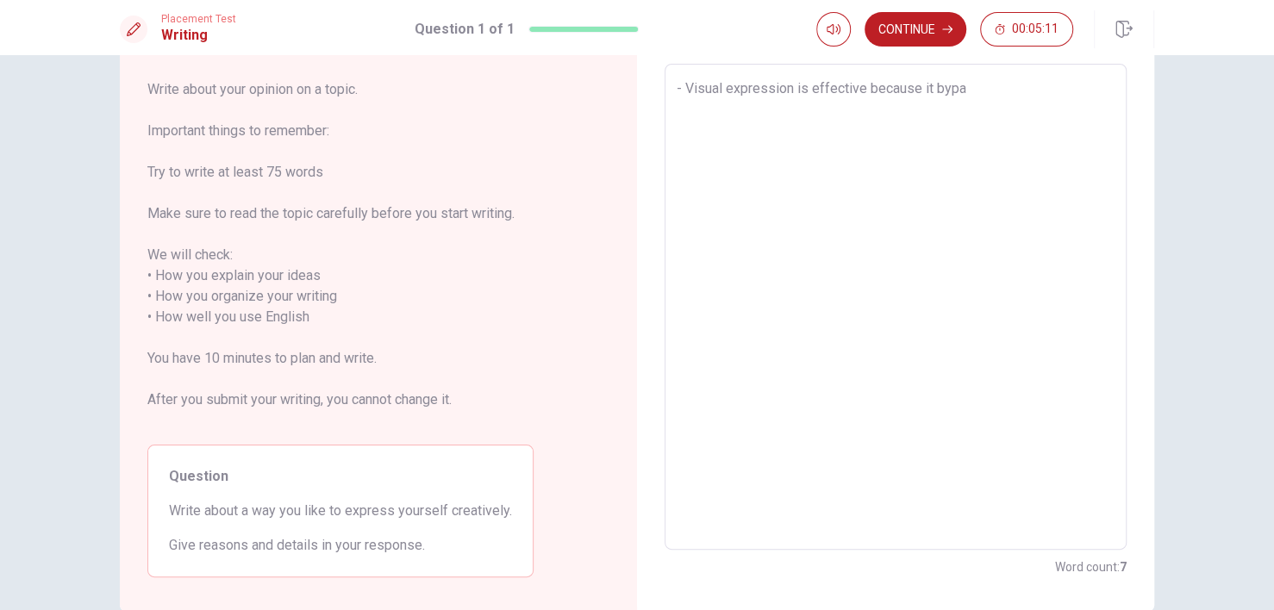
type textarea "x"
type textarea "- Visual expression is effective because it bypas"
type textarea "x"
type textarea "- Visual expression is effective because it bypass"
type textarea "x"
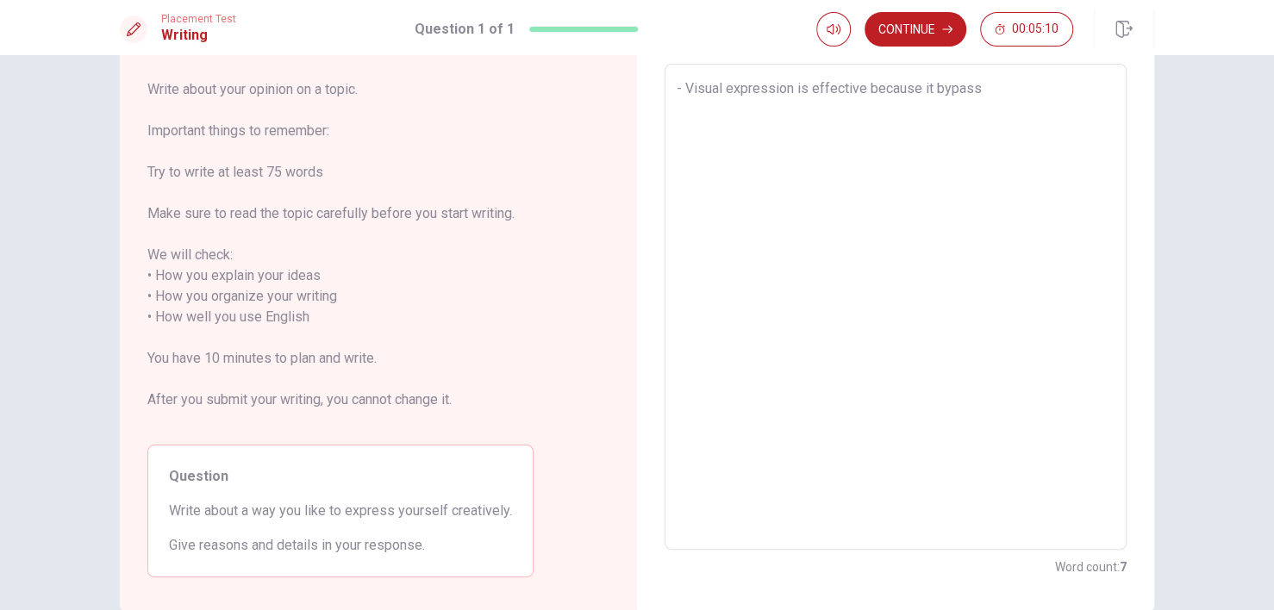
type textarea "- Visual expression is effective because it bypasse"
type textarea "x"
type textarea "- Visual expression is effective because it bypasses"
type textarea "x"
type textarea "- Visual expression is effective because it bypasses"
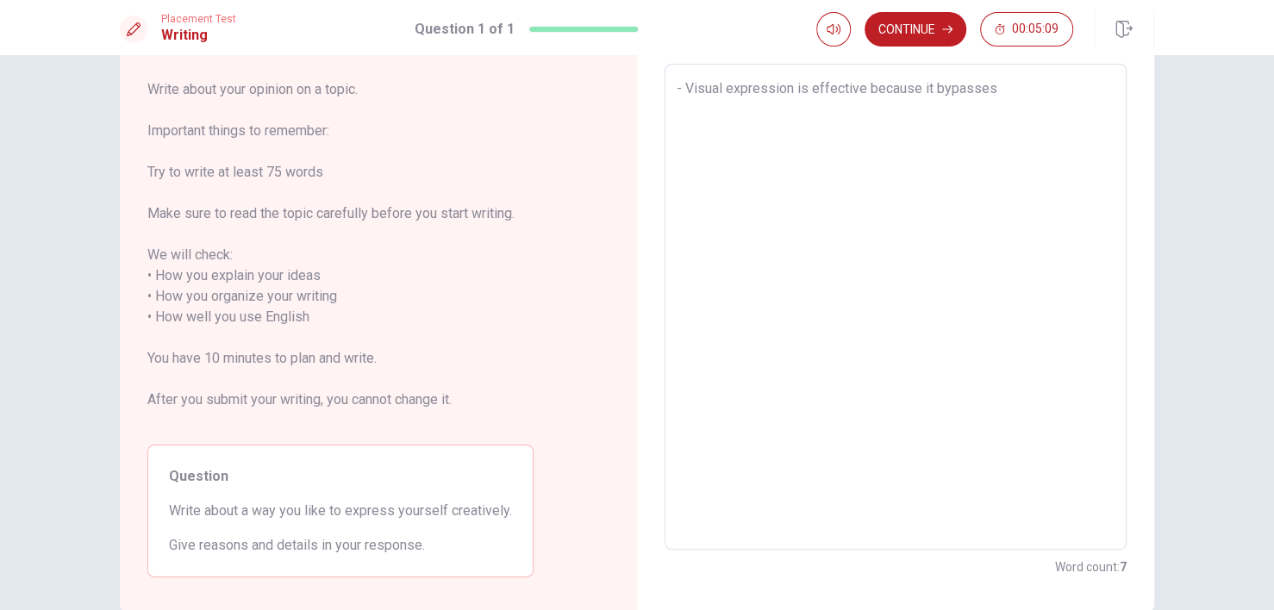
type textarea "x"
type textarea "- Visual expression is effective because it bypasses t"
type textarea "x"
type textarea "- Visual expression is effective because it bypasses th"
type textarea "x"
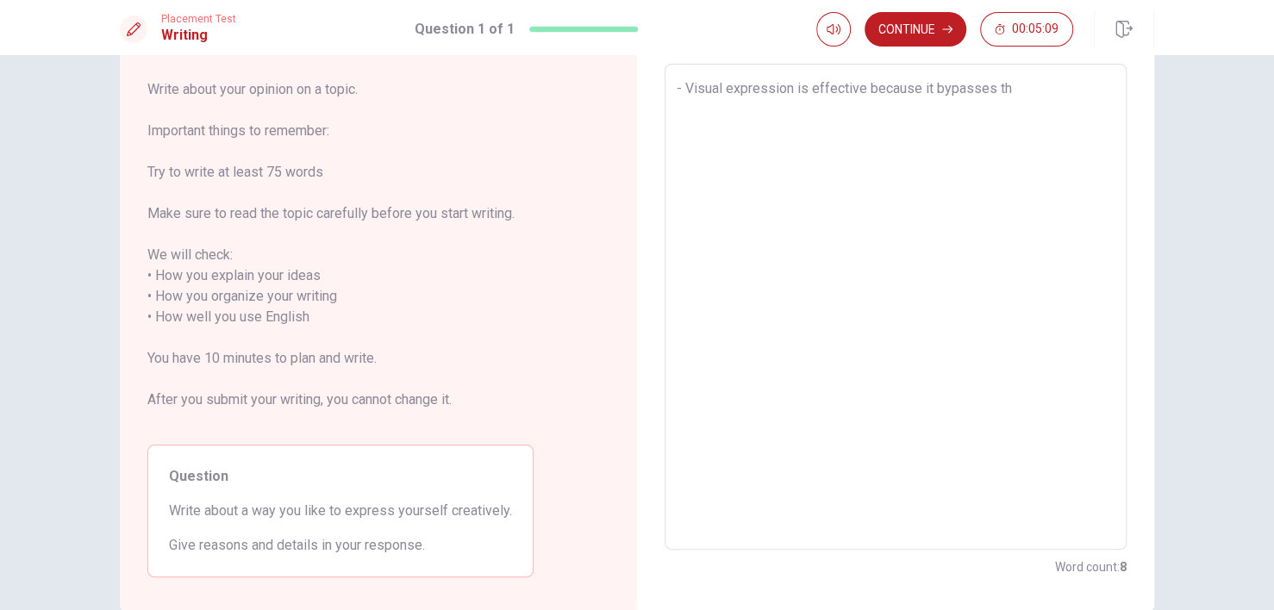
type textarea "- Visual expression is effective because it bypasses the"
type textarea "x"
type textarea "- Visual expression is effective because it bypasses the"
type textarea "x"
type textarea "- Visual expression is effective because it bypasses the n"
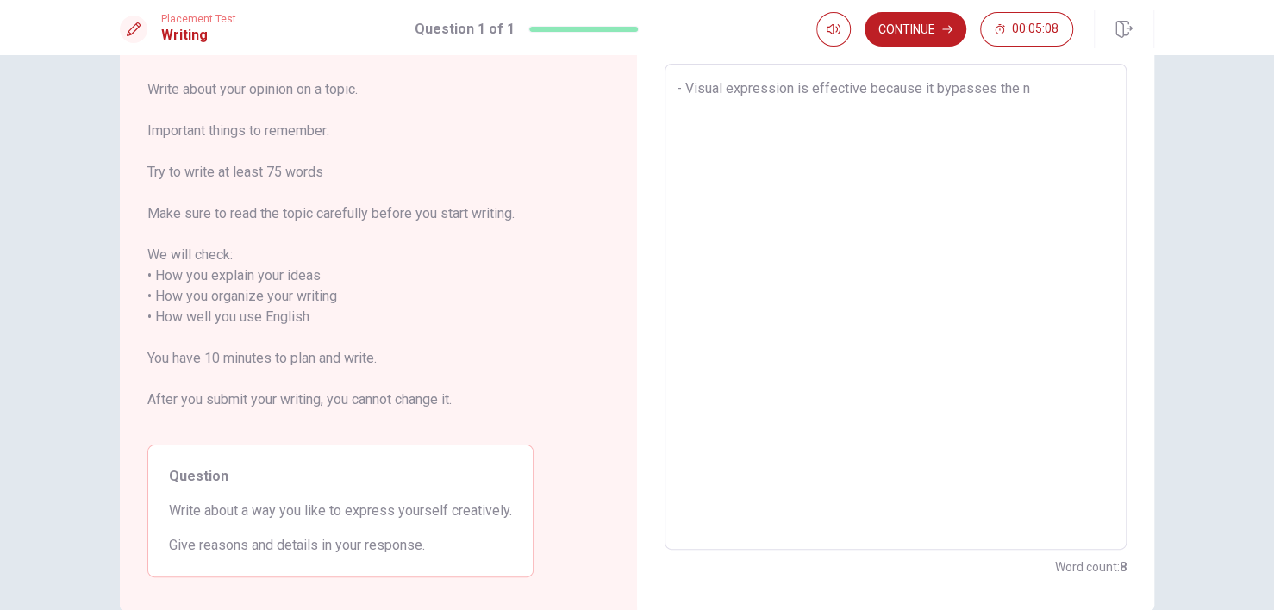
type textarea "x"
type textarea "- Visual expression is effective because it bypasses the ne"
type textarea "x"
type textarea "- Visual expression is effective because it bypasses the nee"
type textarea "x"
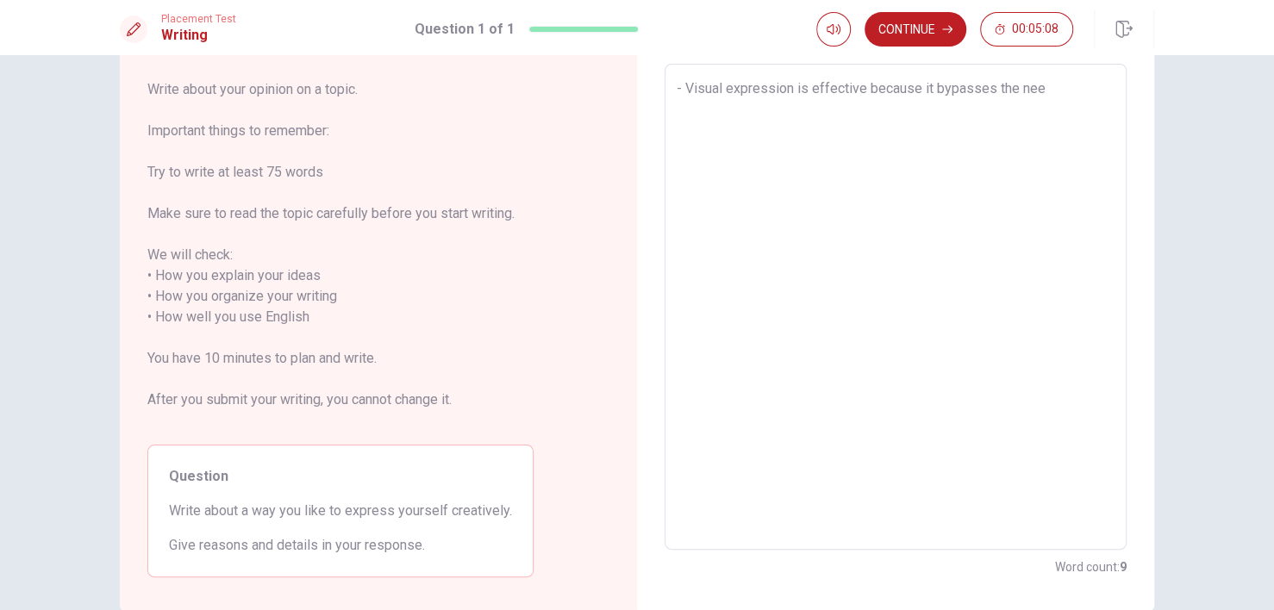
type textarea "- Visual expression is effective because it bypasses the need"
type textarea "x"
type textarea "- Visual expression is effective because it bypasses the need"
type textarea "x"
type textarea "- Visual expression is effective because it bypasses the need f"
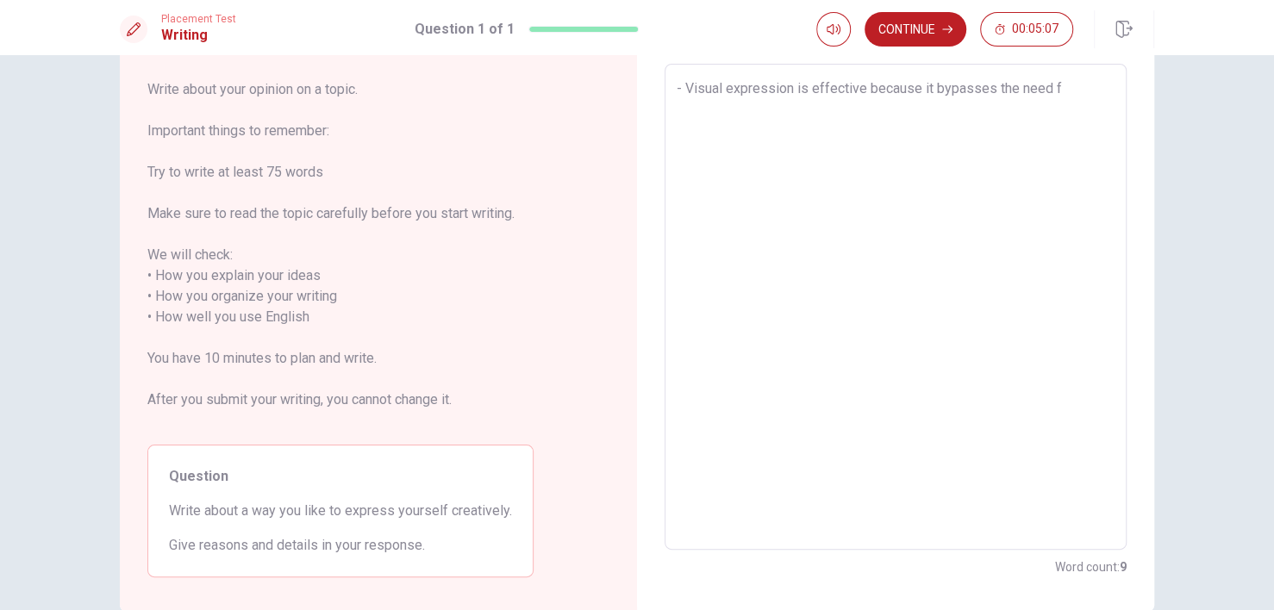
type textarea "x"
type textarea "- Visual expression is effective because it bypasses the need fo"
type textarea "x"
type textarea "- Visual expression is effective because it bypasses the need for"
type textarea "x"
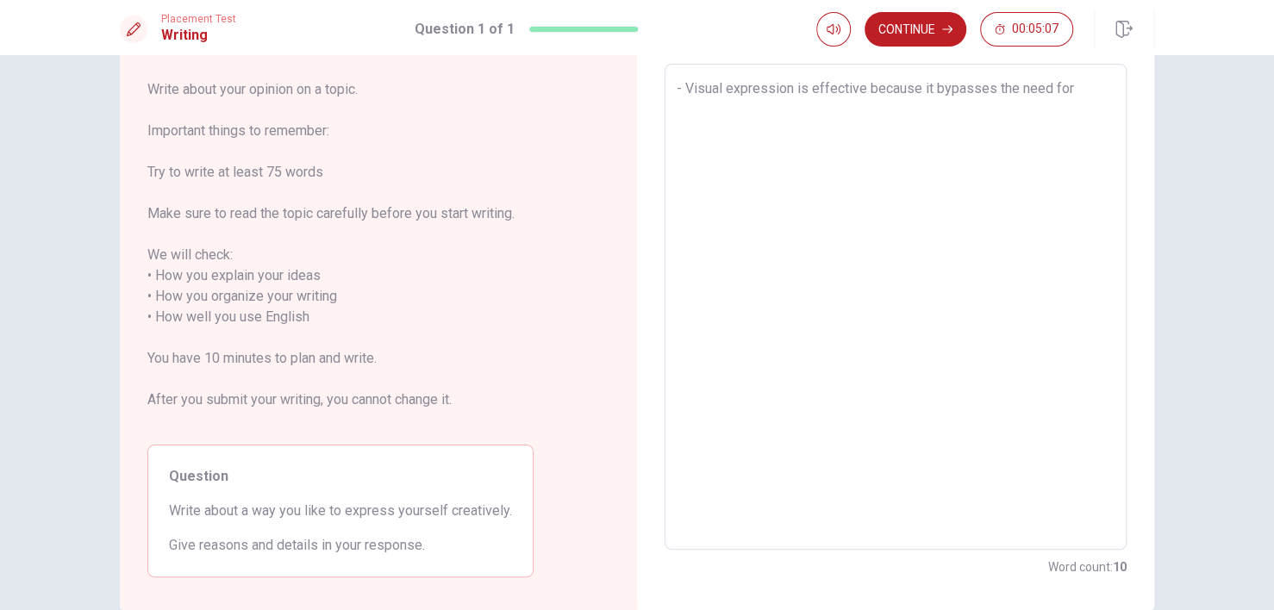
type textarea "- Visual expression is effective because it bypasses the need for"
type textarea "x"
type textarea "- Visual expression is effective because it bypasses the need for w"
type textarea "x"
type textarea "- Visual expression is effective because it bypasses the need for wo"
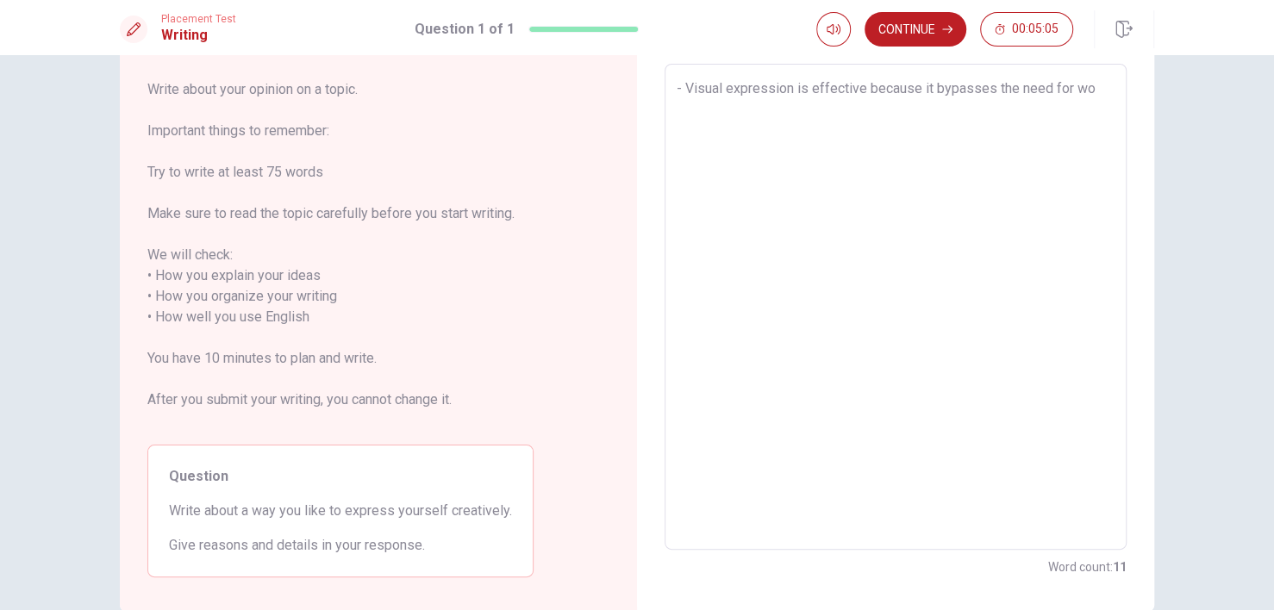
type textarea "x"
type textarea "- Visual expression is effective because it bypasses the need for wor"
type textarea "x"
type textarea "- Visual expression is effective because it bypasses the need for word"
type textarea "x"
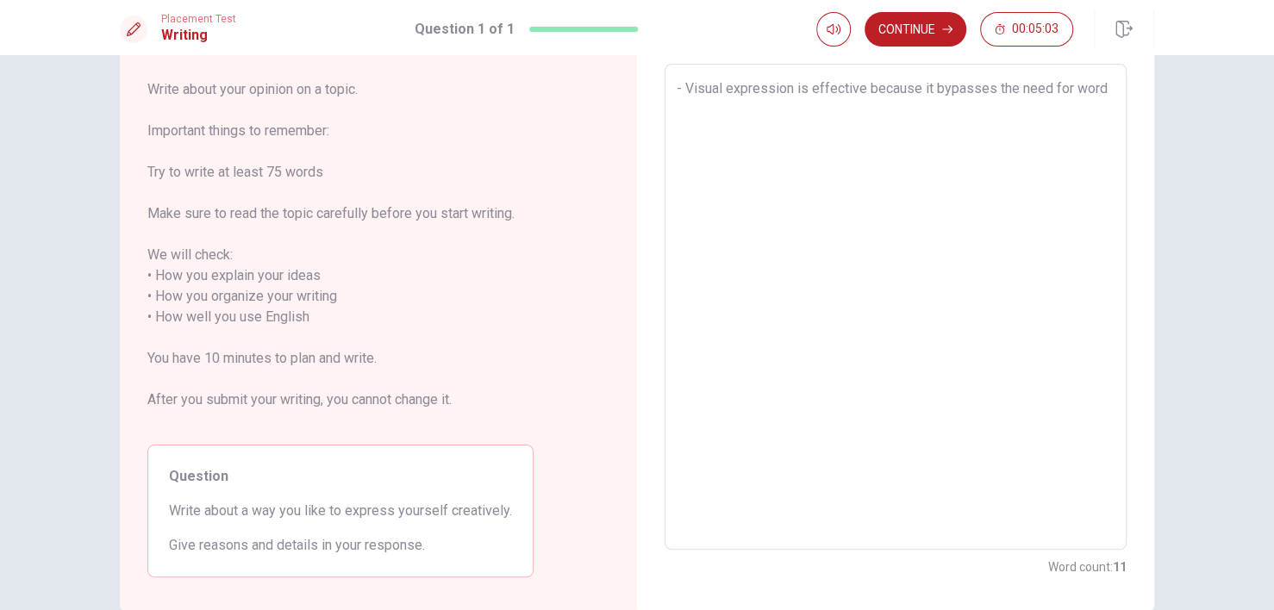
type textarea "- Visual expression is effective because it bypasses the need for words"
type textarea "x"
type textarea "- Visual expression is effective because it bypasses the need for words."
type textarea "x"
type textarea "- Visual expression is effective because it bypasses the need for words."
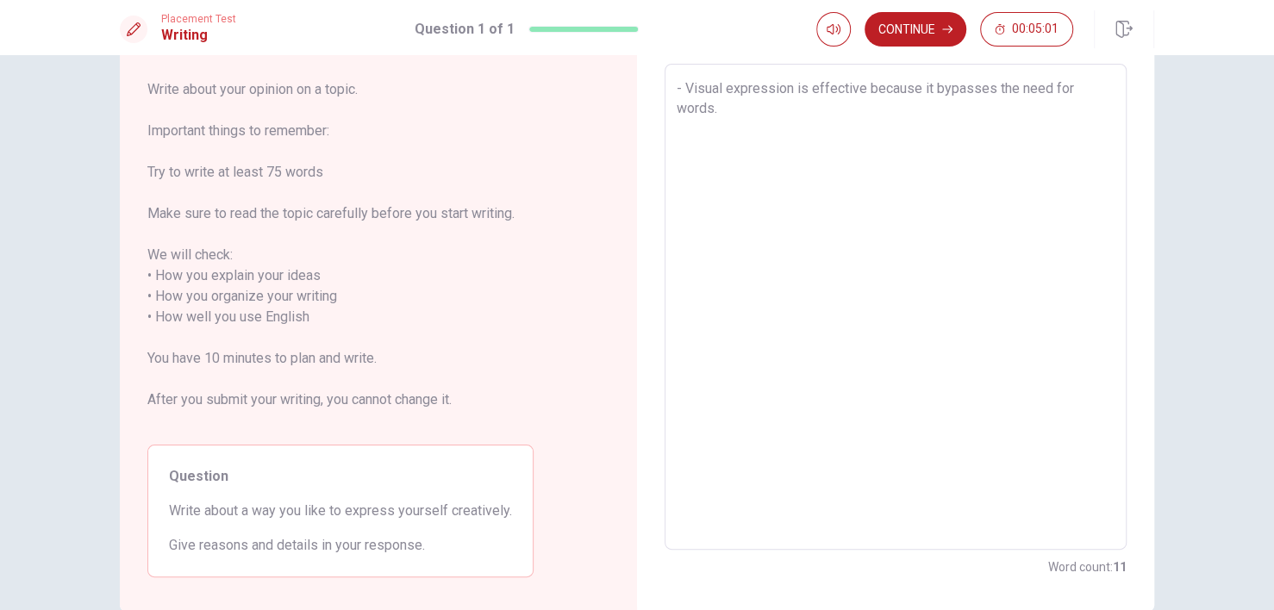
type textarea "x"
type textarea "- Visual expression is effective because it bypasses the need for words."
type textarea "x"
type textarea "- Visual expression is effective because it bypasses the need for words. -"
type textarea "x"
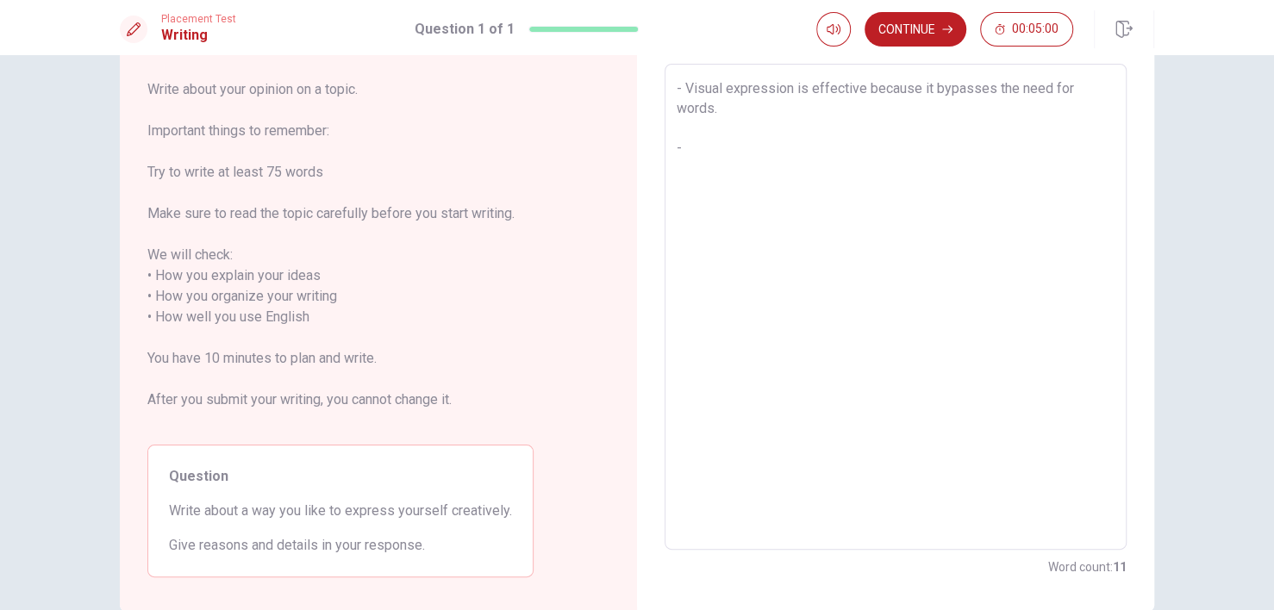
type textarea "- Visual expression is effective because it bypasses the need for words. -"
click at [785, 87] on textarea "- Visual expression is effective because it bypasses the need for words. -" at bounding box center [896, 307] width 438 height 458
type textarea "x"
type textarea "- Visual expression( is effective because it bypasses the need for words. -"
type textarea "x"
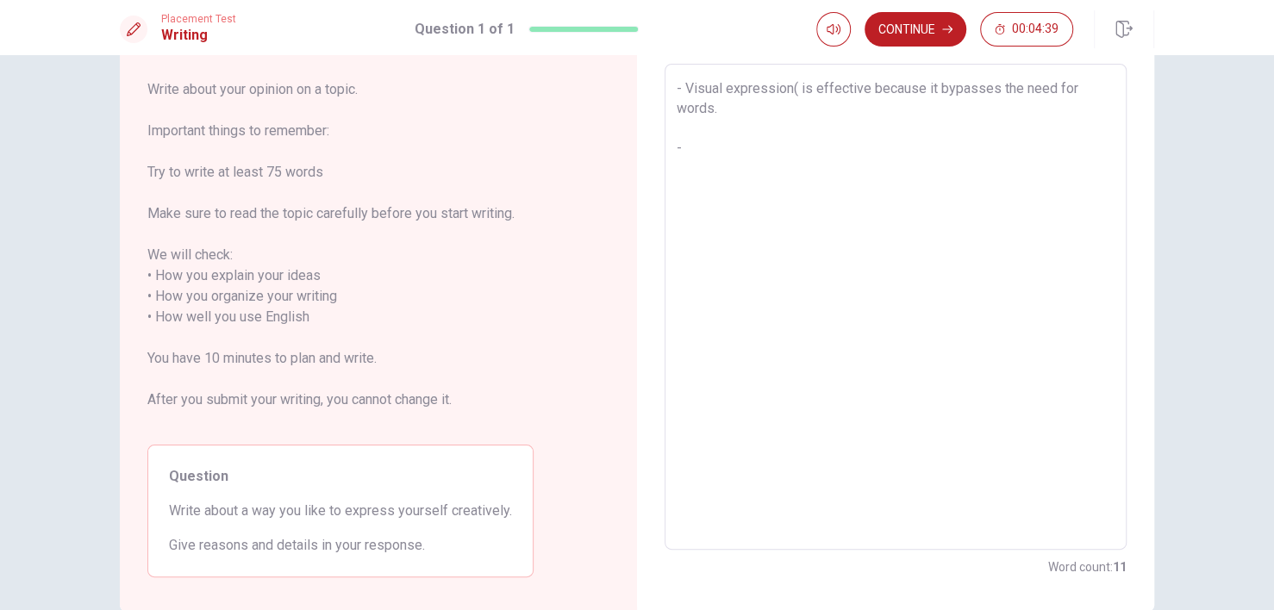
type textarea "- Visual expression(P is effective because it bypasses the need for words. -"
type textarea "x"
type textarea "- Visual expression(Ph is effective because it bypasses the need for words. -"
type textarea "x"
type textarea "- Visual expression(Pho is effective because it bypasses the need for words. -"
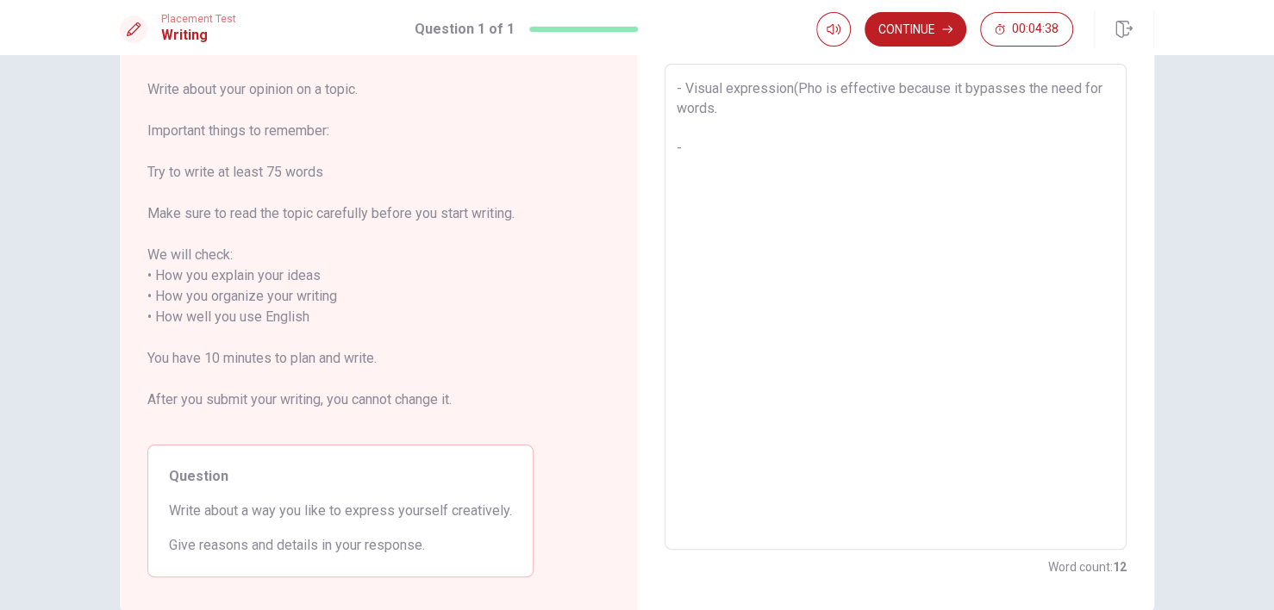
type textarea "x"
type textarea "- Visual expression(Phot is effective because it bypasses the need for words. -"
type textarea "x"
type textarea "- Visual expression(Photo is effective because it bypasses the need for words. -"
type textarea "x"
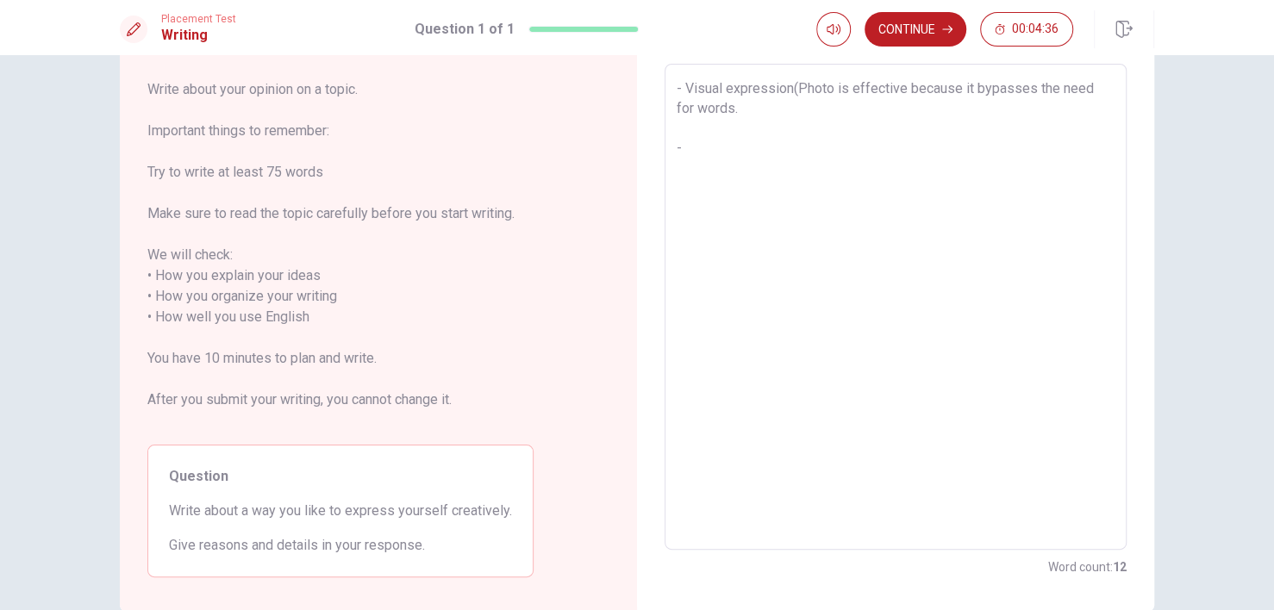
type textarea "- Visual expression(Photog is effective because it bypasses the need for words.…"
type textarea "x"
type textarea "- Visual expression(Photogr is effective because it bypasses the need for words…"
type textarea "x"
type textarea "- Visual expression(Photogra is effective because it bypasses the need for word…"
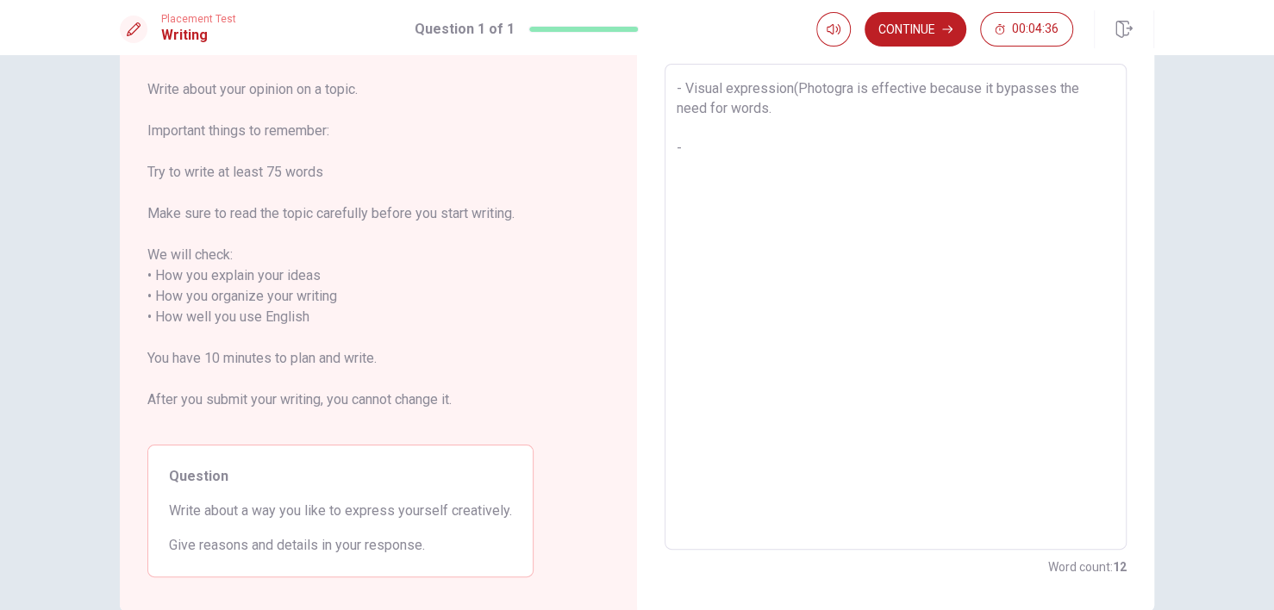
type textarea "x"
type textarea "- Visual expression(Photograp is effective because it bypasses the need for wor…"
type textarea "x"
type textarea "- Visual expression(Photograph is effective because it bypasses the need for wo…"
type textarea "x"
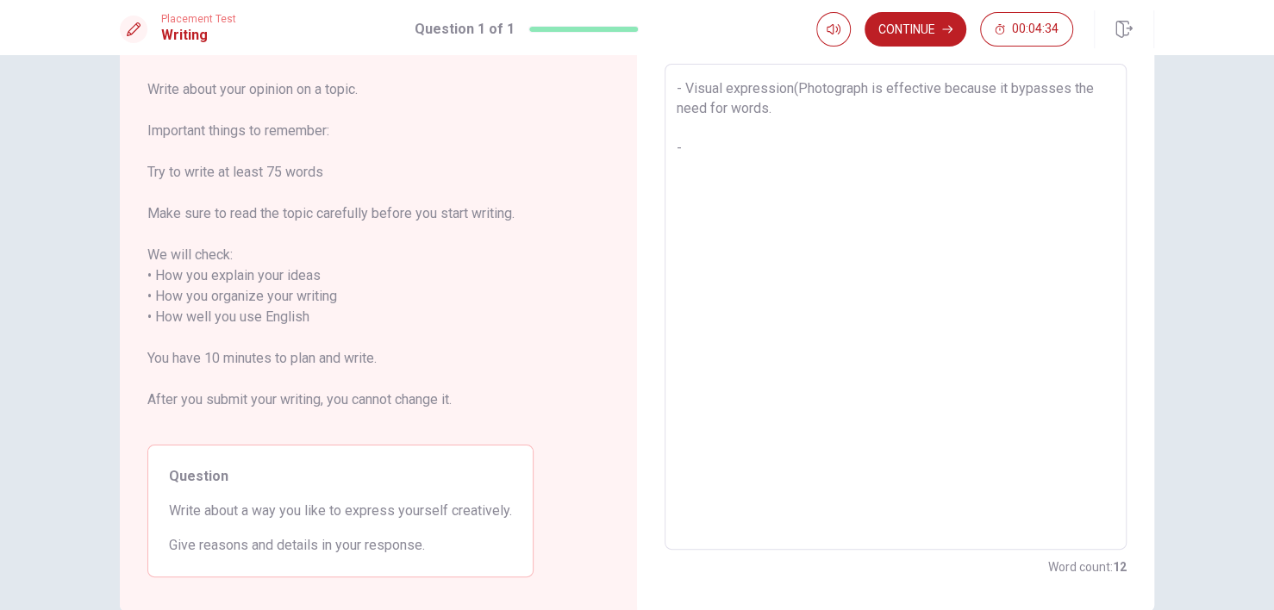
type textarea "- Visual expression(Photography is effective because it bypasses the need for w…"
type textarea "x"
type textarea "- Visual expression(Photography, is effective because it bypasses the need for …"
type textarea "x"
type textarea "- Visual expression(Photography, is effective because it bypasses the need for …"
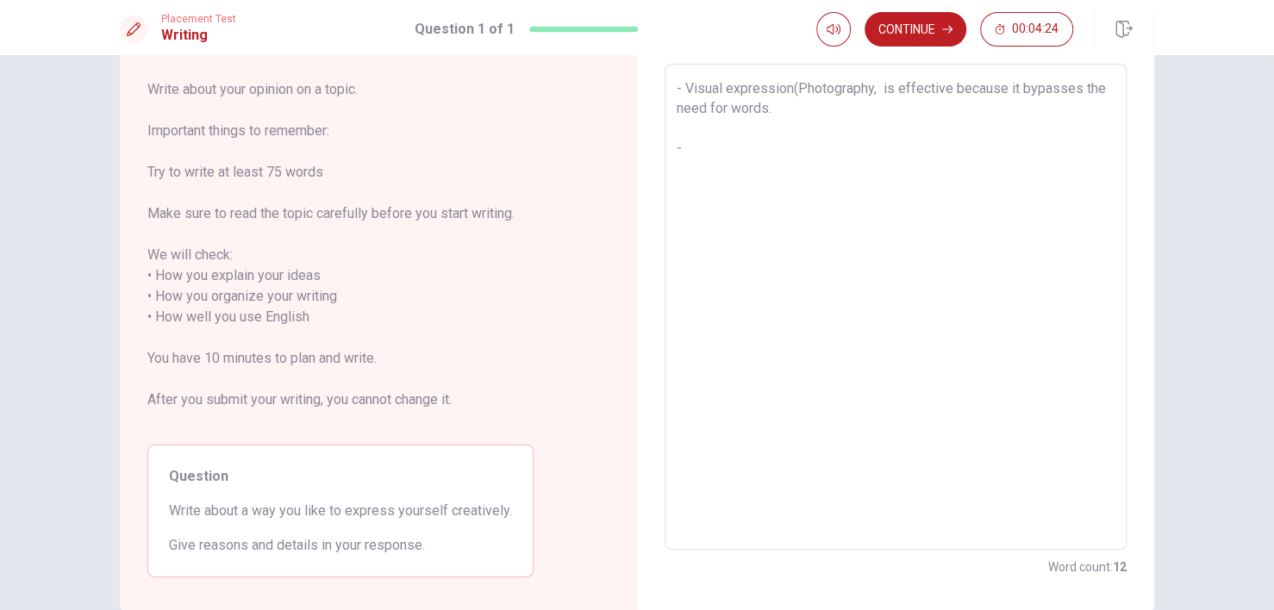
type textarea "x"
type textarea "- Visual expression(Photography, P is effective because it bypasses the need fo…"
type textarea "x"
type textarea "- Visual expression(Photography, Pa is effective because it bypasses the need f…"
type textarea "x"
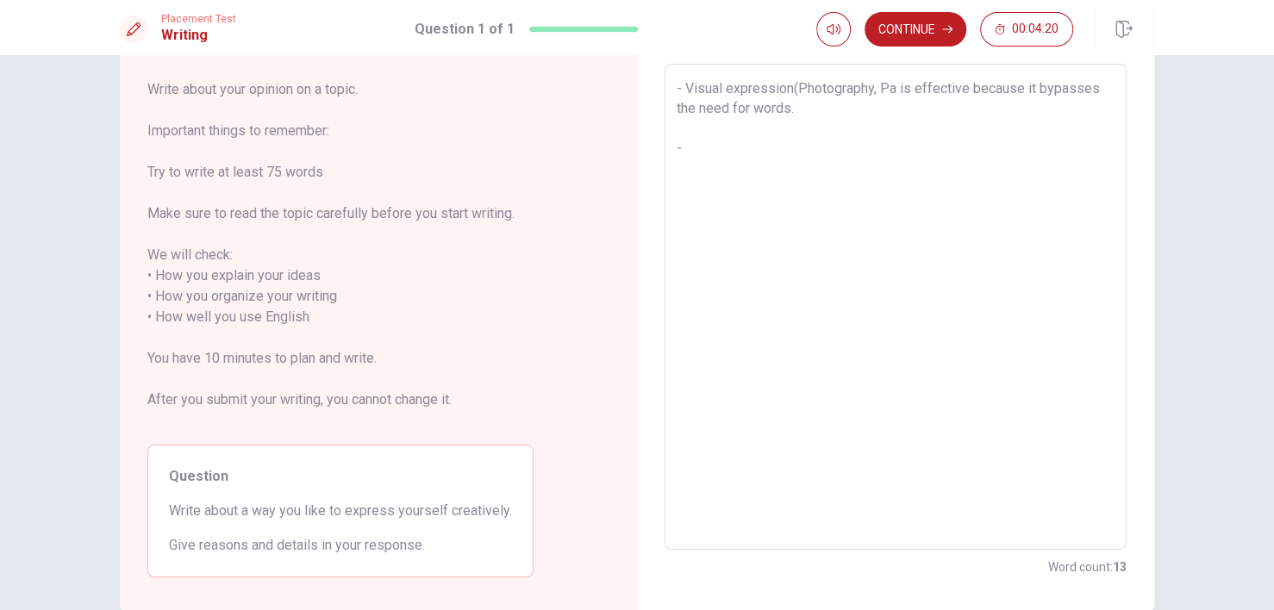
type textarea "- Visual expression(Photography, Pai is effective because it bypasses the need …"
type textarea "x"
type textarea "- Visual expression(Photography, Pain is effective because it bypasses the need…"
type textarea "x"
type textarea "- Visual expression(Photography, Paint is effective because it bypasses the nee…"
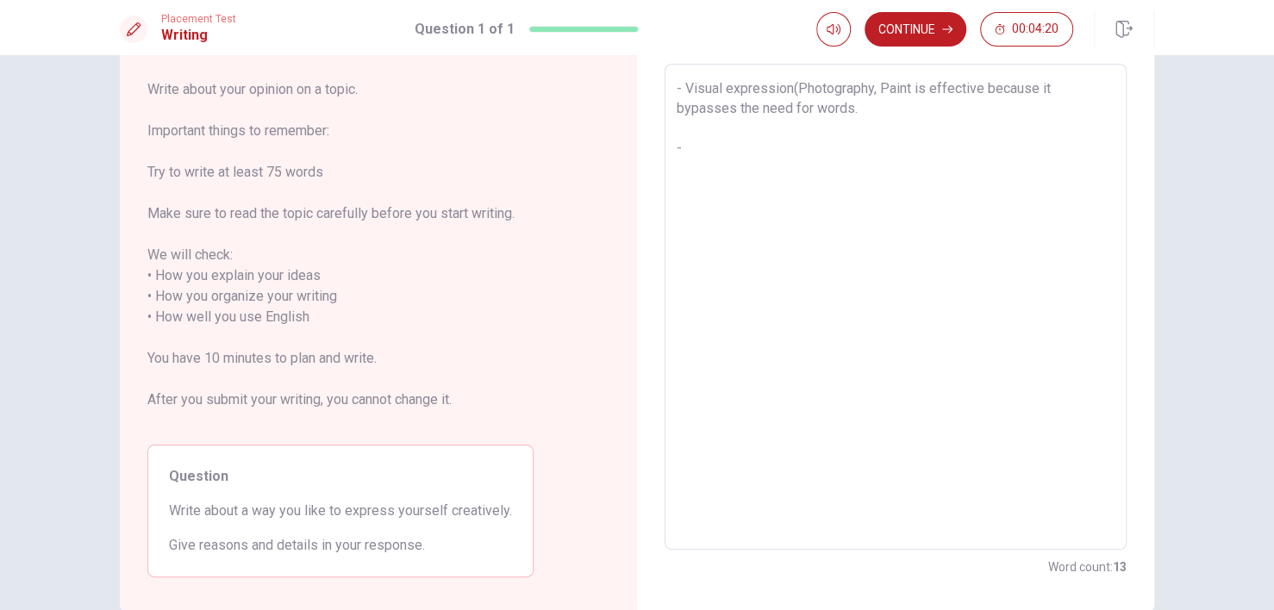
type textarea "x"
type textarea "- Visual expression(Photography, Painti is effective because it bypasses the ne…"
type textarea "x"
type textarea "- Visual expression(Photography, Paintin is effective because it bypasses the n…"
click at [802, 159] on textarea "- Visual expression(Photography, Painting...) is effective because it bypasses …" at bounding box center [896, 307] width 438 height 458
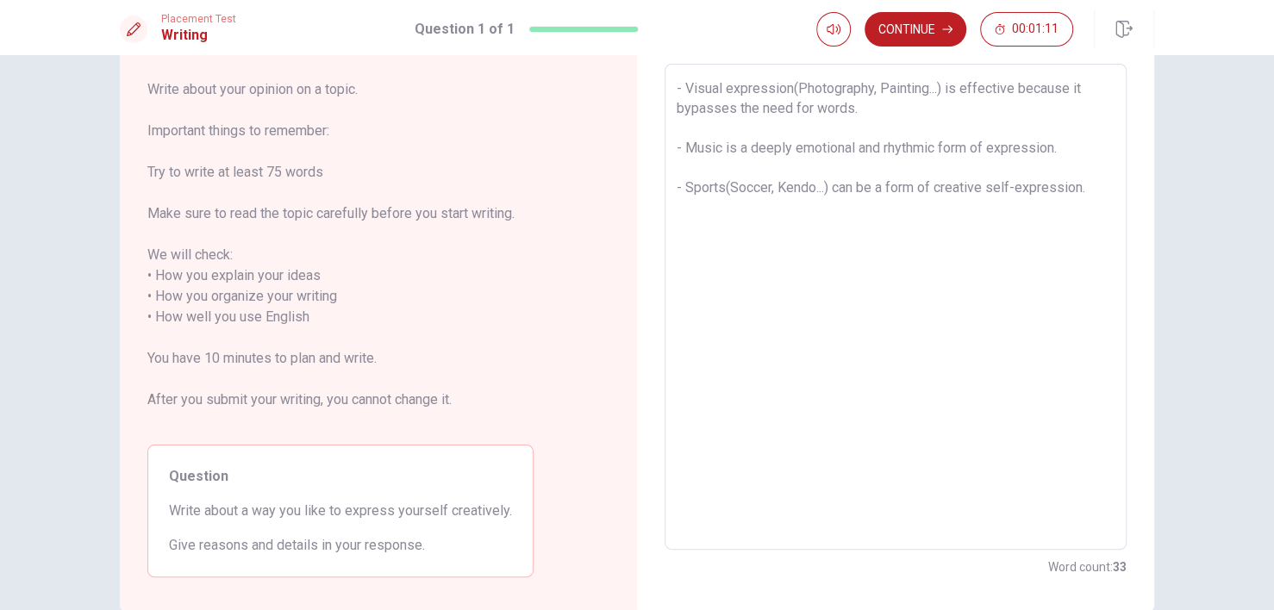
scroll to position [0, 0]
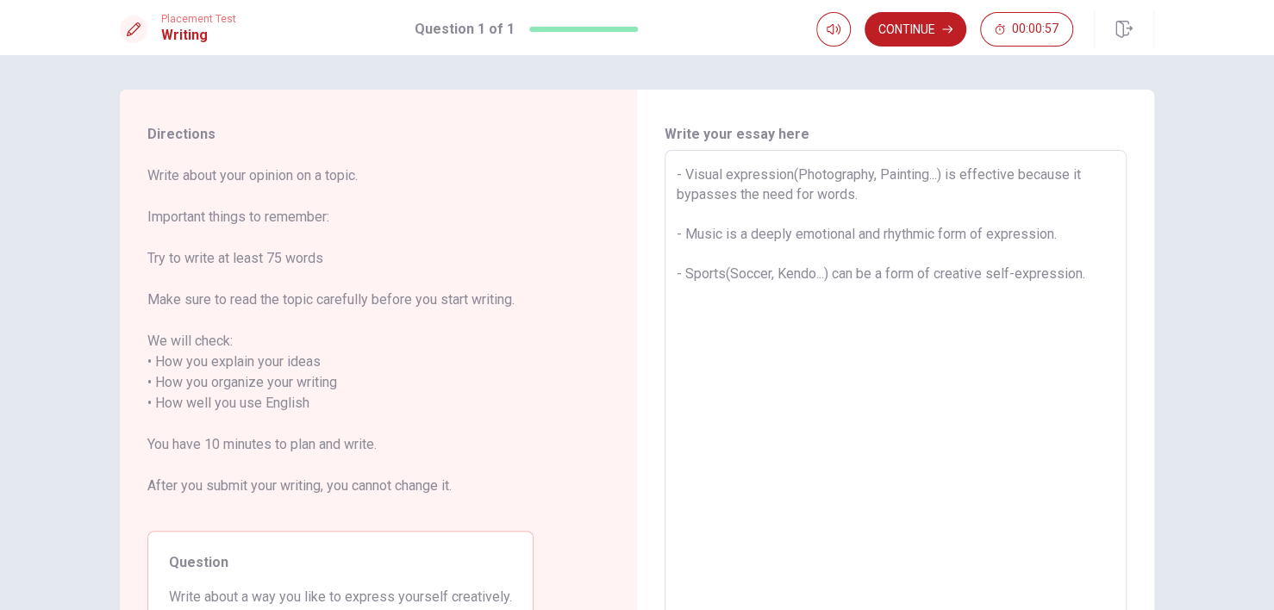
drag, startPoint x: 684, startPoint y: 178, endPoint x: 753, endPoint y: 171, distance: 68.5
click at [753, 171] on textarea "- Visual expression(Photography, Painting...) is effective because it bypasses …" at bounding box center [896, 394] width 438 height 458
click at [773, 225] on textarea "- Visual expression(Photography, Painting...) is effective because it bypasses …" at bounding box center [896, 394] width 438 height 458
click at [1083, 230] on textarea "- Visual expression(Photography, Painting...) is effective because it bypasses …" at bounding box center [896, 394] width 438 height 458
click at [716, 232] on textarea "- Visual expression(Photography, Painting...) is effective because it bypasses …" at bounding box center [896, 394] width 438 height 458
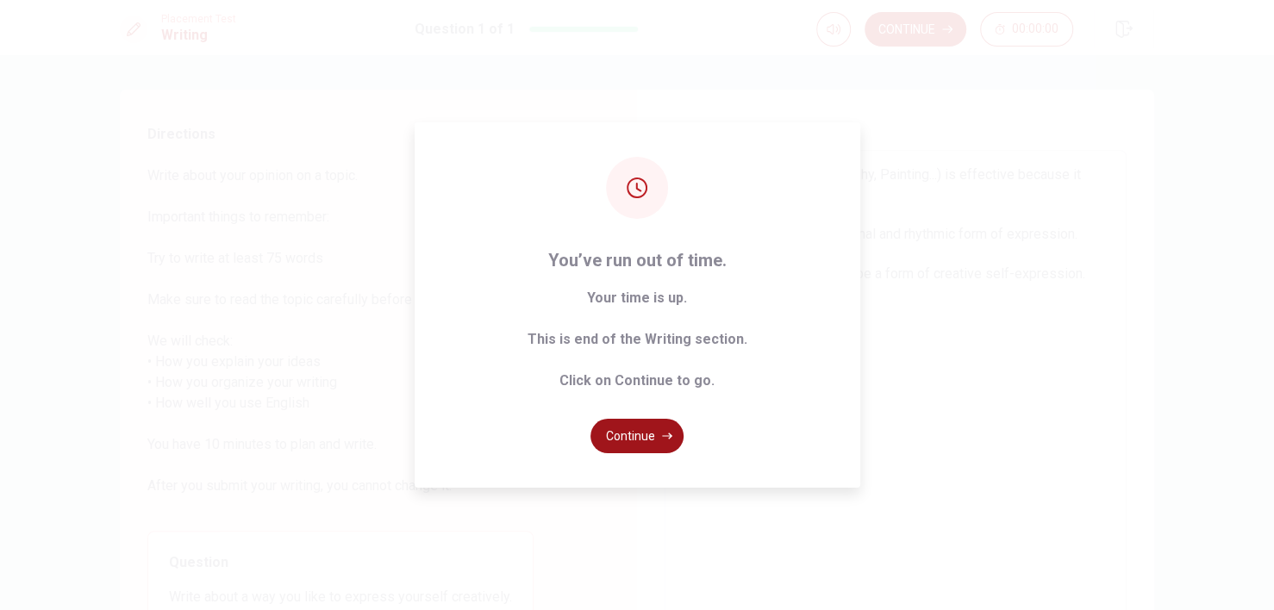
click at [652, 424] on button "Continue" at bounding box center [637, 436] width 93 height 34
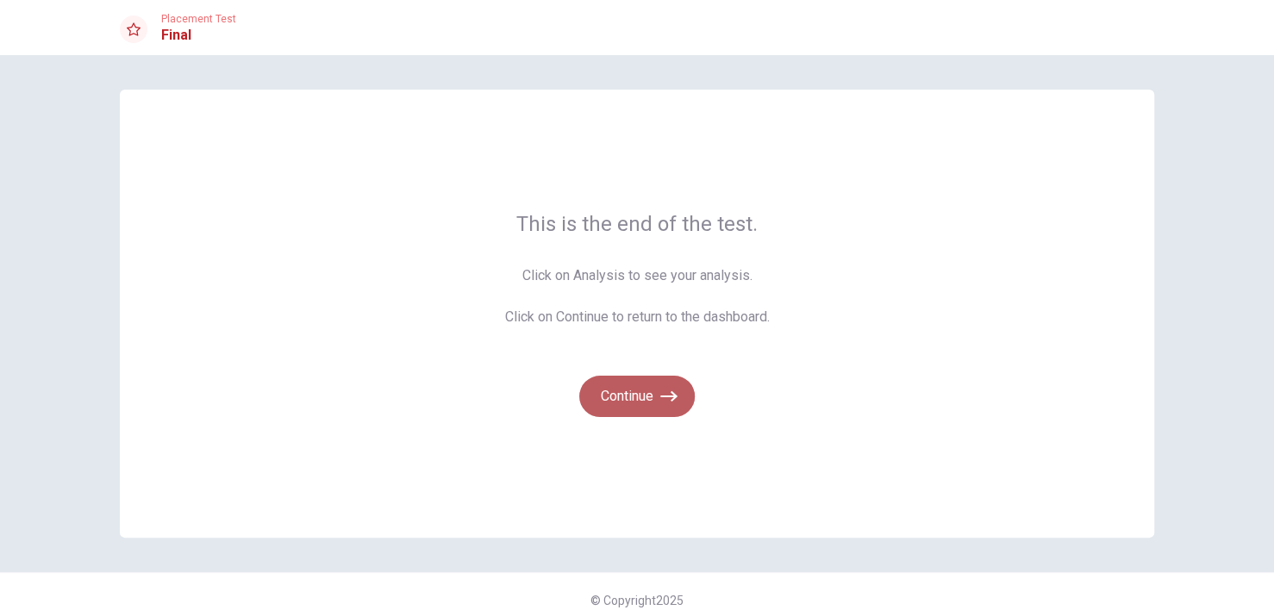
click at [638, 407] on button "Continue" at bounding box center [637, 396] width 116 height 41
